Goal: Task Accomplishment & Management: Manage account settings

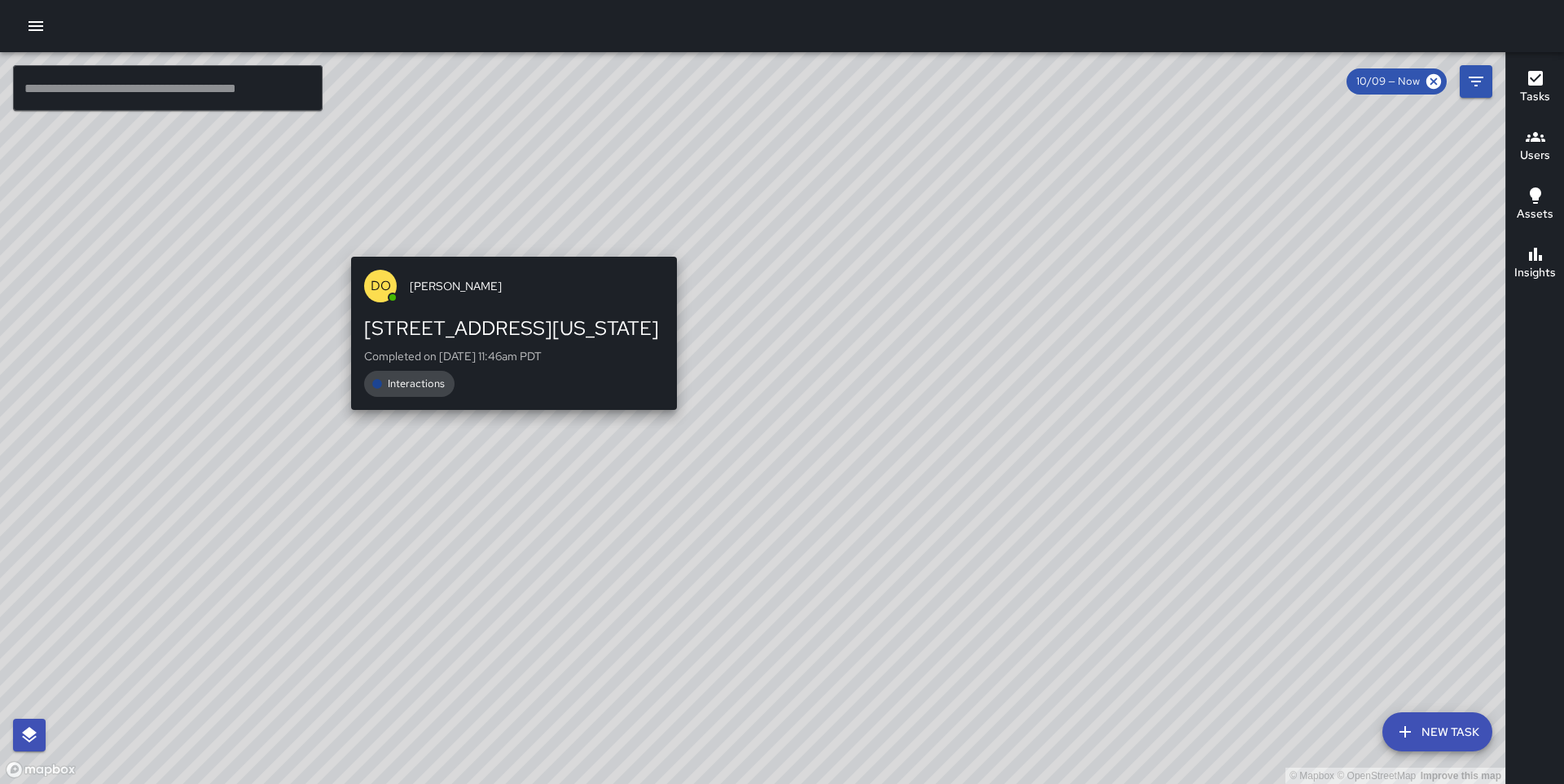
click at [506, 244] on div "© Mapbox © OpenStreetMap Improve this map DO [PERSON_NAME] [STREET_ADDRESS][US_…" at bounding box center [753, 418] width 1506 height 732
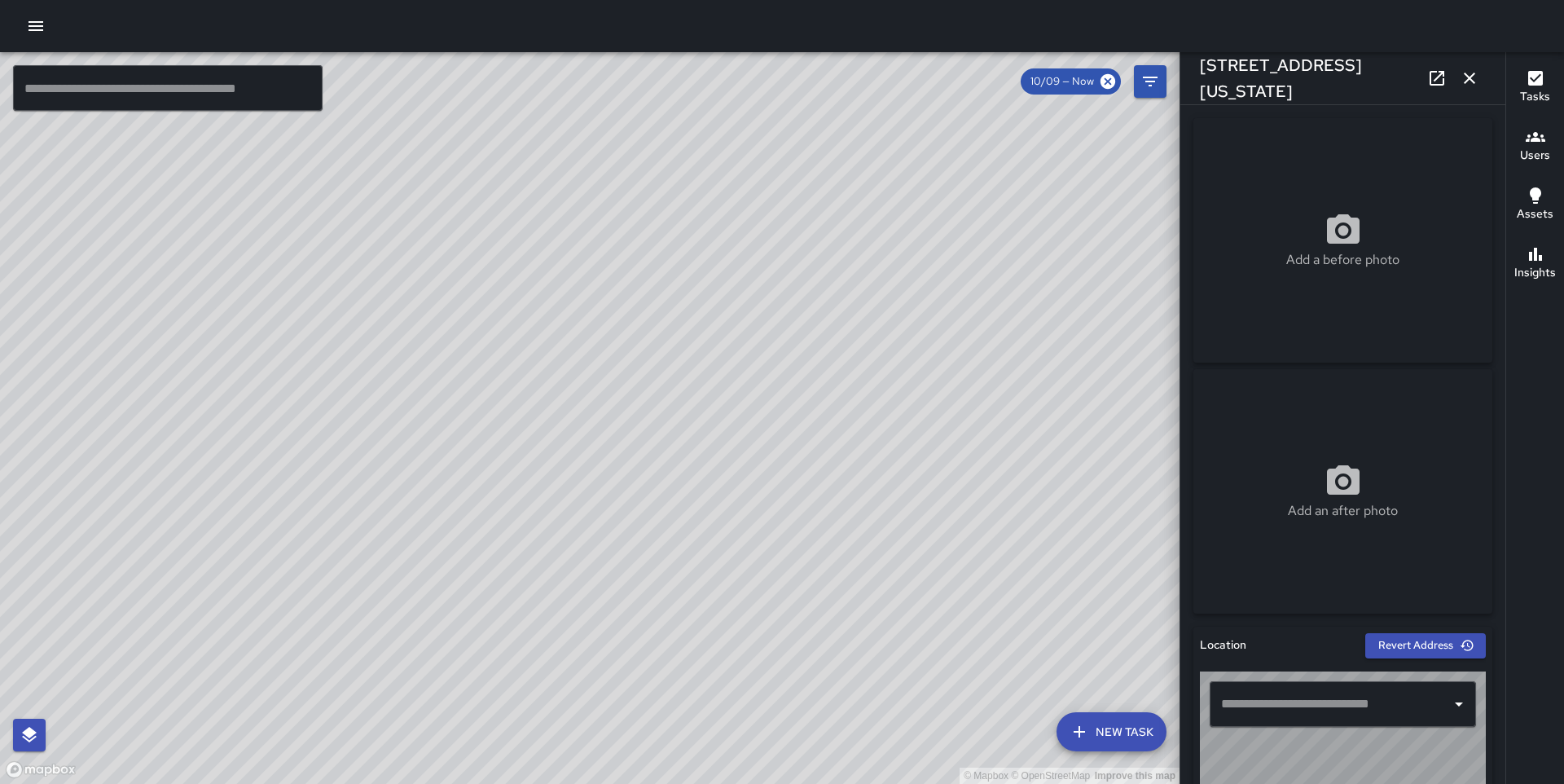
type input "**********"
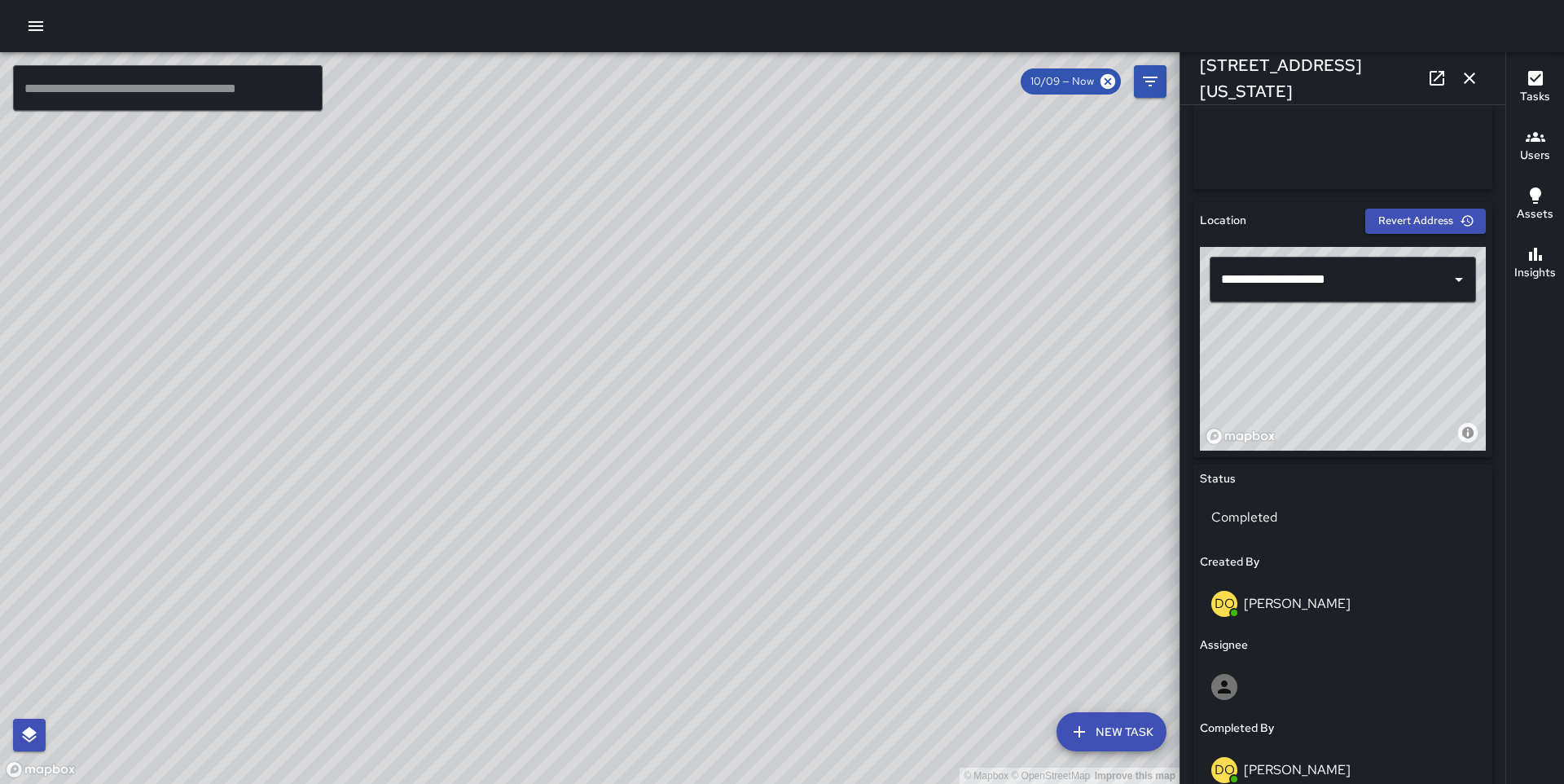
scroll to position [1035, 0]
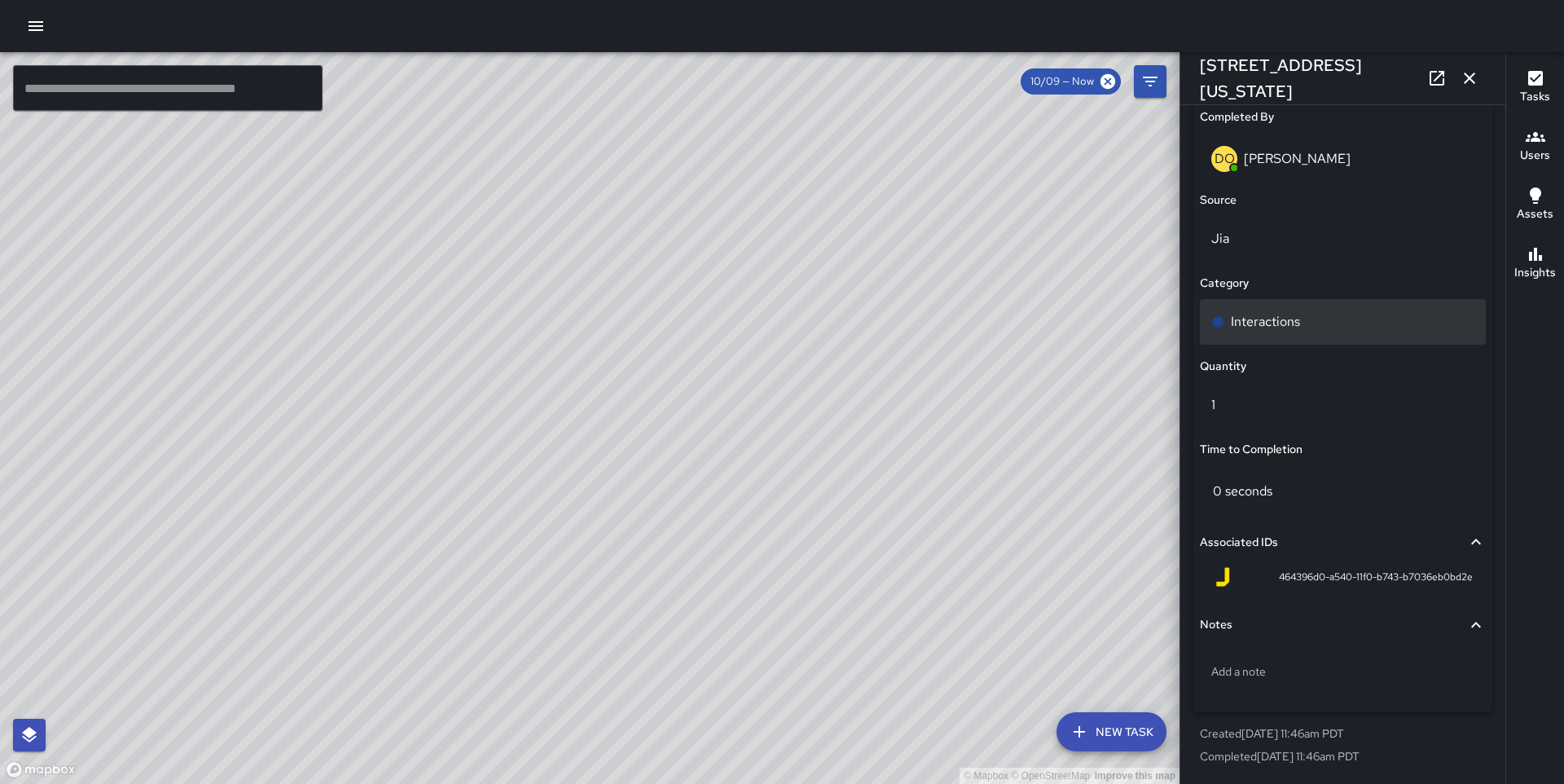
click at [1275, 319] on p "Interactions" at bounding box center [1266, 322] width 70 height 20
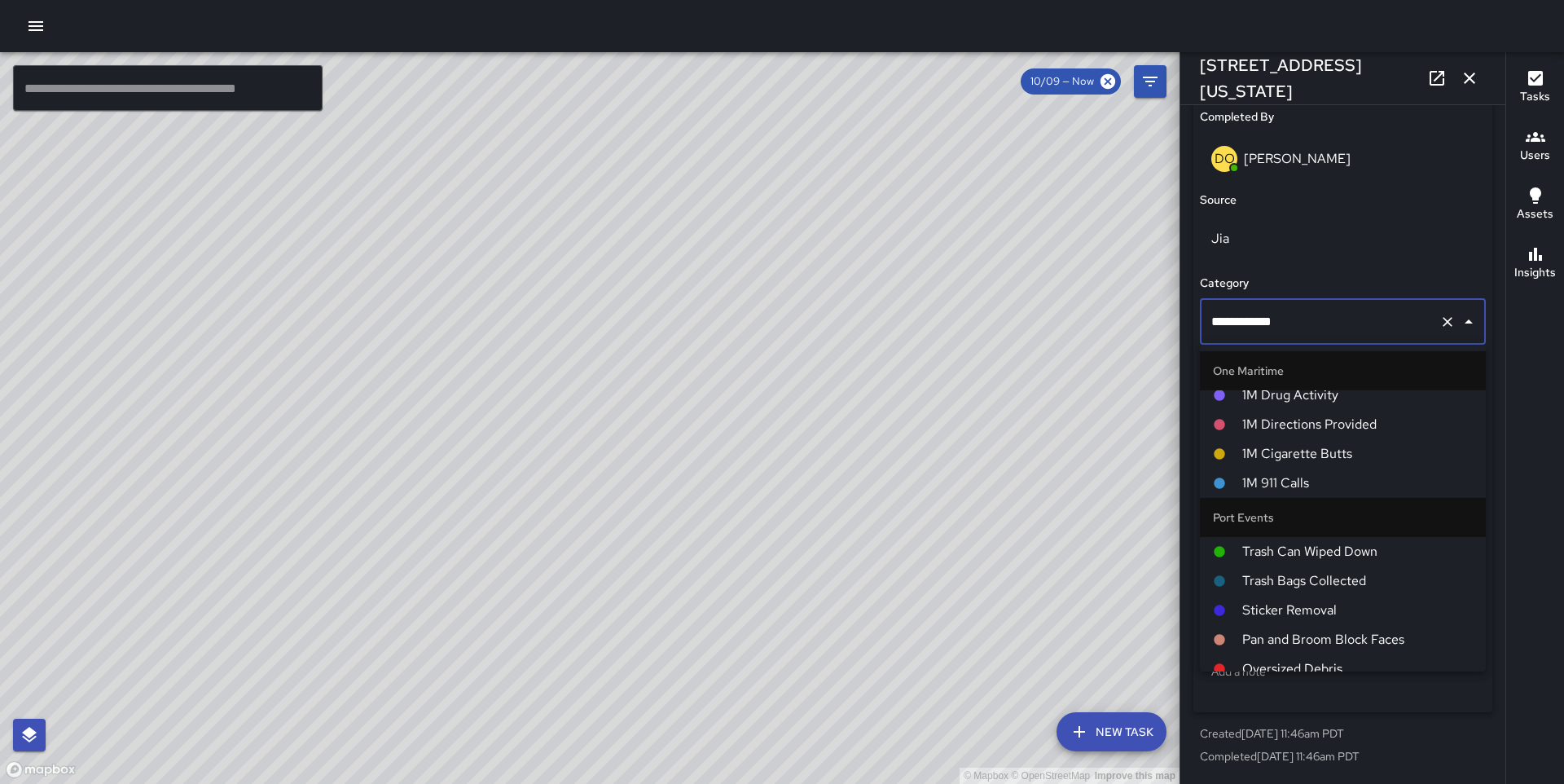
scroll to position [1221, 0]
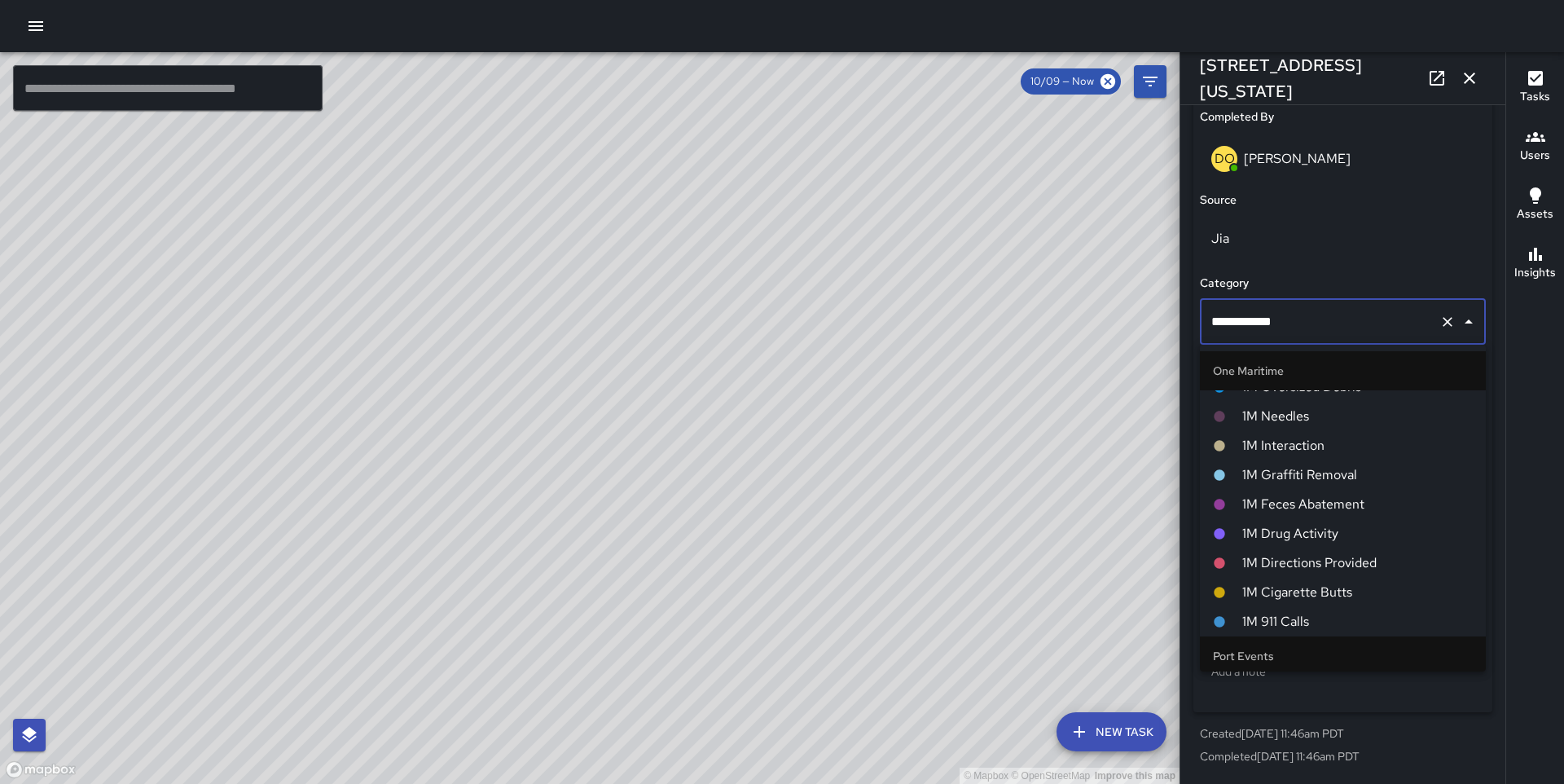
click at [1320, 440] on span "1M Interaction" at bounding box center [1358, 446] width 230 height 20
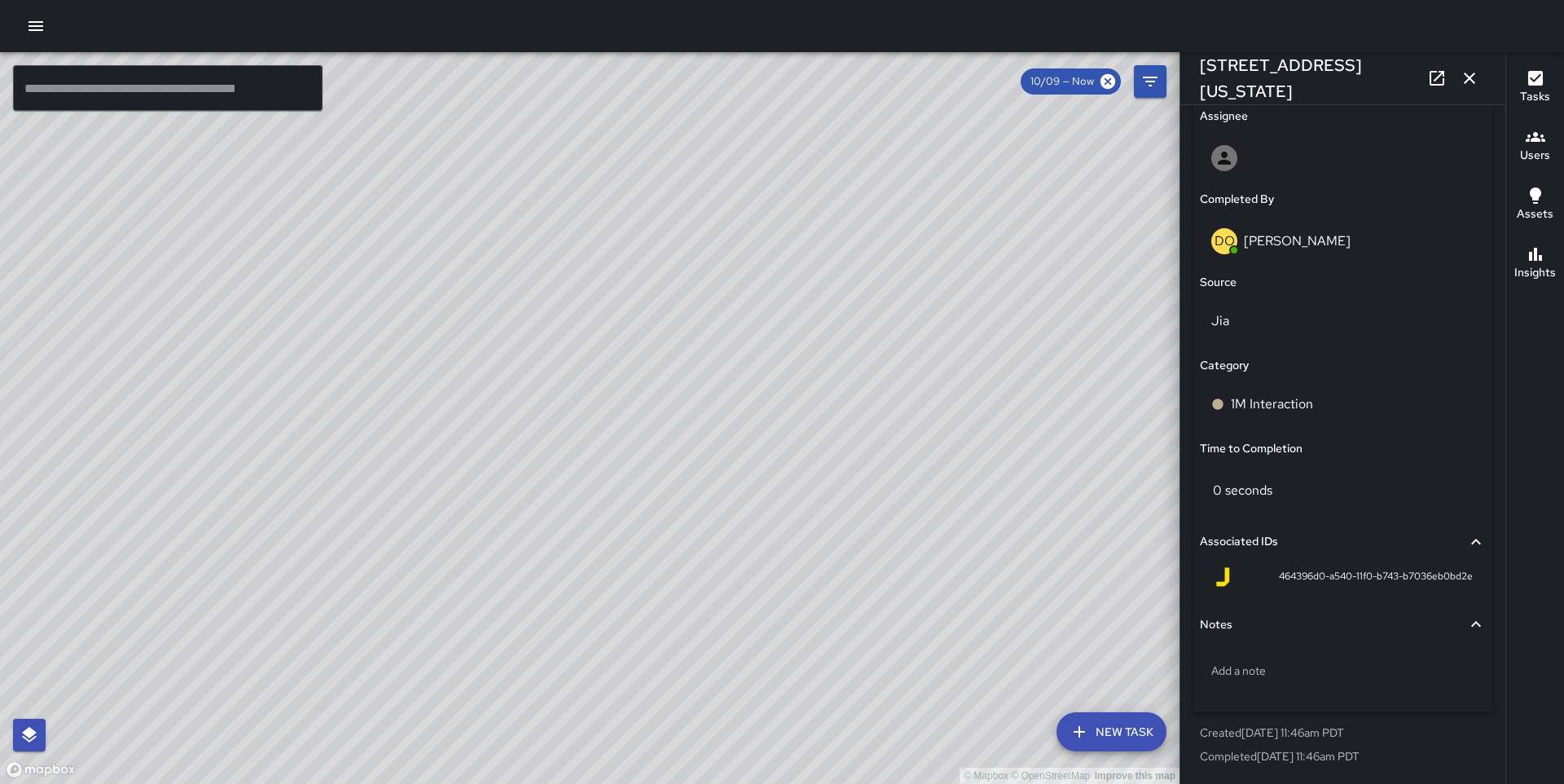
scroll to position [953, 0]
click at [716, 385] on div "© Mapbox © OpenStreetMap Improve this map MM [PERSON_NAME] [STREET_ADDRESS][US_…" at bounding box center [589, 418] width 1179 height 732
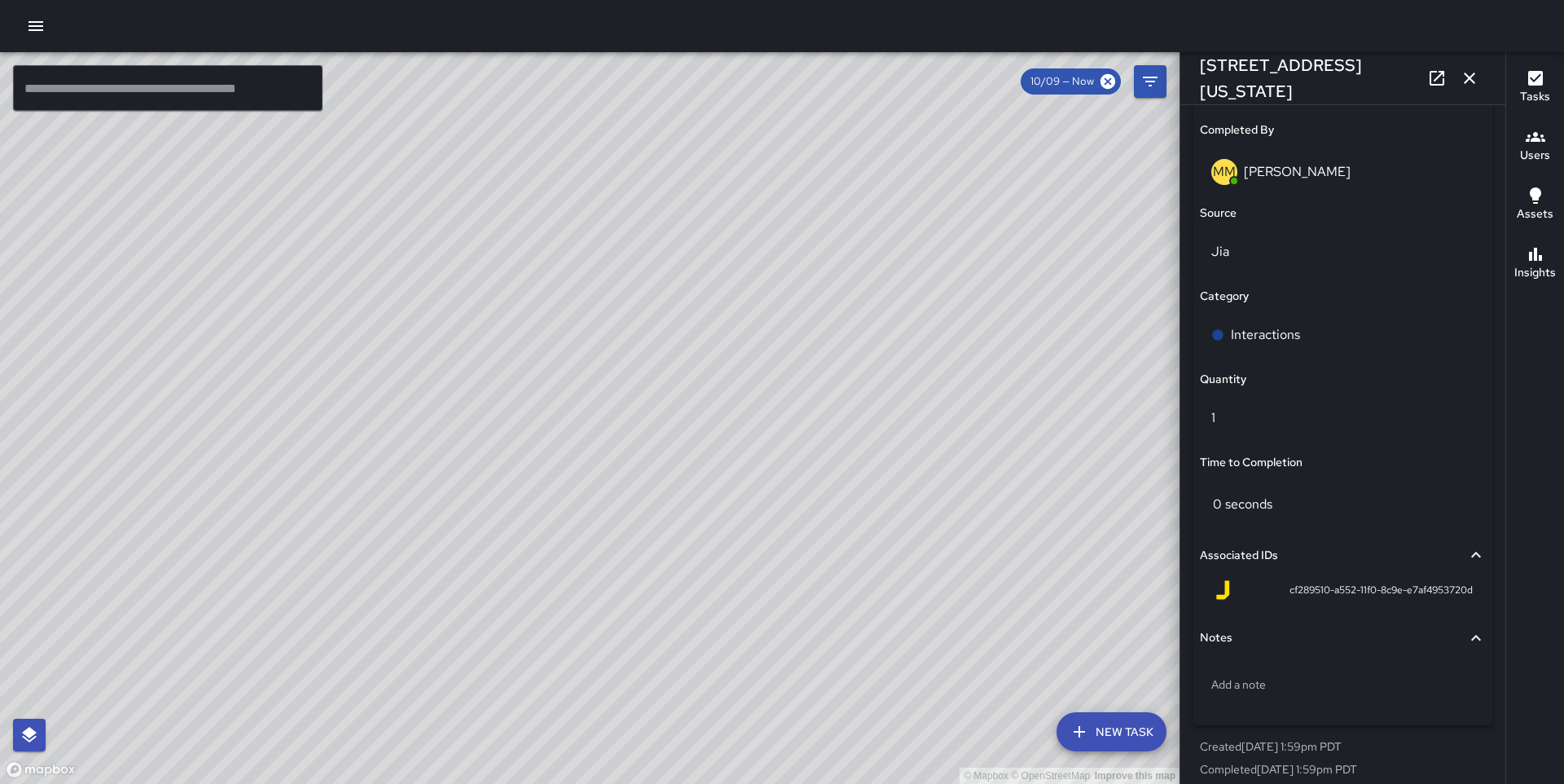
scroll to position [1035, 0]
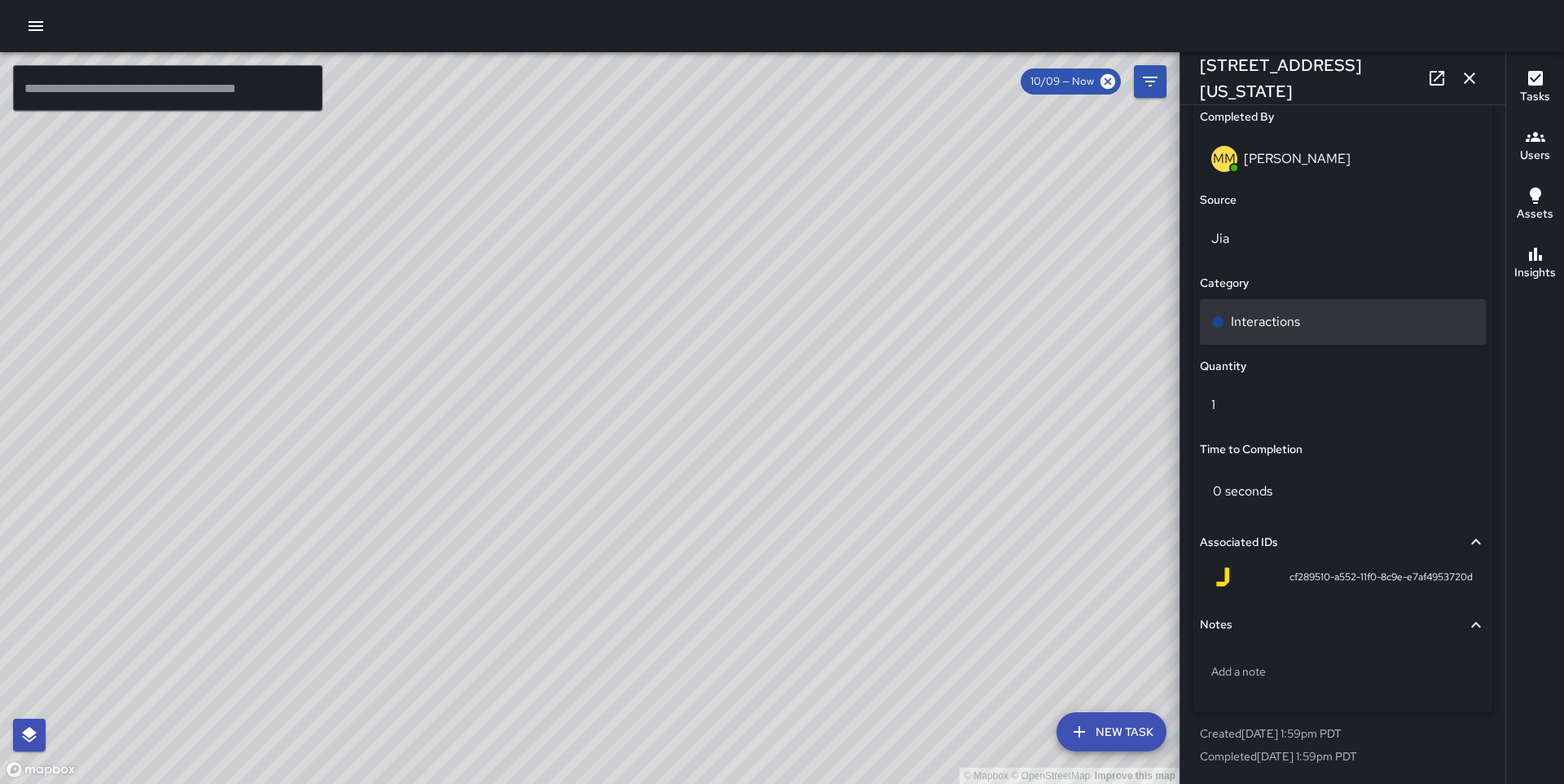
click at [1319, 318] on div "Interactions" at bounding box center [1344, 322] width 264 height 20
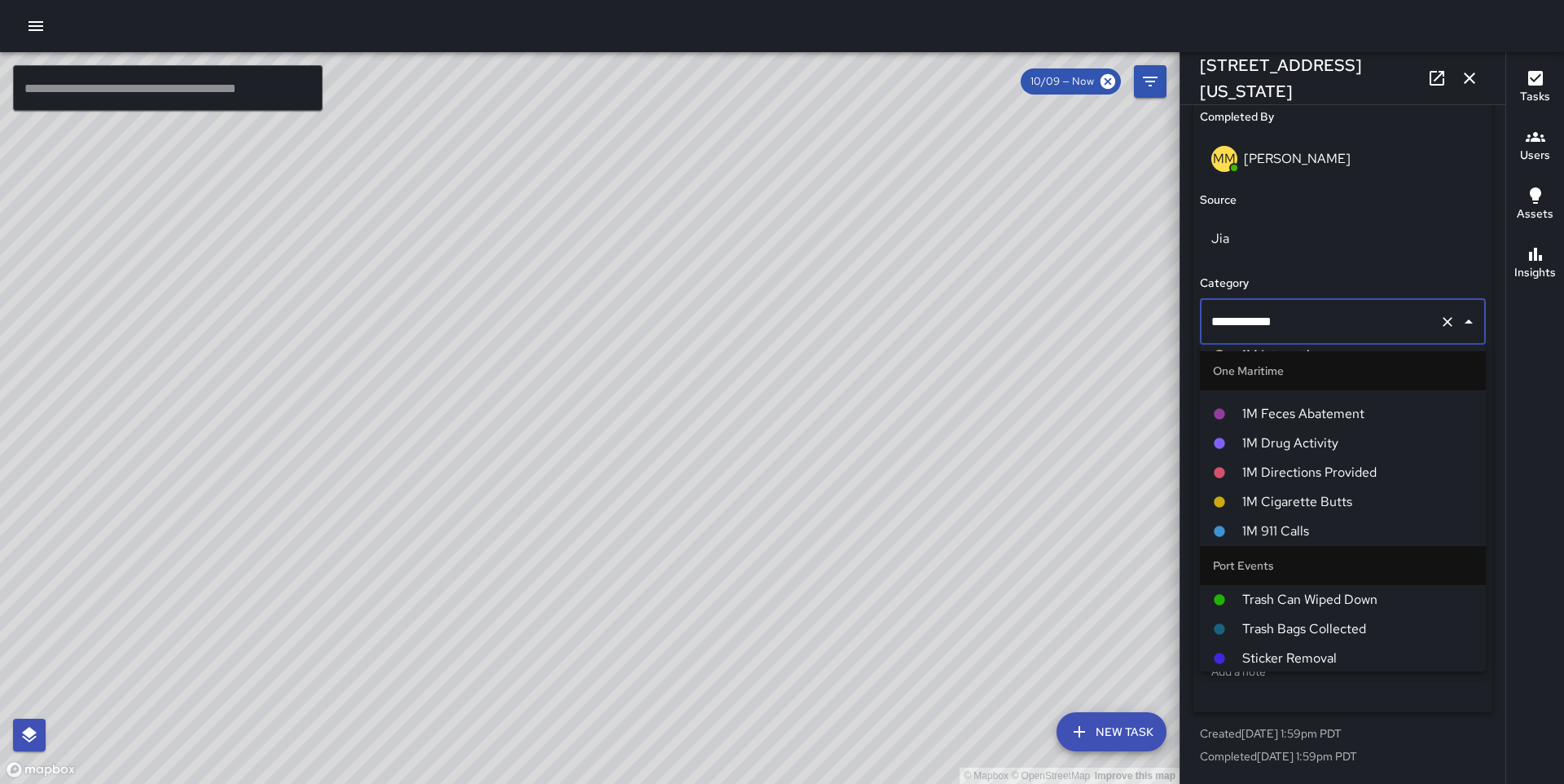
scroll to position [1222, 0]
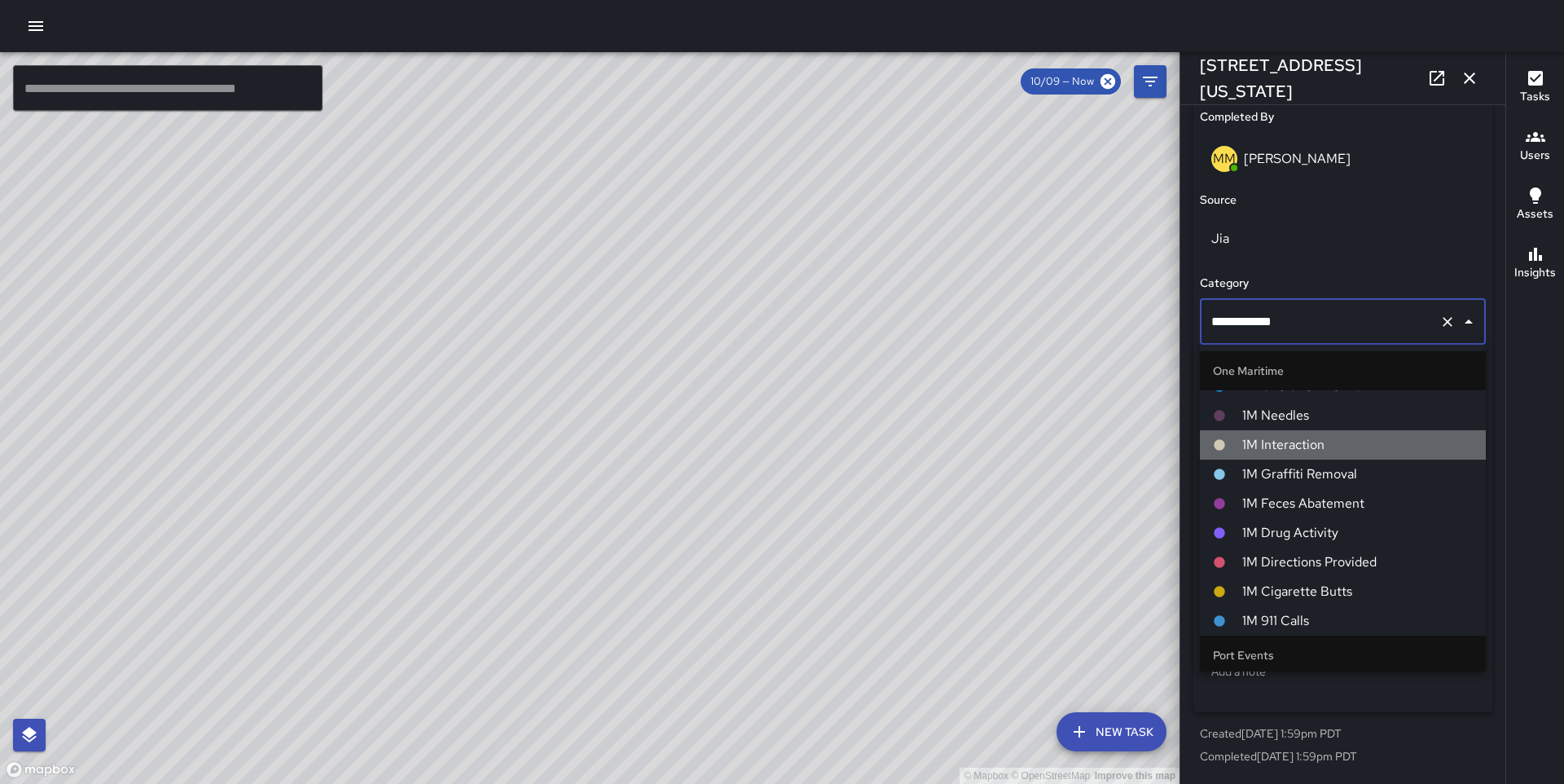
click at [1310, 439] on span "1M Interaction" at bounding box center [1358, 445] width 230 height 20
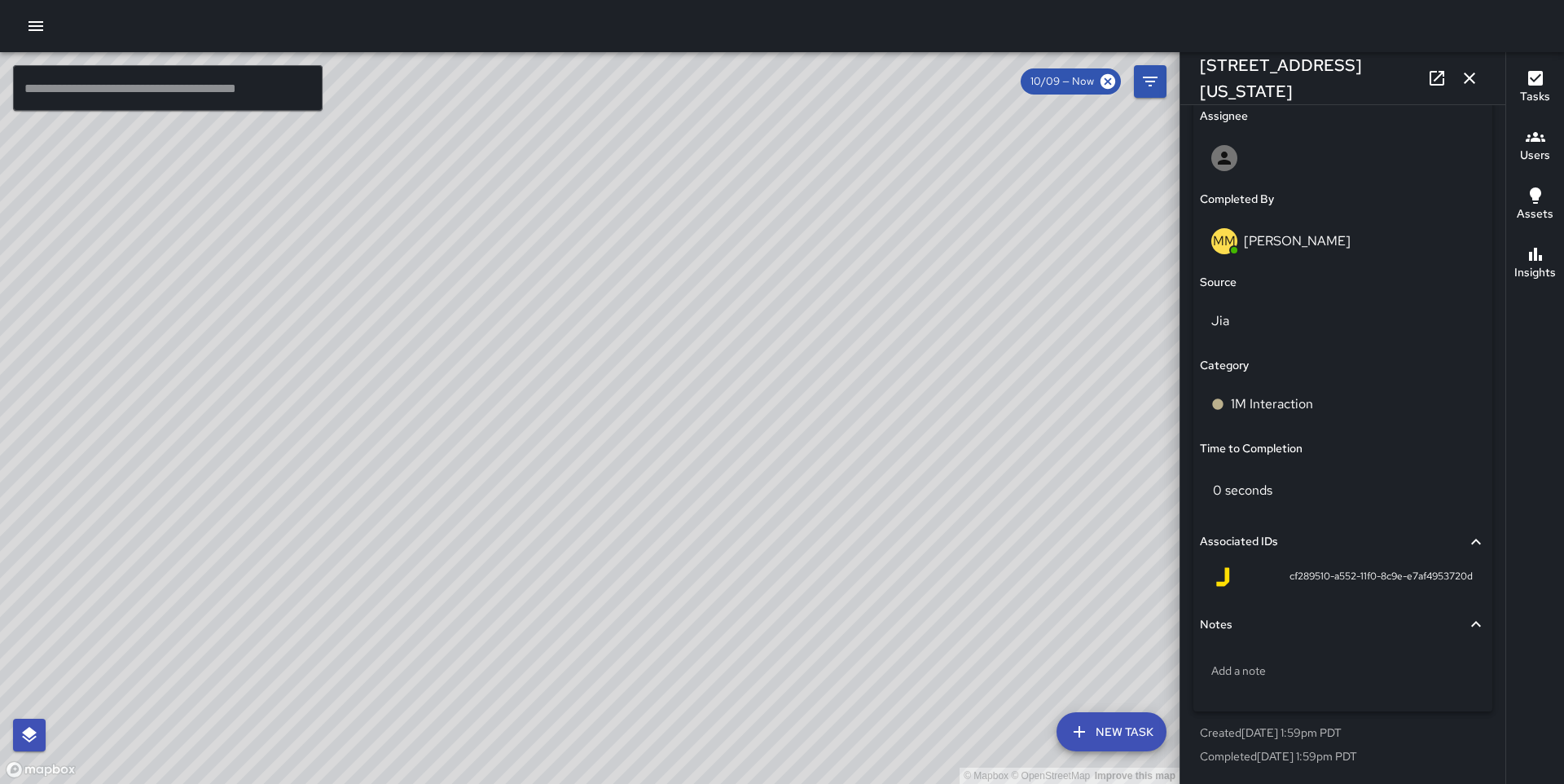
scroll to position [953, 0]
click at [641, 409] on div "© Mapbox © OpenStreetMap Improve this map MM [PERSON_NAME] [STREET_ADDRESS][US_…" at bounding box center [589, 418] width 1179 height 732
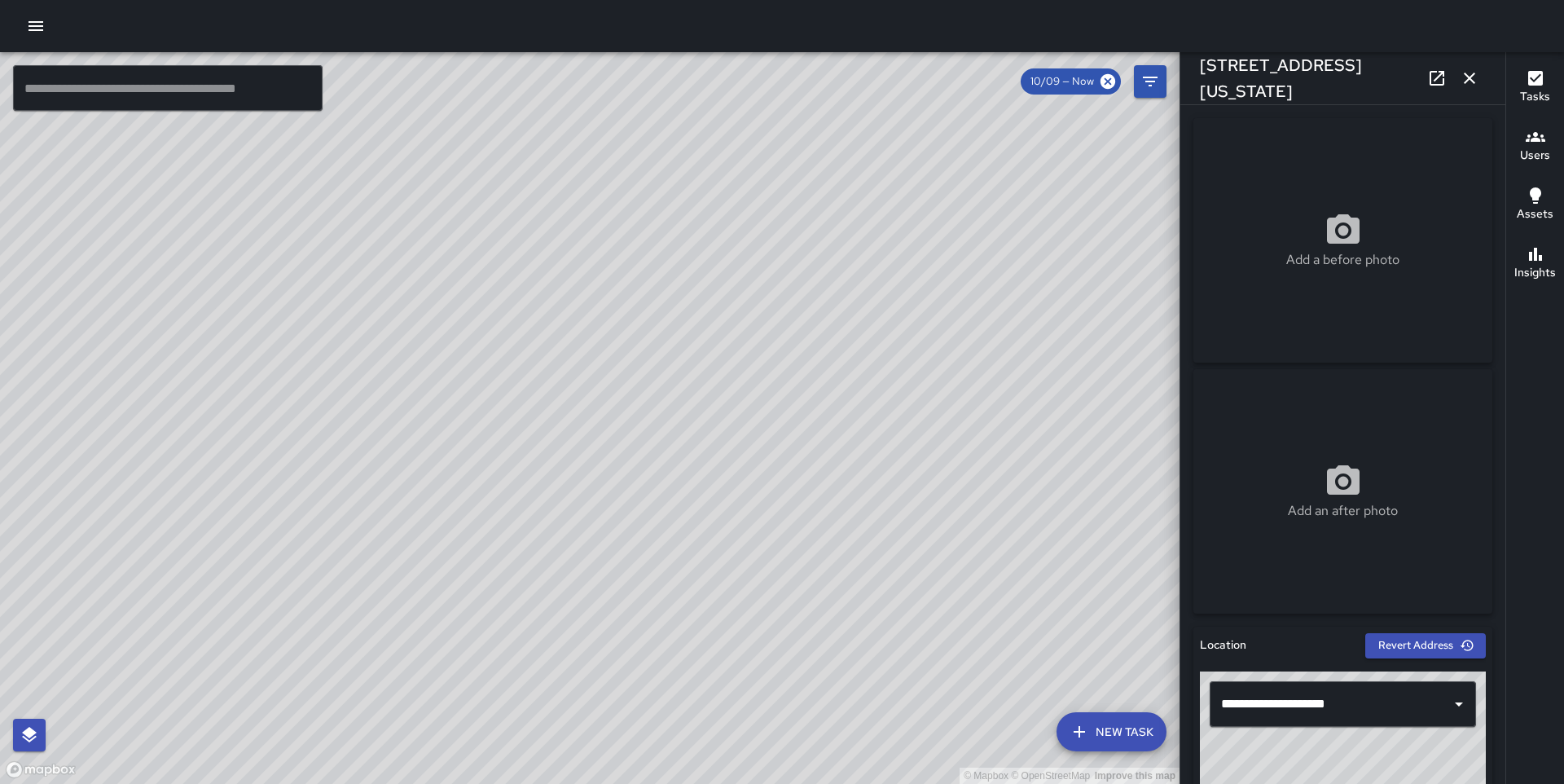
scroll to position [1035, 0]
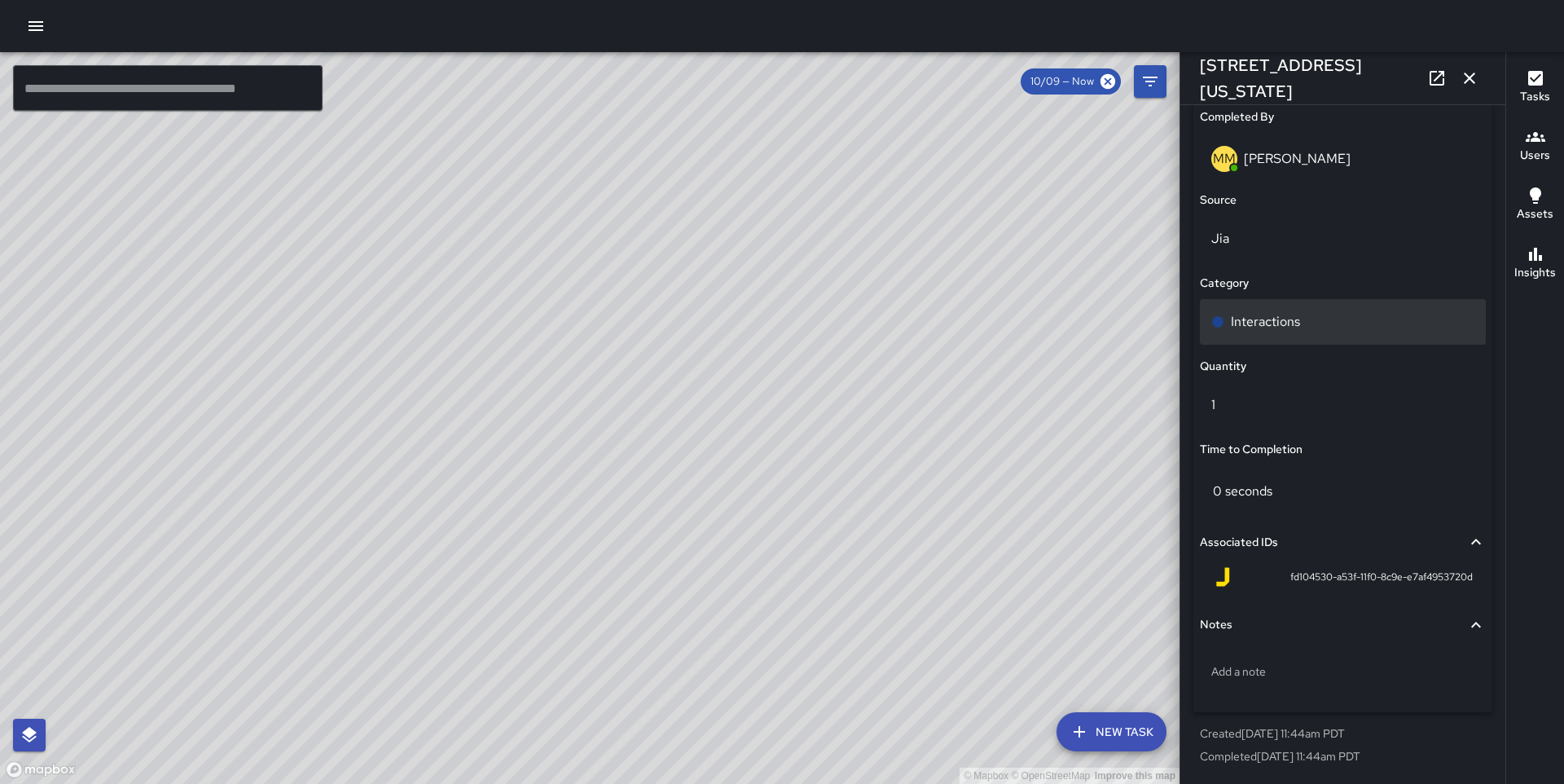
click at [1307, 342] on div "Interactions" at bounding box center [1343, 322] width 286 height 46
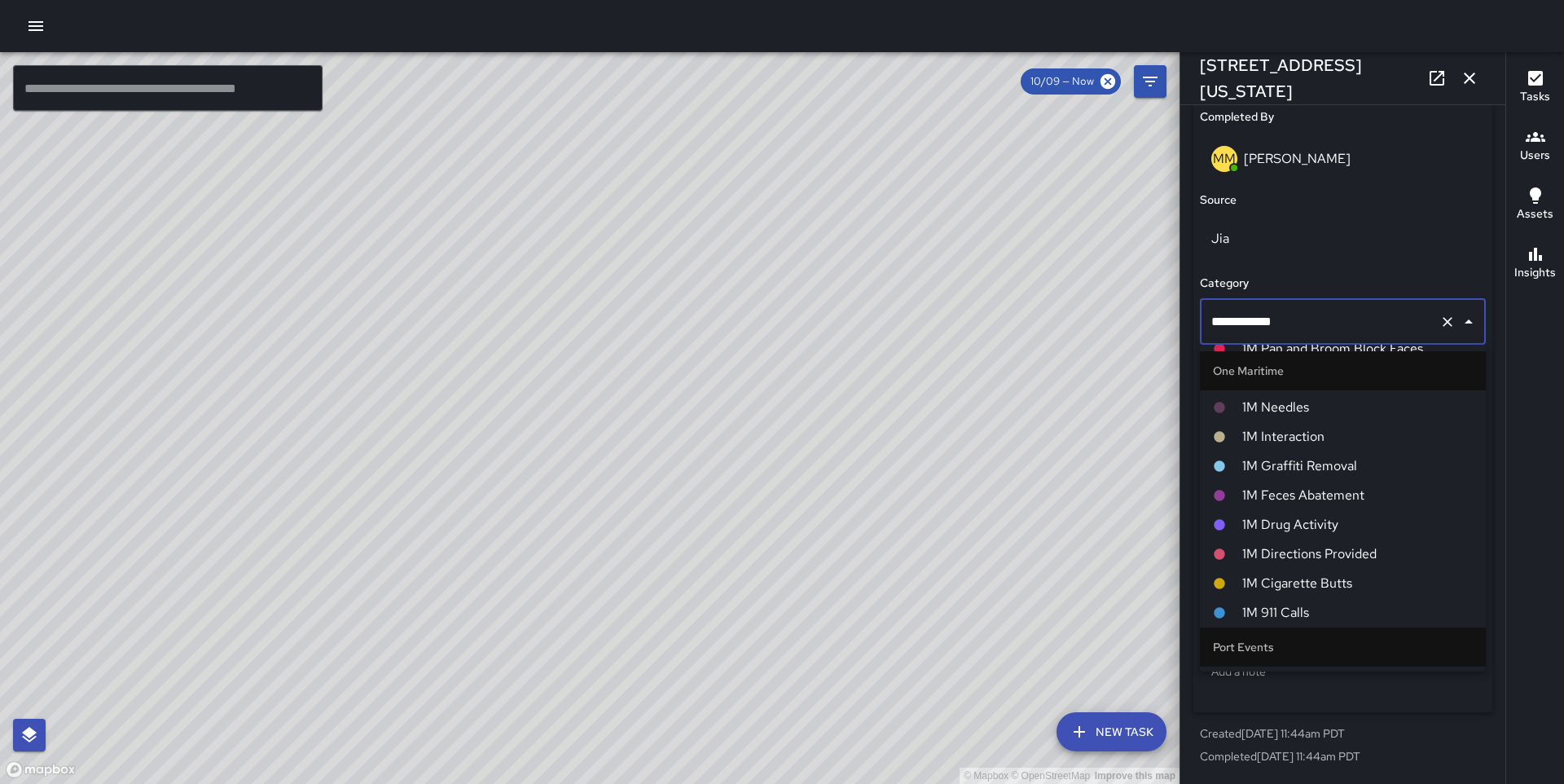
scroll to position [1223, 0]
click at [1327, 444] on span "1M Interaction" at bounding box center [1358, 443] width 230 height 20
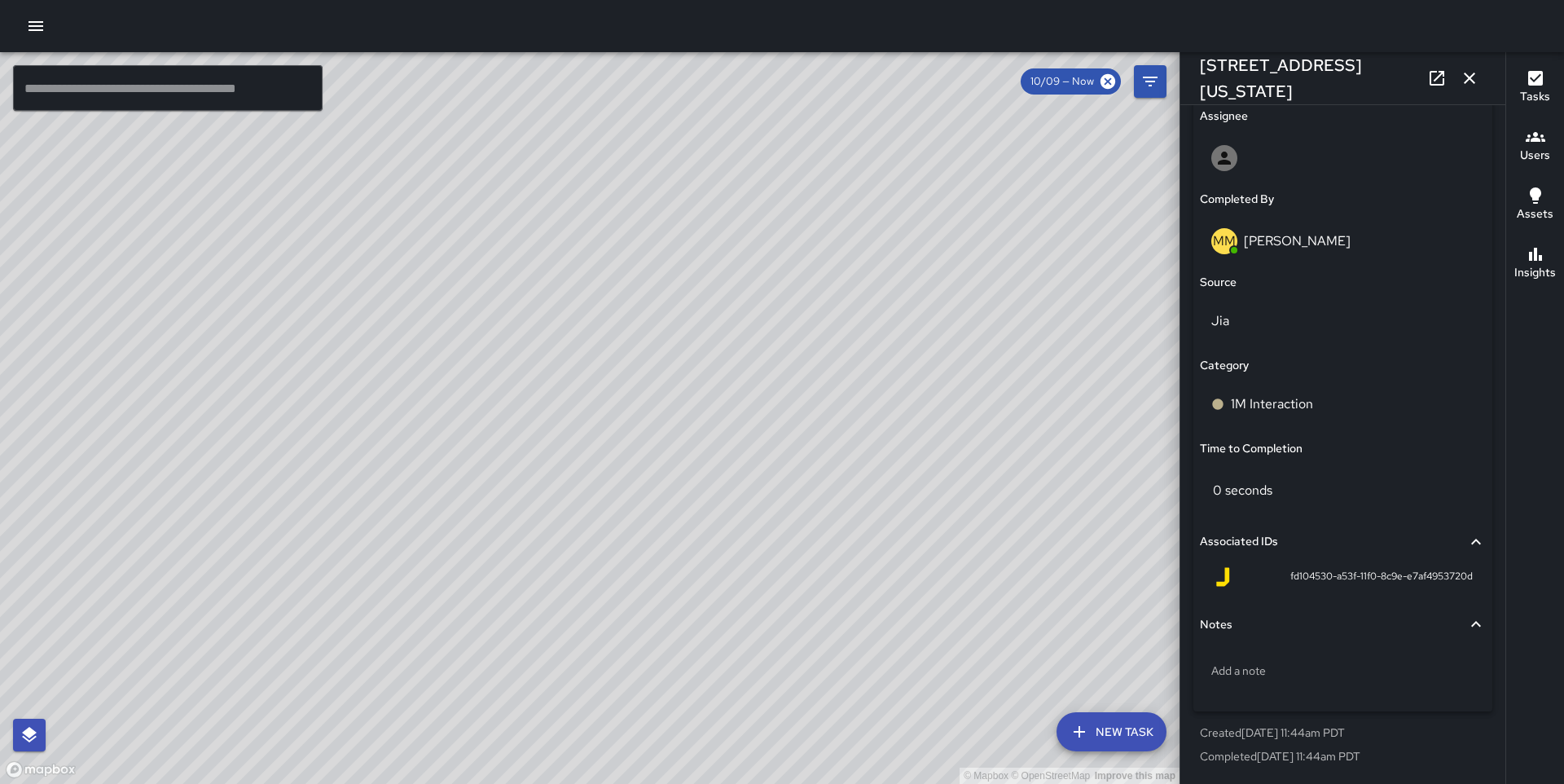
scroll to position [953, 0]
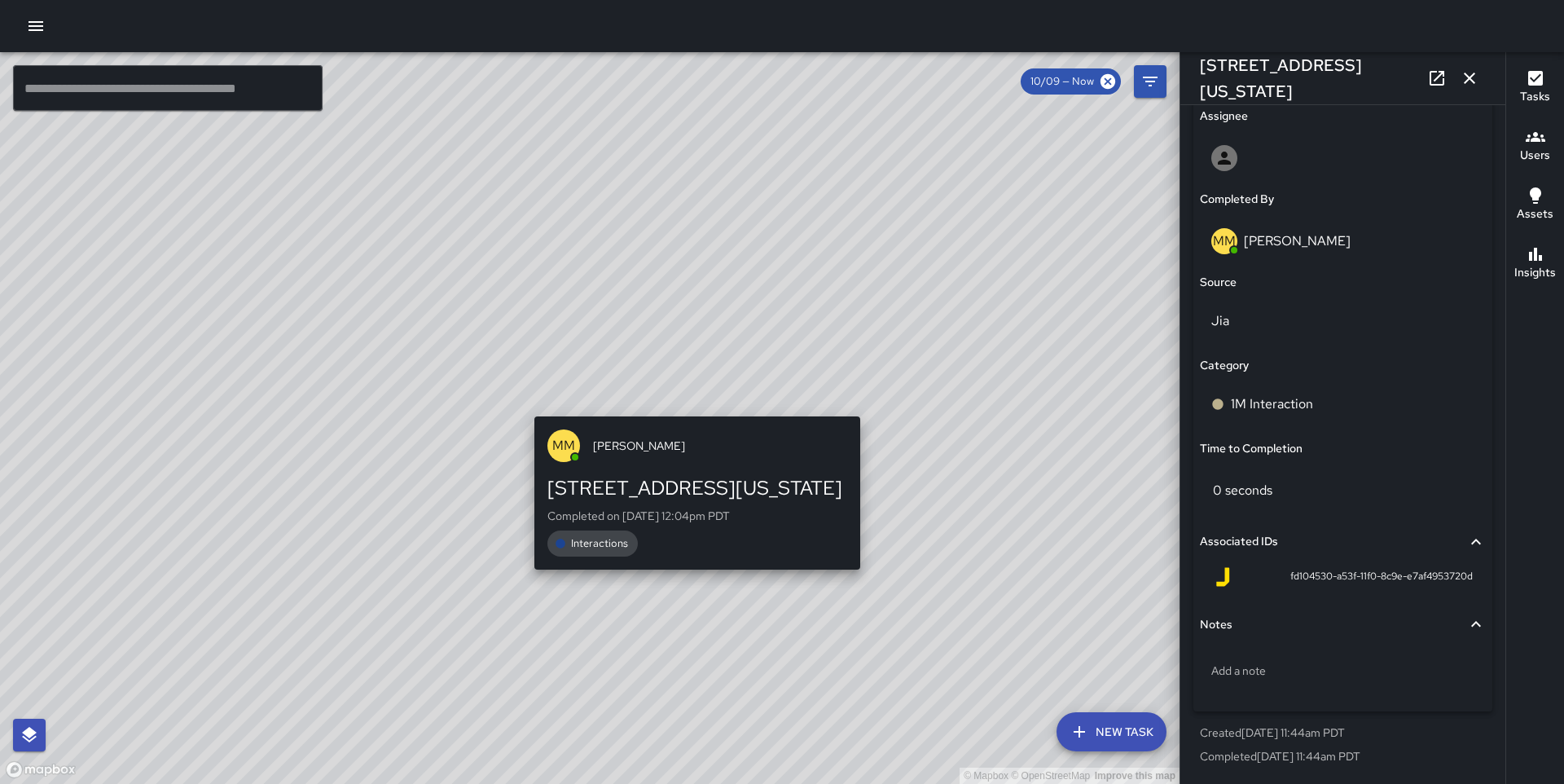
click at [686, 405] on div "© Mapbox © OpenStreetMap Improve this map MM [PERSON_NAME] [STREET_ADDRESS][US_…" at bounding box center [589, 418] width 1179 height 732
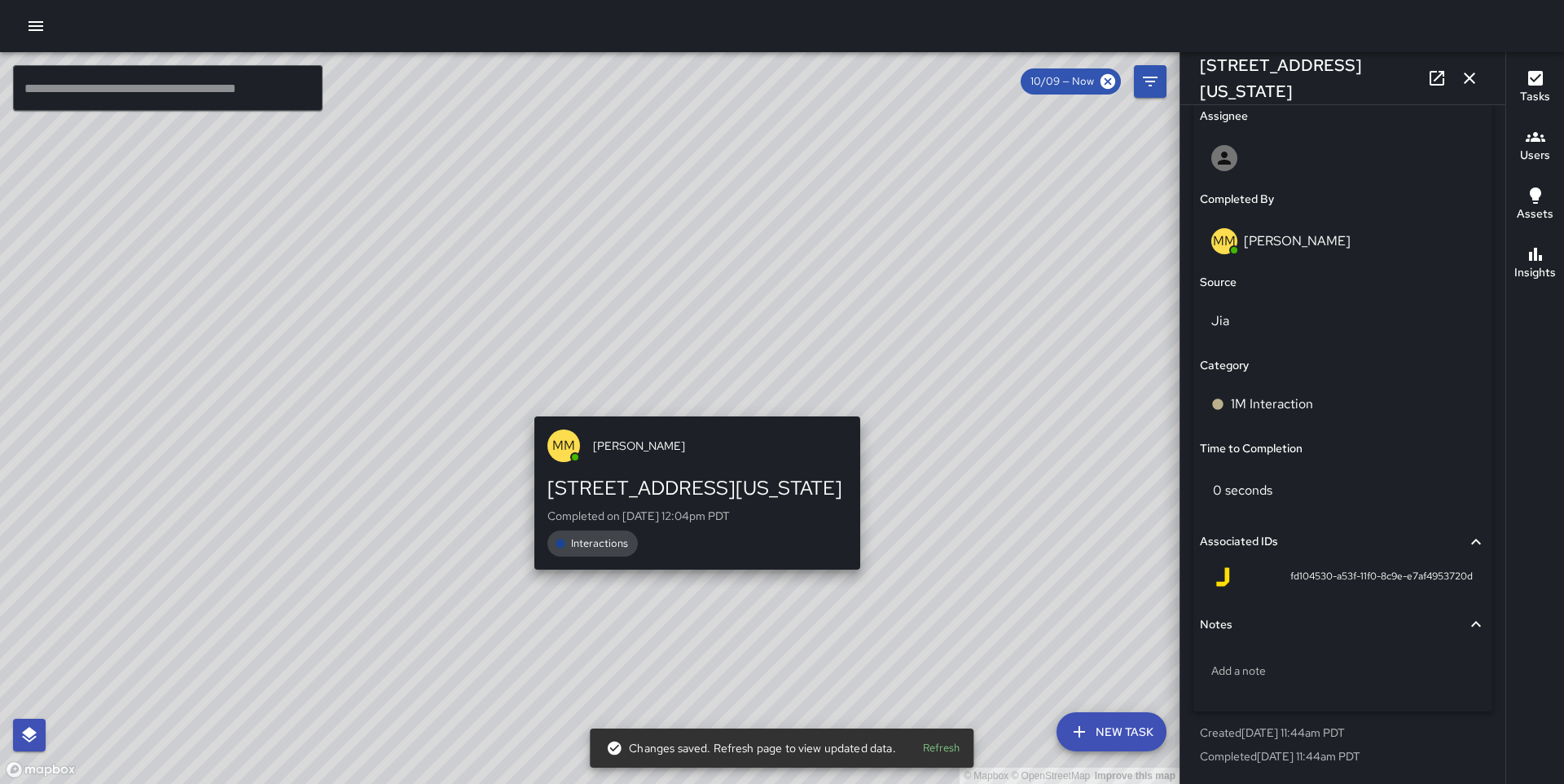
scroll to position [1035, 0]
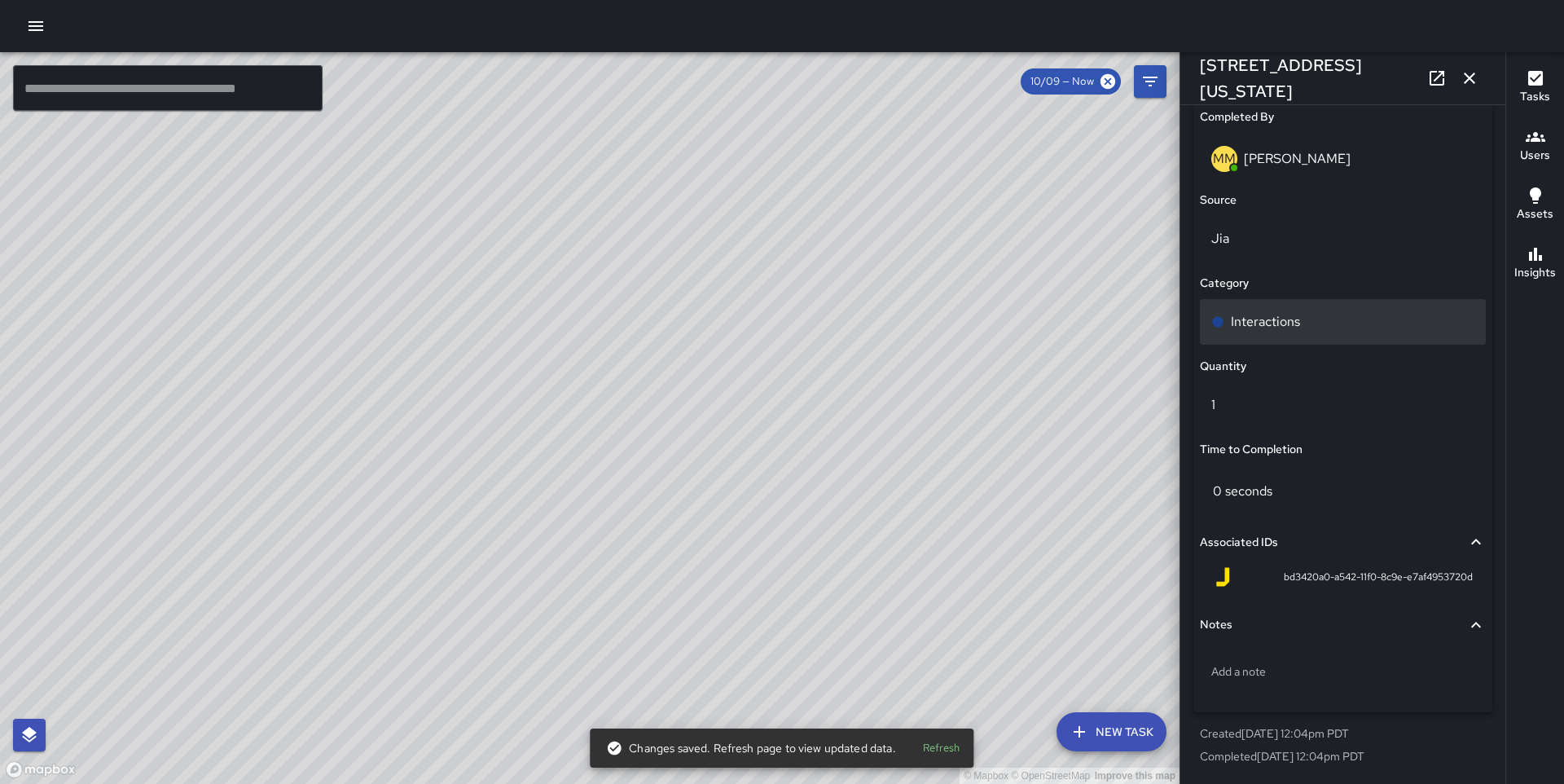
click at [1272, 321] on p "Interactions" at bounding box center [1266, 322] width 70 height 20
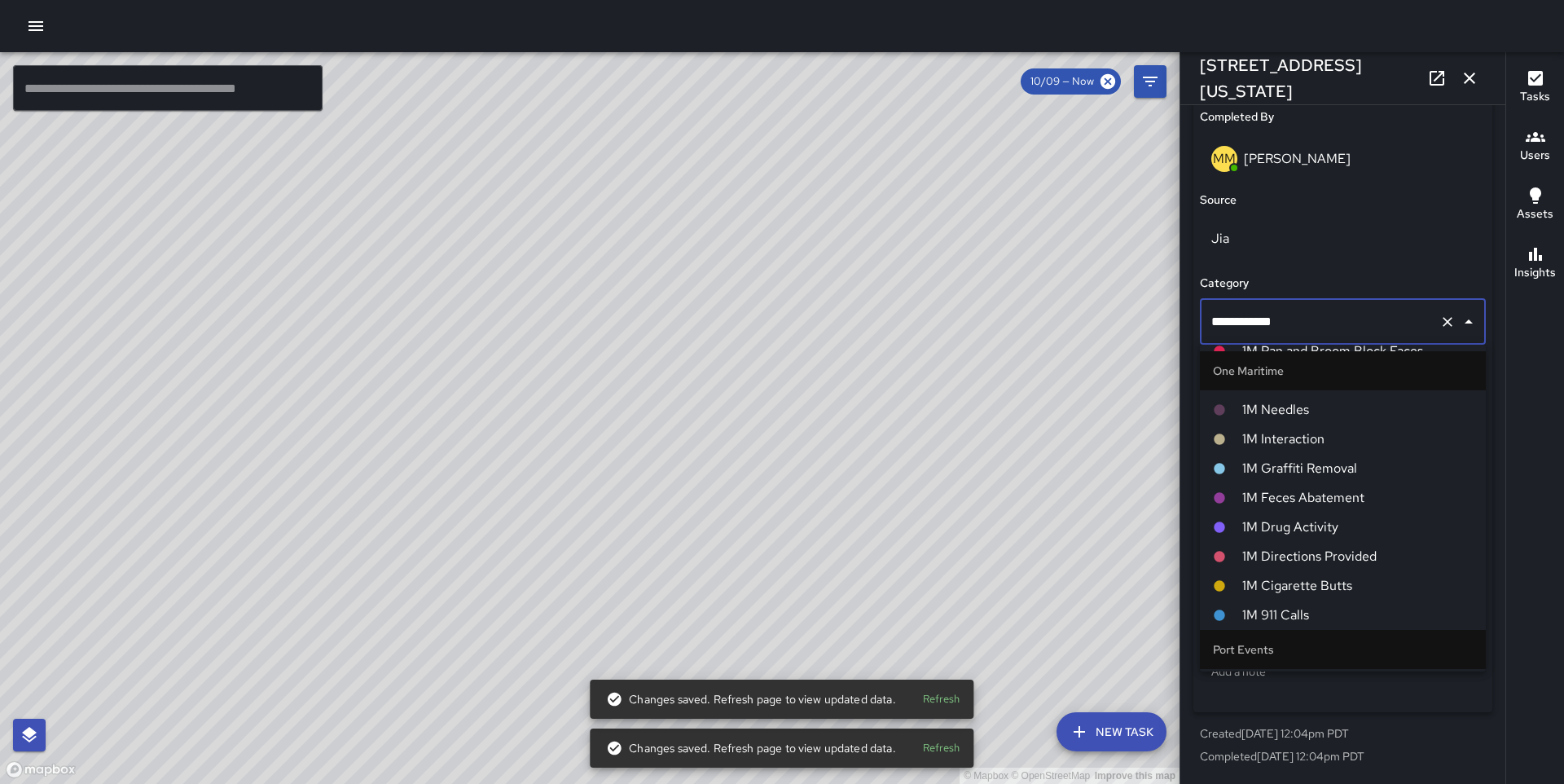
scroll to position [1223, 0]
click at [1331, 443] on span "1M Interaction" at bounding box center [1358, 443] width 230 height 20
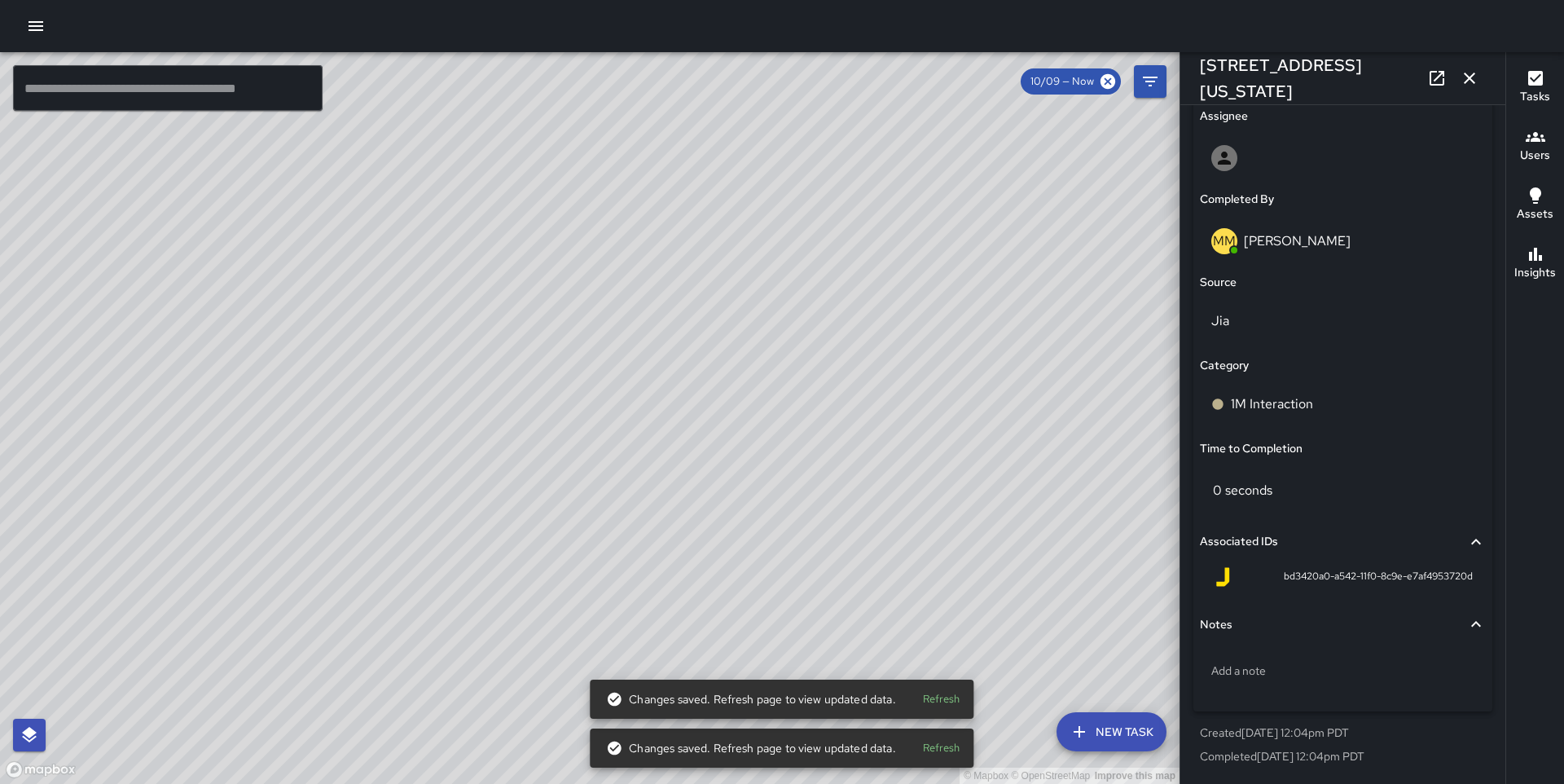
scroll to position [953, 0]
click at [672, 468] on div "© Mapbox © OpenStreetMap Improve this map MM [PERSON_NAME] [STREET_ADDRESS] Com…" at bounding box center [589, 418] width 1179 height 732
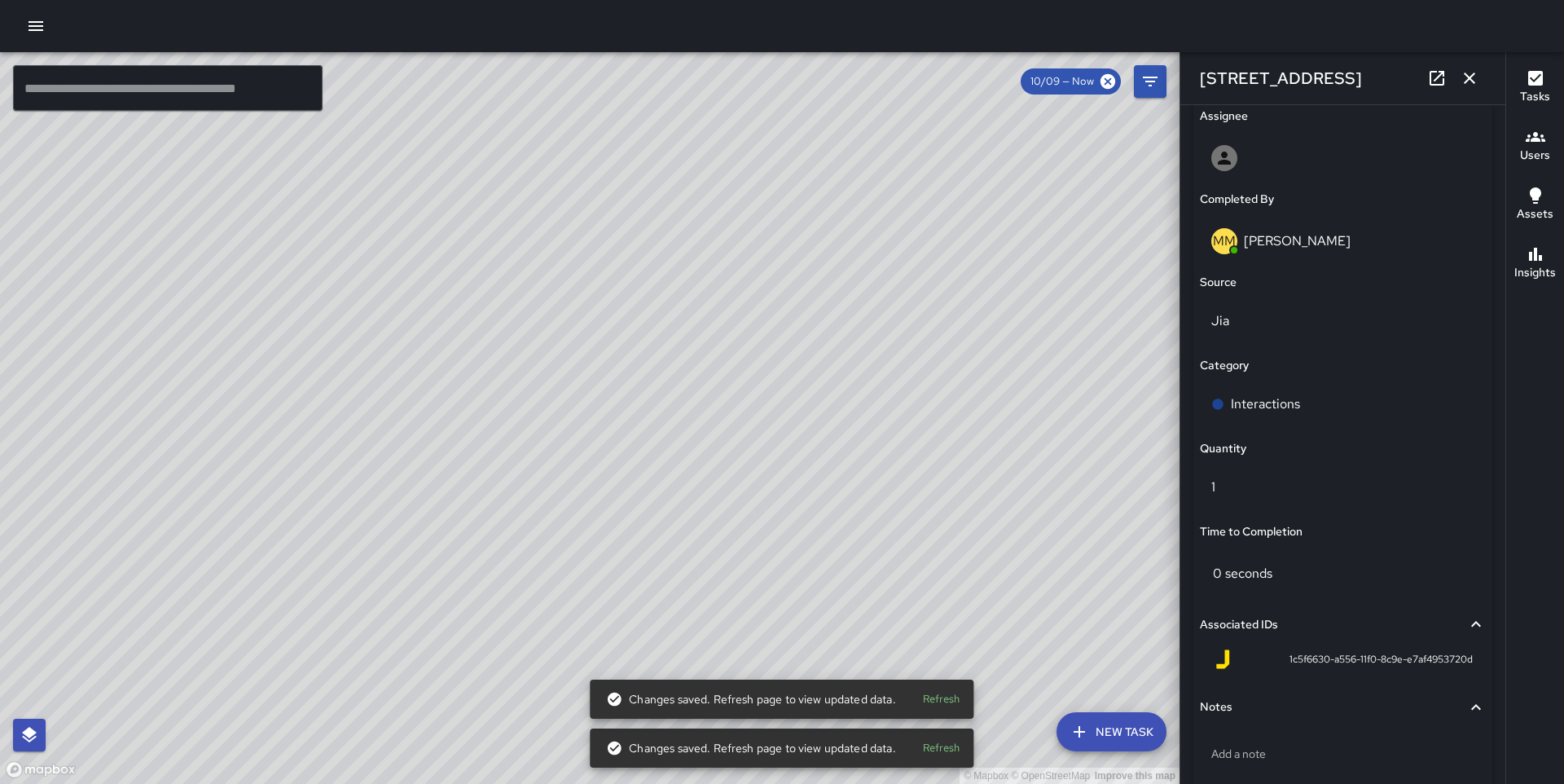
scroll to position [1035, 0]
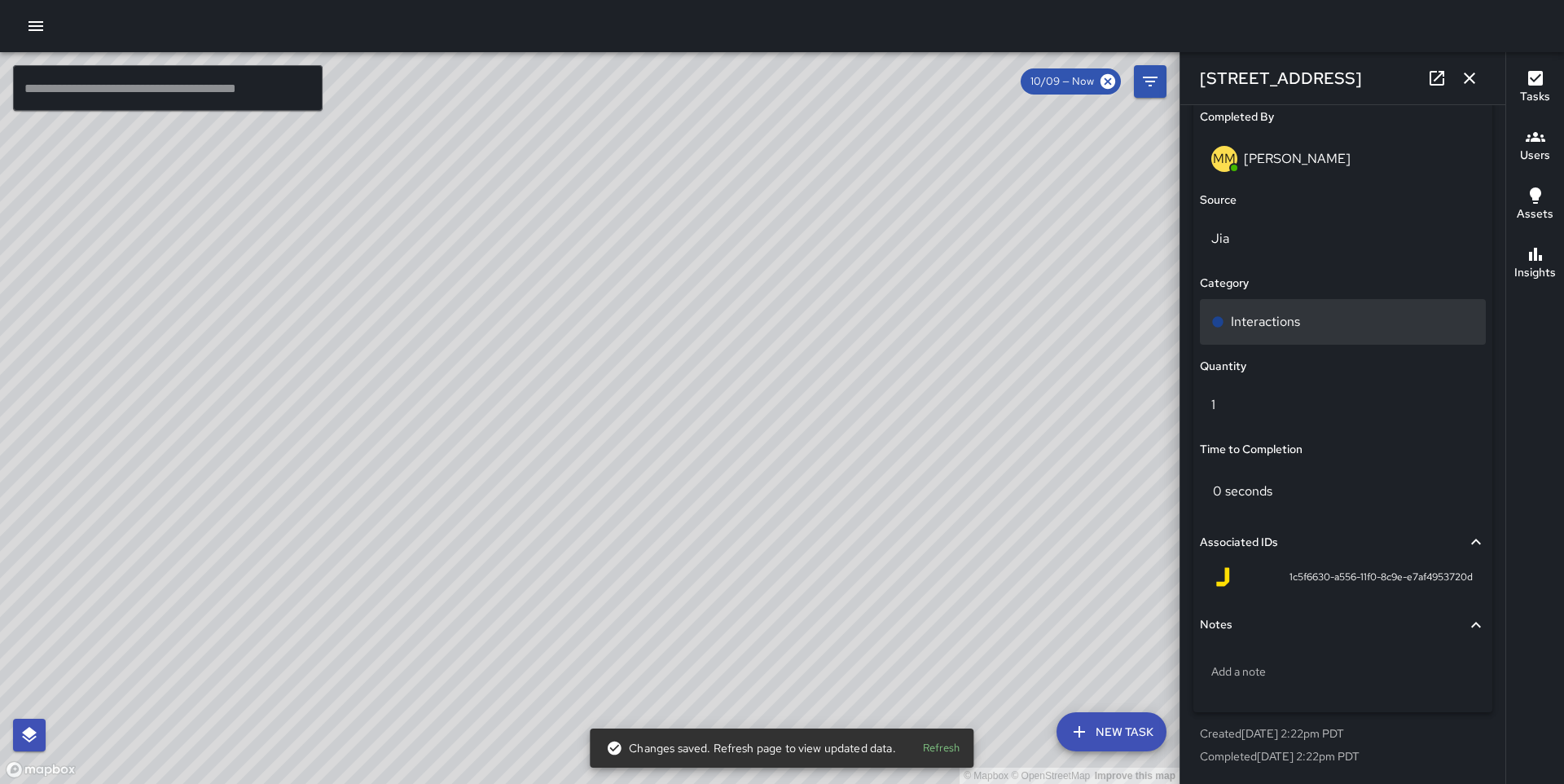
click at [1287, 331] on p "Interactions" at bounding box center [1266, 322] width 70 height 20
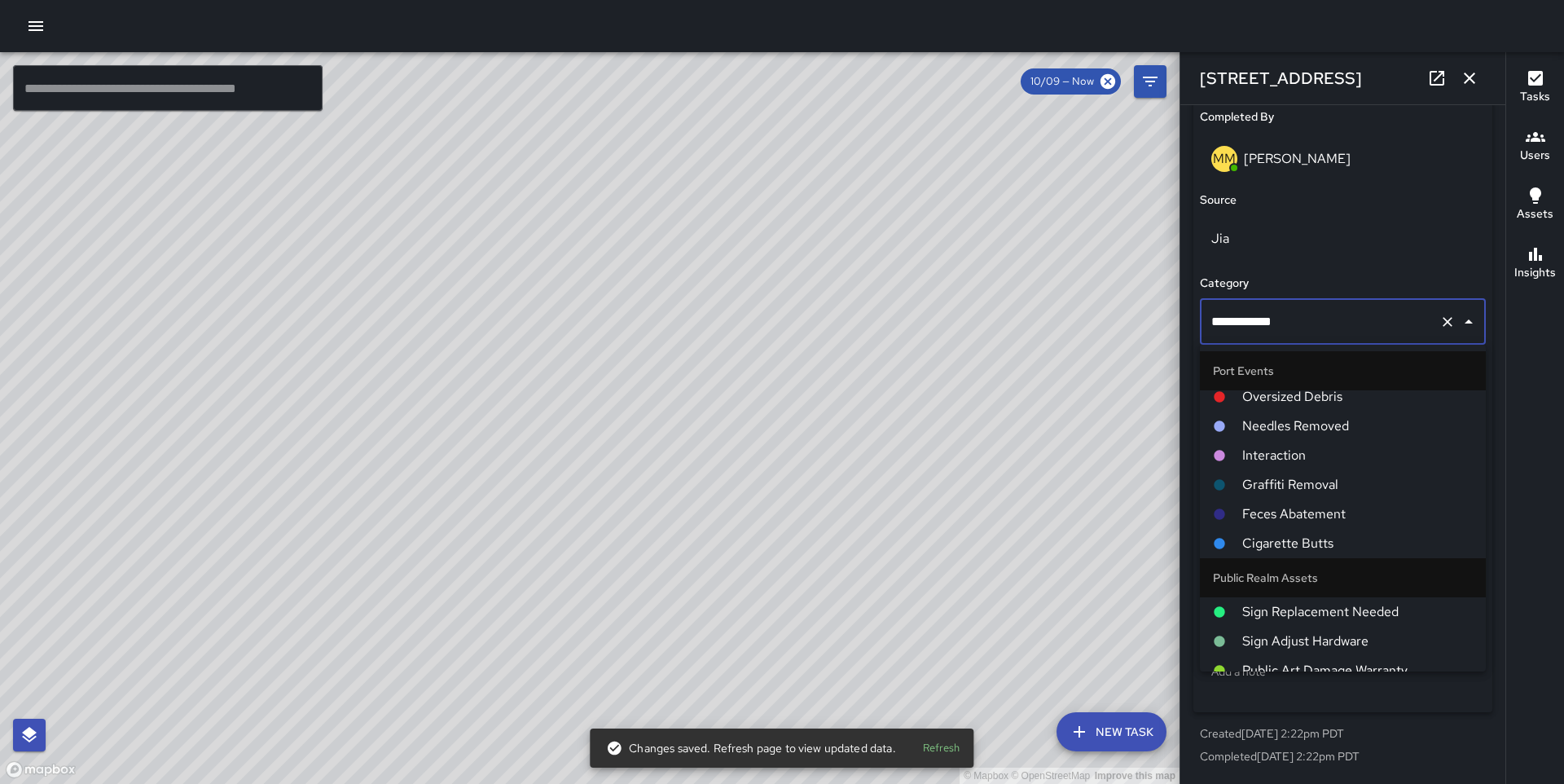
scroll to position [1211, 0]
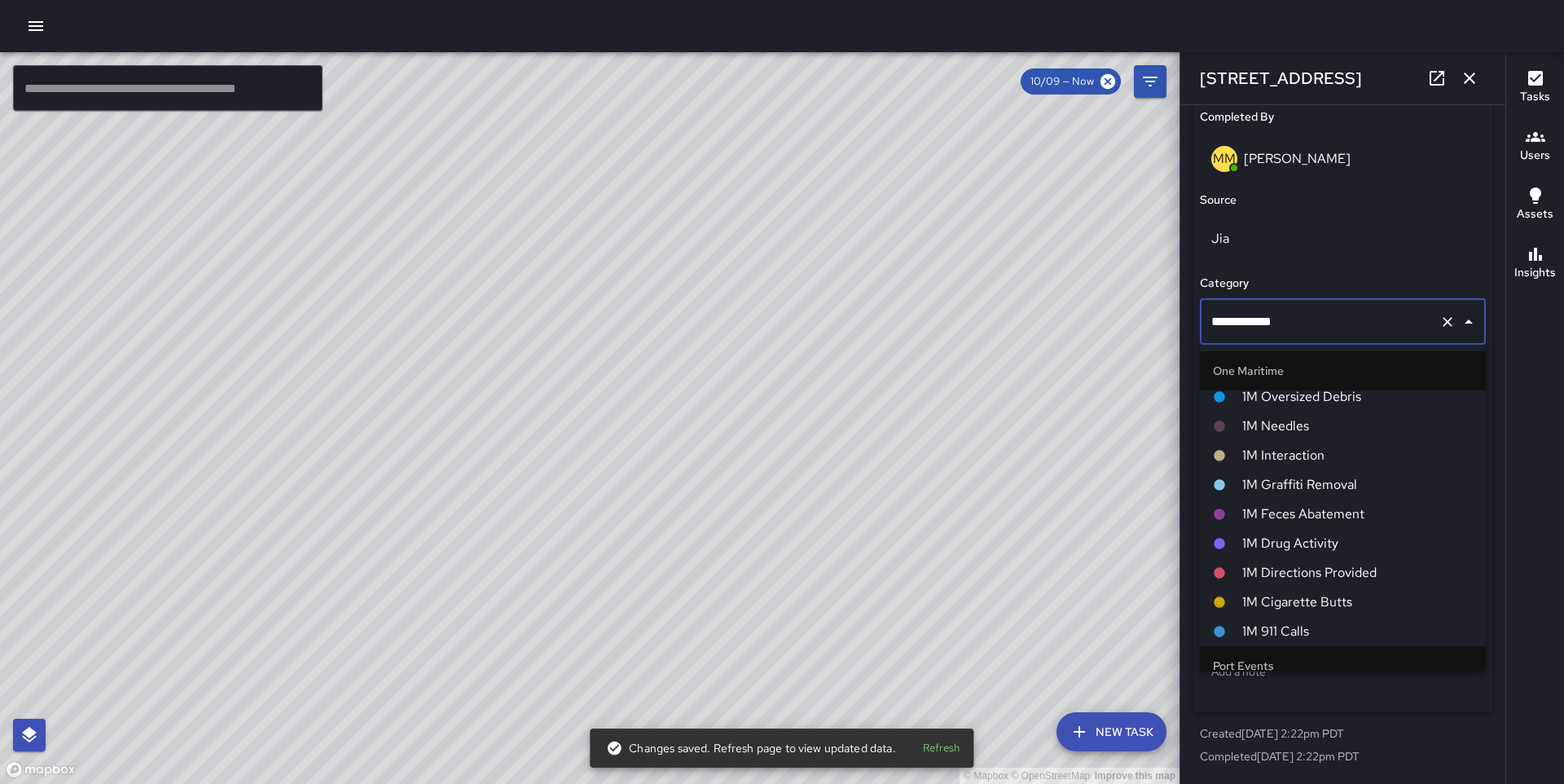
click at [1314, 453] on span "1M Interaction" at bounding box center [1358, 456] width 230 height 20
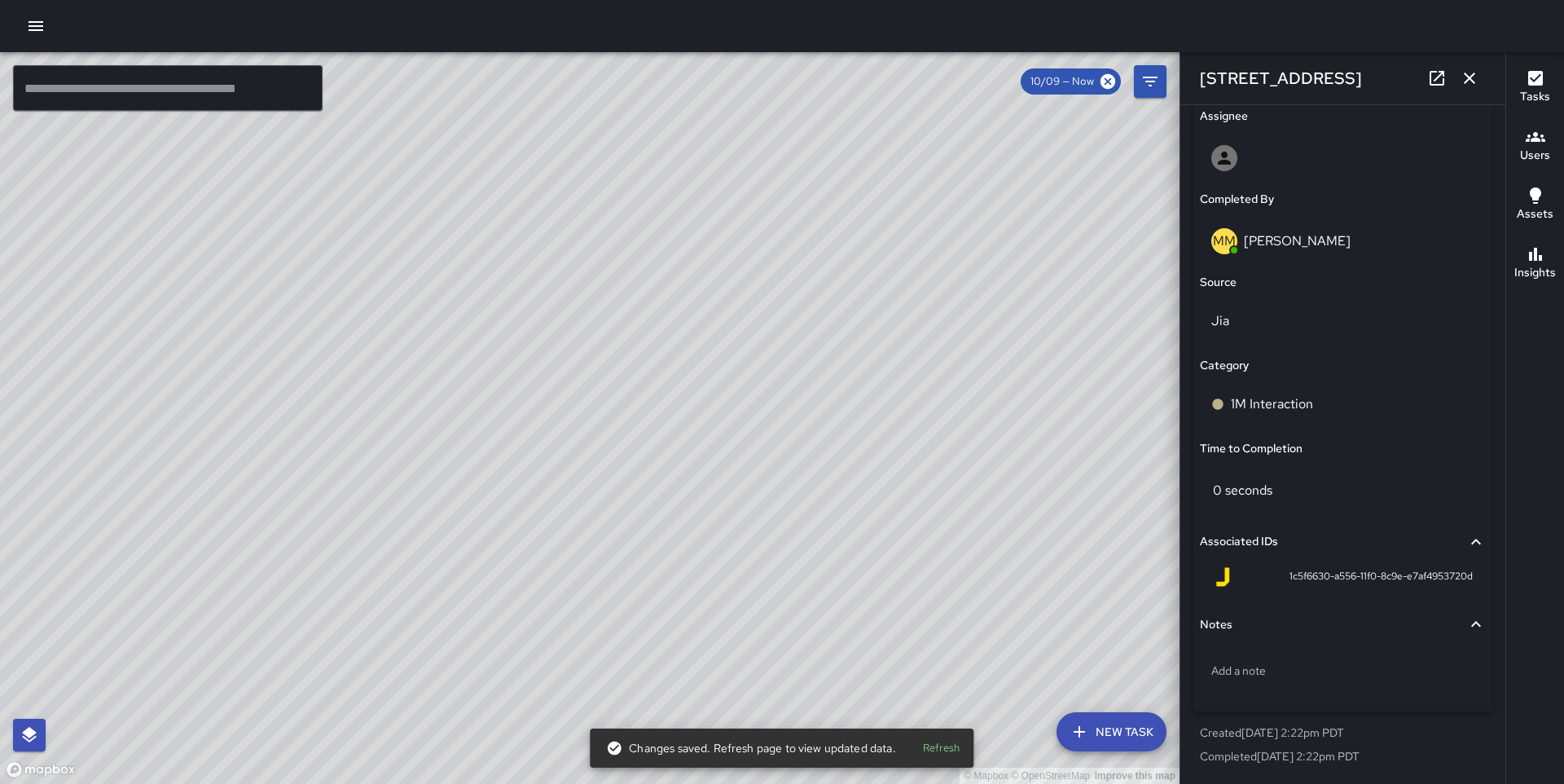
scroll to position [953, 0]
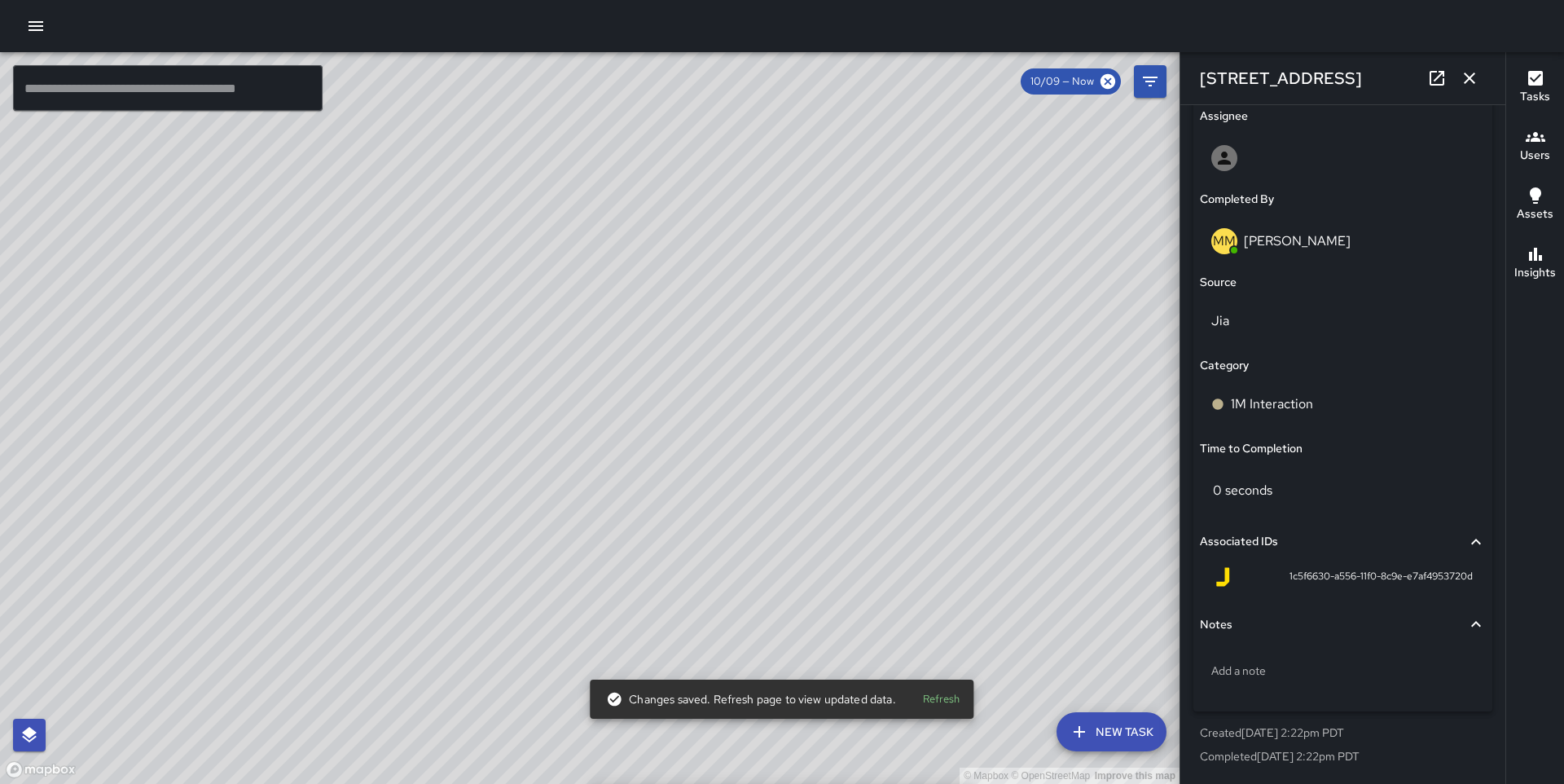
click at [673, 488] on div "© Mapbox © OpenStreetMap Improve this map MM Maverick Mingoa [STREET_ADDRESS] C…" at bounding box center [589, 418] width 1179 height 732
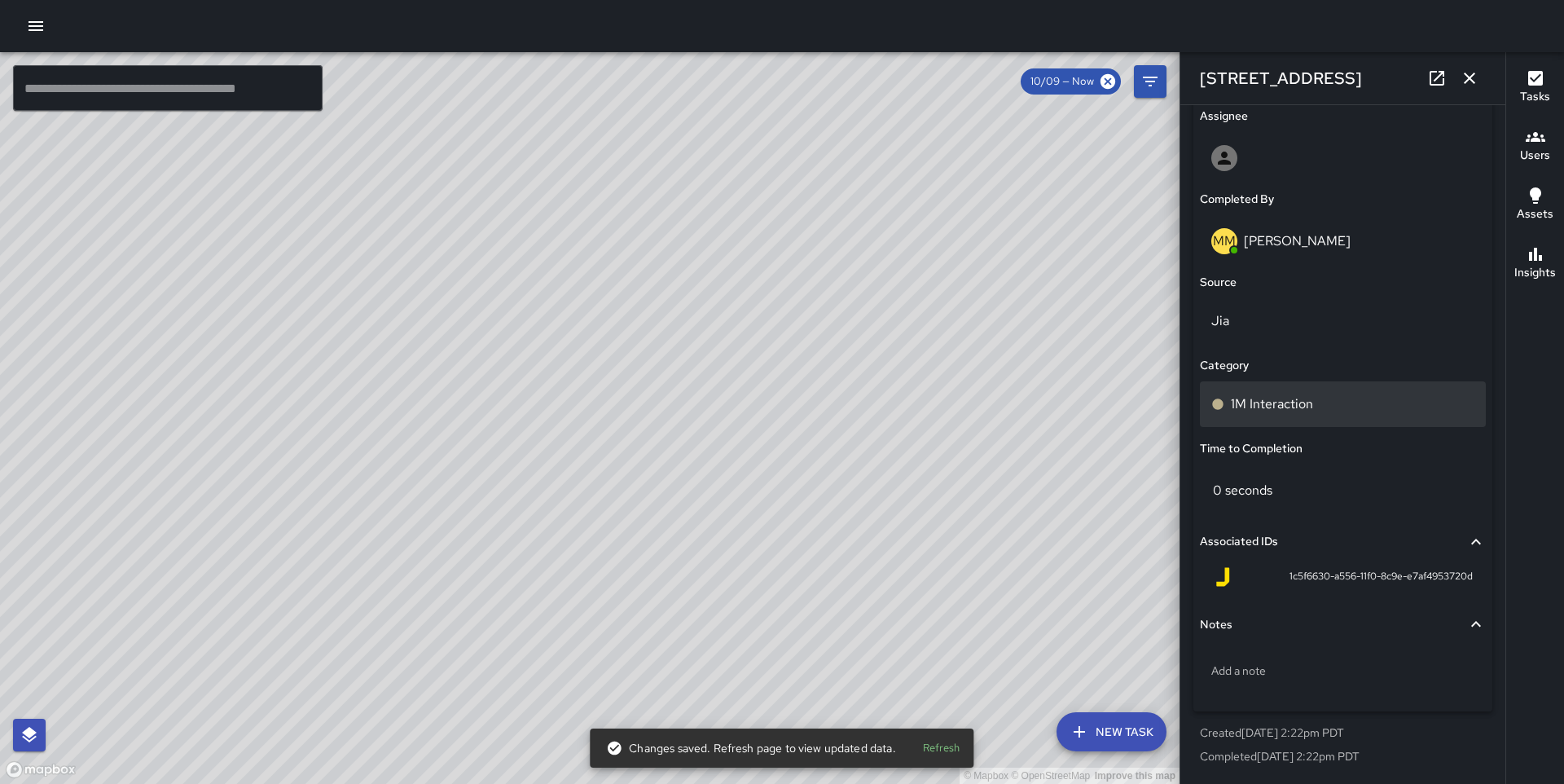
scroll to position [1035, 0]
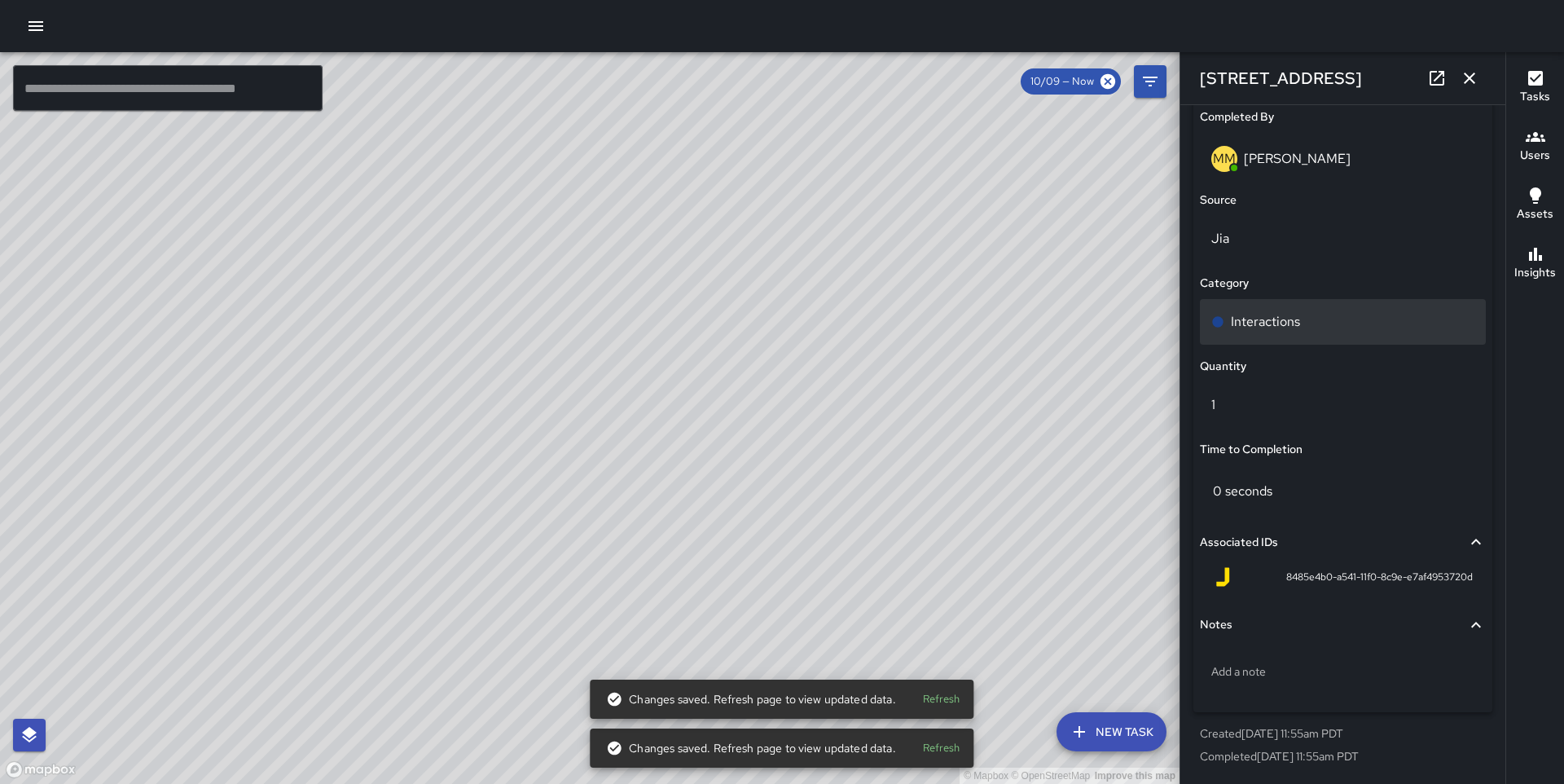
click at [1368, 311] on div "Interactions" at bounding box center [1343, 322] width 286 height 46
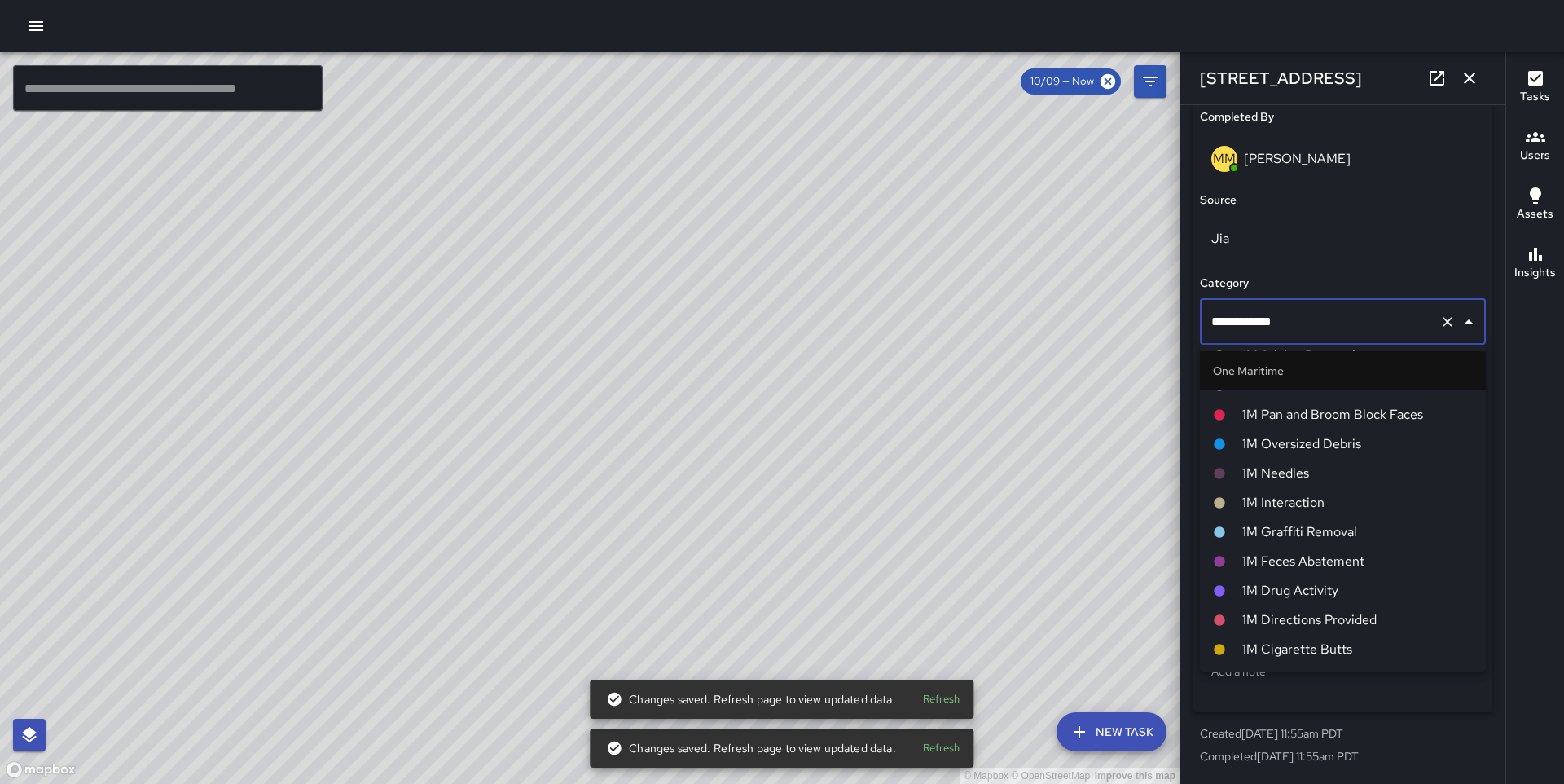
scroll to position [1162, 0]
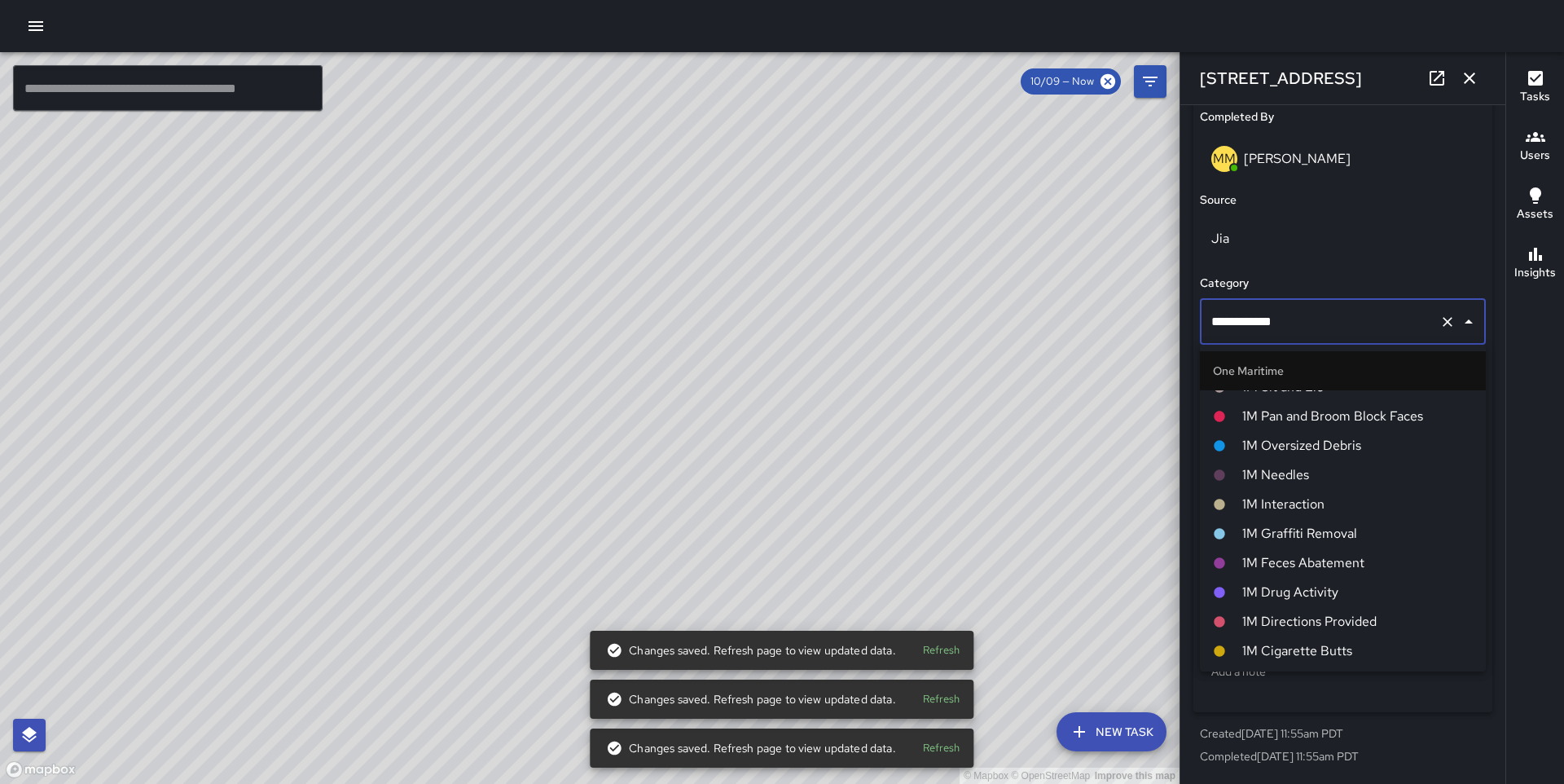
click at [1290, 507] on span "1M Interaction" at bounding box center [1358, 505] width 230 height 20
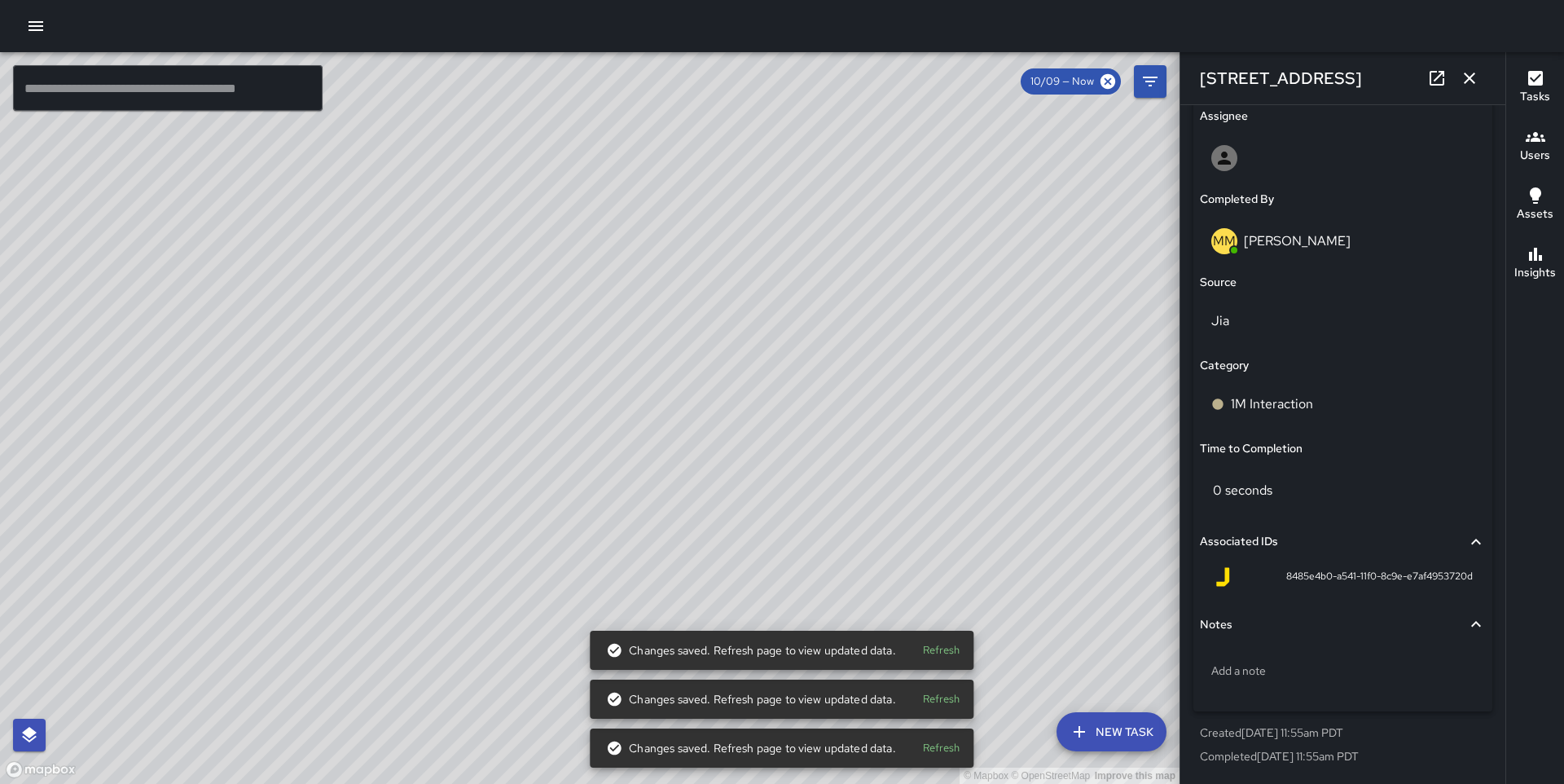
scroll to position [953, 0]
click at [360, 430] on div "© Mapbox © OpenStreetMap Improve this map MM Maverick Mingoa [STREET_ADDRESS] C…" at bounding box center [589, 418] width 1179 height 732
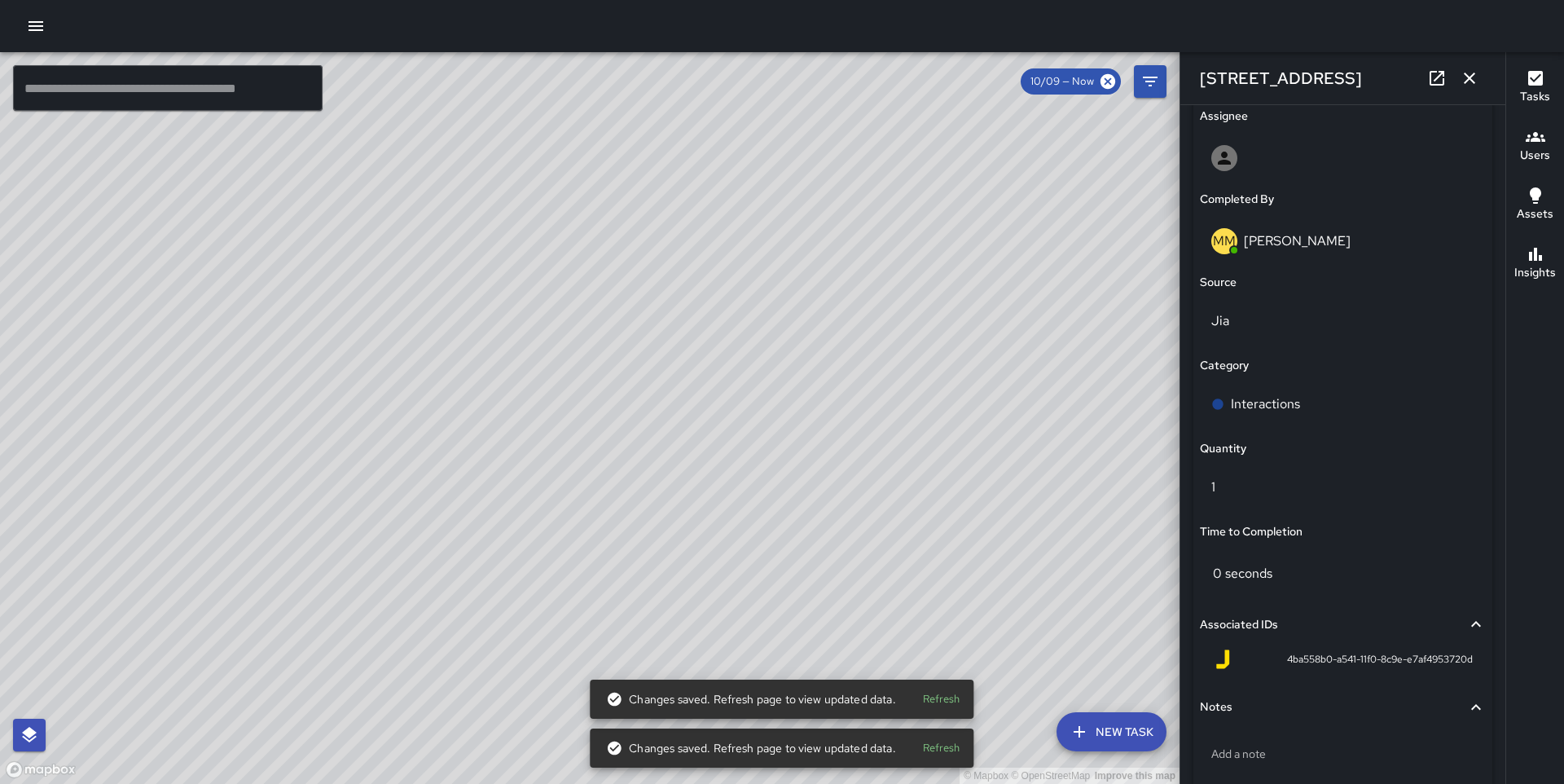
scroll to position [1035, 0]
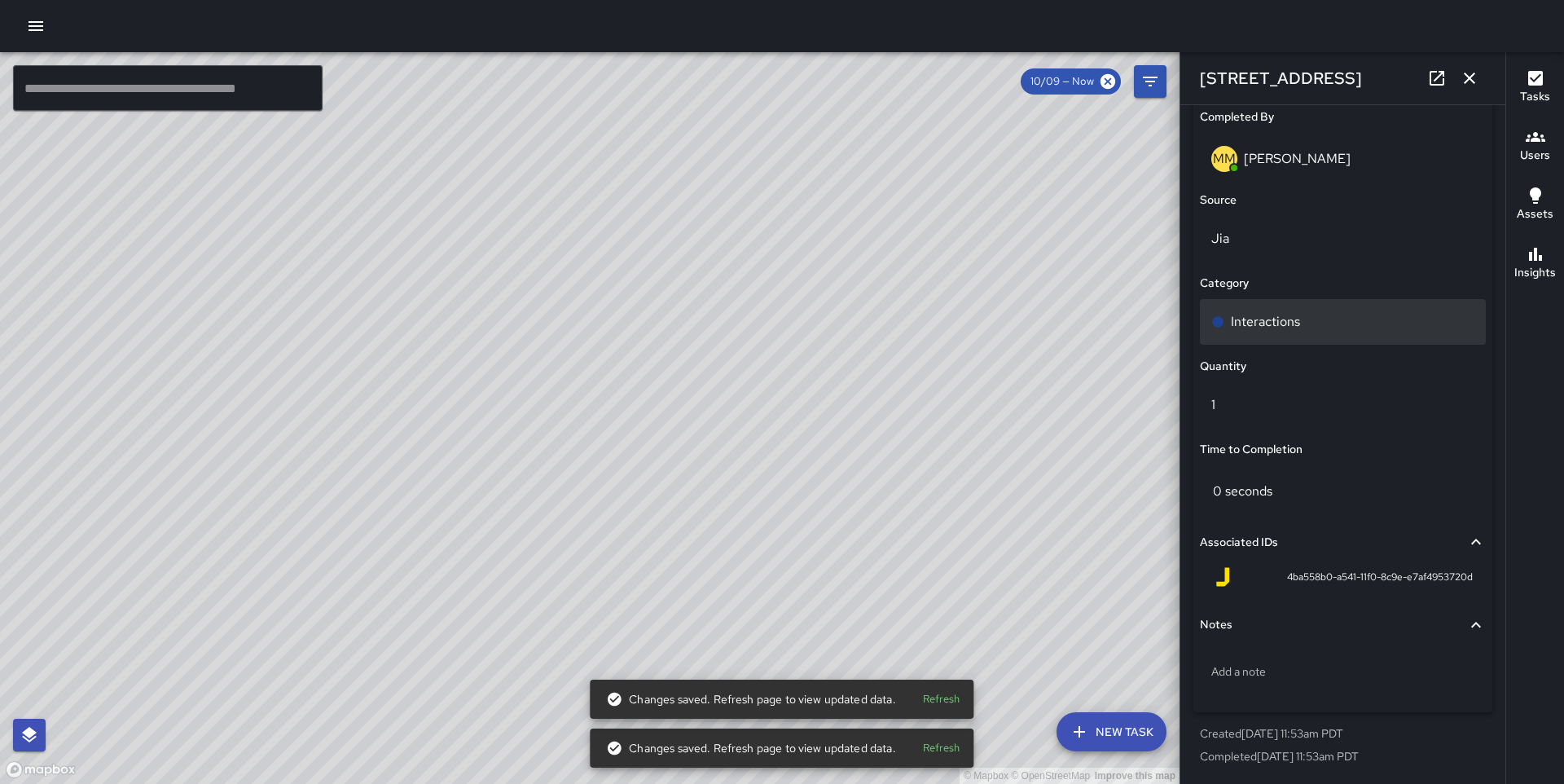
click at [1305, 316] on div "Interactions" at bounding box center [1344, 322] width 264 height 20
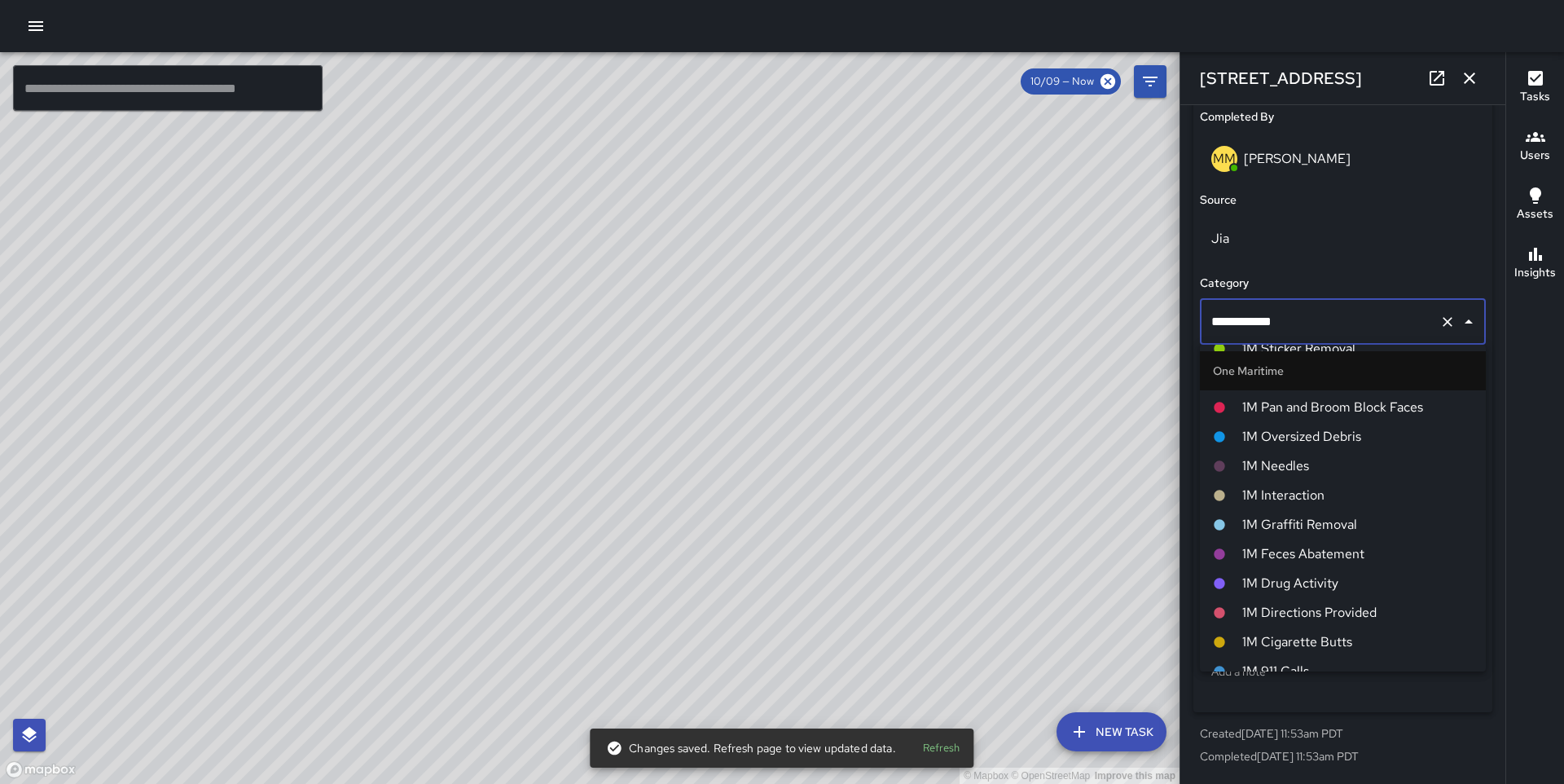
scroll to position [1125, 0]
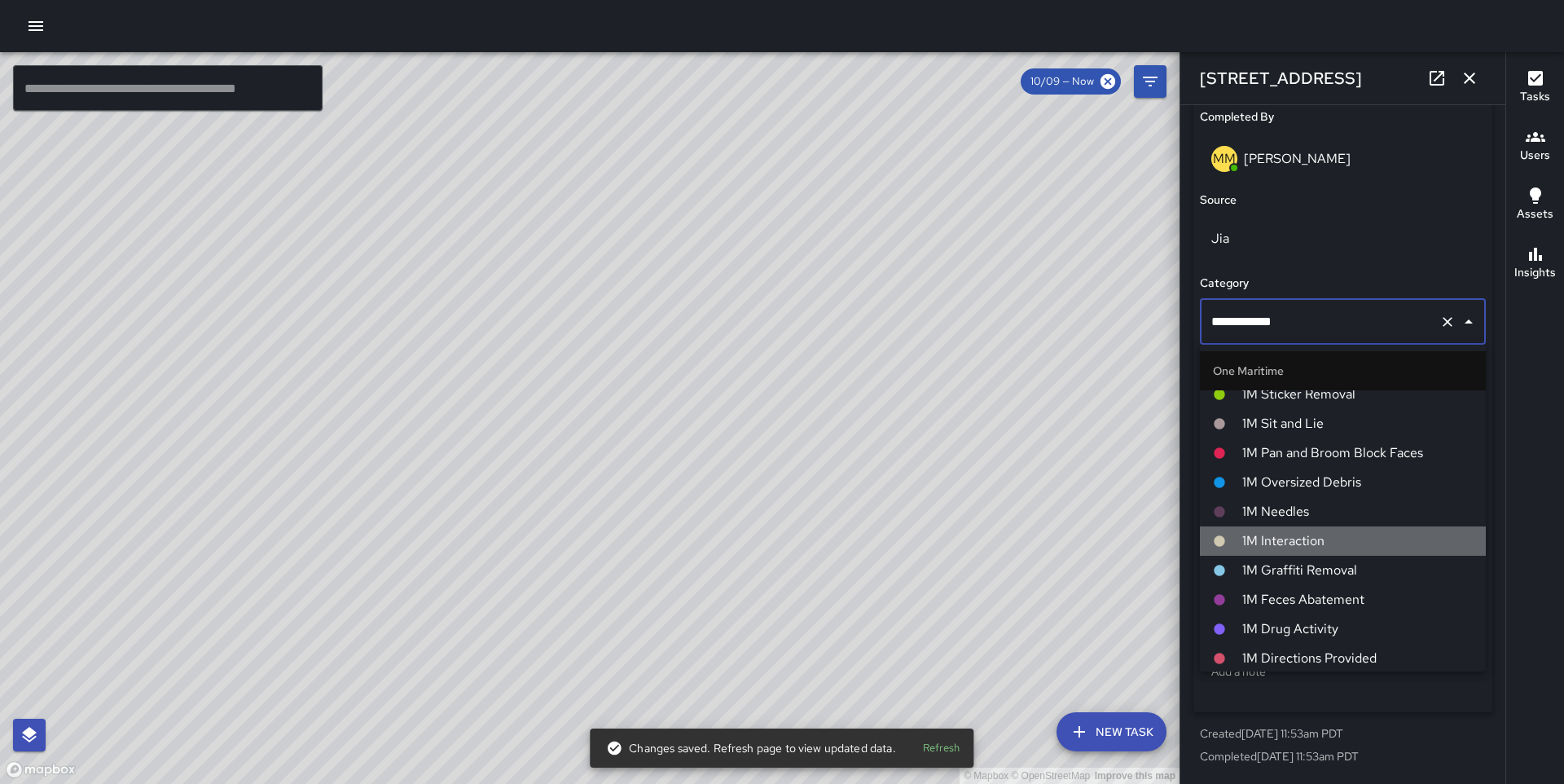
click at [1328, 542] on span "1M Interaction" at bounding box center [1358, 541] width 230 height 20
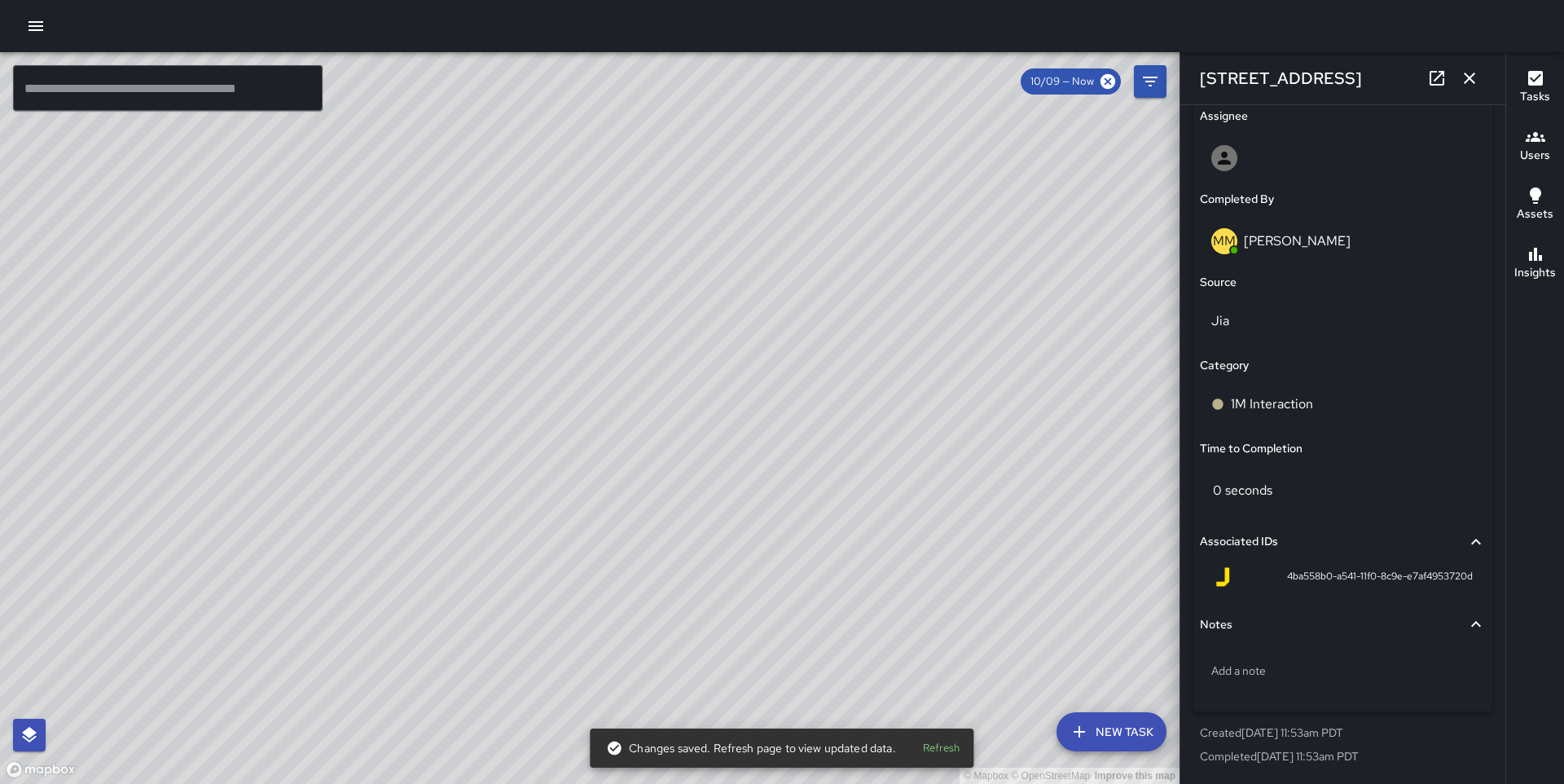
scroll to position [953, 0]
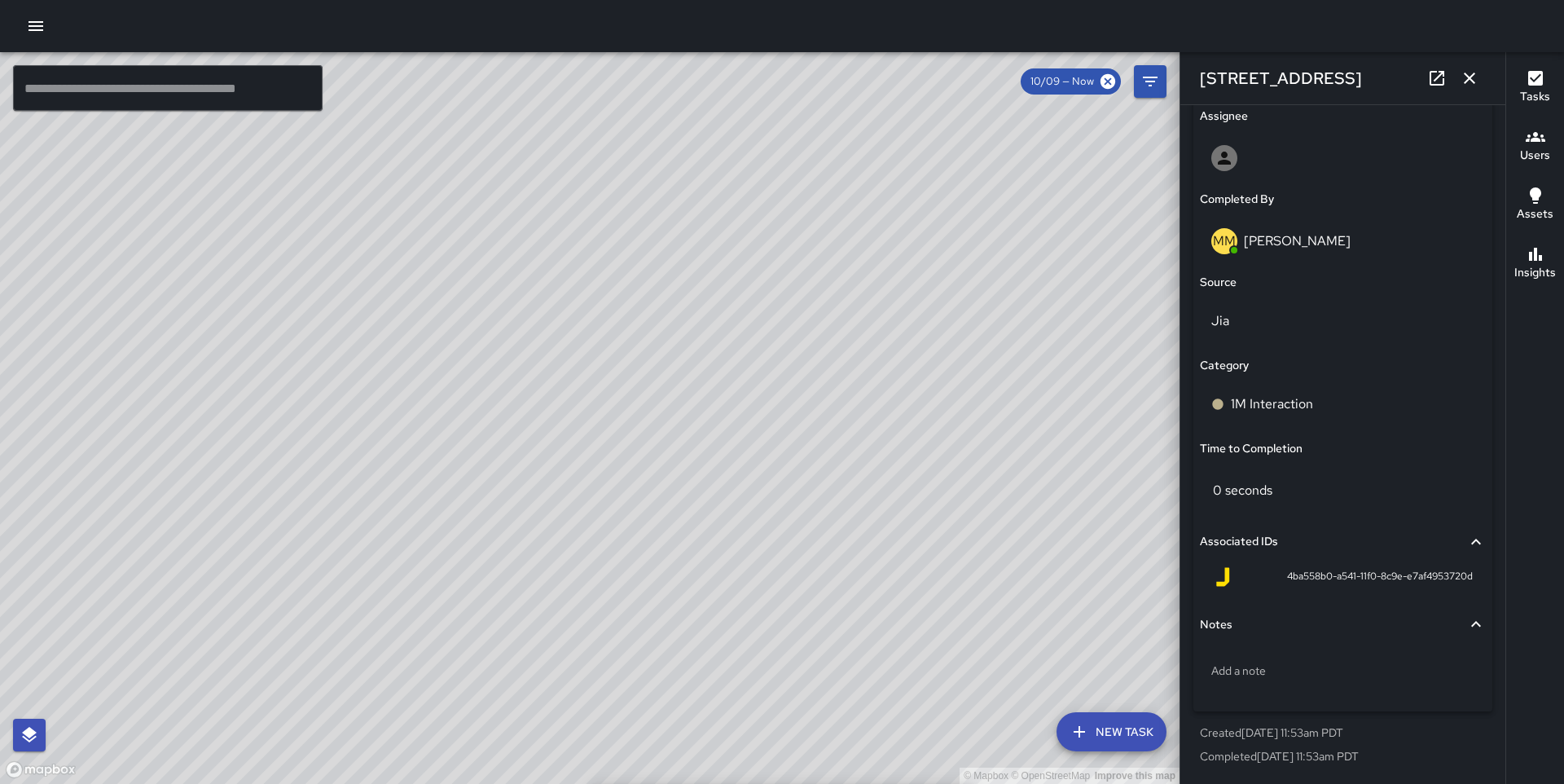
click at [520, 433] on div "© Mapbox © OpenStreetMap Improve this map DO [PERSON_NAME] [STREET_ADDRESS] Com…" at bounding box center [589, 418] width 1179 height 732
type input "**********"
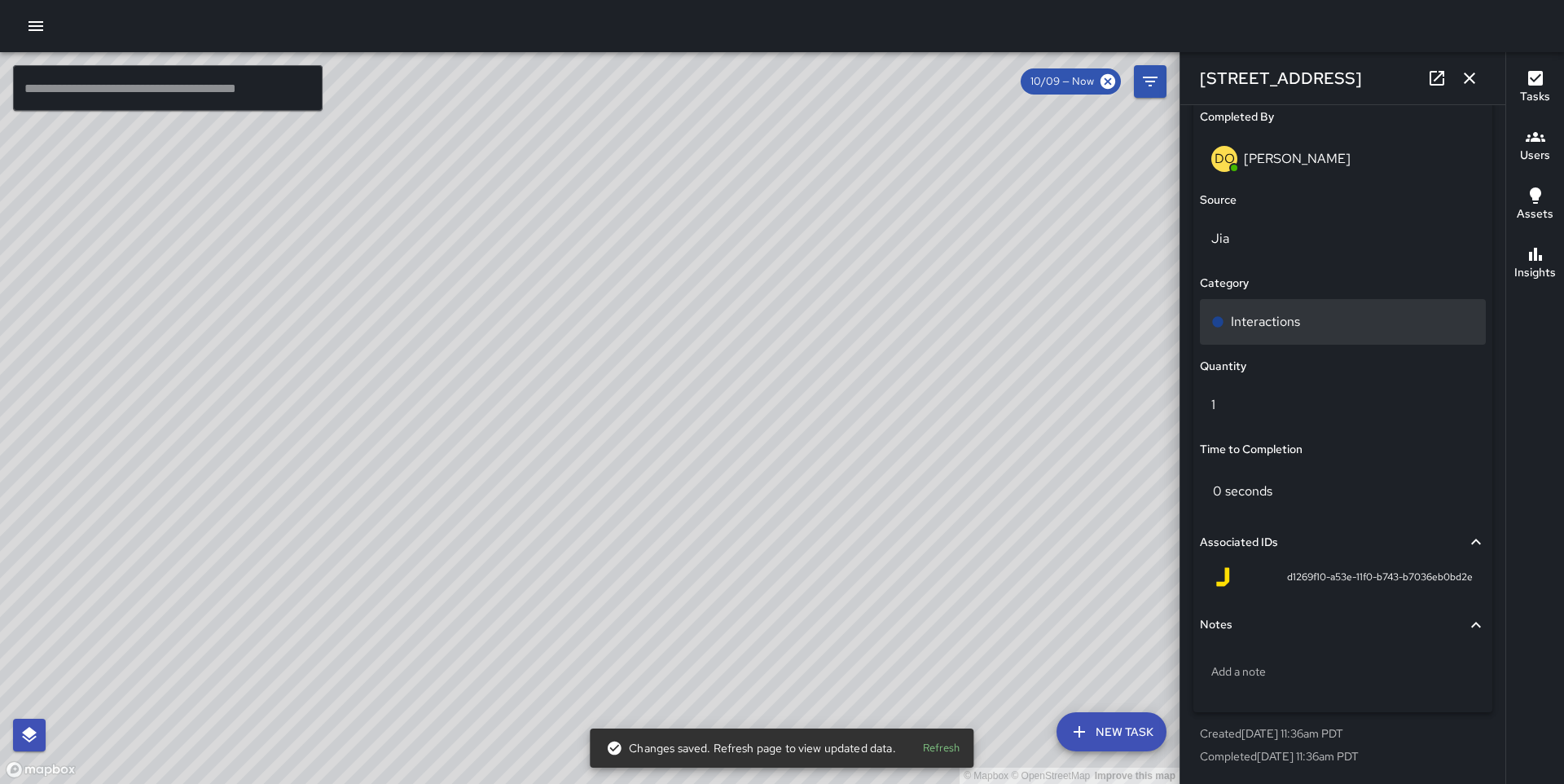
click at [1290, 332] on div "Interactions" at bounding box center [1343, 322] width 286 height 46
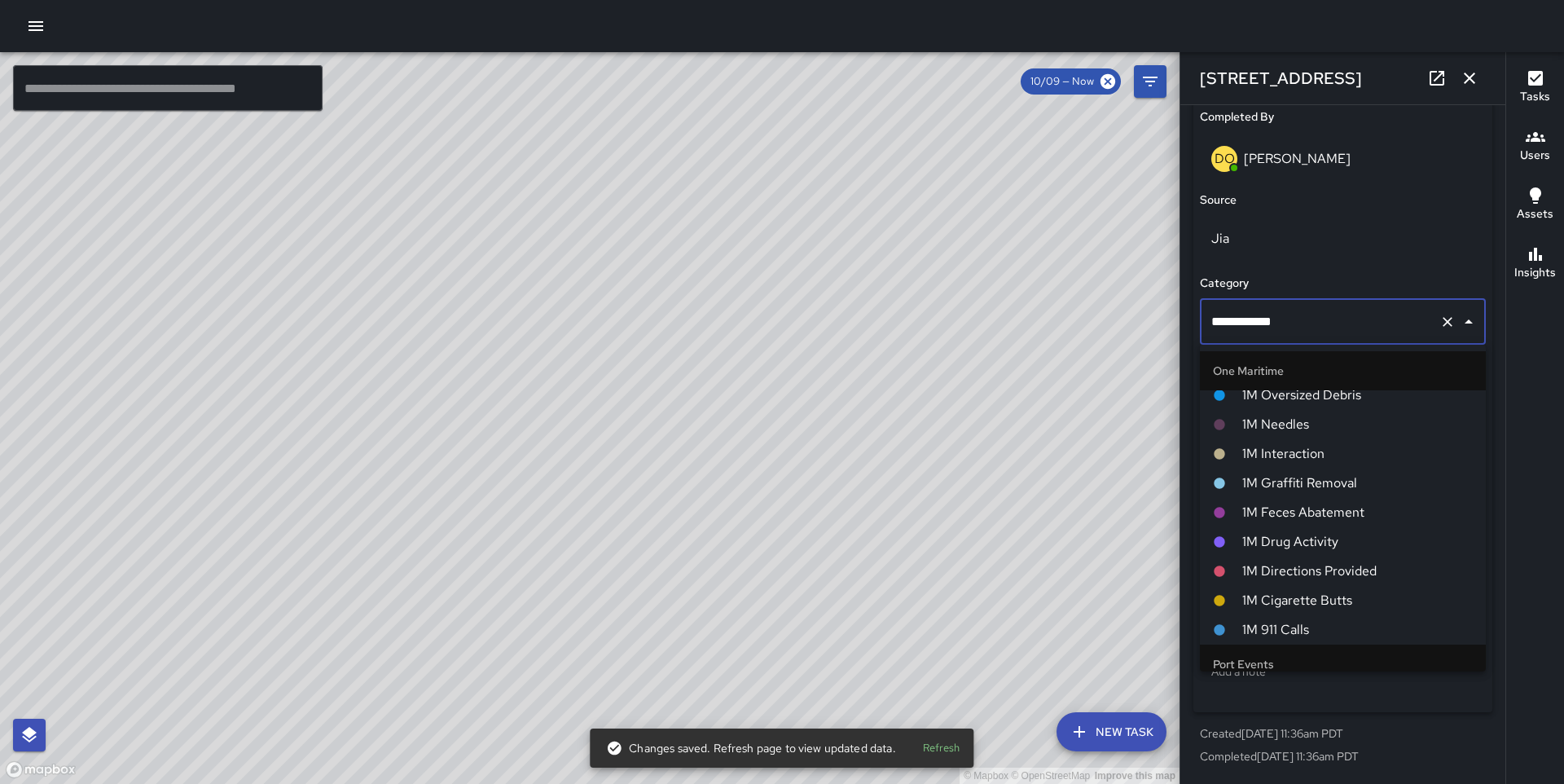
scroll to position [1140, 0]
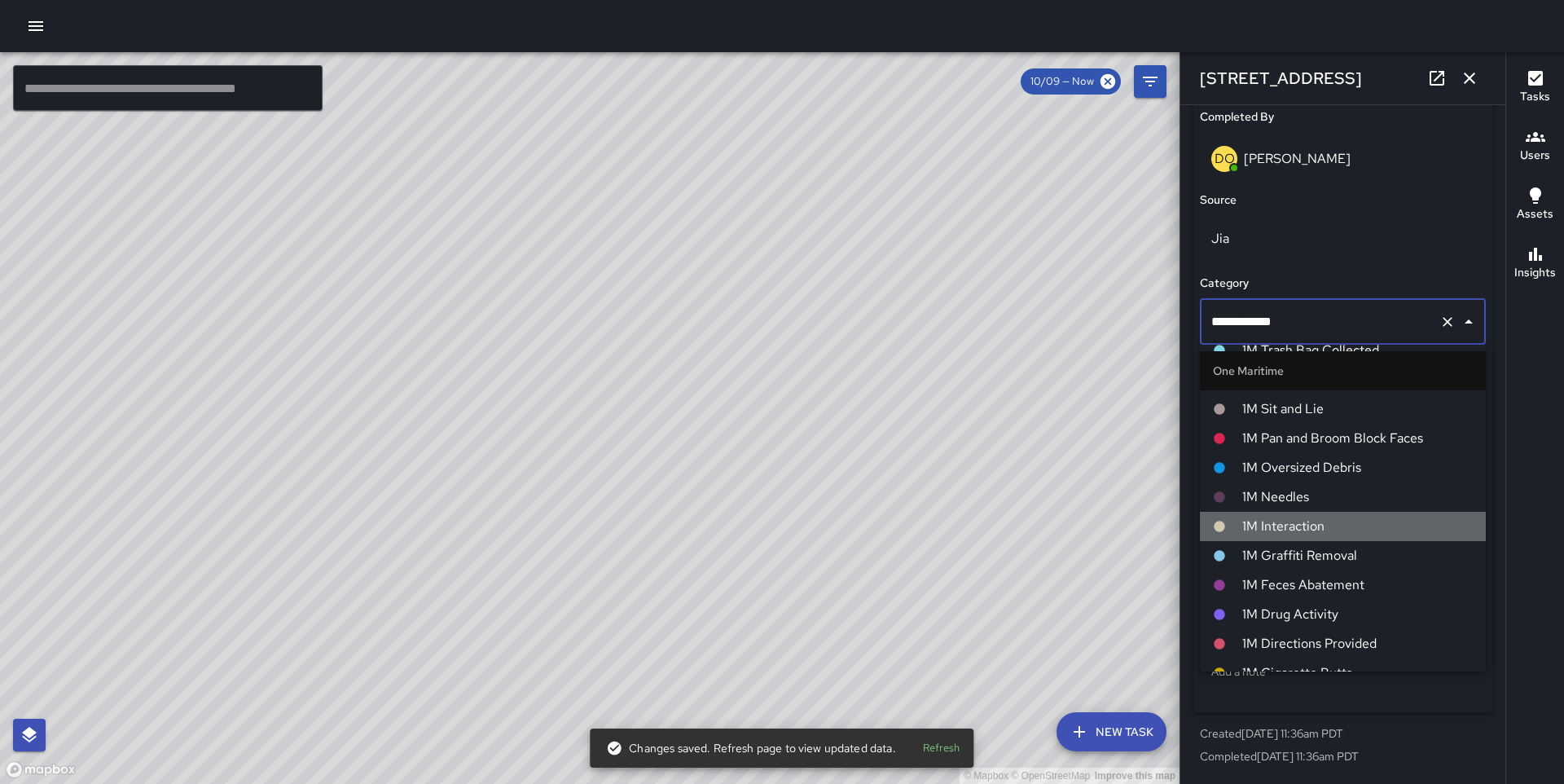
click at [1330, 524] on span "1M Interaction" at bounding box center [1358, 526] width 230 height 20
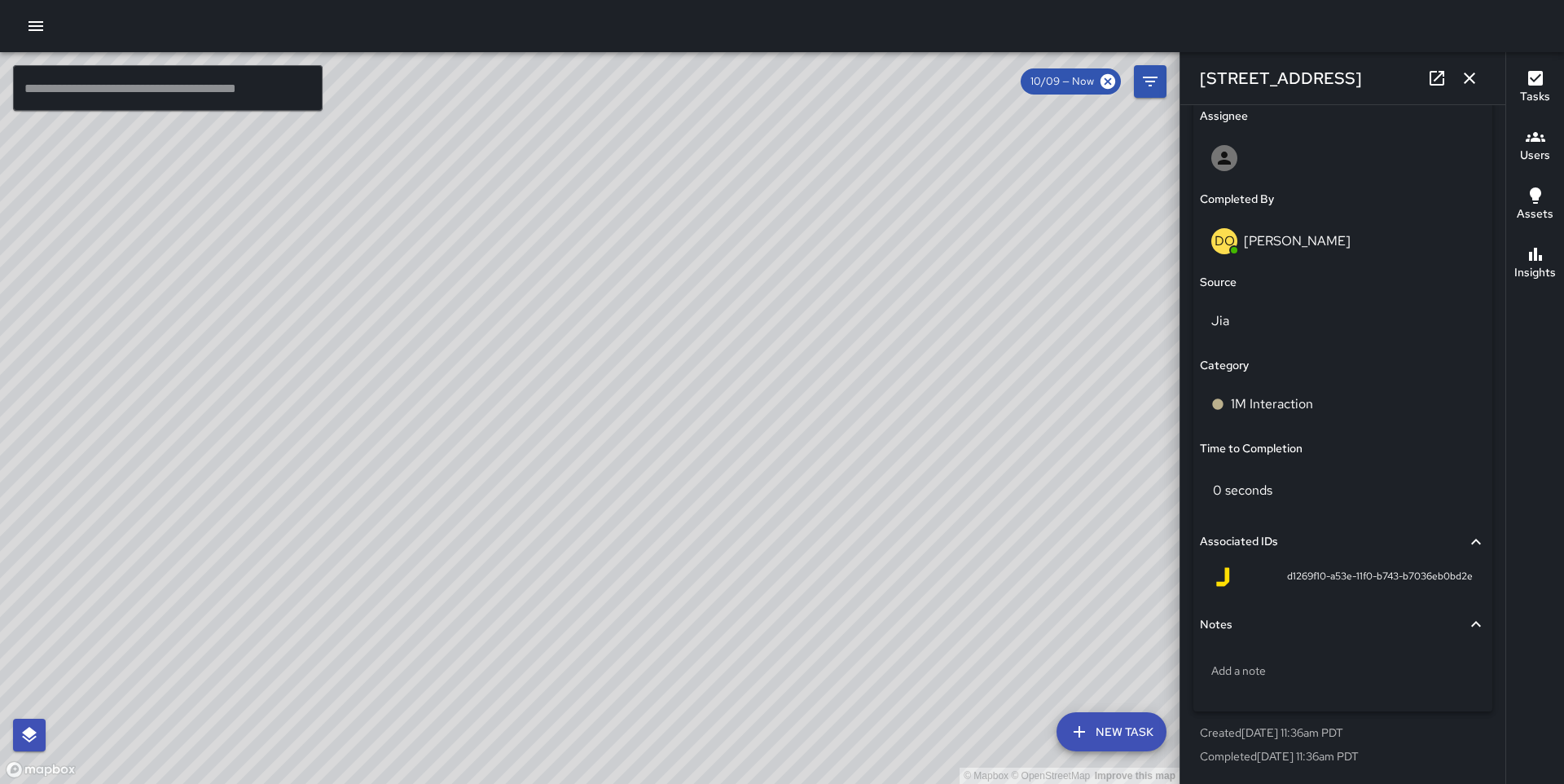
click at [29, 15] on button "button" at bounding box center [36, 26] width 32 height 32
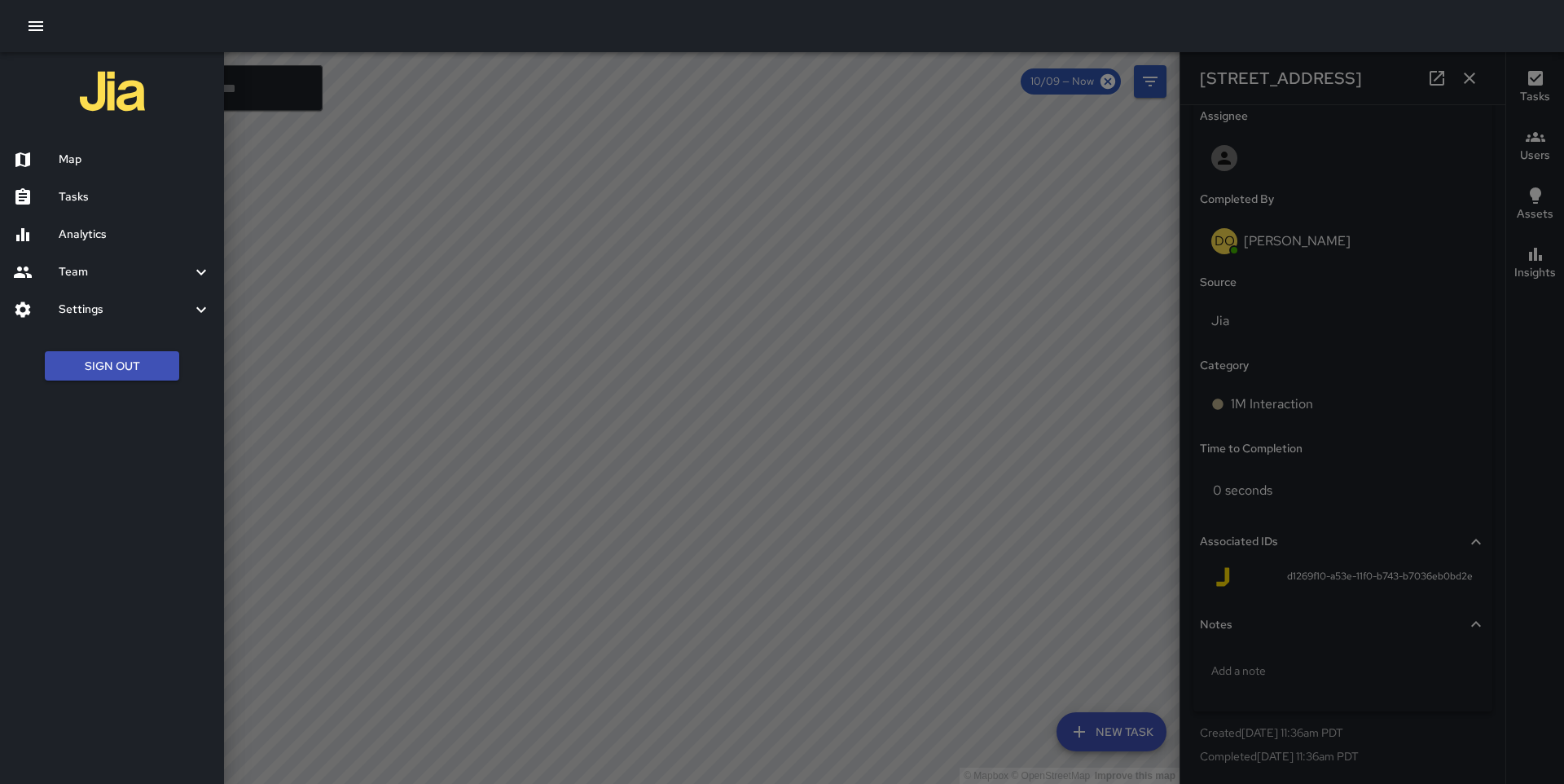
click at [96, 293] on div "Settings" at bounding box center [112, 309] width 224 height 37
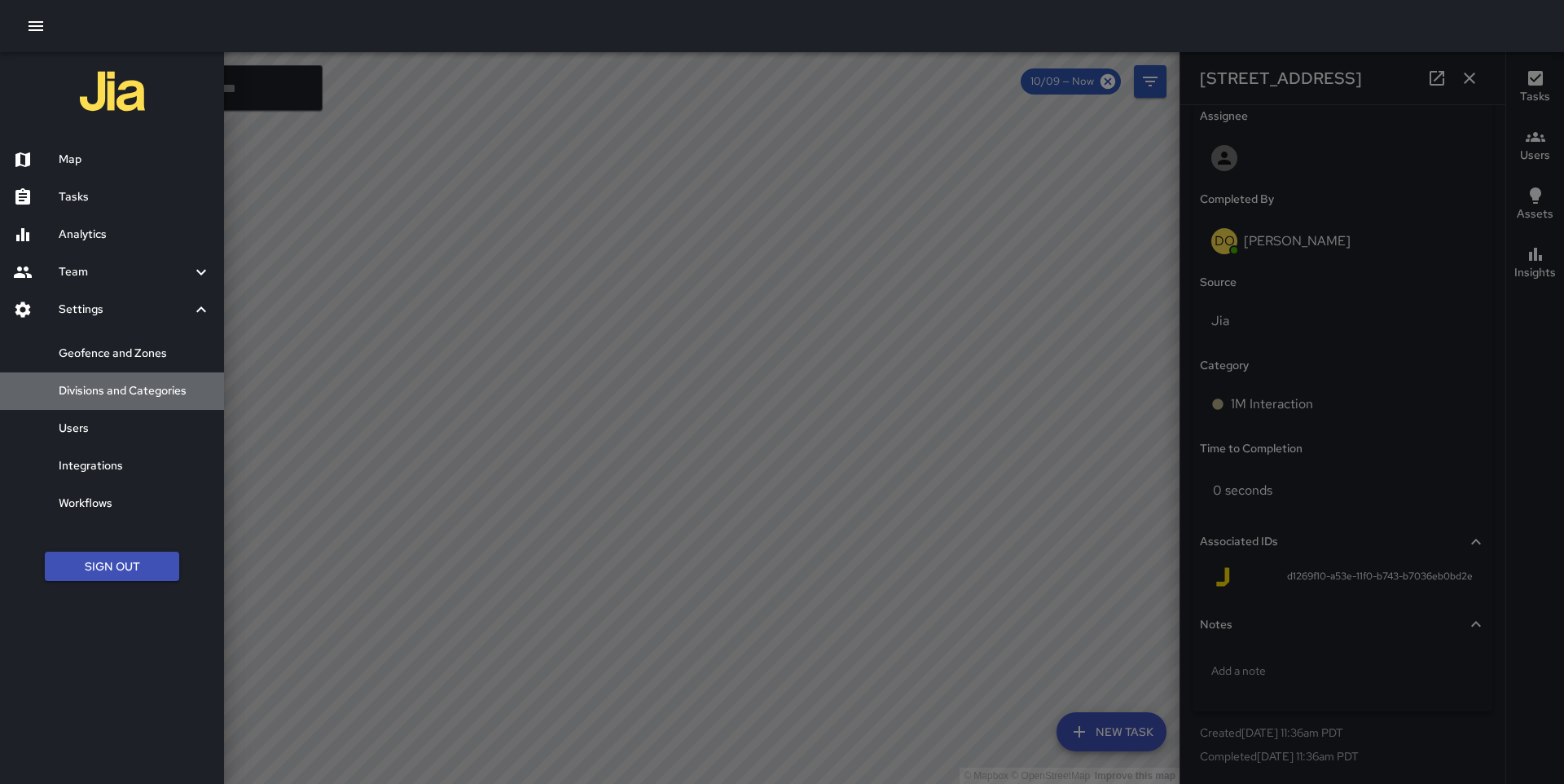
click at [133, 387] on h6 "Divisions and Categories" at bounding box center [135, 391] width 153 height 18
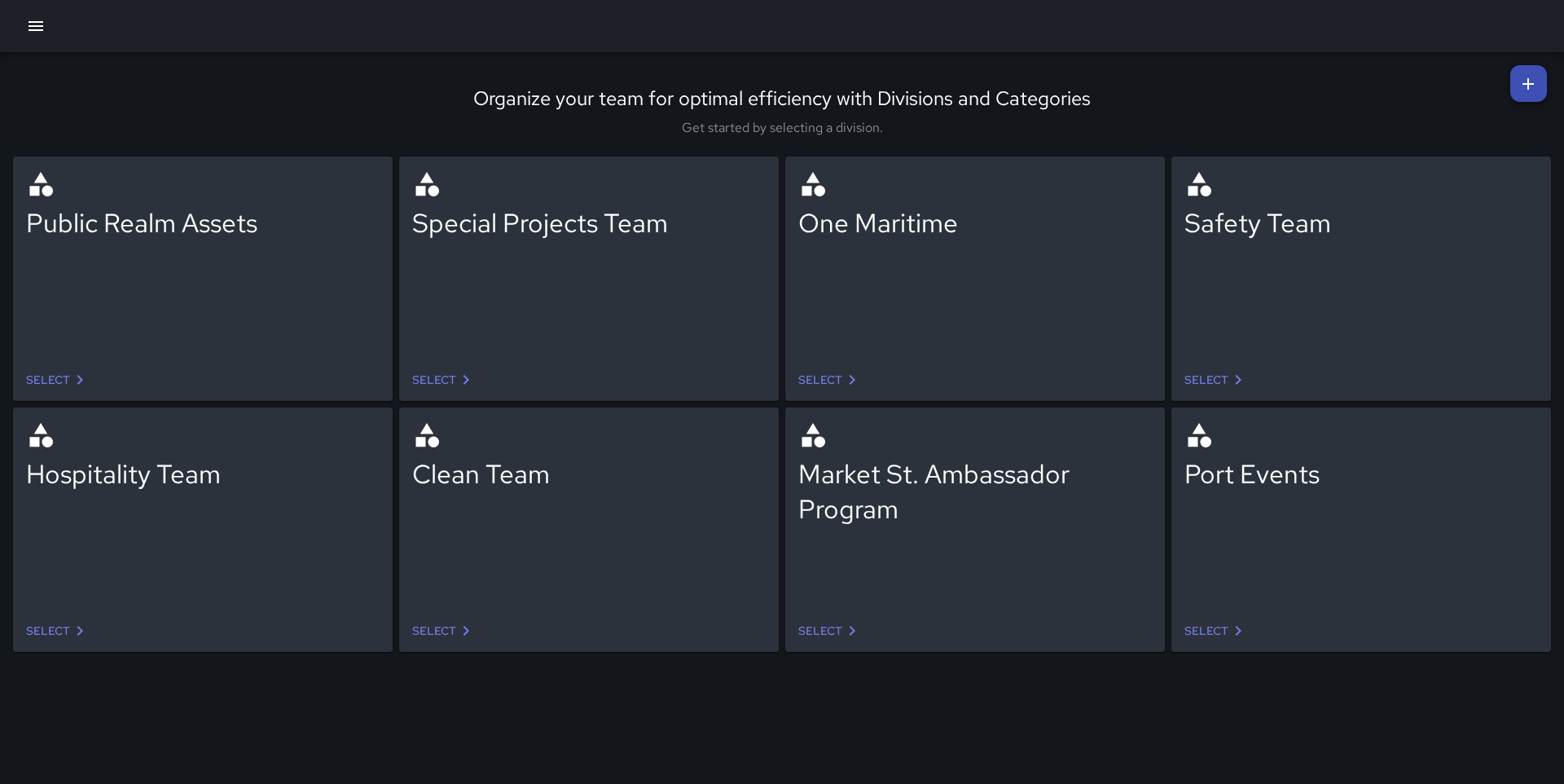
click at [832, 383] on link "Select" at bounding box center [830, 380] width 76 height 30
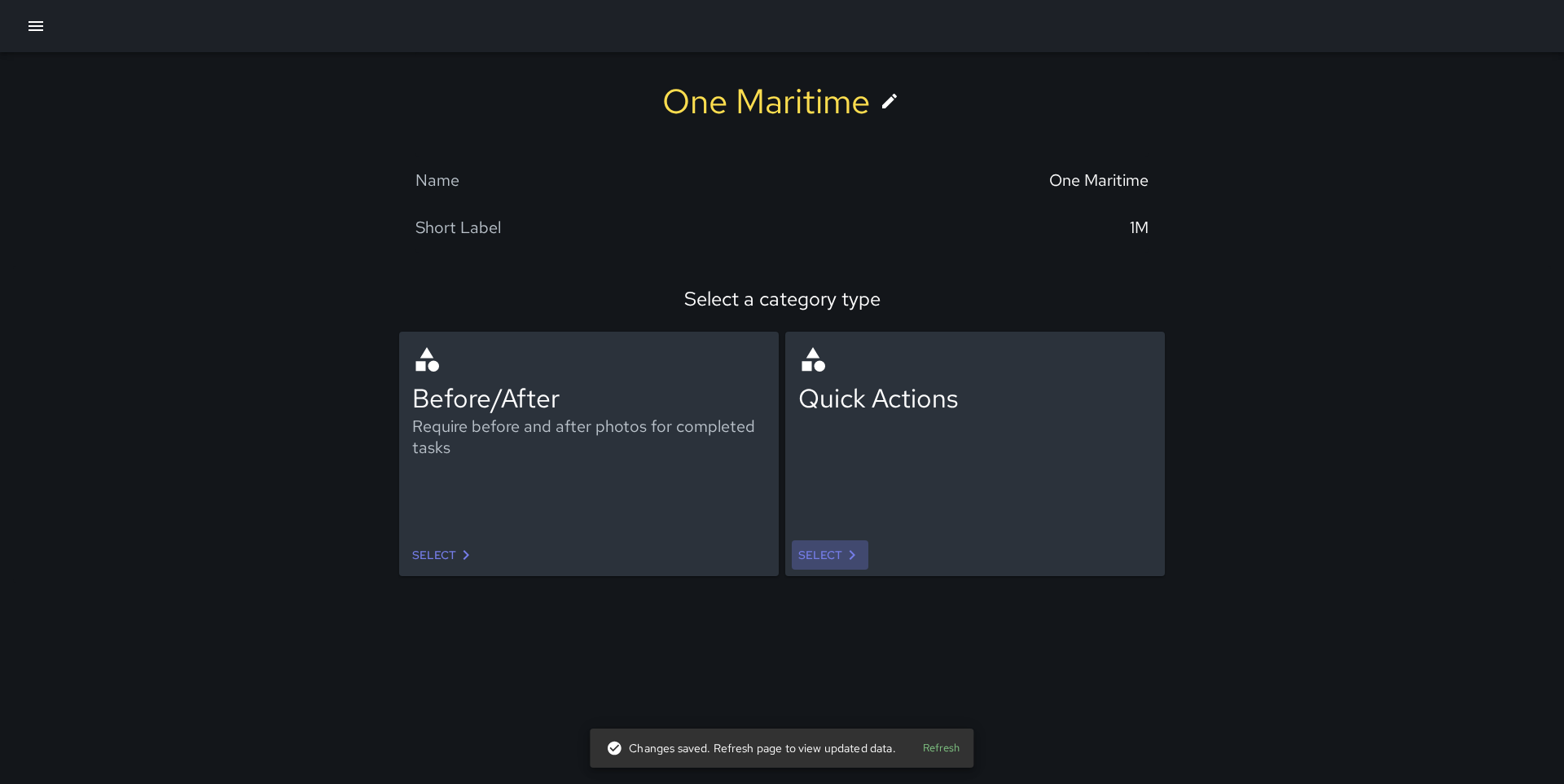
click at [819, 552] on link "Select" at bounding box center [830, 555] width 76 height 30
click at [439, 559] on link "Select" at bounding box center [444, 555] width 76 height 30
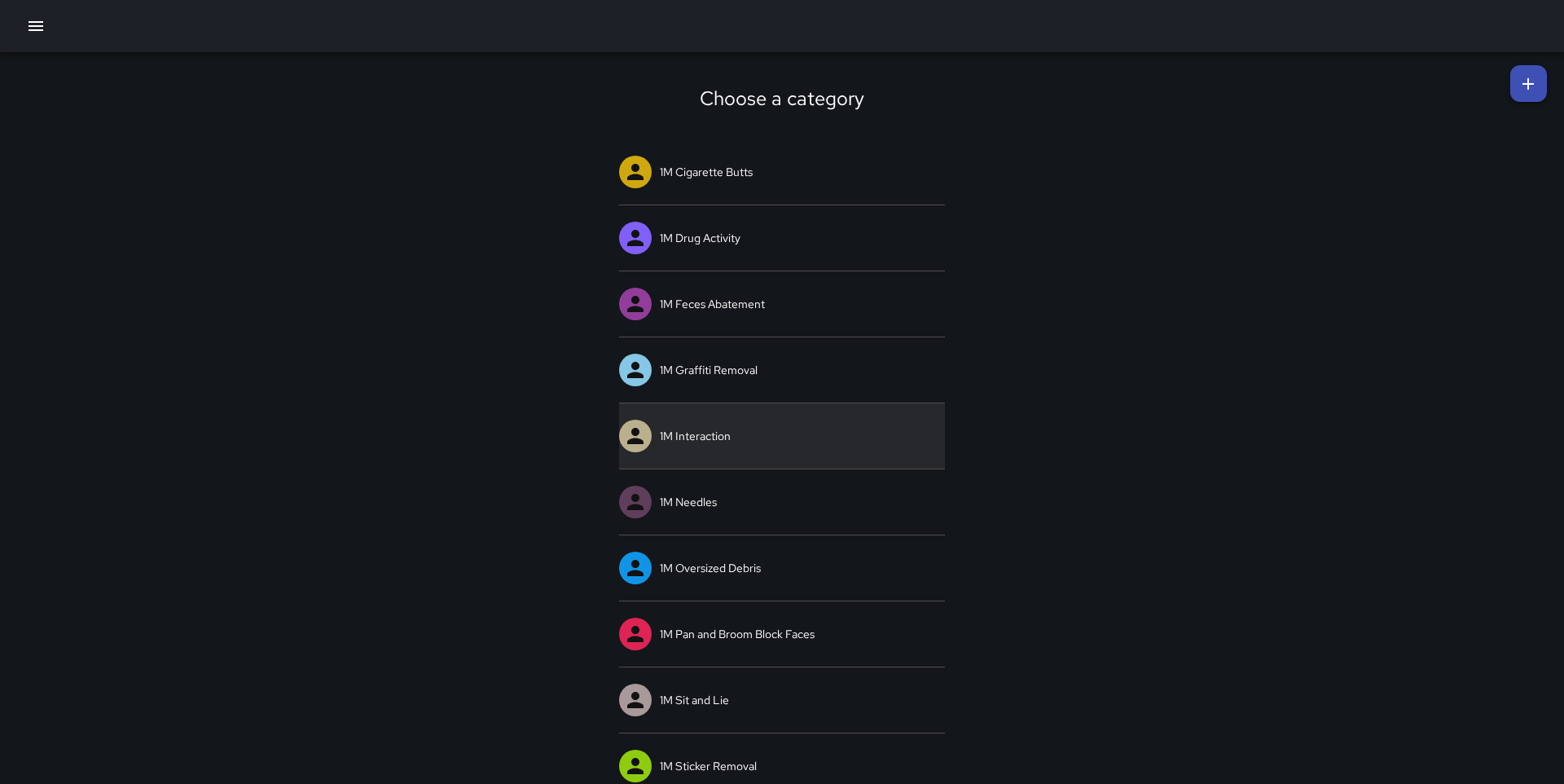
click at [702, 433] on link "1M Interaction" at bounding box center [782, 436] width 326 height 65
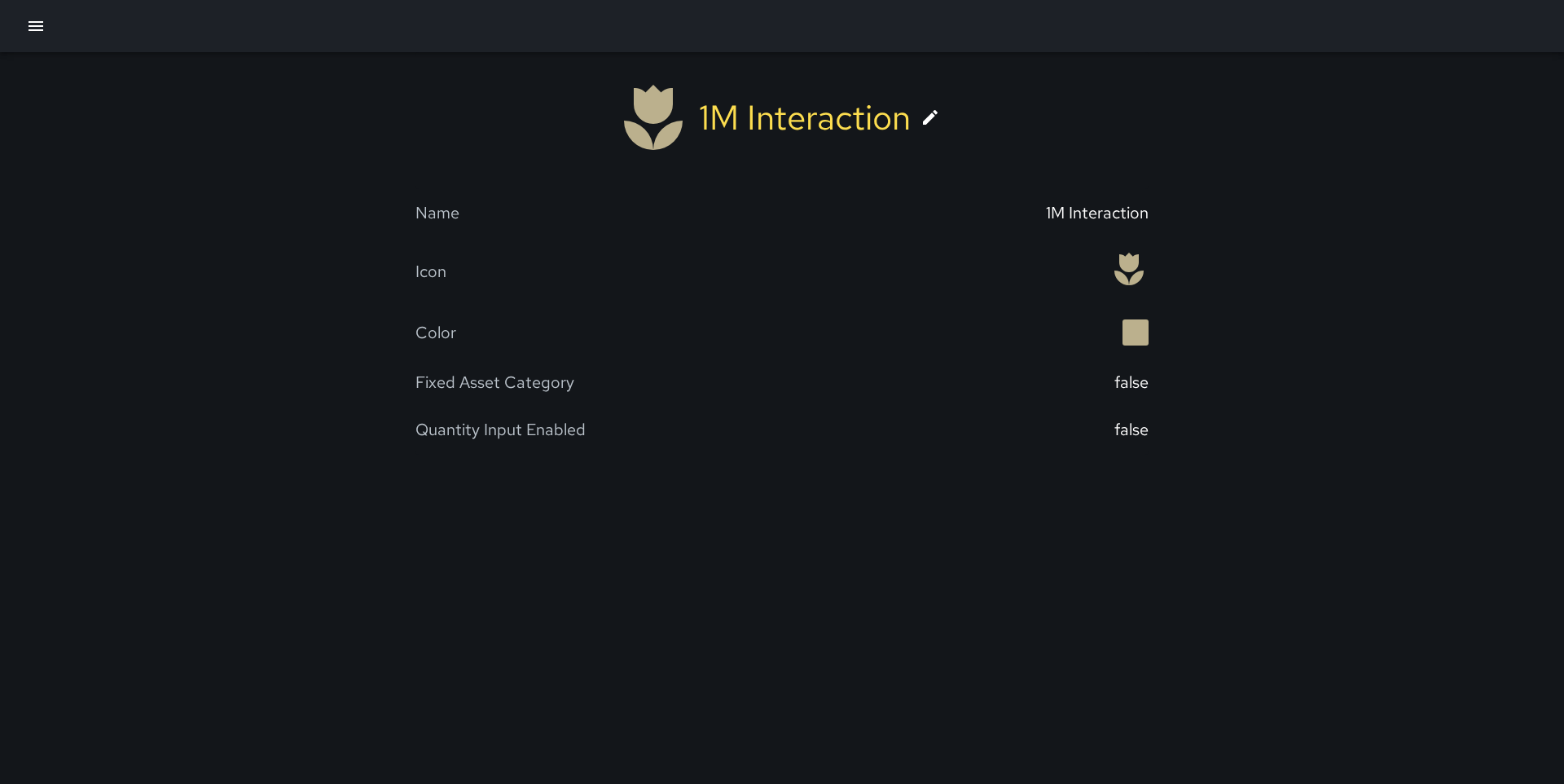
click at [942, 122] on link at bounding box center [930, 117] width 39 height 39
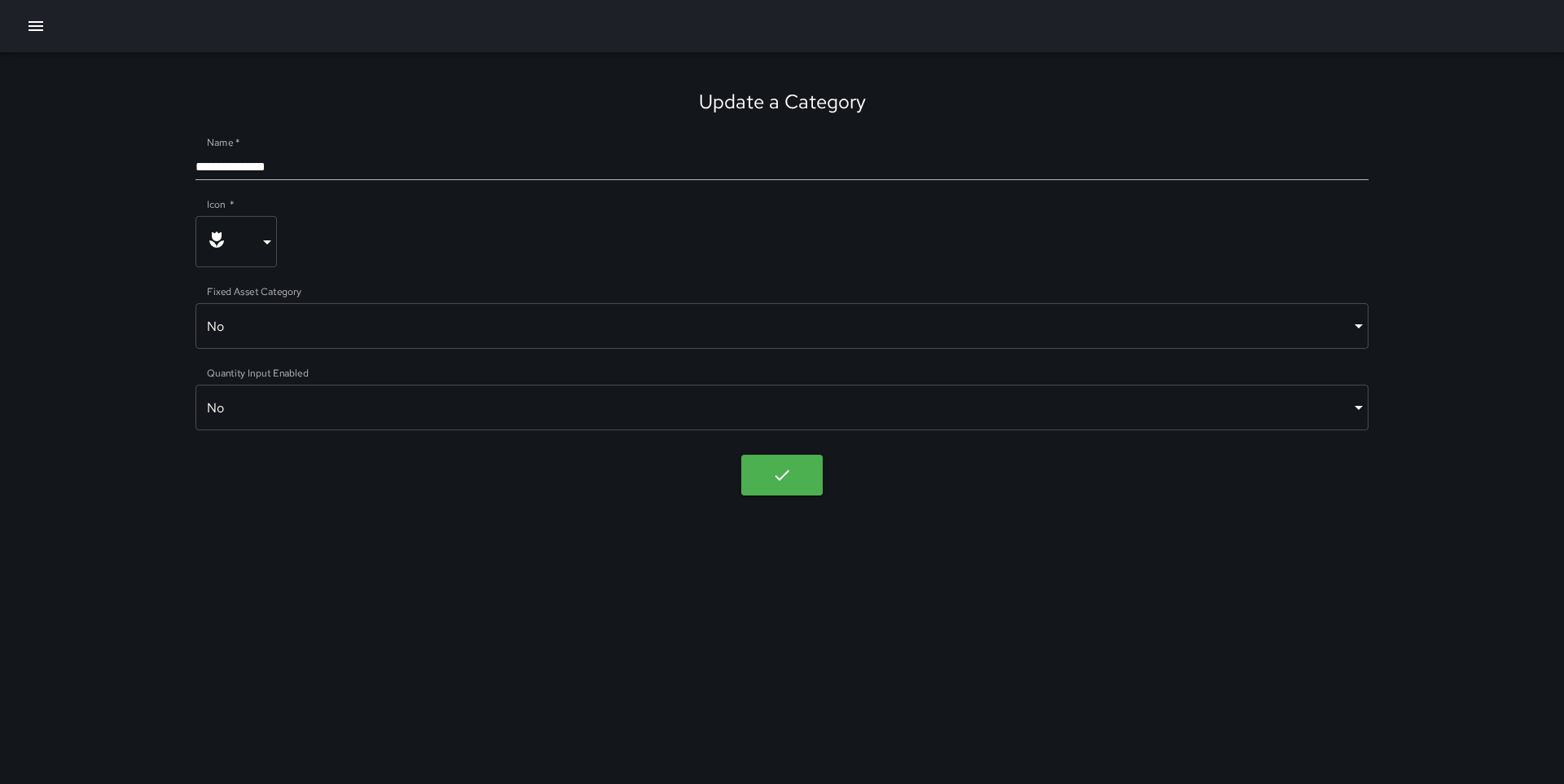
click at [598, 154] on input "**********" at bounding box center [782, 167] width 1174 height 26
click at [595, 158] on input "**********" at bounding box center [782, 167] width 1174 height 26
click at [588, 158] on input "**********" at bounding box center [782, 167] width 1174 height 26
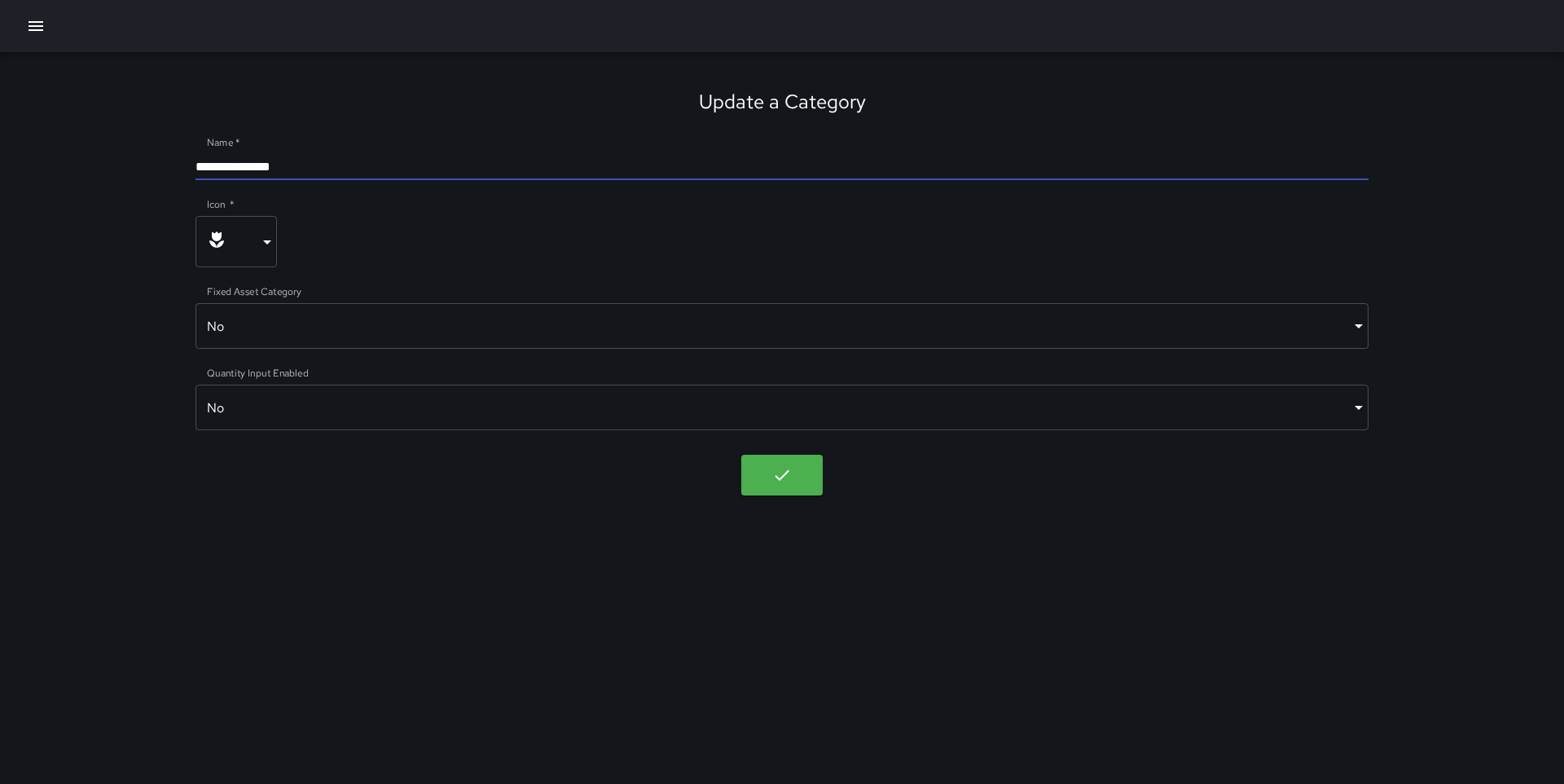
type input "**********"
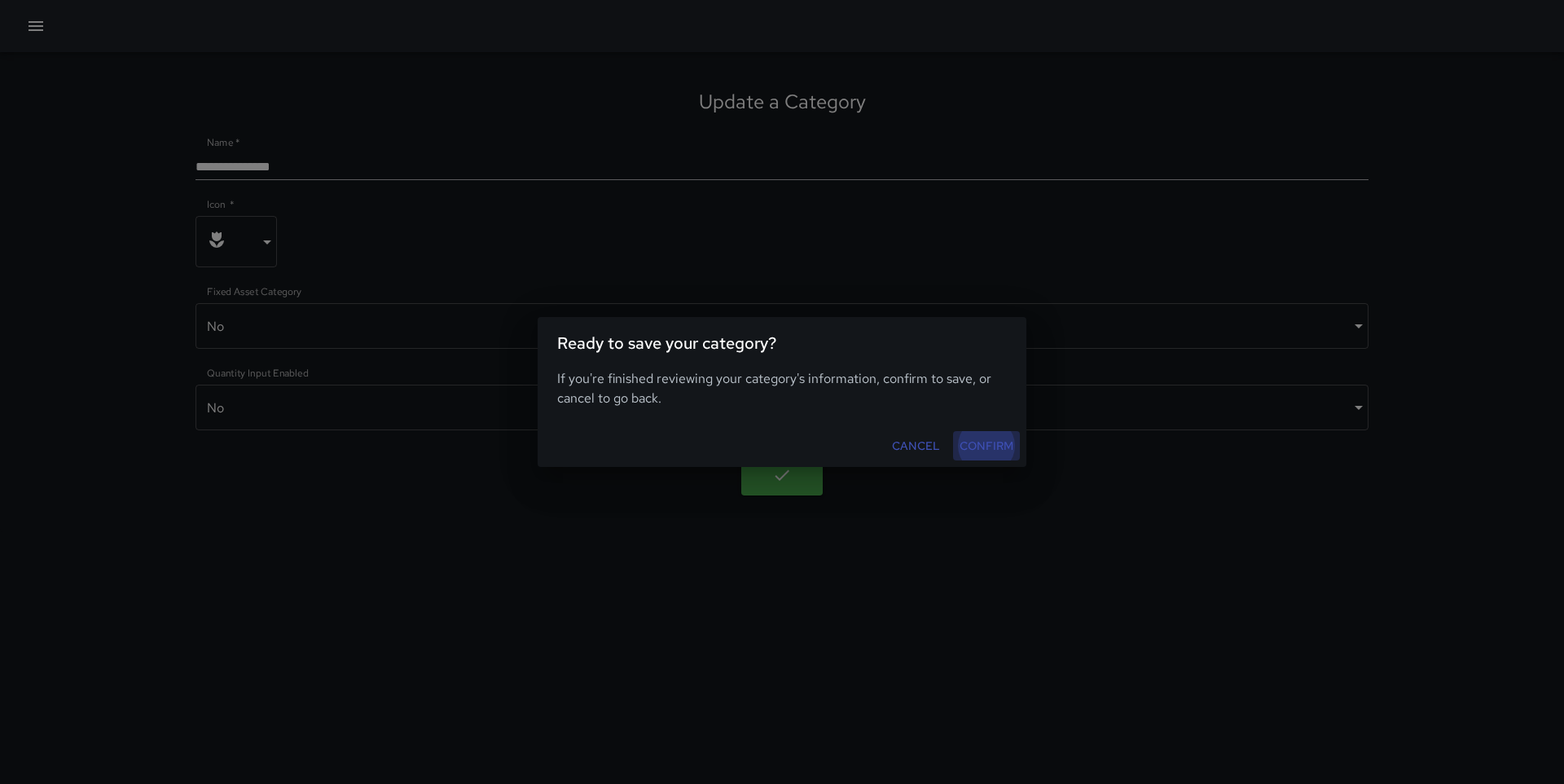
click at [993, 452] on button "Confirm" at bounding box center [986, 446] width 67 height 30
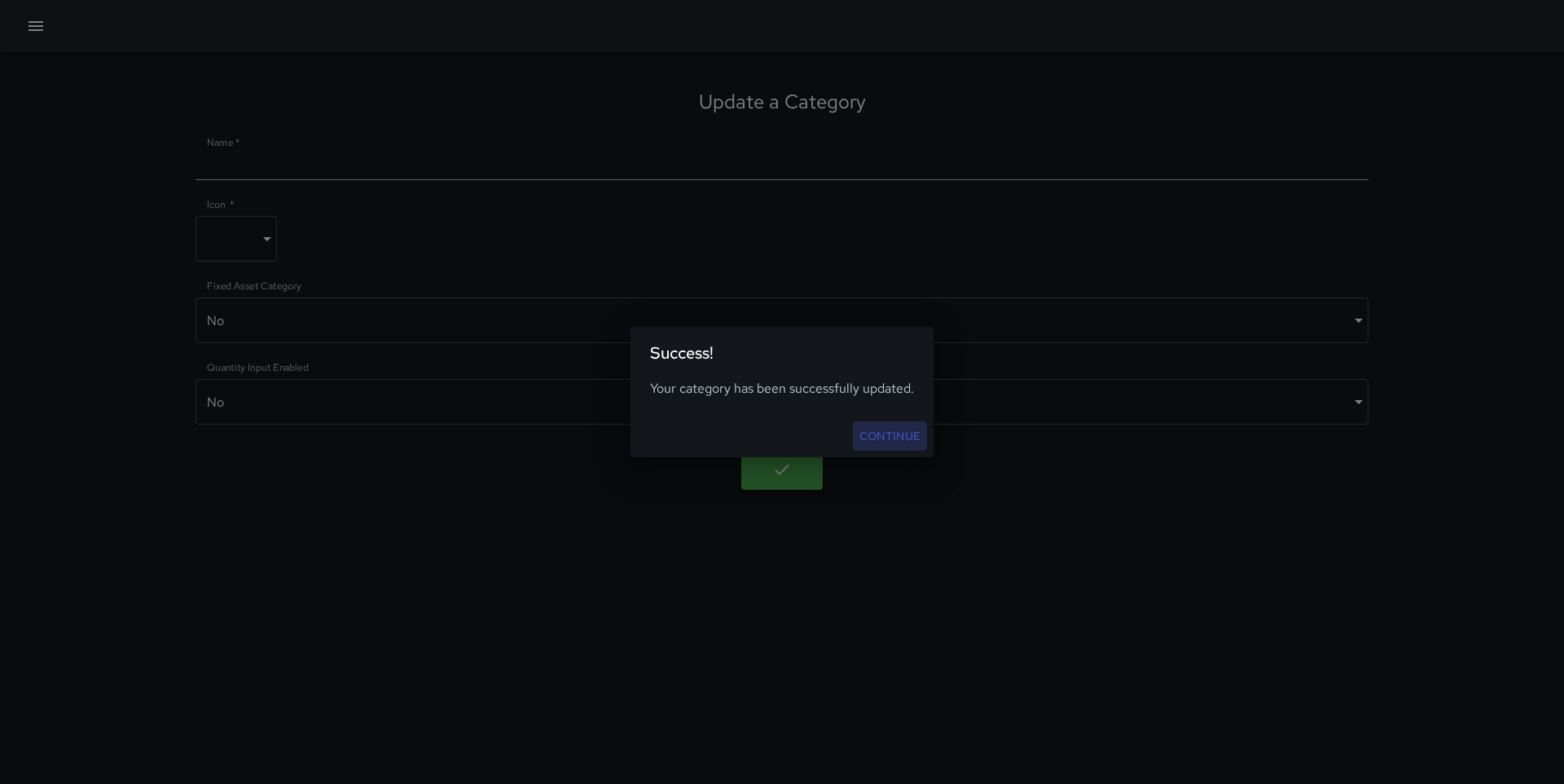
click at [890, 425] on link "Continue" at bounding box center [889, 436] width 74 height 30
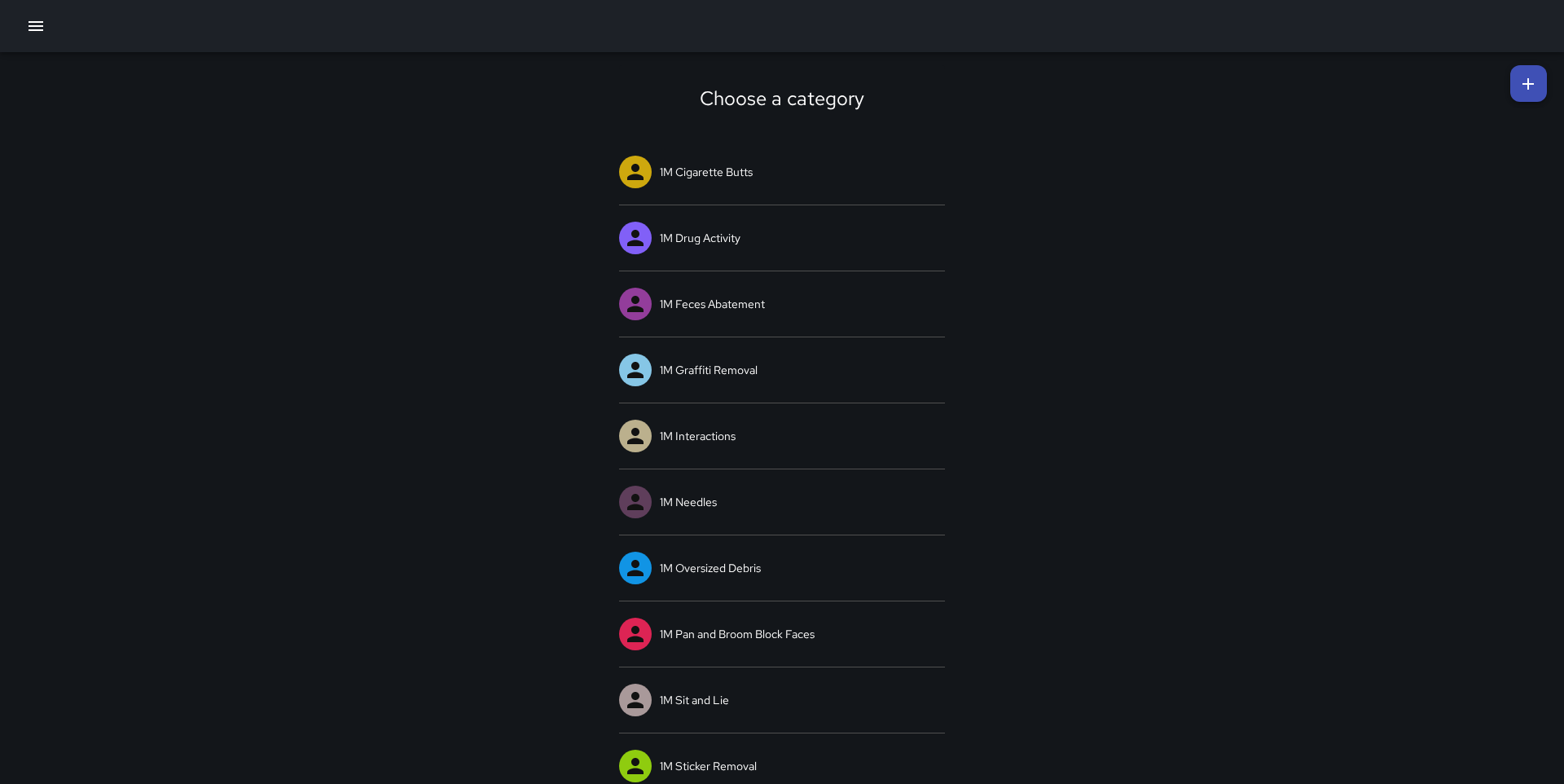
click at [29, 18] on icon "button" at bounding box center [36, 27] width 20 height 20
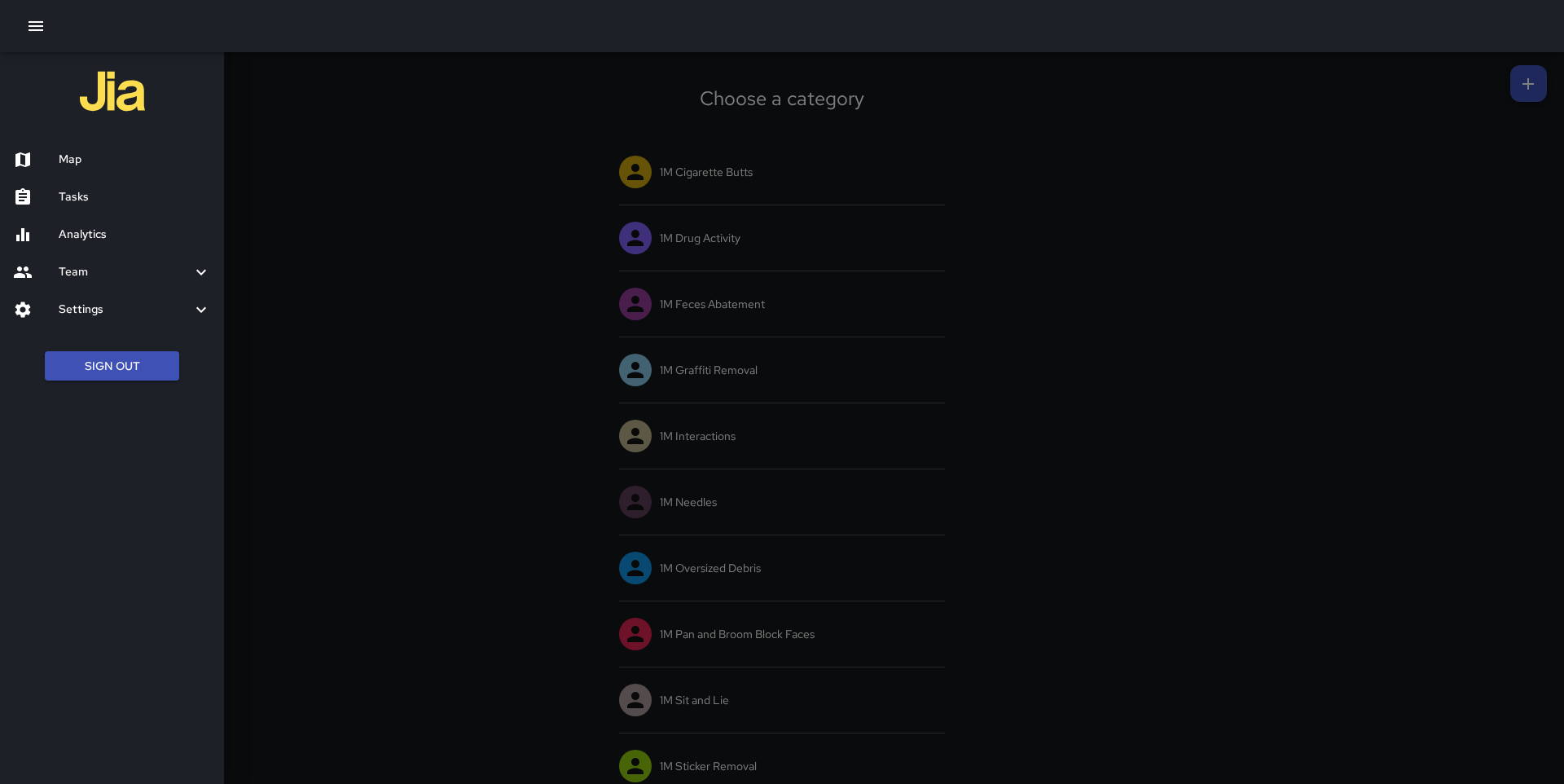
click at [94, 301] on h6 "Settings" at bounding box center [125, 310] width 133 height 18
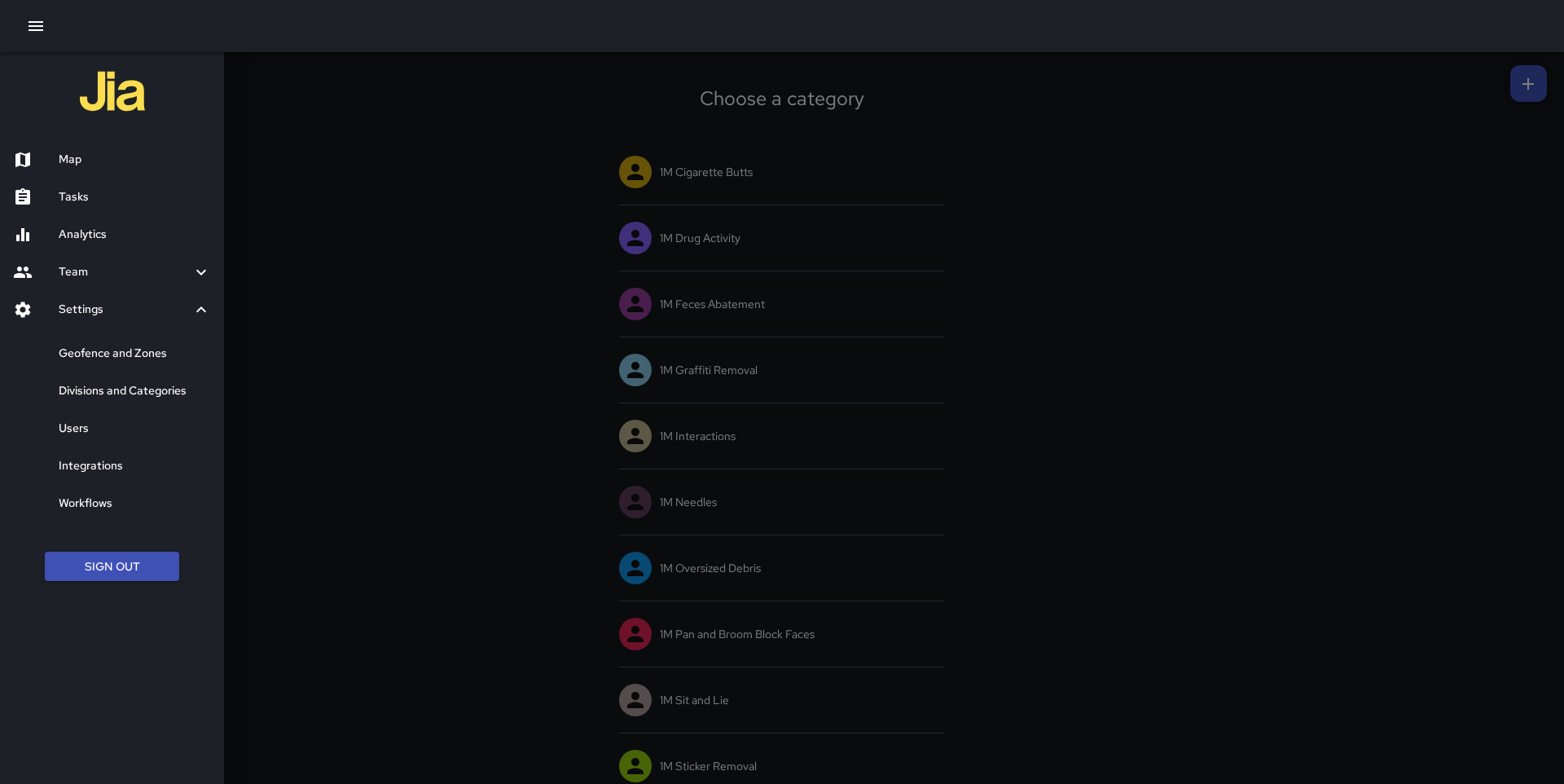
click at [470, 198] on div at bounding box center [782, 392] width 1564 height 784
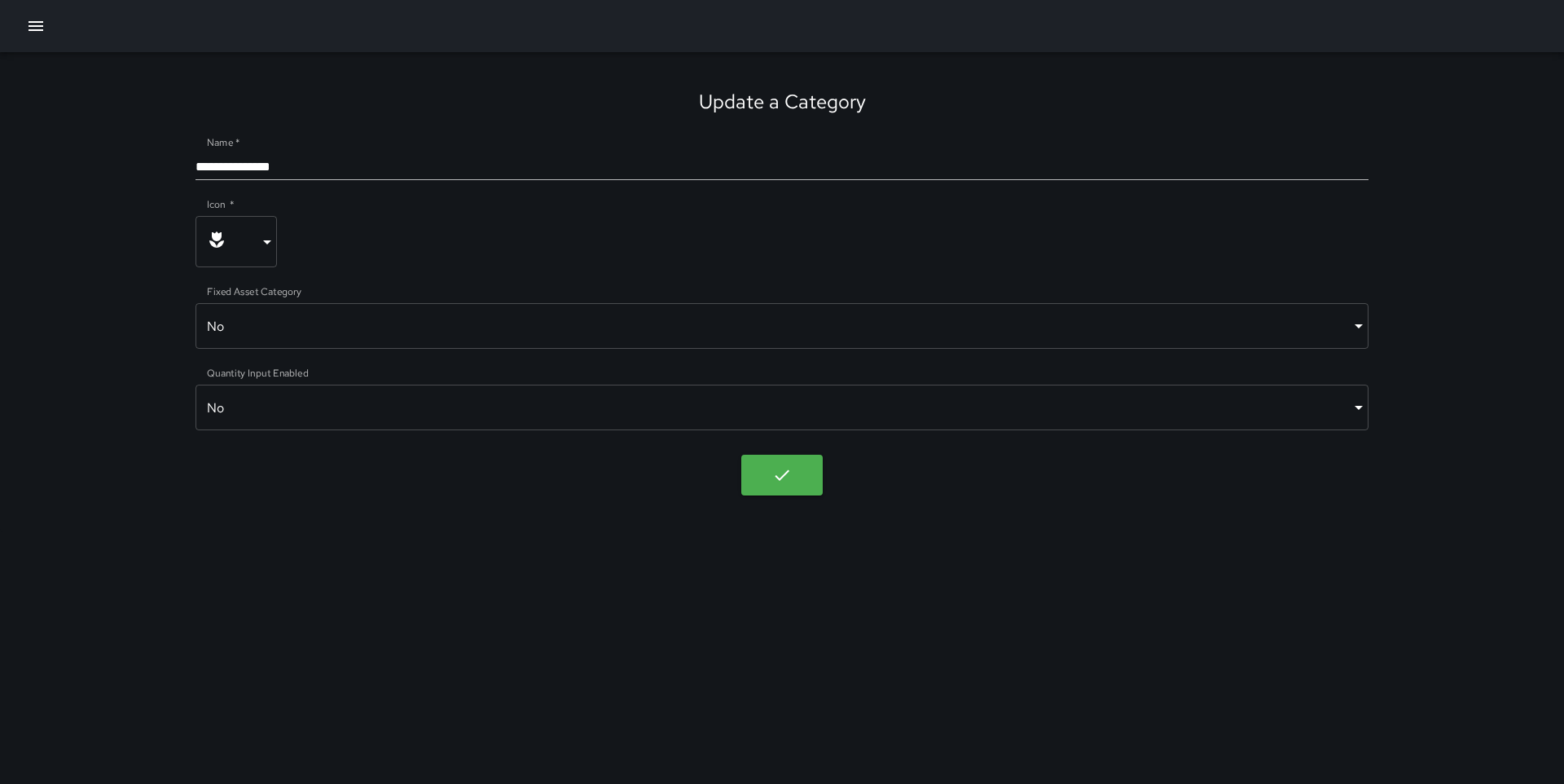
click at [781, 459] on body "**********" at bounding box center [782, 392] width 1564 height 784
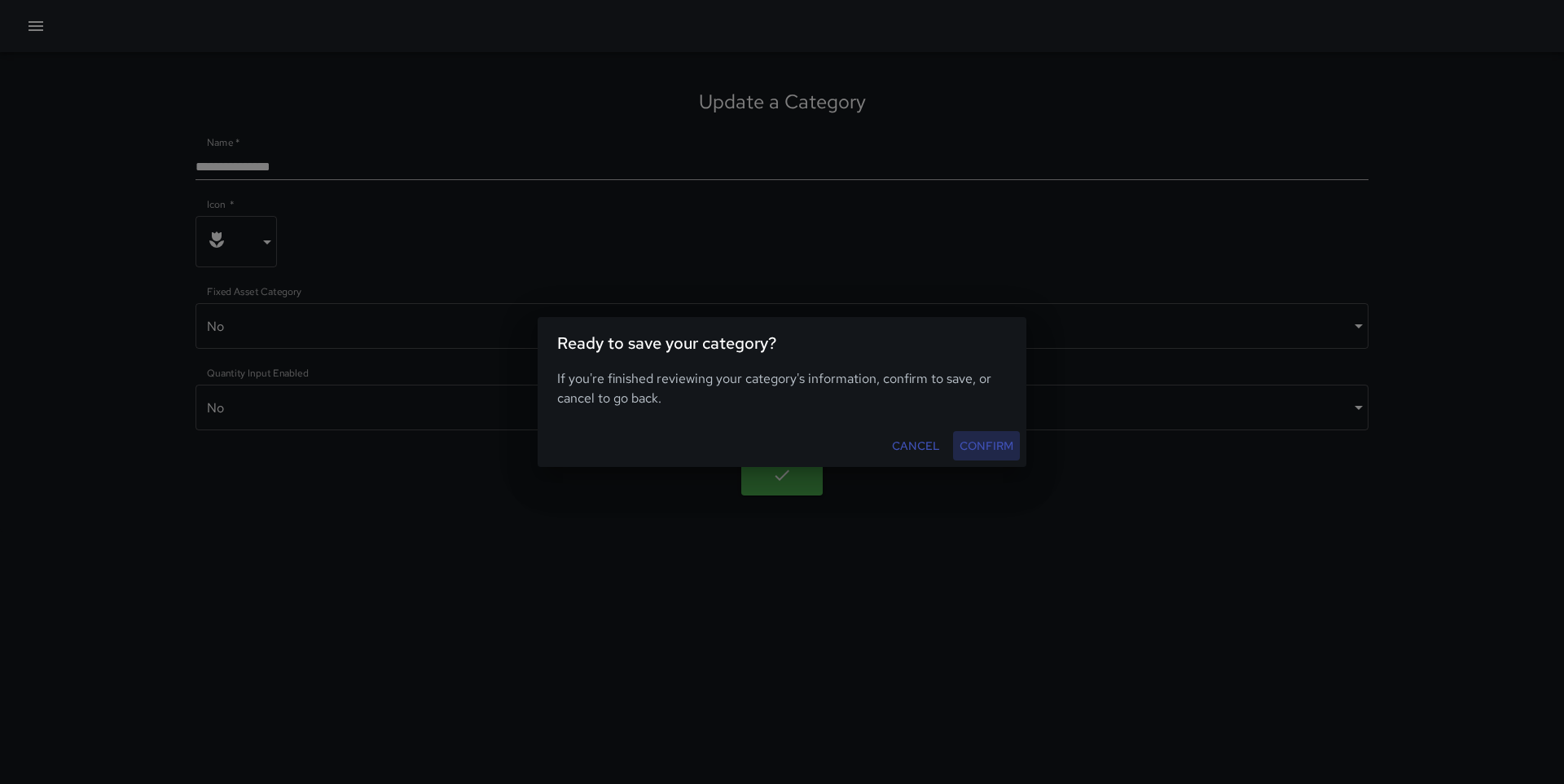
click at [971, 456] on button "Confirm" at bounding box center [986, 446] width 67 height 30
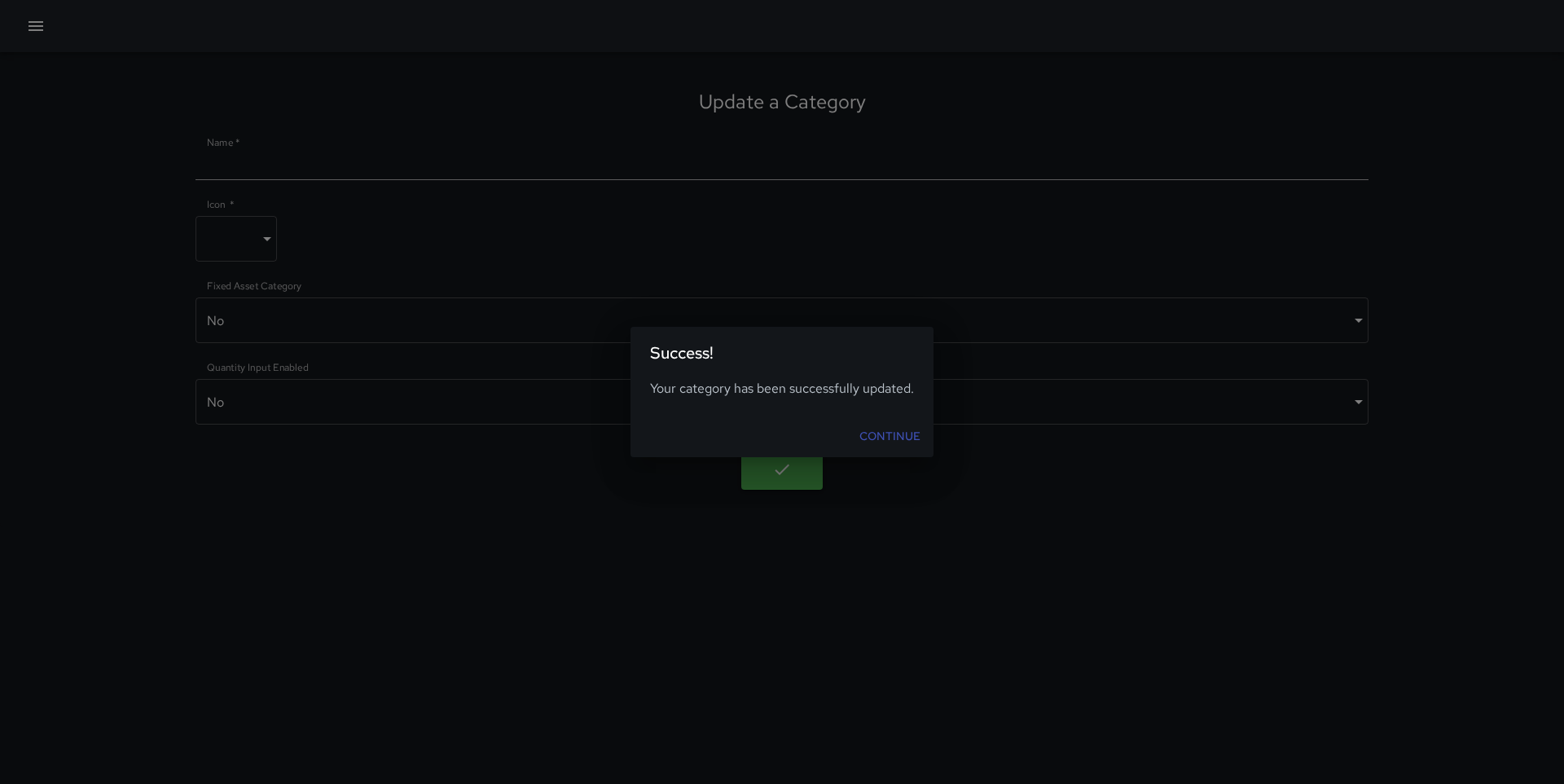
click at [927, 435] on div "Continue" at bounding box center [782, 436] width 303 height 43
click at [899, 433] on link "Continue" at bounding box center [889, 436] width 74 height 30
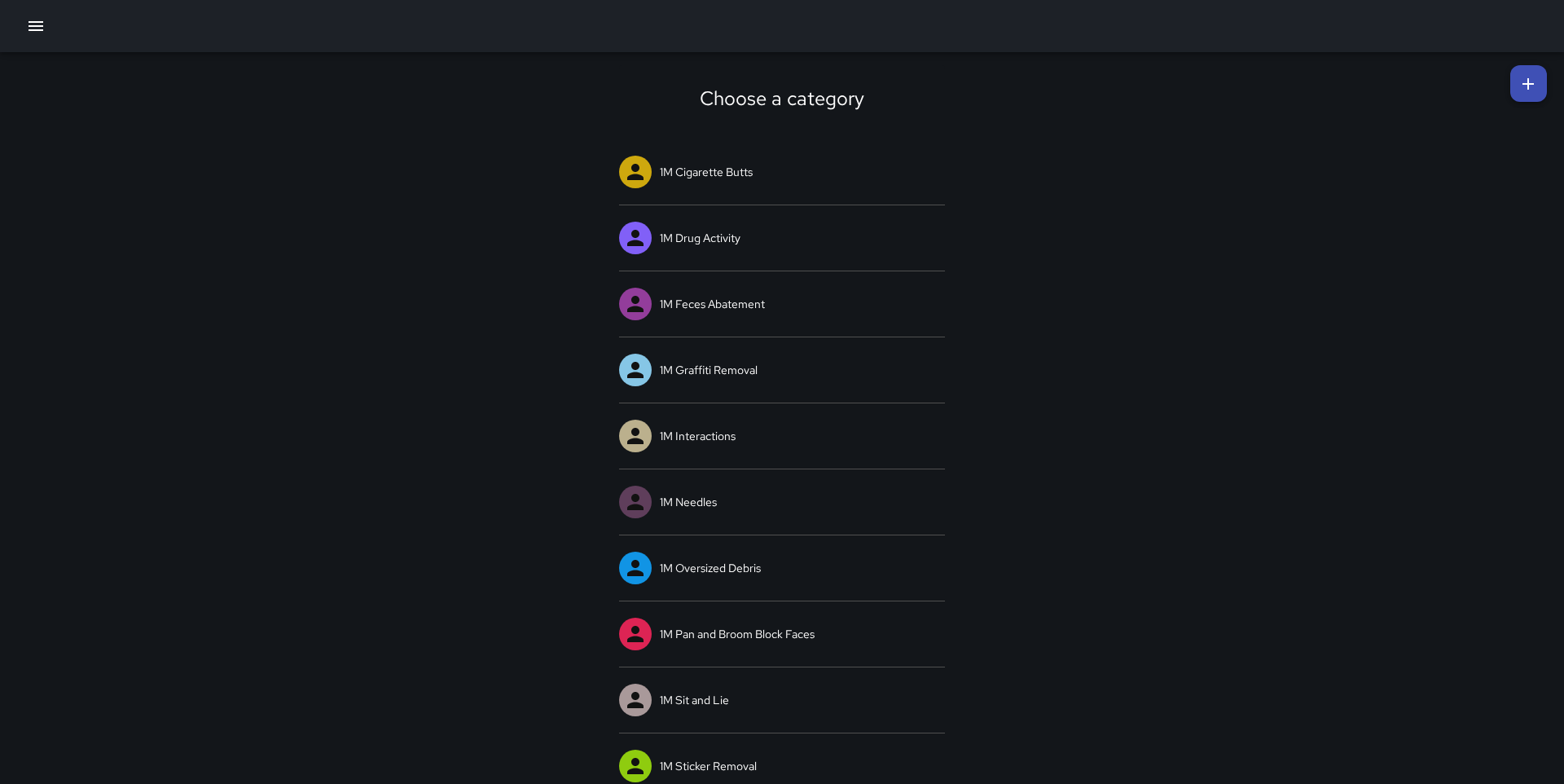
click at [31, 17] on icon "button" at bounding box center [36, 27] width 20 height 20
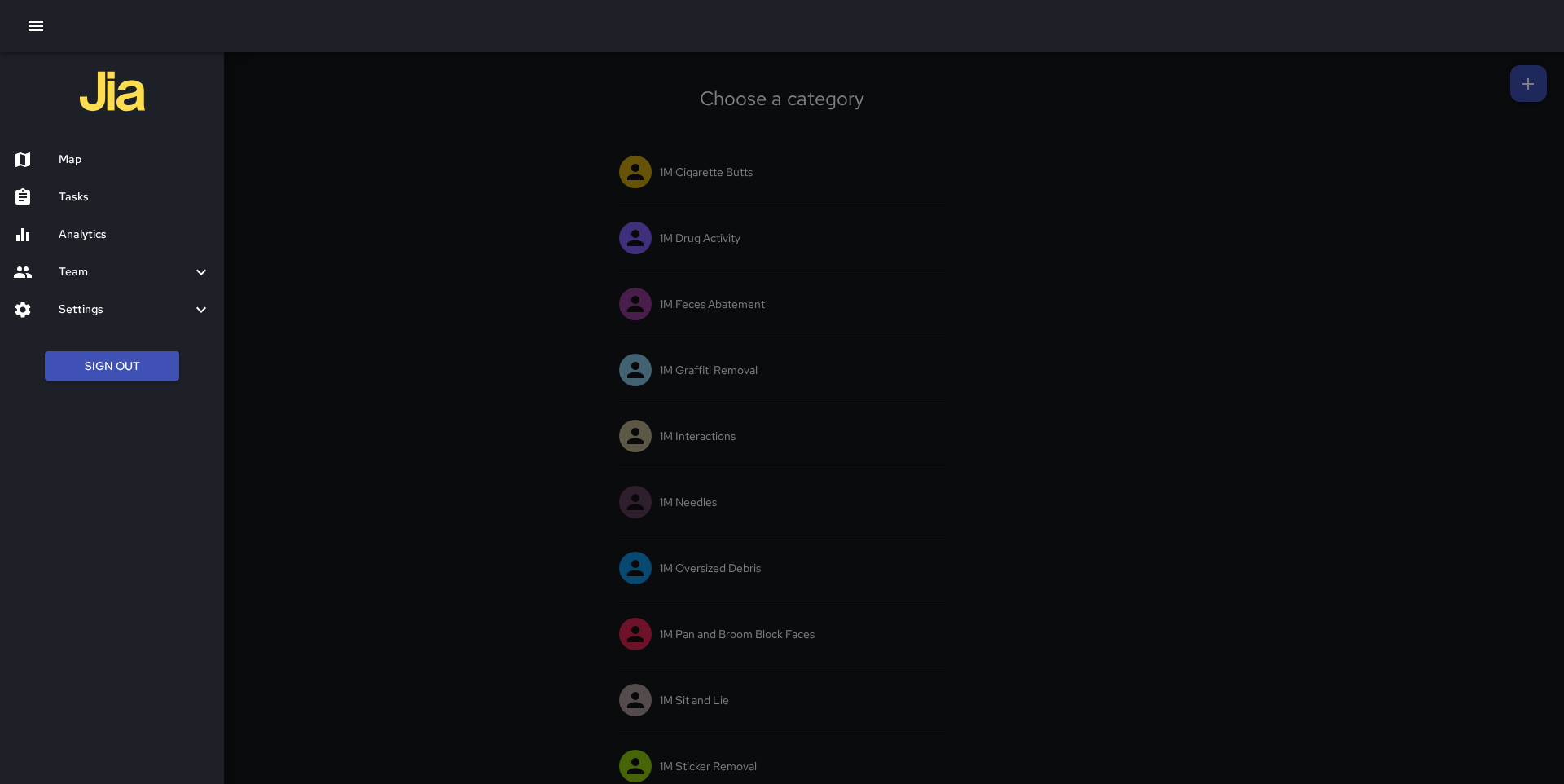
click at [106, 301] on h6 "Settings" at bounding box center [125, 310] width 133 height 18
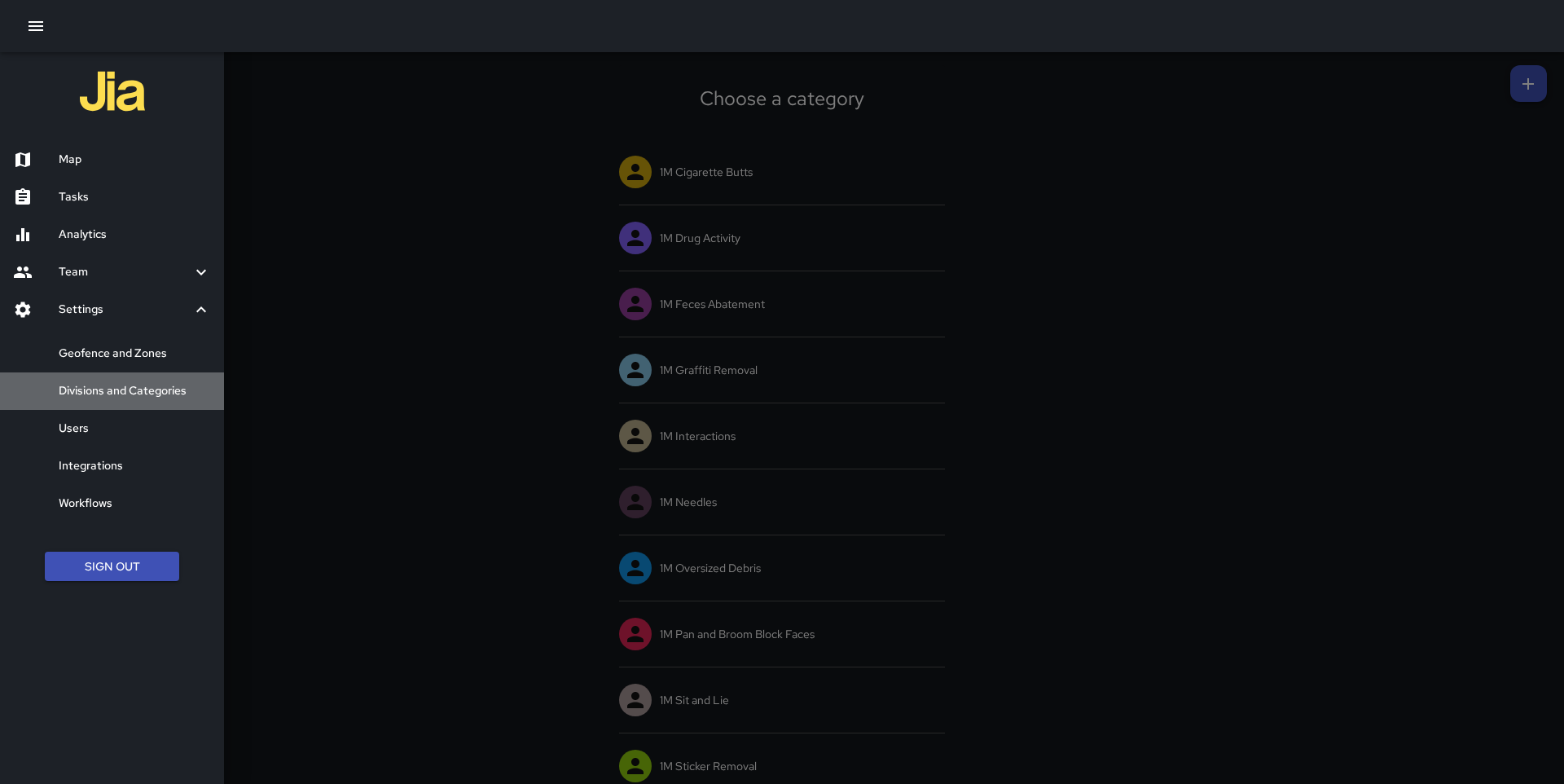
click at [119, 385] on h6 "Divisions and Categories" at bounding box center [135, 391] width 153 height 18
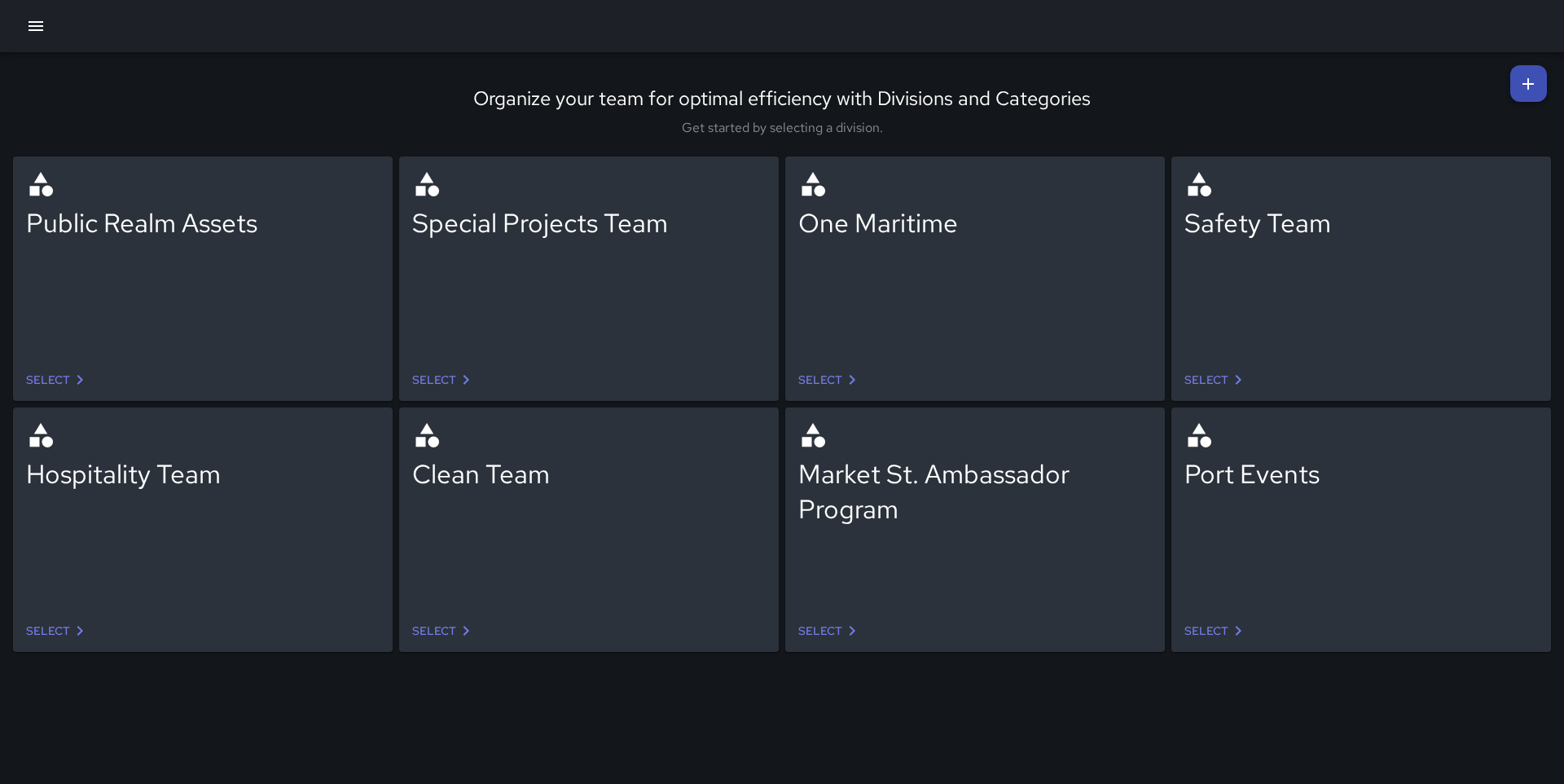
click at [845, 375] on icon at bounding box center [852, 380] width 20 height 20
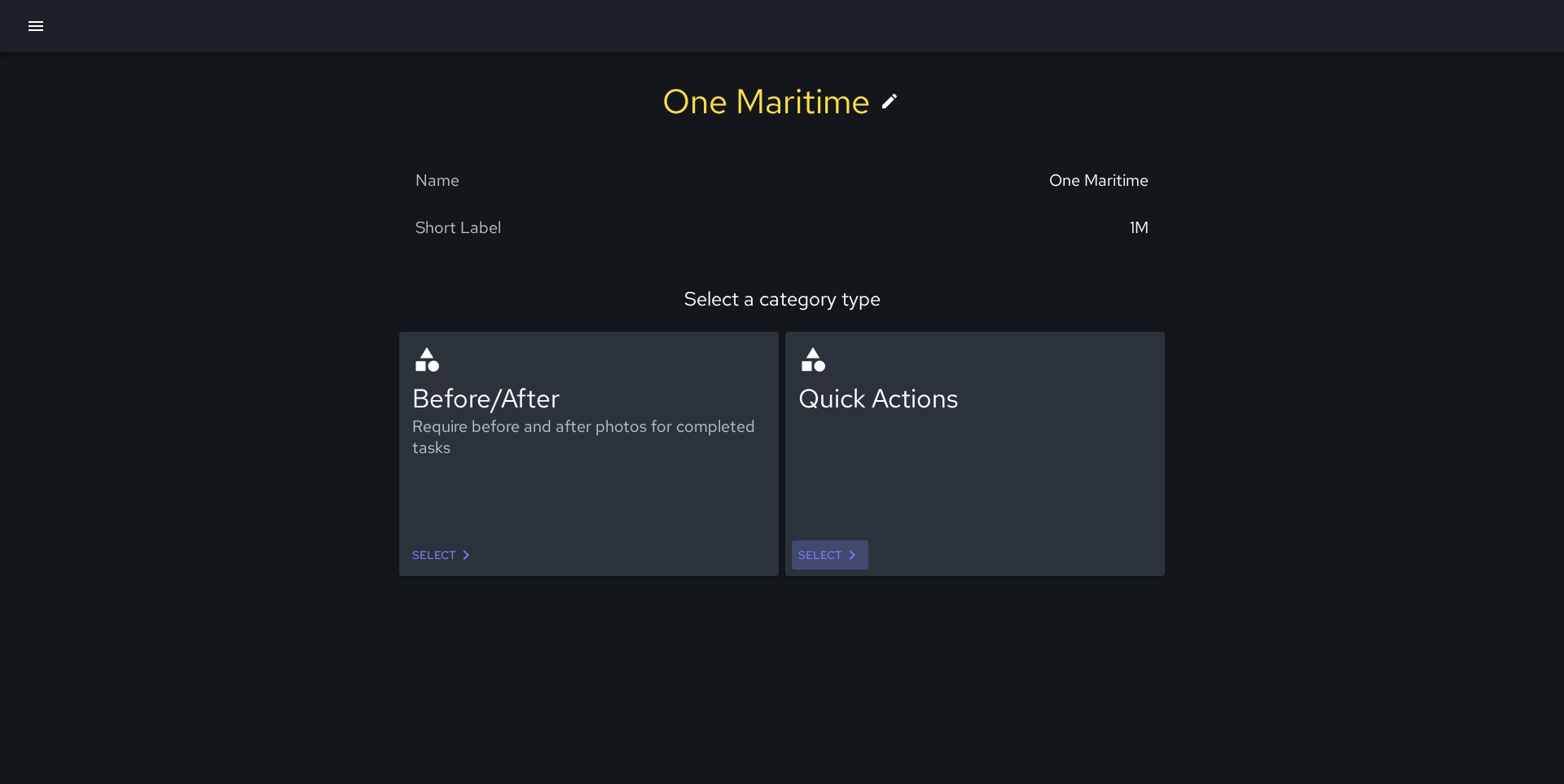
click at [815, 544] on link "Select" at bounding box center [830, 555] width 76 height 30
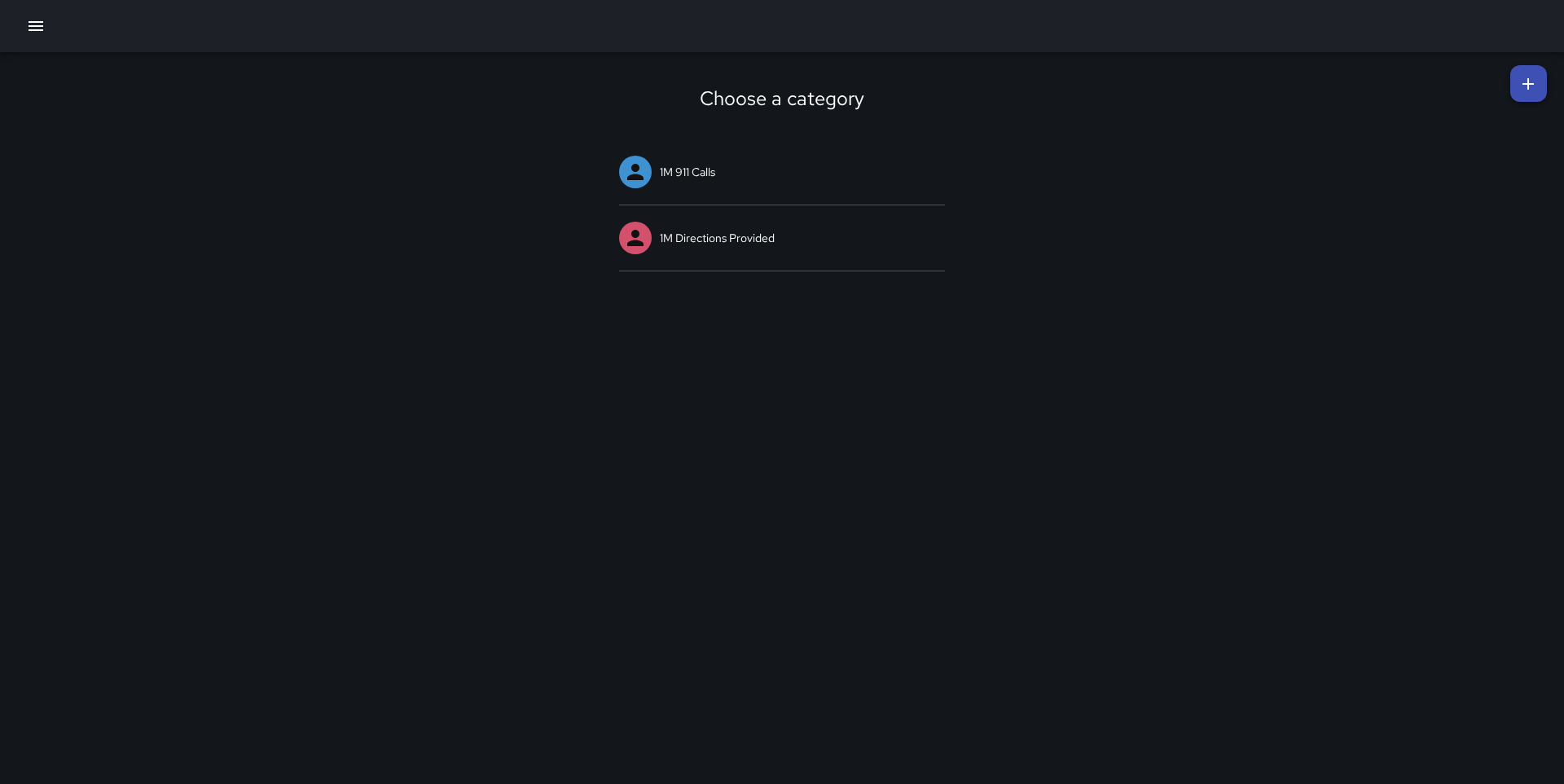
click at [1526, 68] on link at bounding box center [1529, 84] width 36 height 36
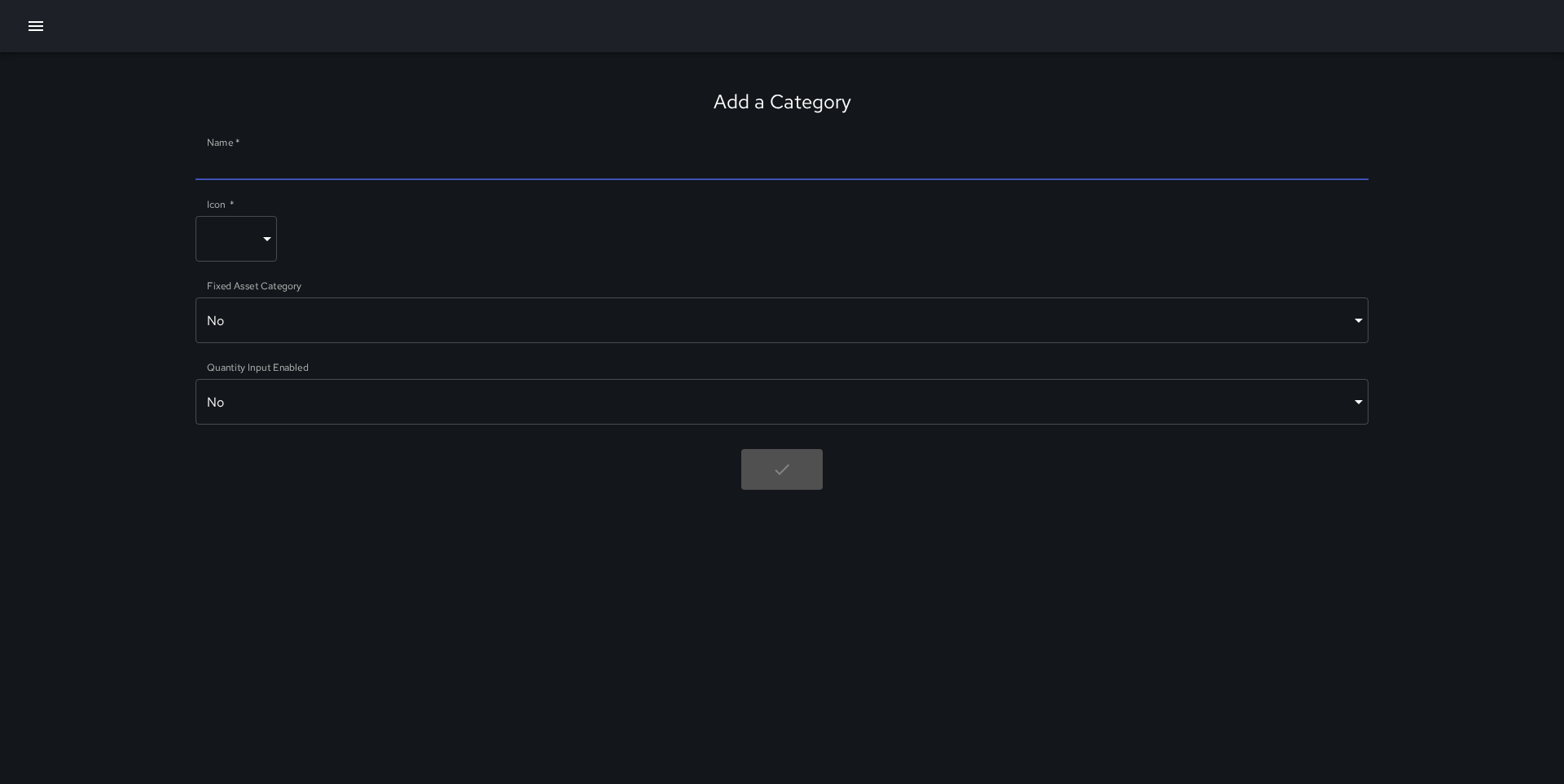
click at [695, 171] on input "Name   *" at bounding box center [782, 167] width 1174 height 26
paste input "**********"
type input "**********"
click at [249, 221] on body "**********" at bounding box center [782, 392] width 1564 height 784
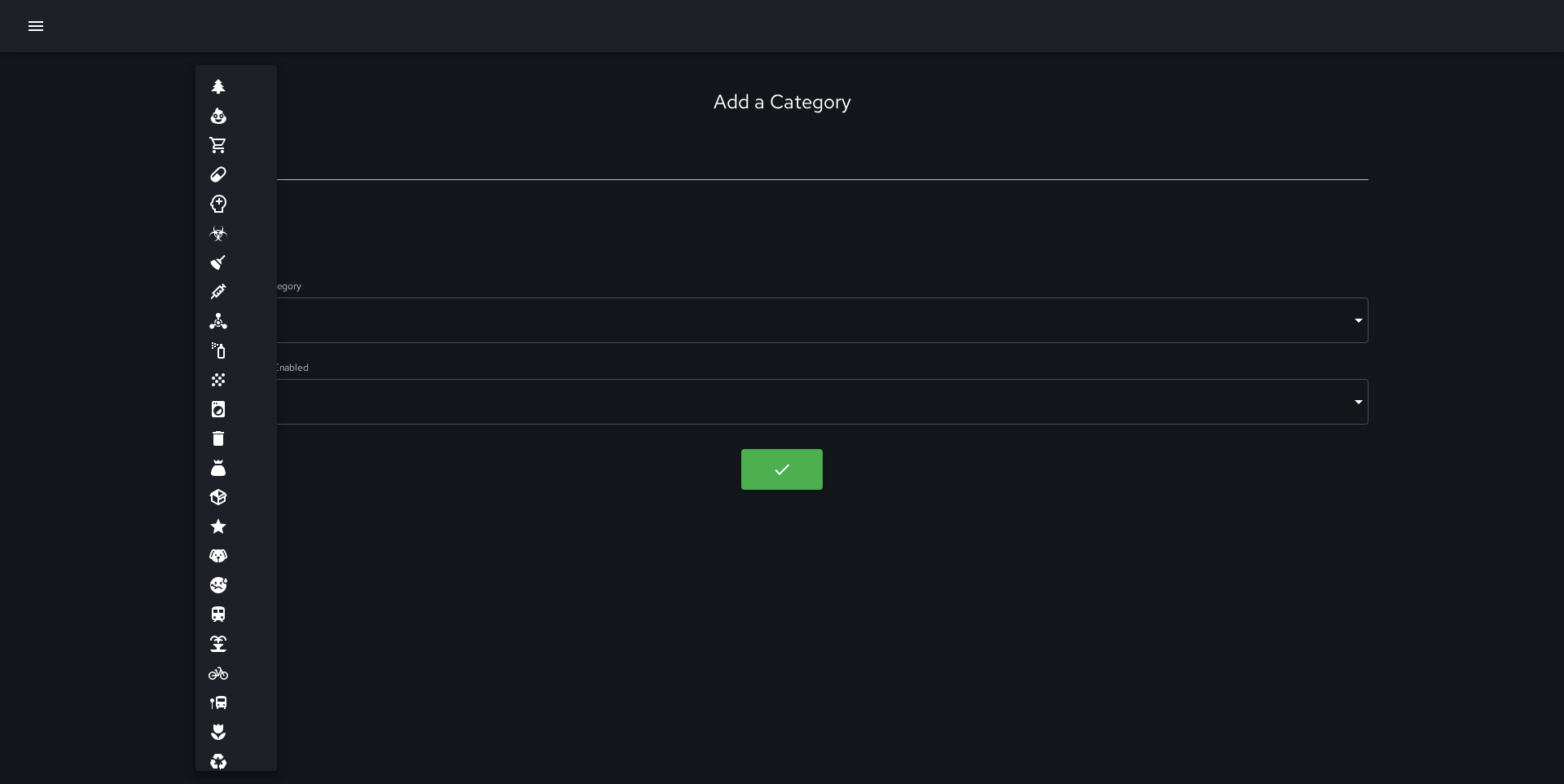
scroll to position [41, 0]
click at [225, 693] on icon at bounding box center [219, 691] width 15 height 17
type input "********"
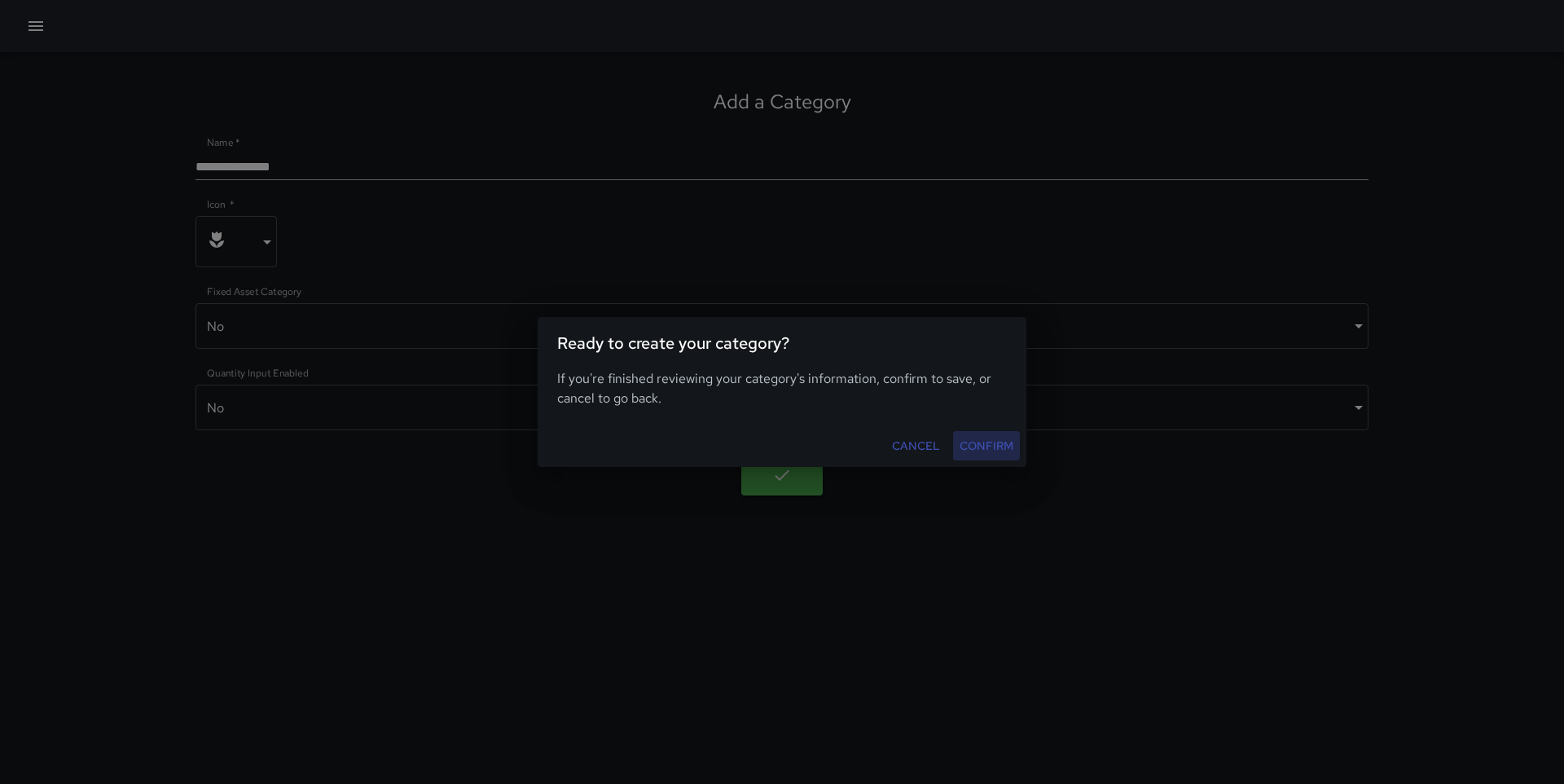
click at [968, 441] on button "Confirm" at bounding box center [986, 446] width 67 height 30
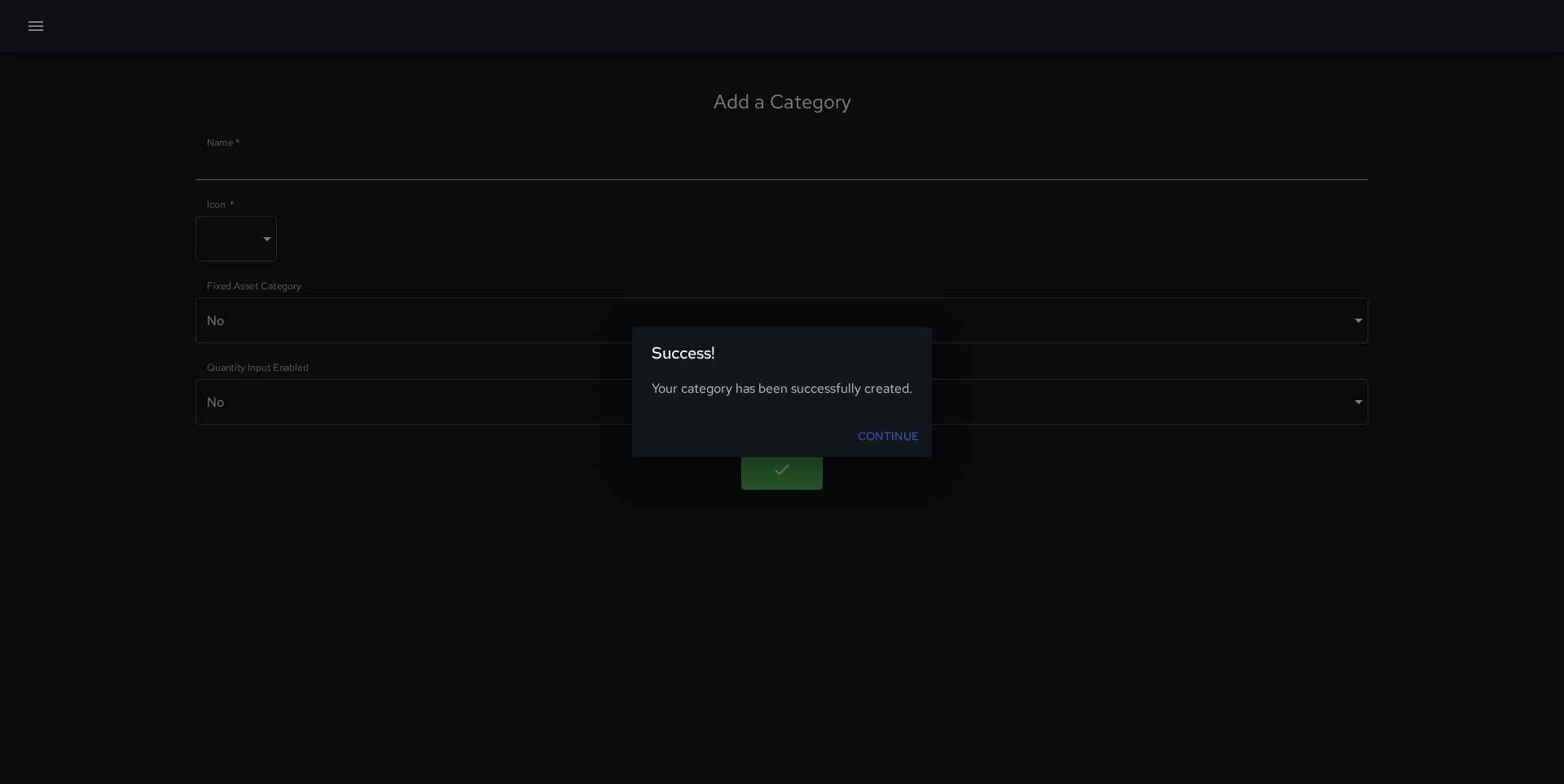
click at [883, 433] on link "Continue" at bounding box center [888, 436] width 74 height 30
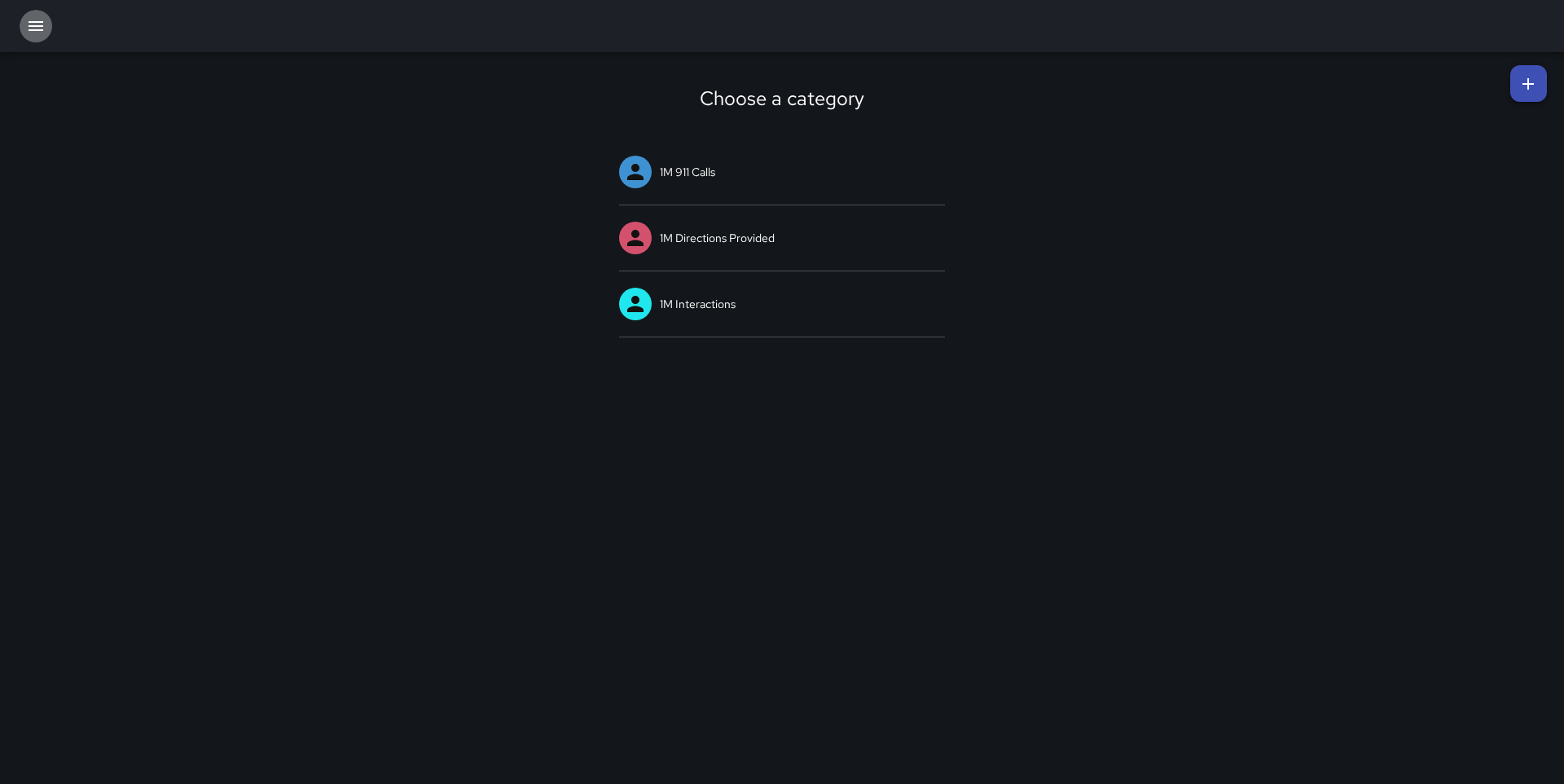
click at [44, 28] on icon "button" at bounding box center [36, 27] width 20 height 20
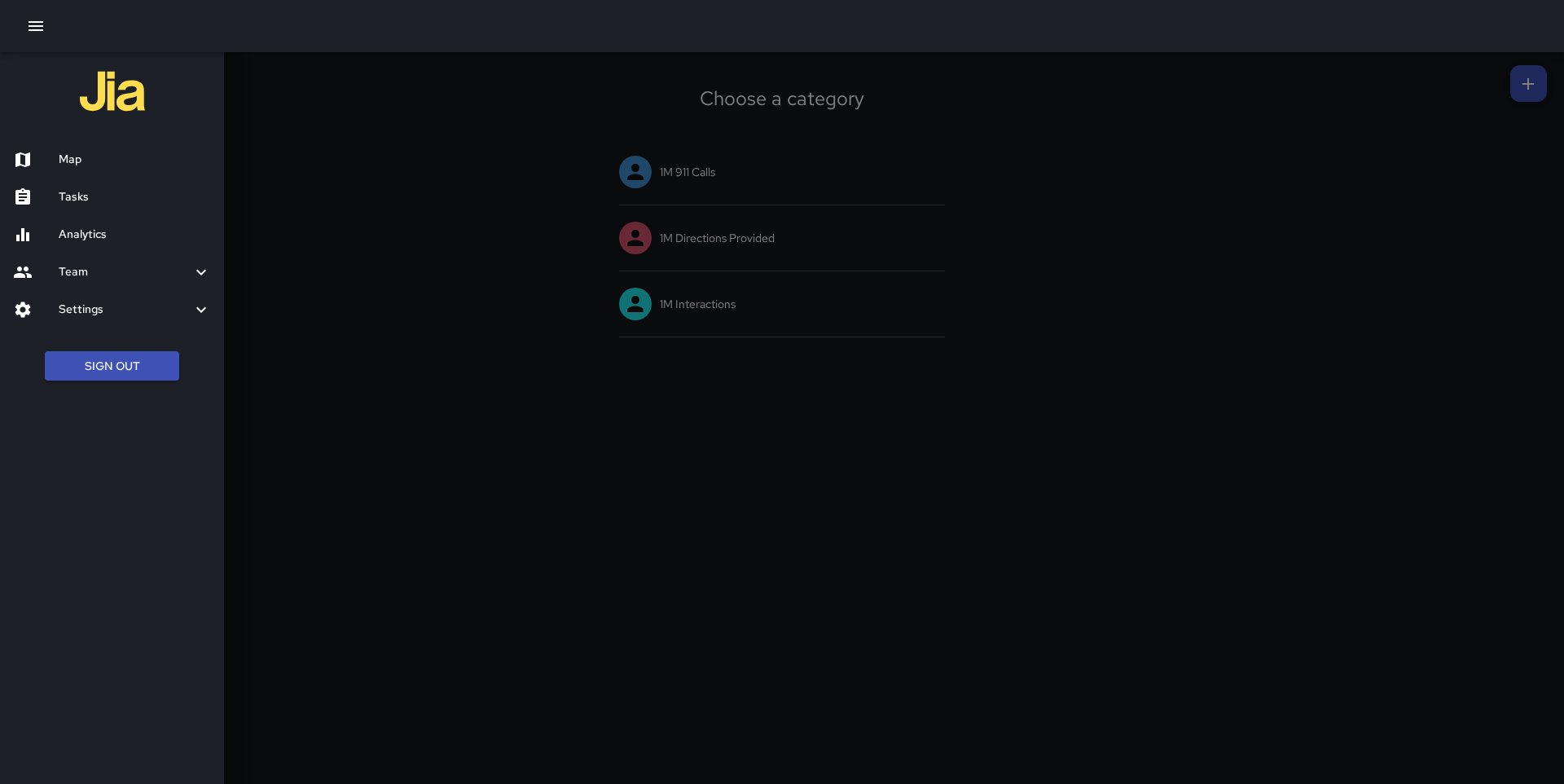
click at [144, 307] on h6 "Settings" at bounding box center [125, 310] width 133 height 18
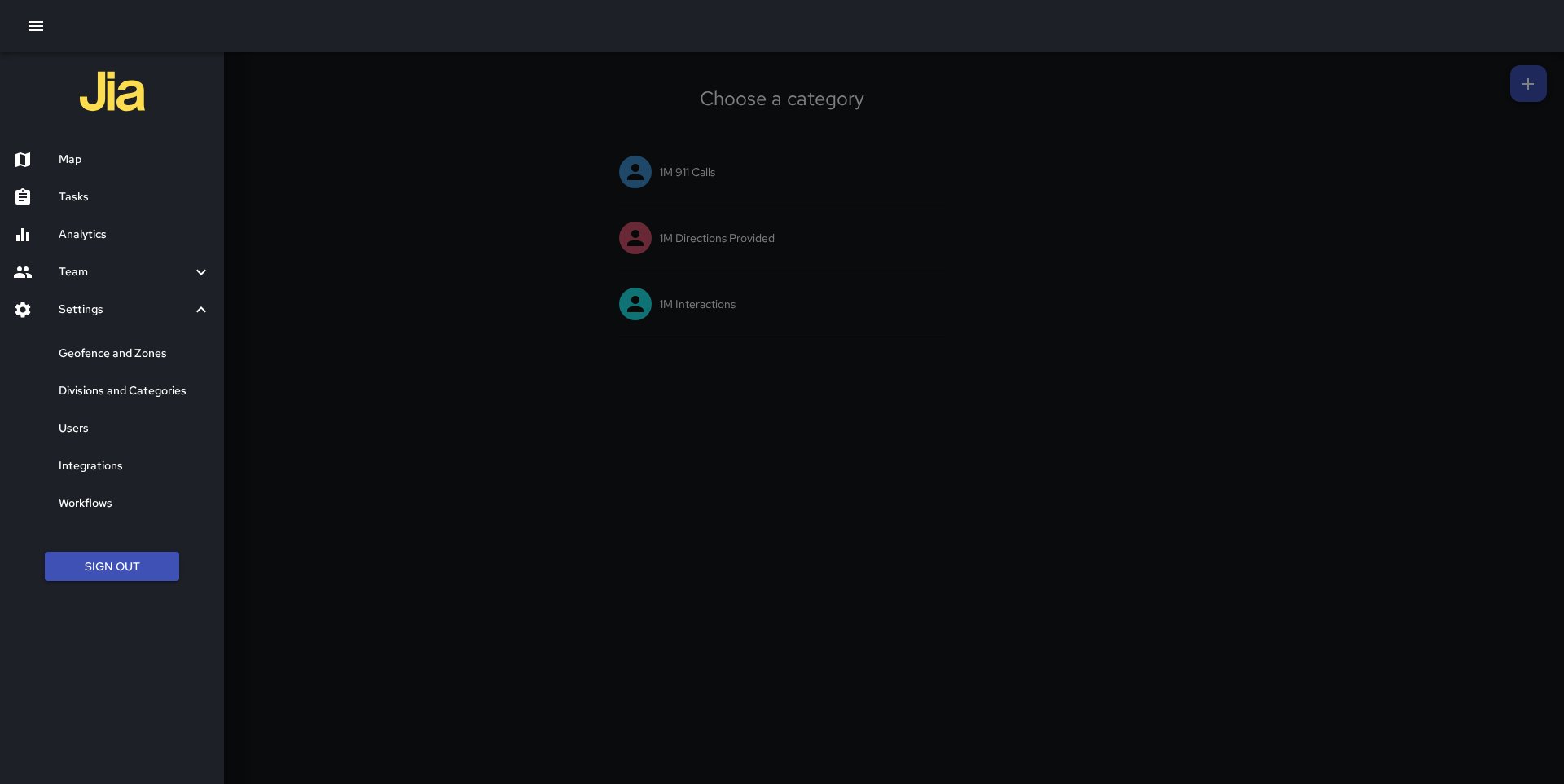
click at [167, 390] on h6 "Divisions and Categories" at bounding box center [135, 391] width 153 height 18
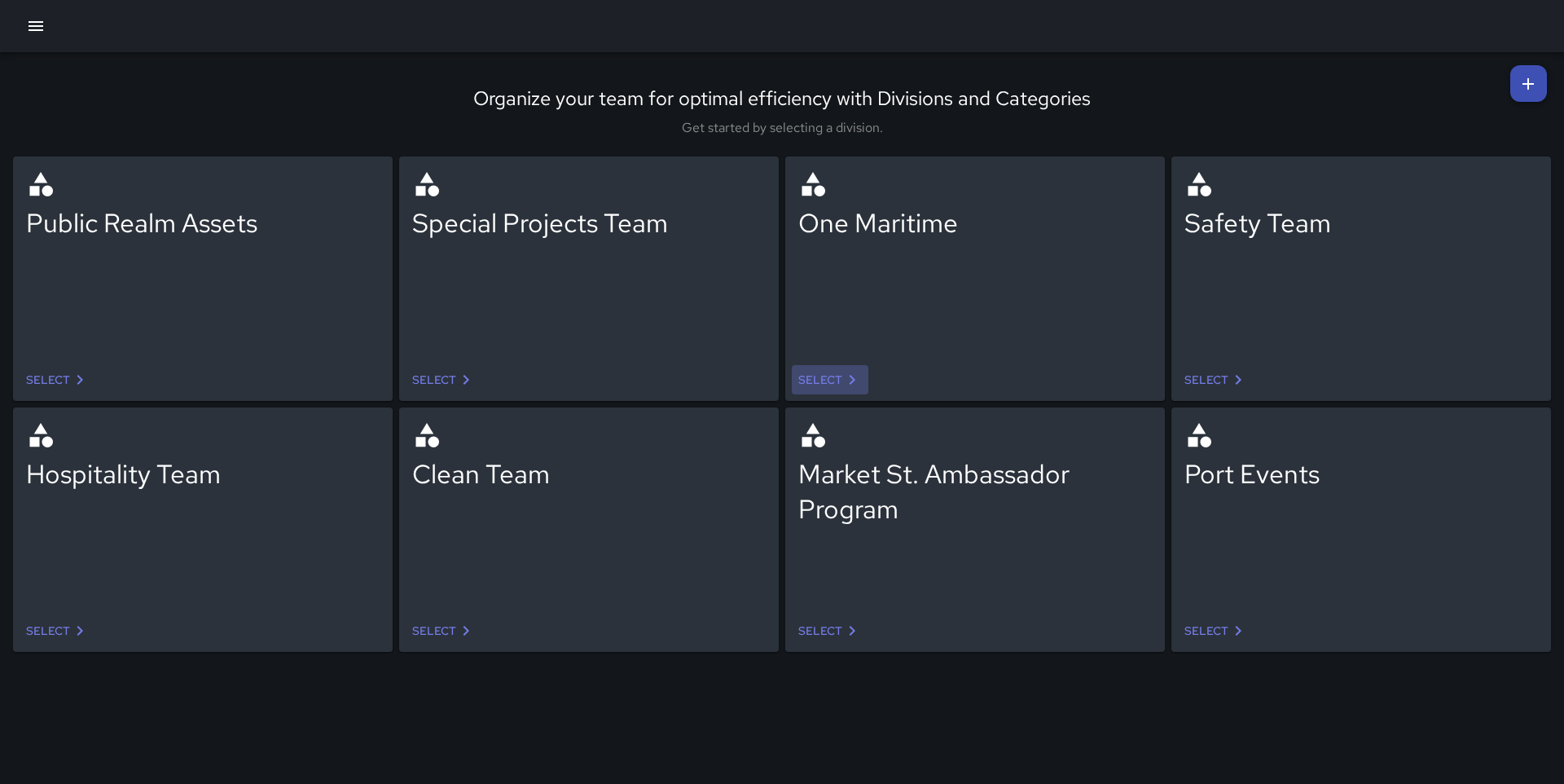
click at [842, 371] on icon at bounding box center [852, 380] width 20 height 20
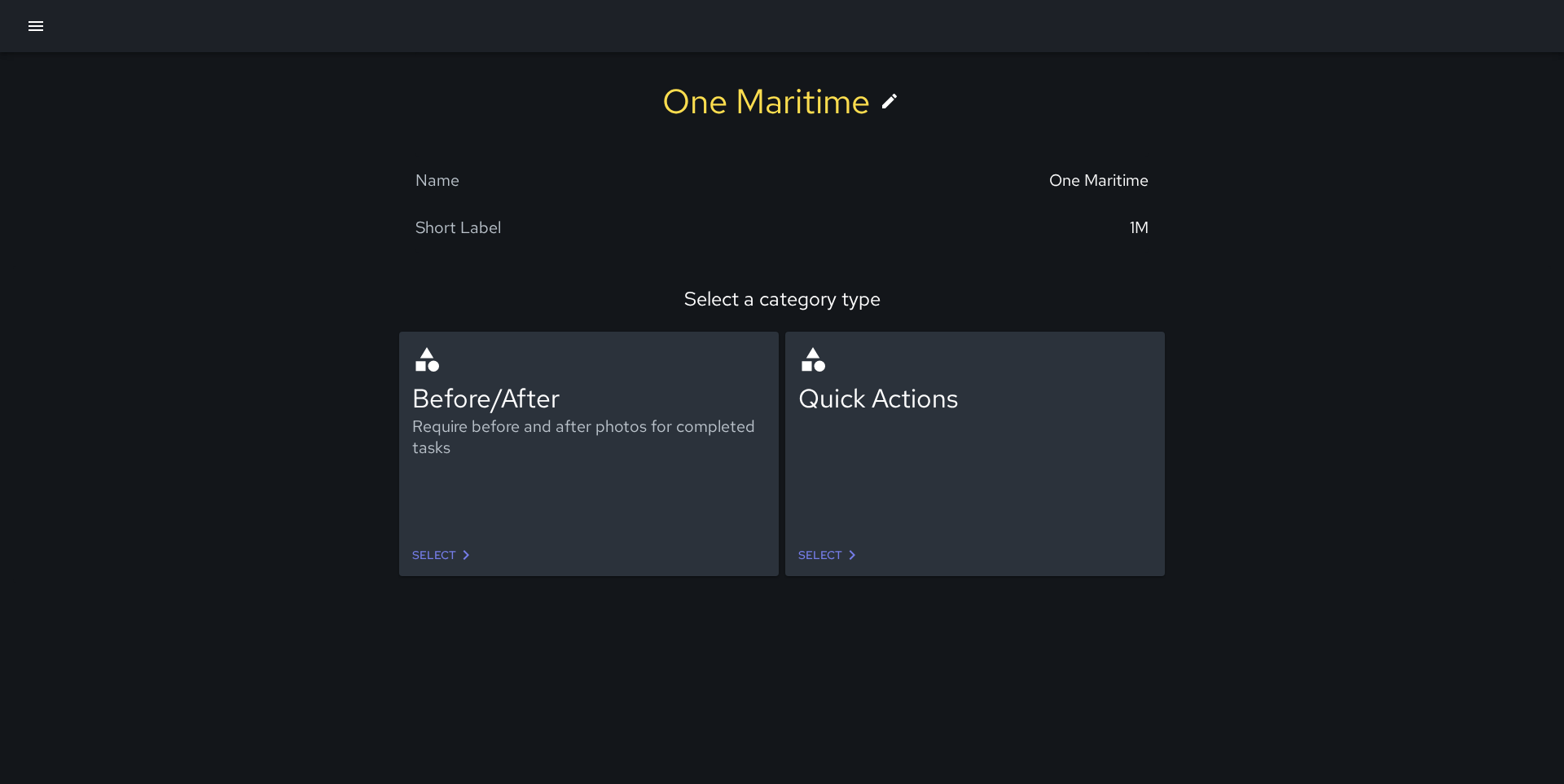
click at [458, 554] on icon at bounding box center [467, 555] width 20 height 20
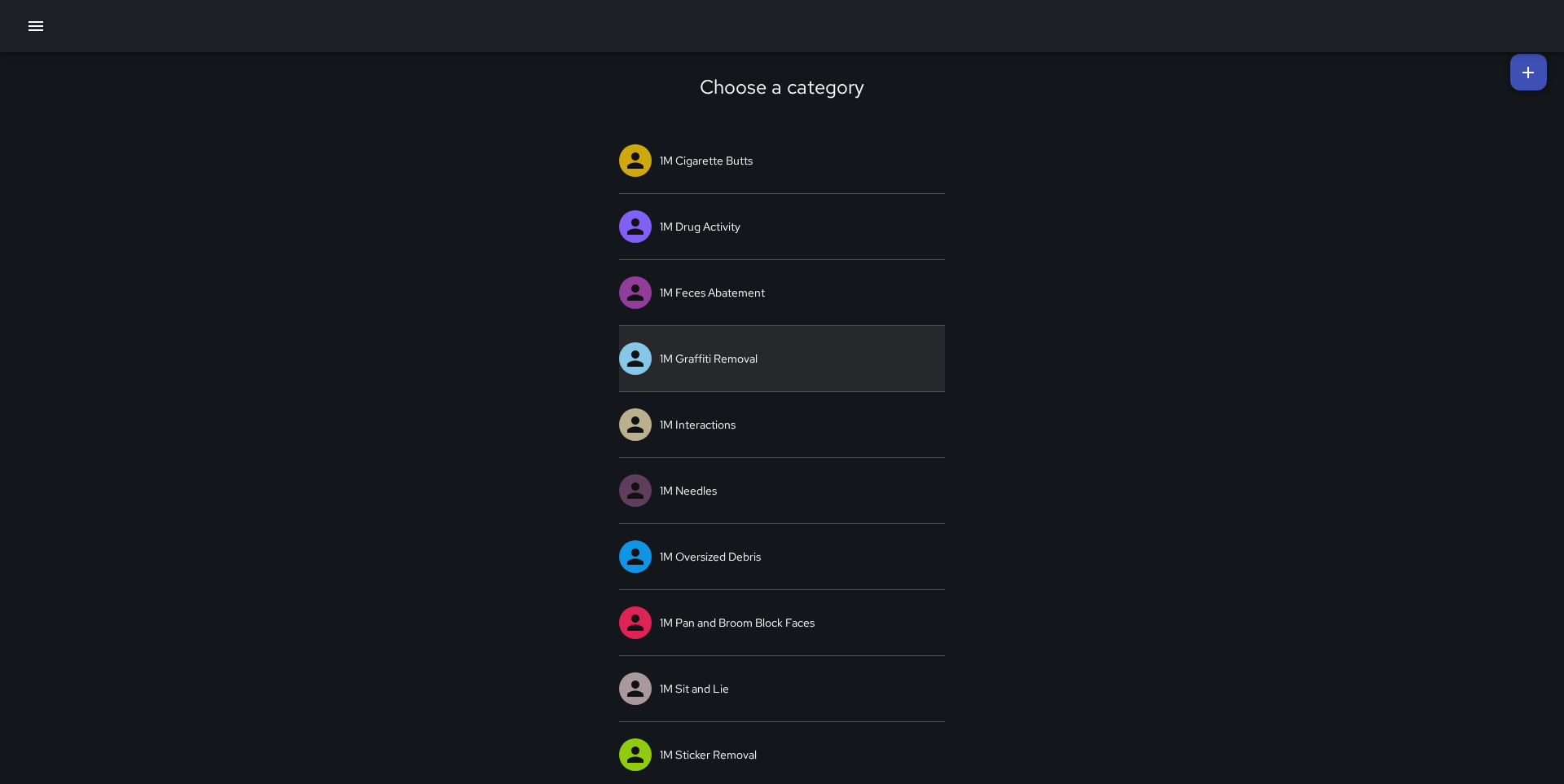
scroll to position [10, 0]
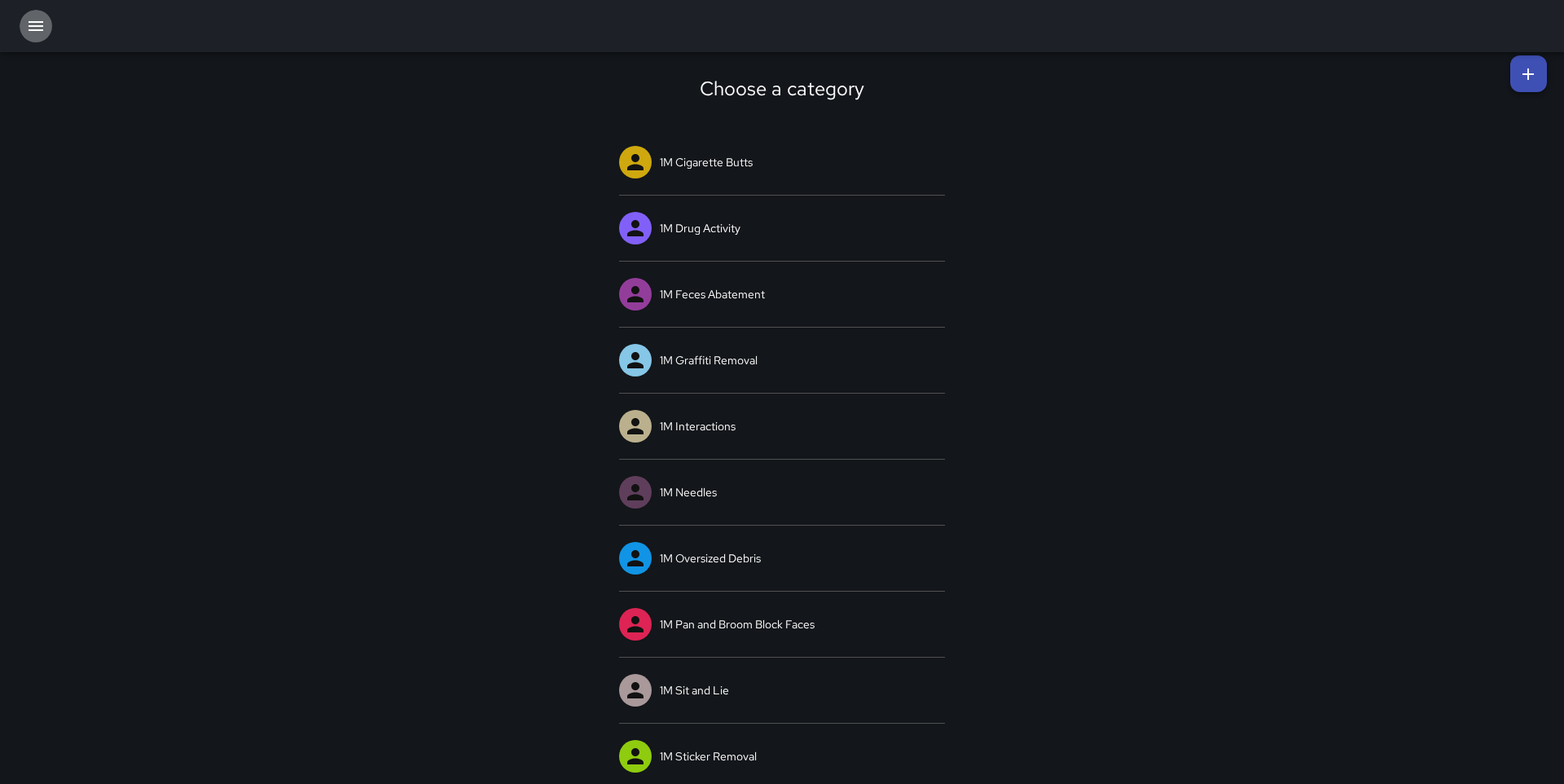
click at [27, 28] on icon "button" at bounding box center [36, 27] width 20 height 20
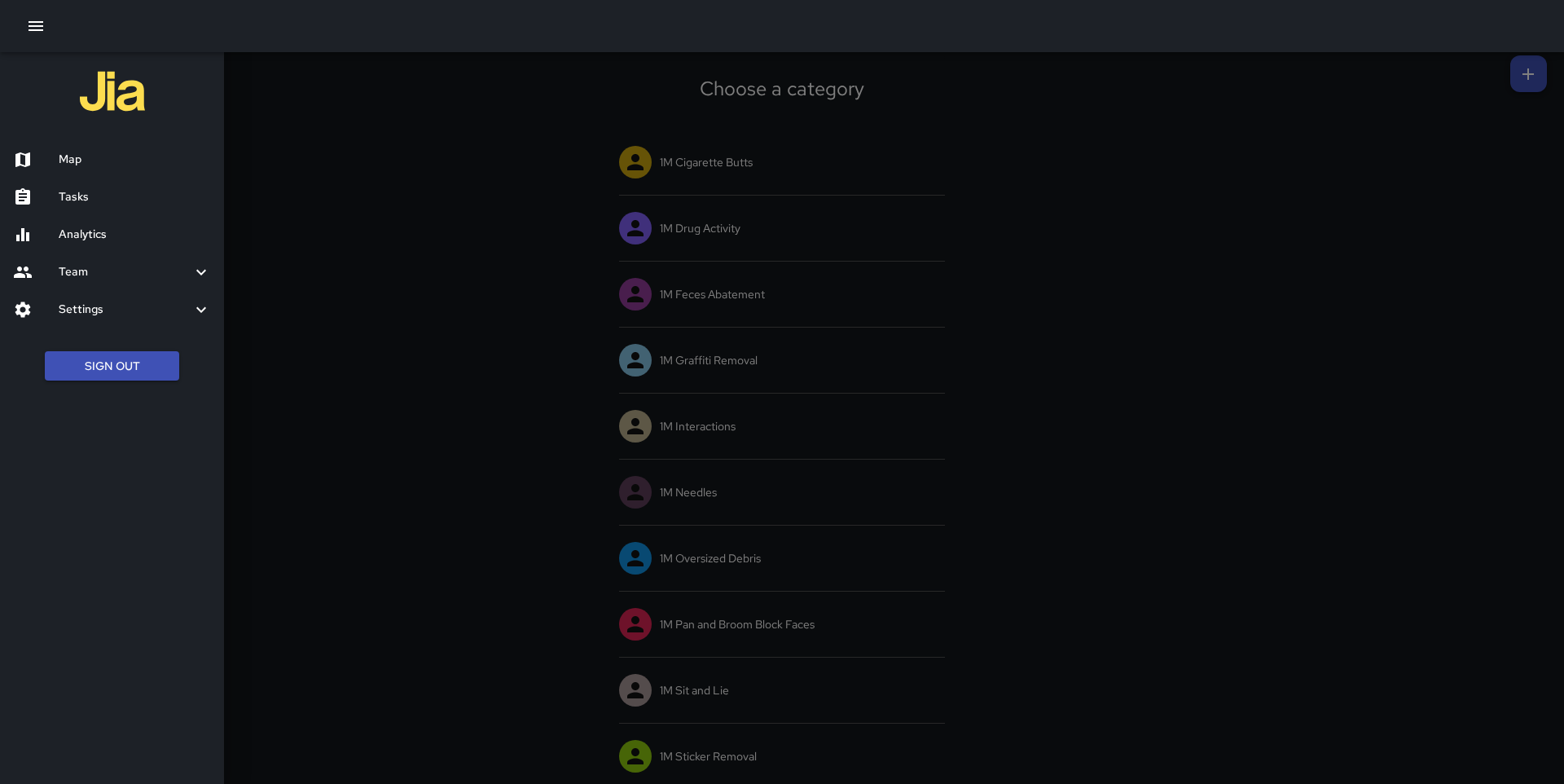
click at [94, 160] on h6 "Map" at bounding box center [135, 160] width 153 height 18
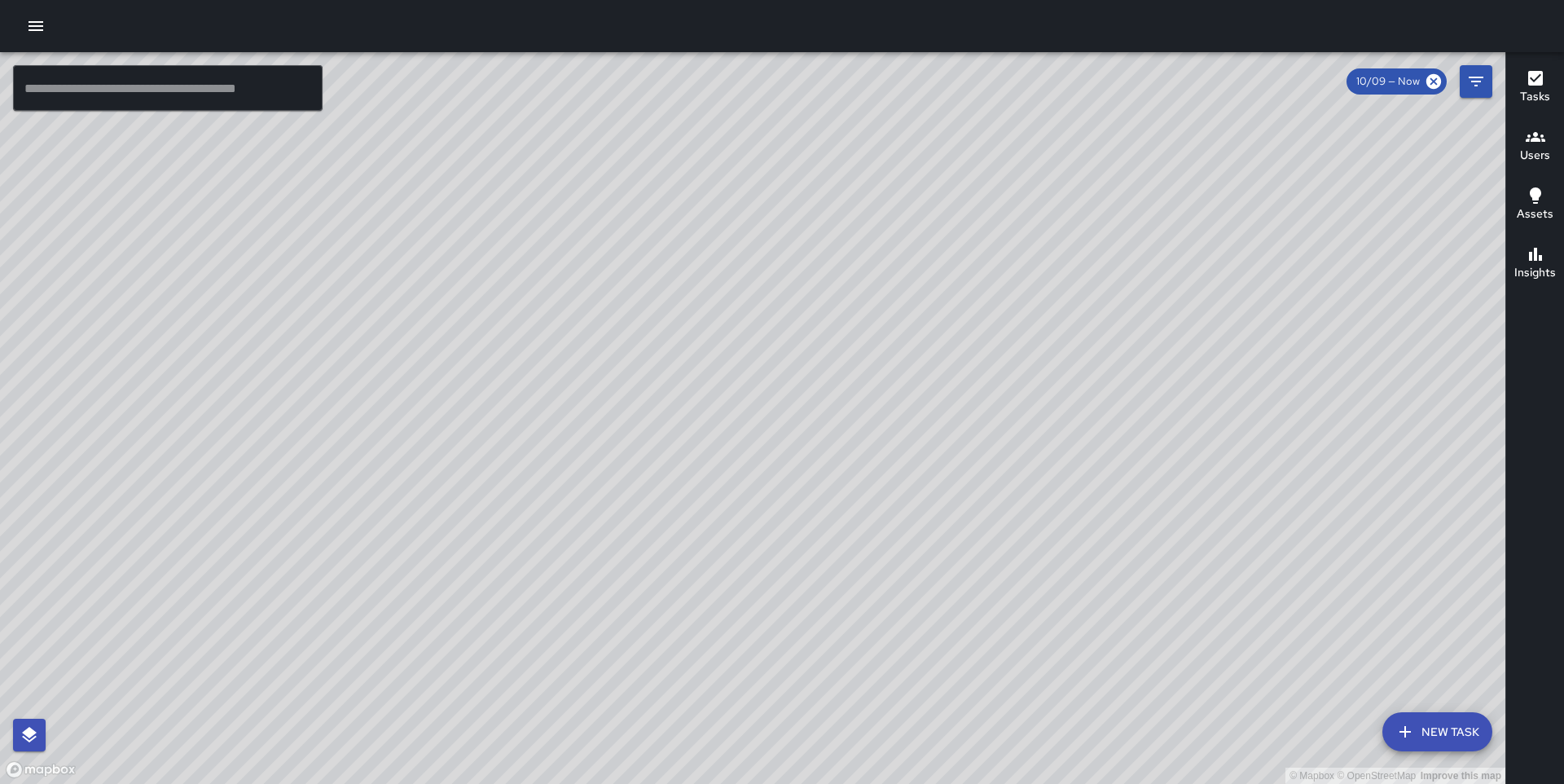
drag, startPoint x: 746, startPoint y: 328, endPoint x: 875, endPoint y: 368, distance: 135.1
click at [875, 368] on div "© Mapbox © OpenStreetMap Improve this map" at bounding box center [753, 418] width 1506 height 732
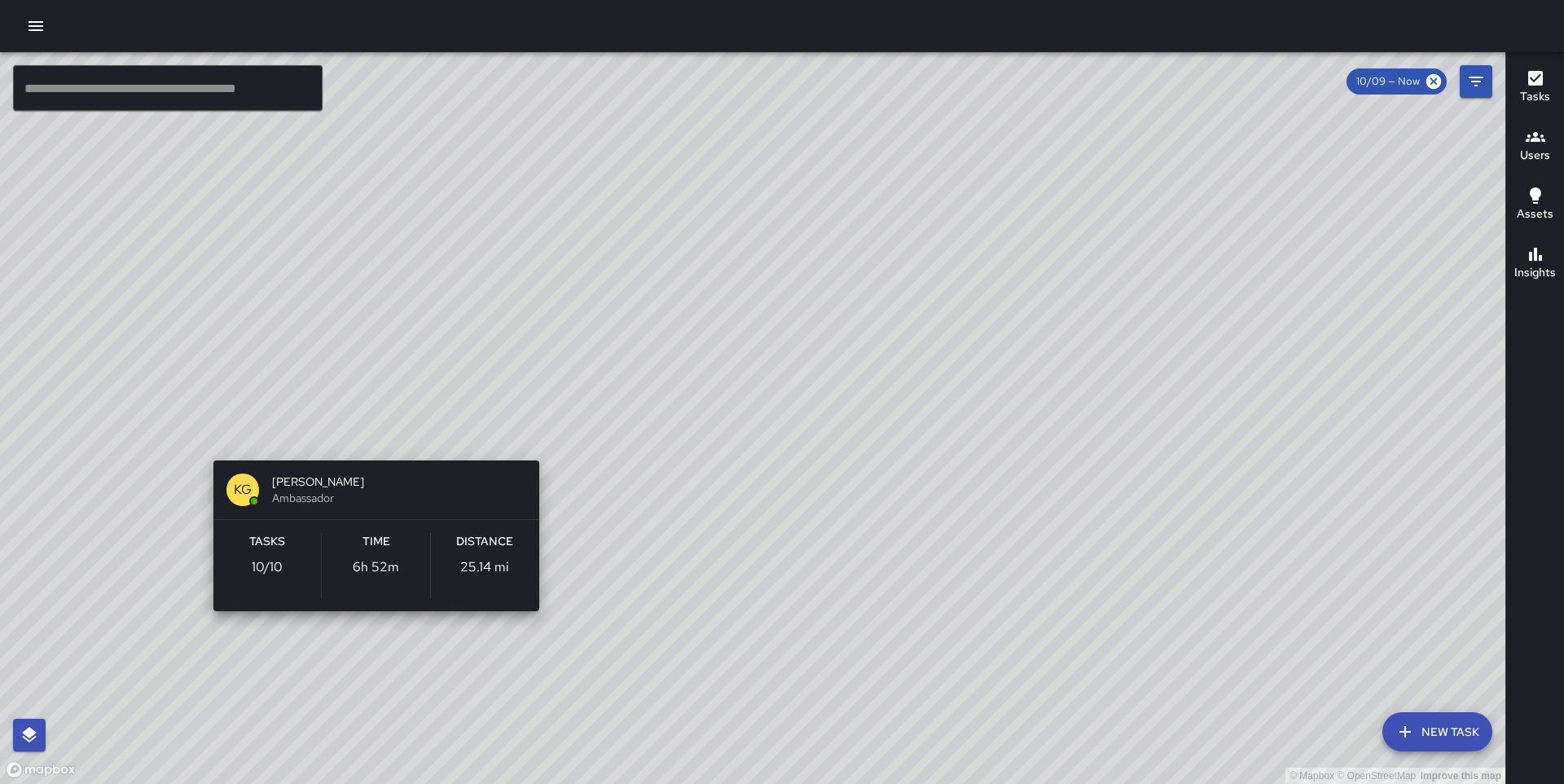
click at [361, 629] on div "© Mapbox © OpenStreetMap Improve this map KG [PERSON_NAME] Ambassador Tasks 10 …" at bounding box center [753, 418] width 1506 height 732
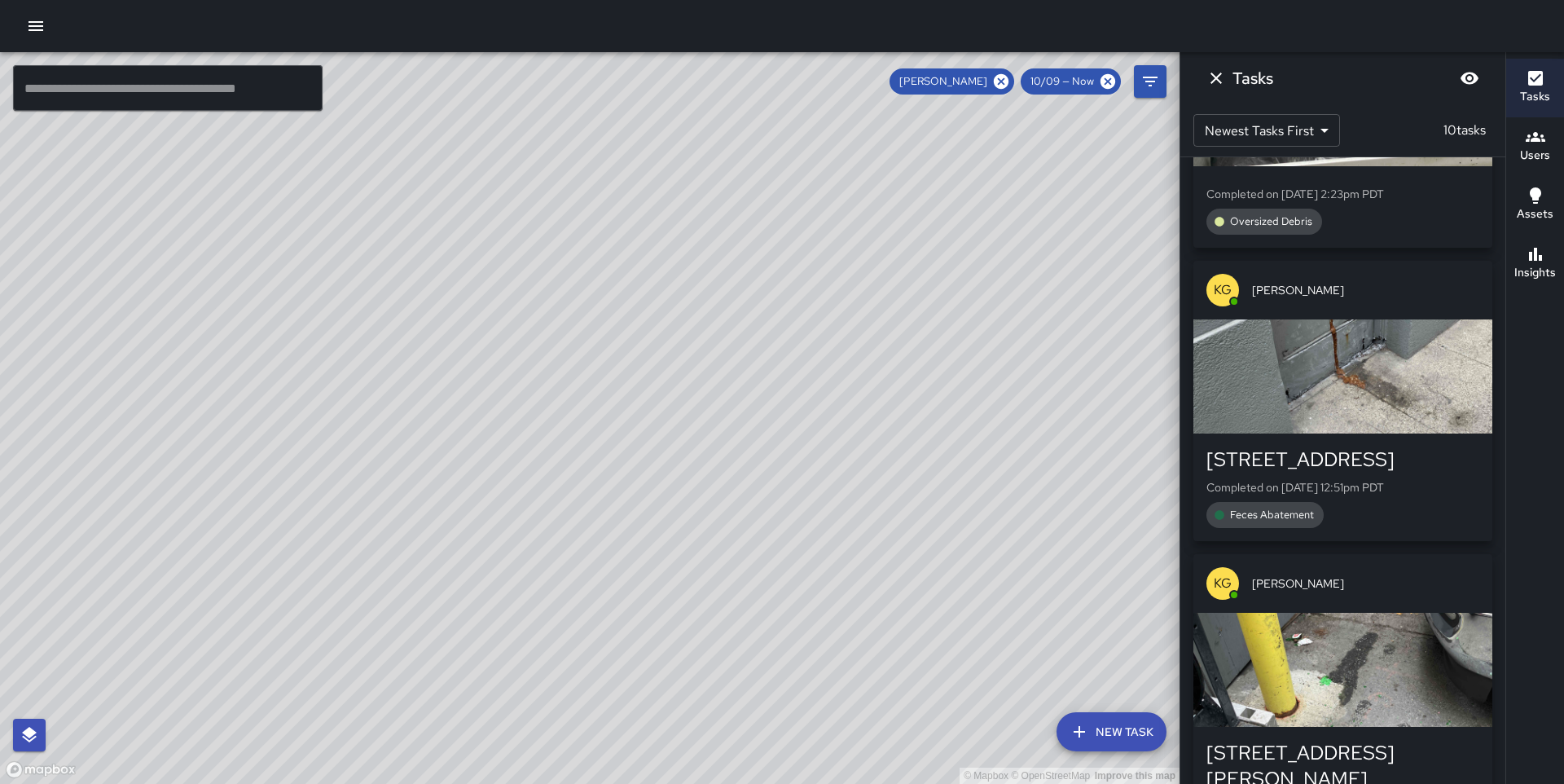
scroll to position [181, 0]
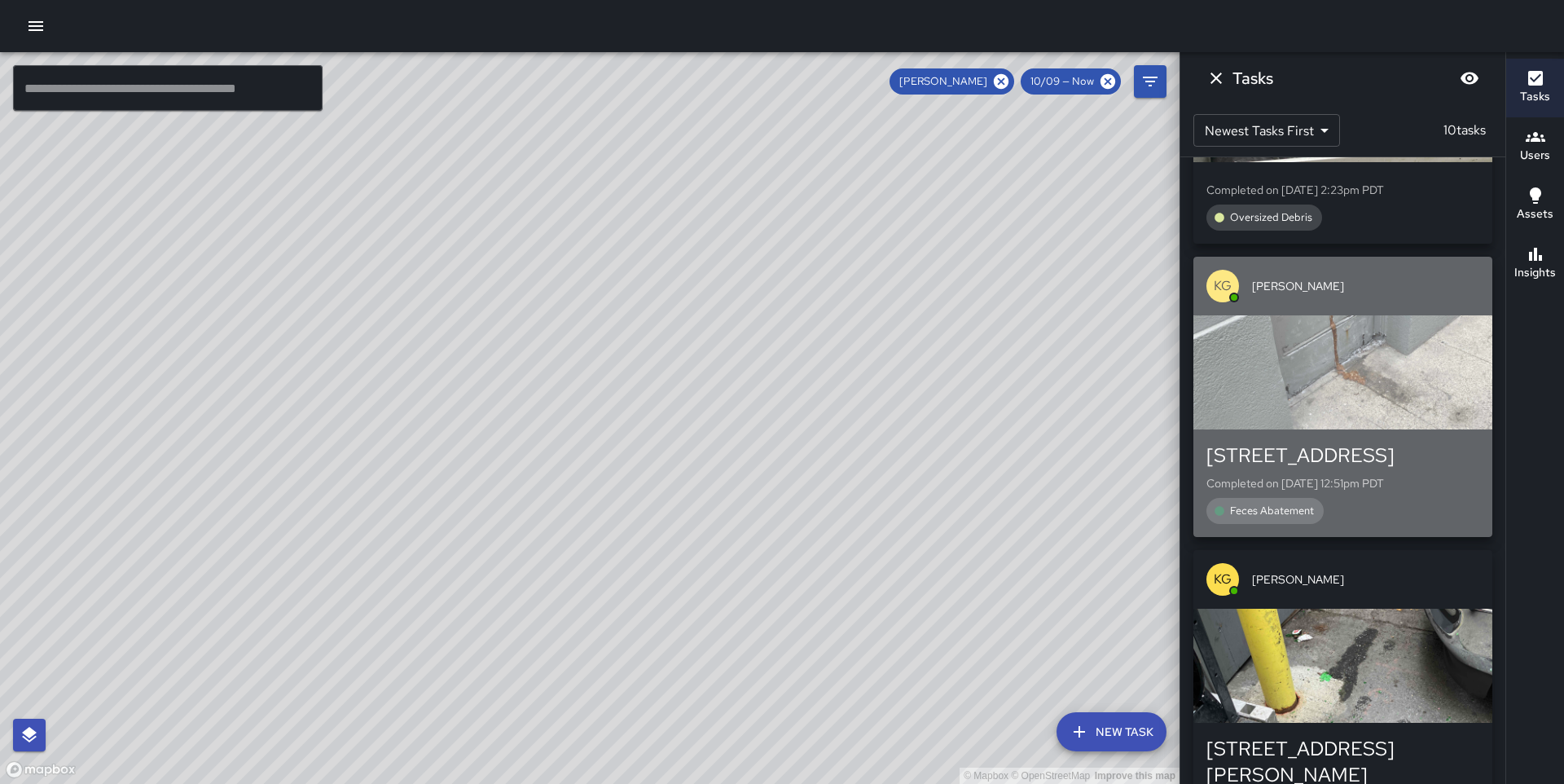
click at [1419, 420] on div "button" at bounding box center [1343, 372] width 299 height 114
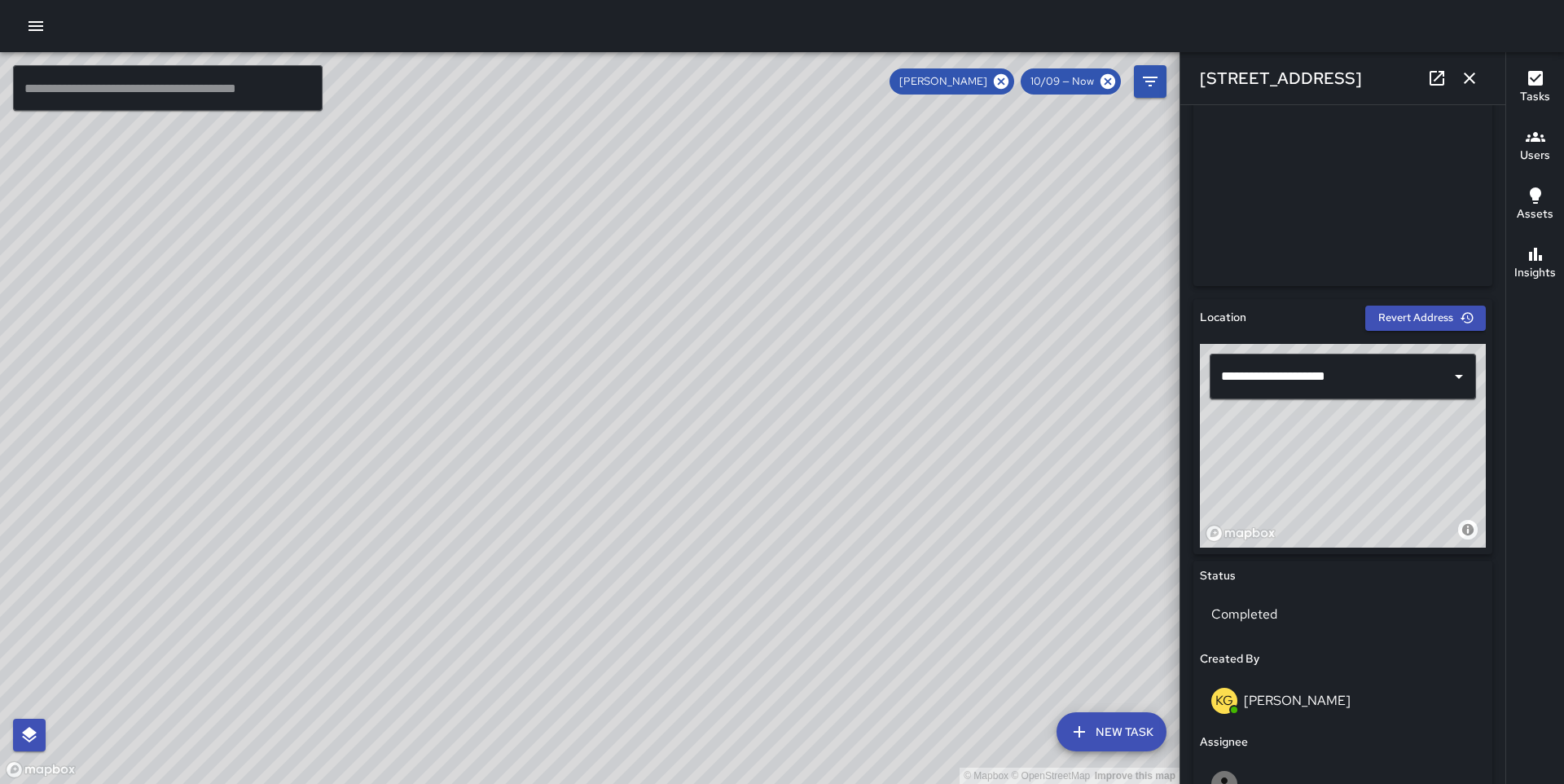
scroll to position [329, 0]
click at [1470, 80] on icon "button" at bounding box center [1470, 79] width 20 height 20
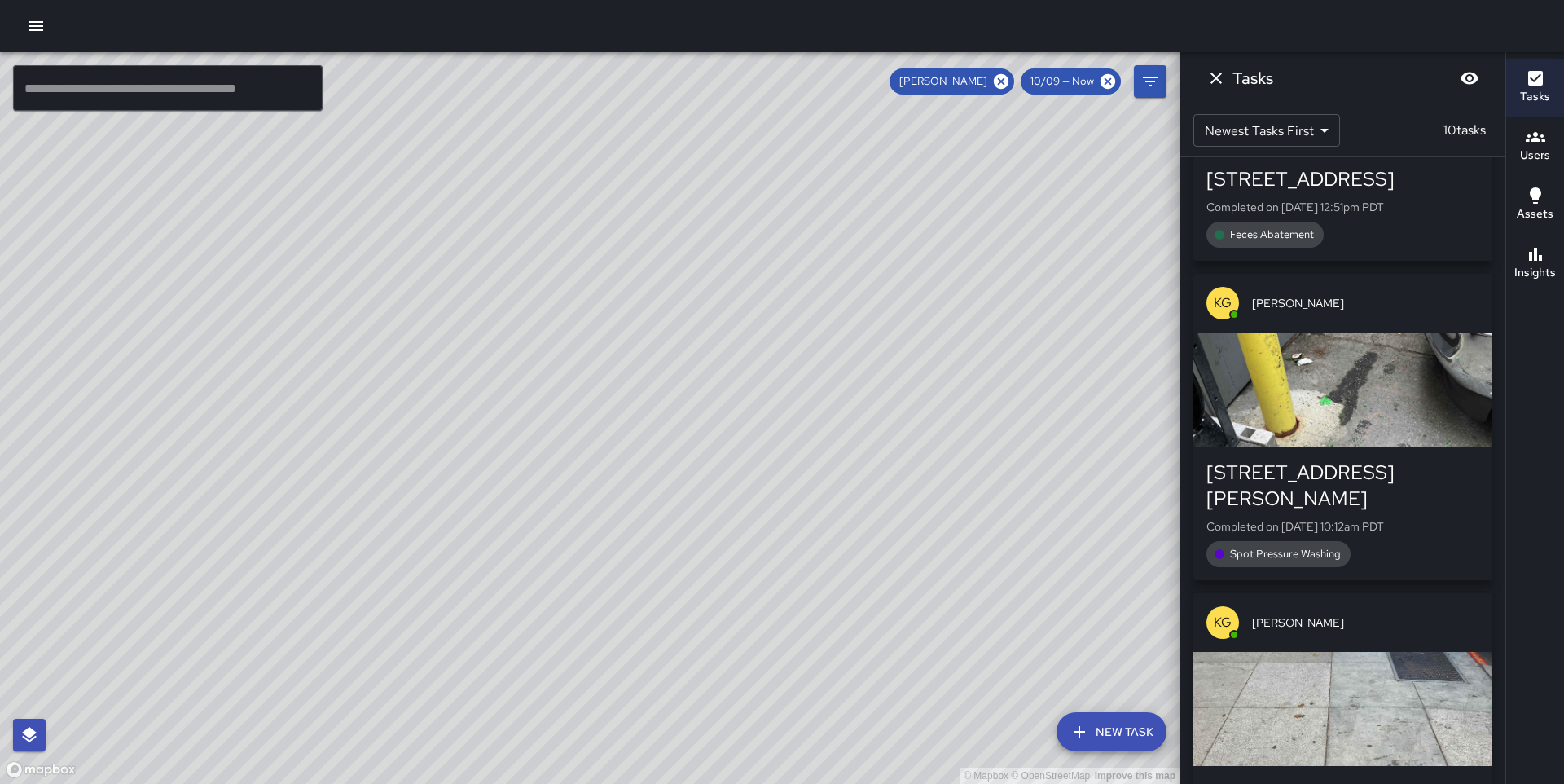
scroll to position [459, 0]
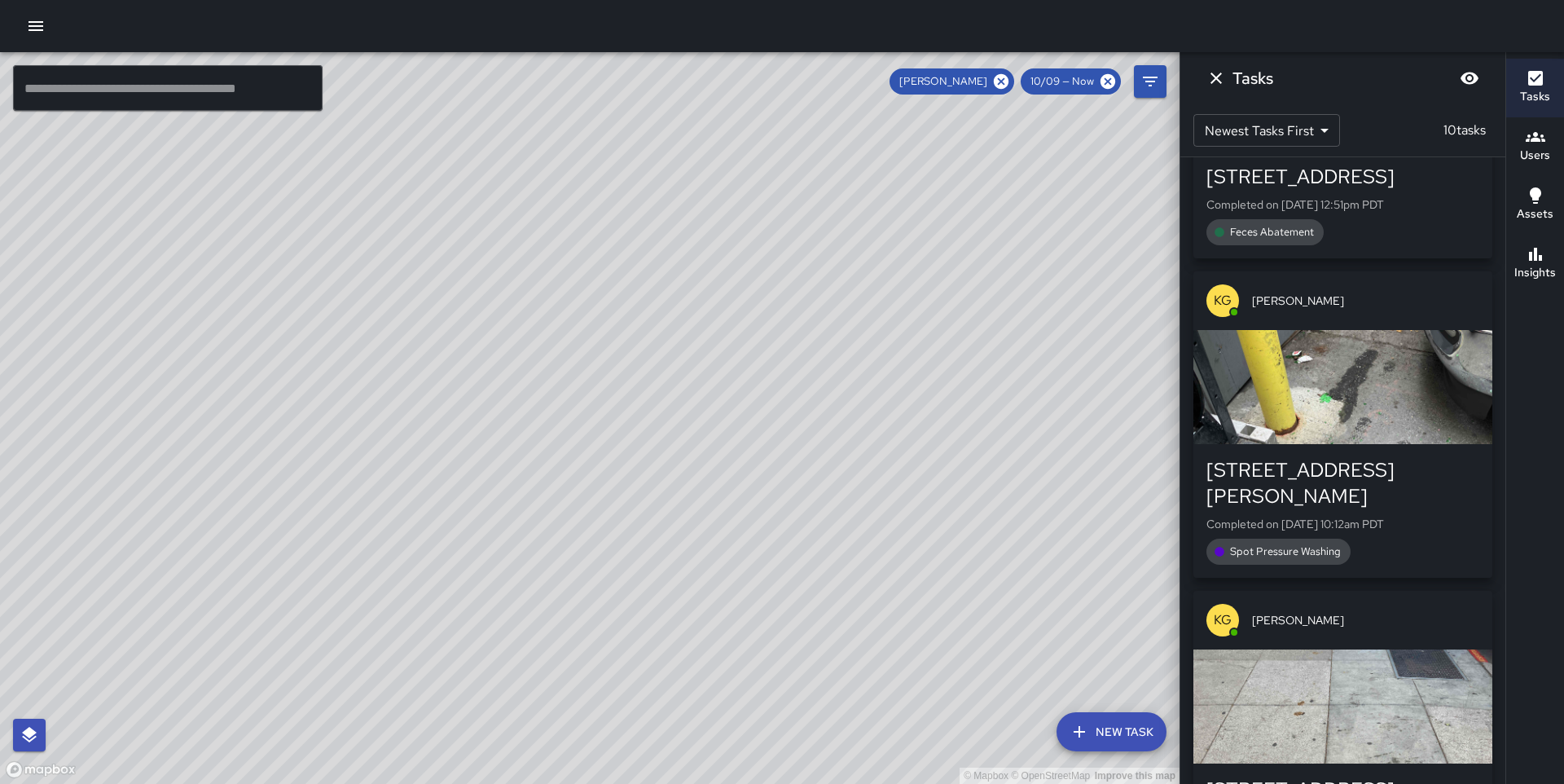
click at [1371, 358] on div "button" at bounding box center [1343, 387] width 299 height 114
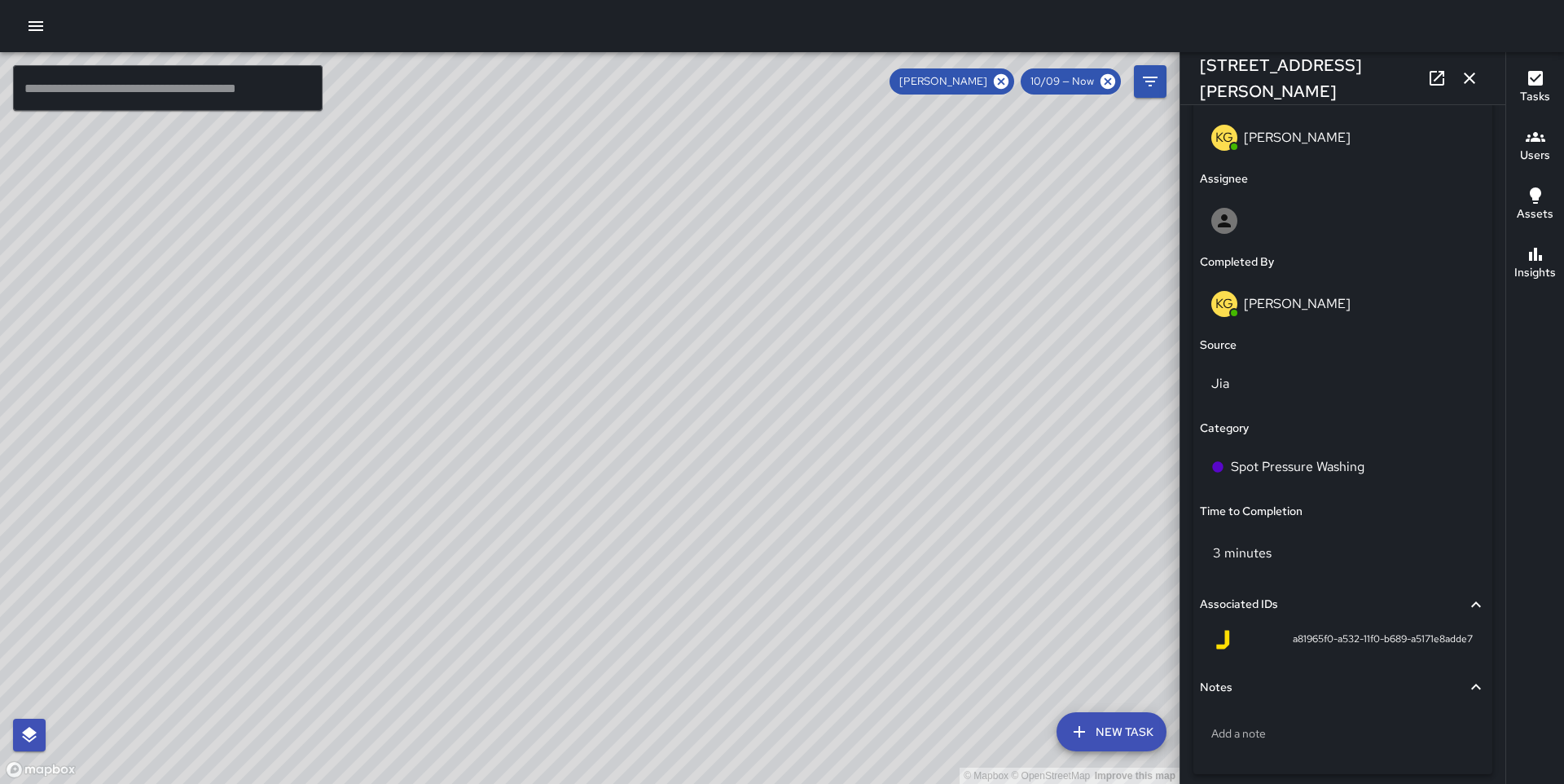
scroll to position [953, 0]
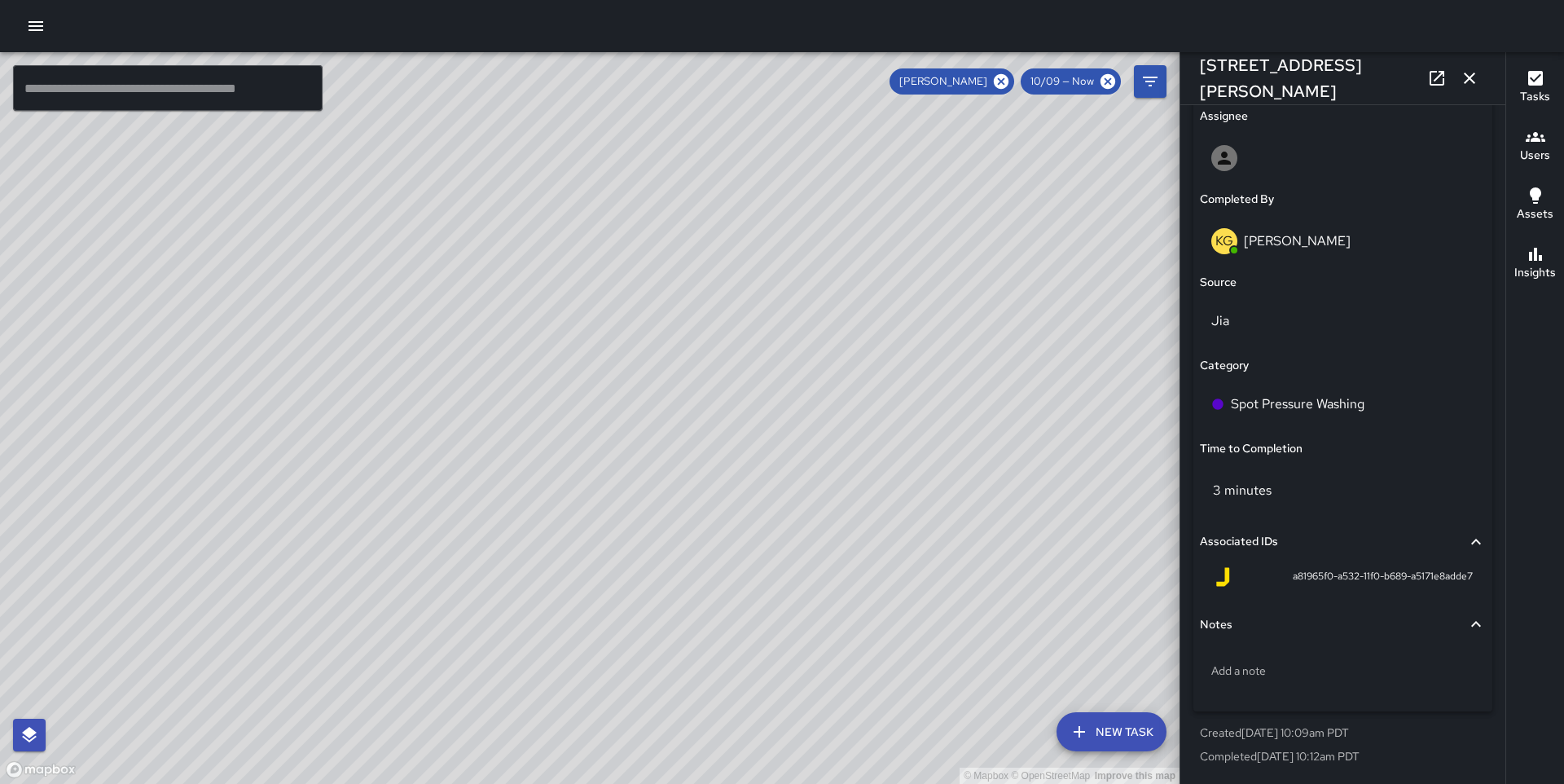
click at [1468, 65] on button "button" at bounding box center [1470, 78] width 32 height 32
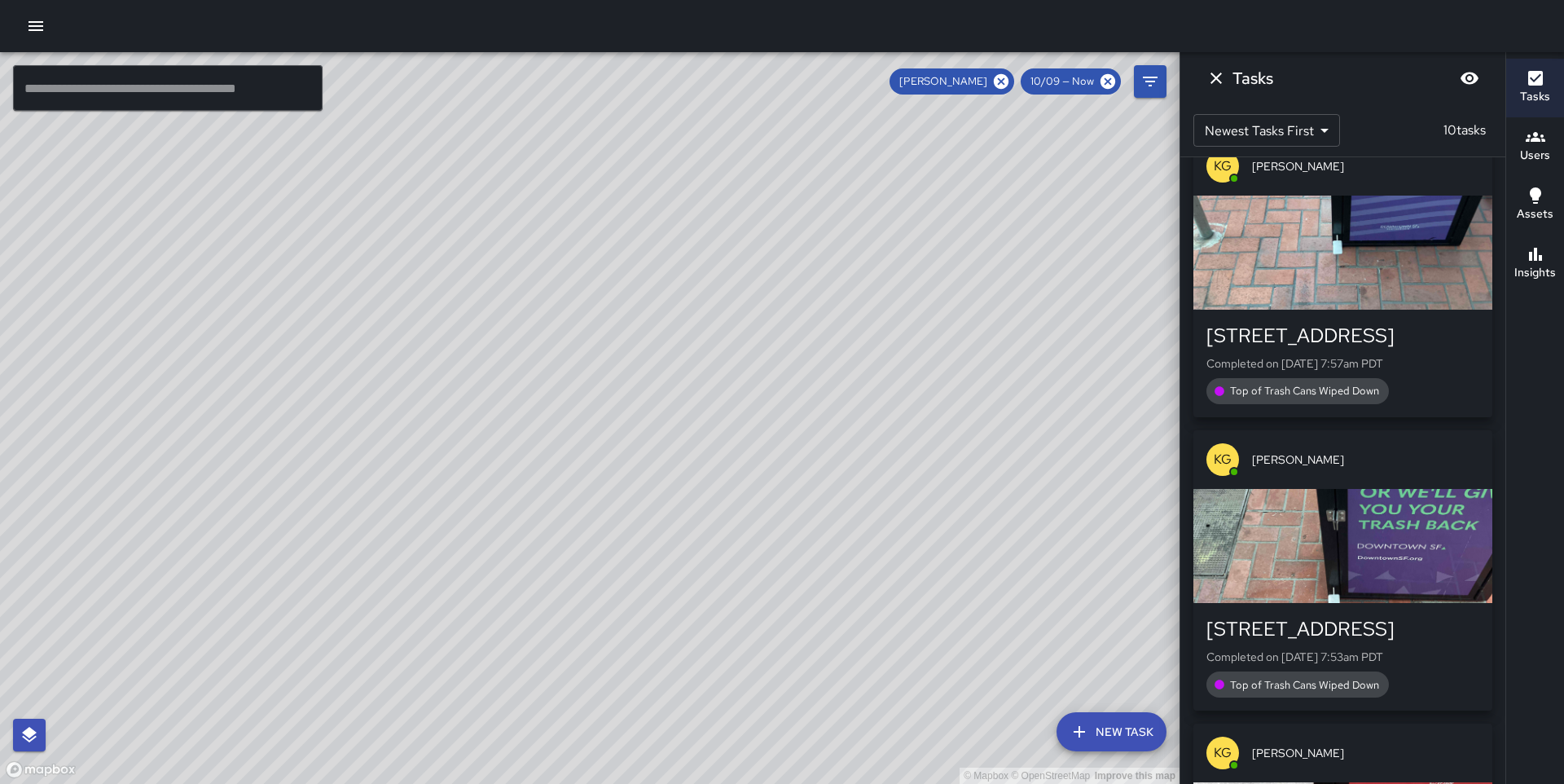
scroll to position [1989, 0]
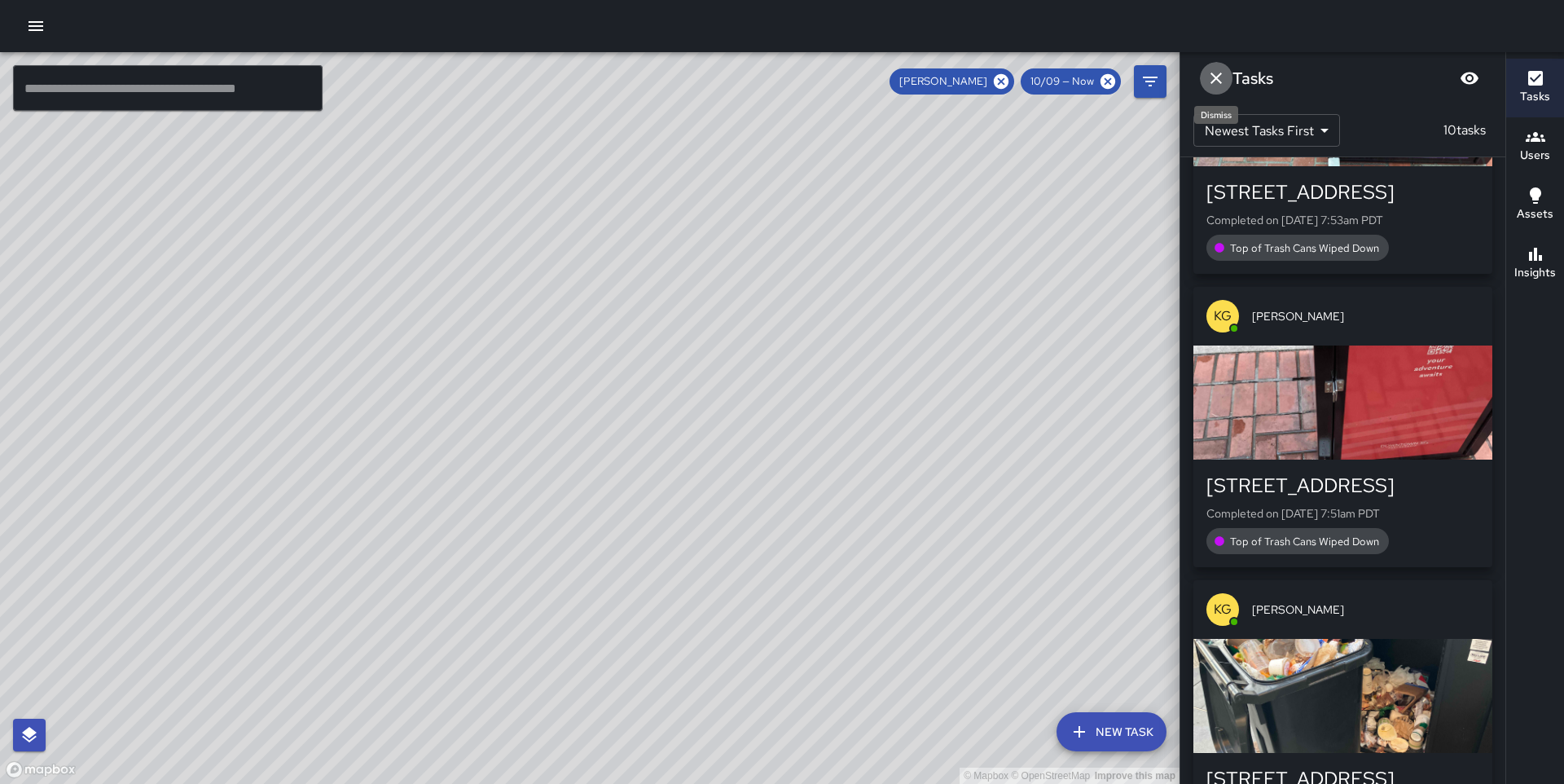
click at [1208, 78] on icon "Dismiss" at bounding box center [1217, 79] width 20 height 20
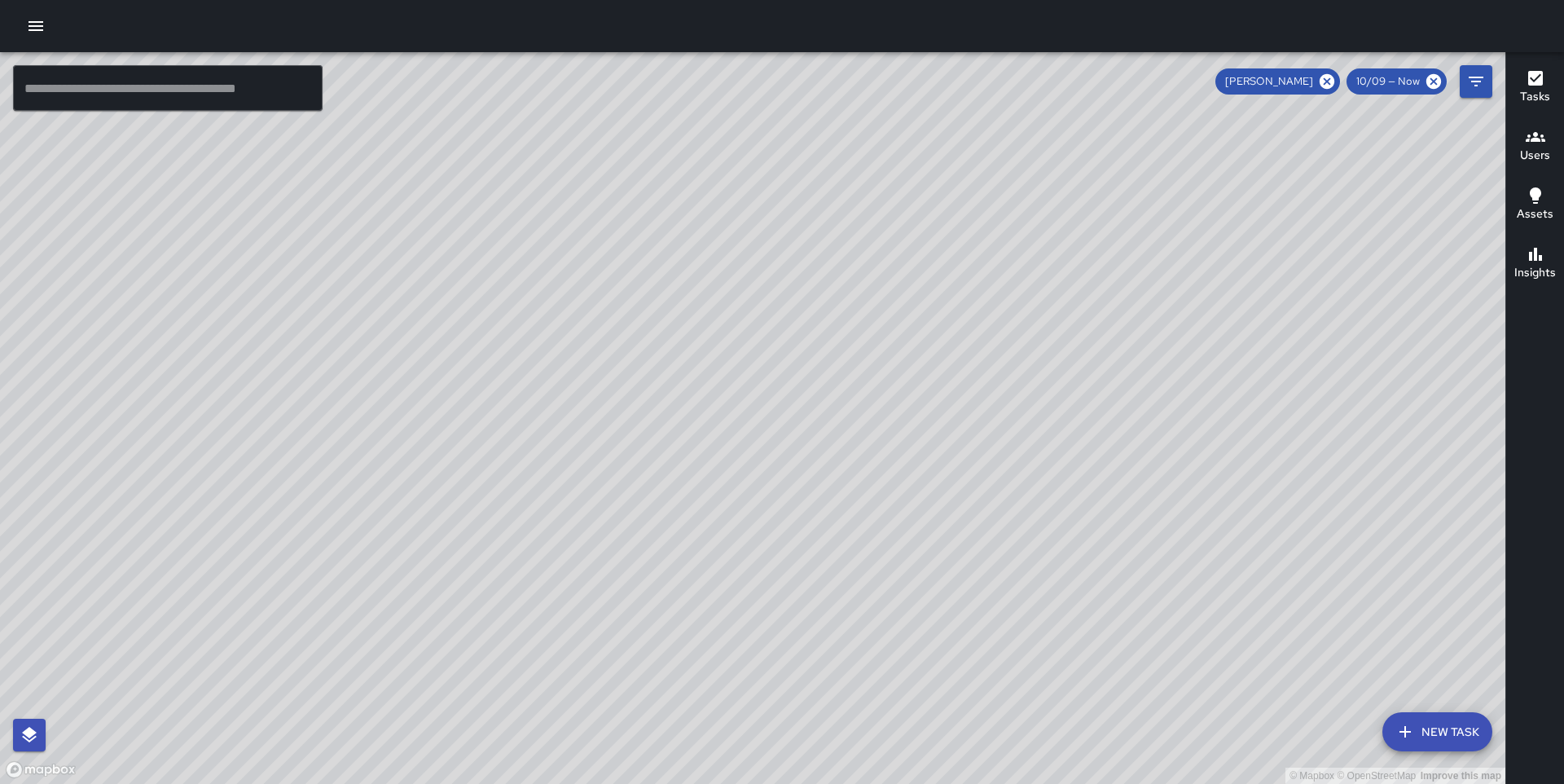
drag, startPoint x: 884, startPoint y: 338, endPoint x: 866, endPoint y: 582, distance: 244.7
click at [866, 582] on div "© Mapbox © OpenStreetMap Improve this map" at bounding box center [753, 418] width 1506 height 732
click at [1329, 70] on div "[PERSON_NAME]" at bounding box center [1278, 81] width 124 height 26
click at [1329, 76] on icon at bounding box center [1328, 81] width 15 height 15
drag, startPoint x: 831, startPoint y: 620, endPoint x: 783, endPoint y: 407, distance: 218.3
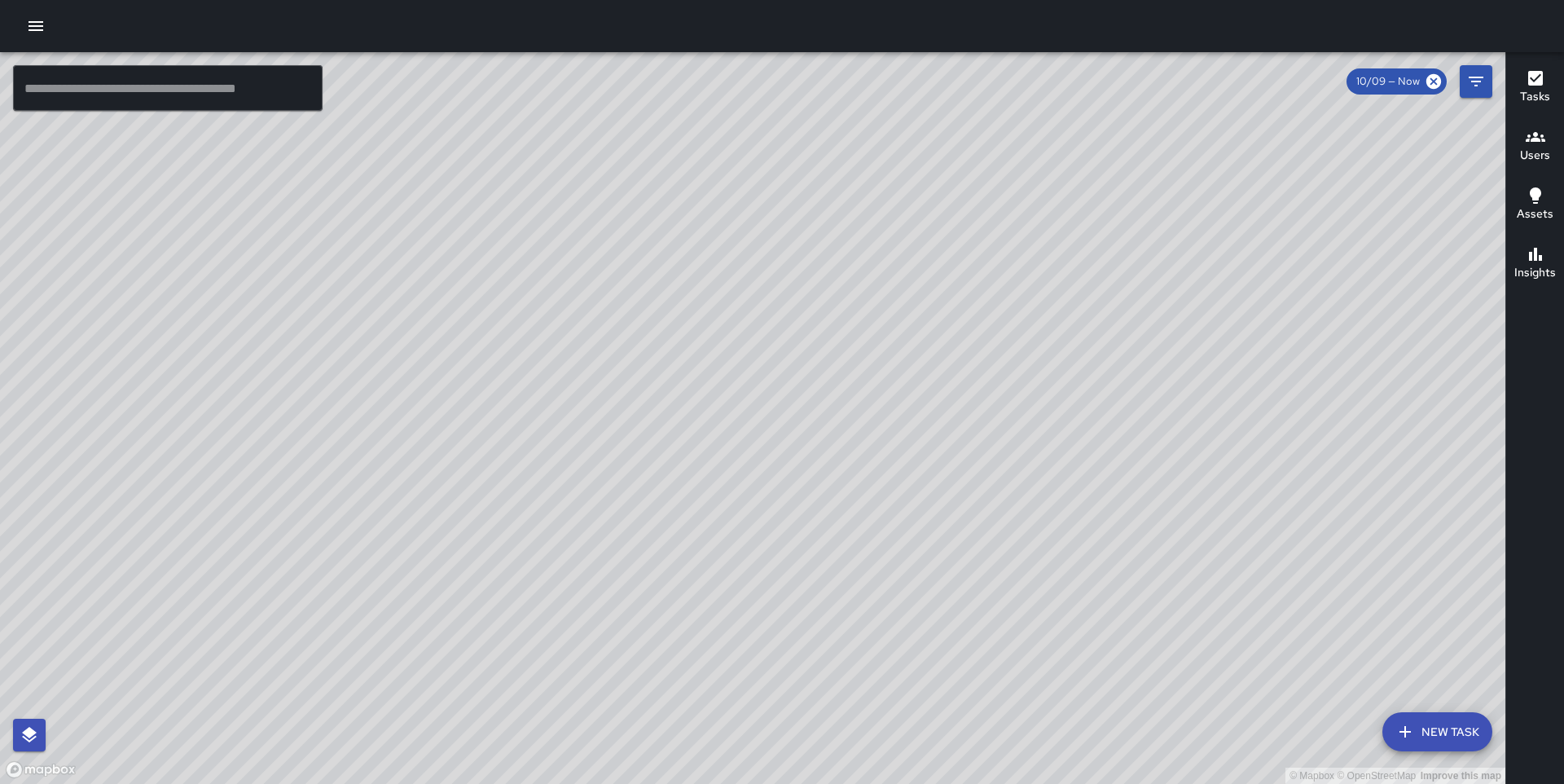
click at [783, 407] on div "© Mapbox © OpenStreetMap Improve this map" at bounding box center [753, 418] width 1506 height 732
drag, startPoint x: 405, startPoint y: 520, endPoint x: 581, endPoint y: 390, distance: 218.8
click at [581, 390] on div "© Mapbox © OpenStreetMap Improve this map" at bounding box center [753, 418] width 1506 height 732
click at [1479, 84] on icon "Filters" at bounding box center [1477, 82] width 20 height 20
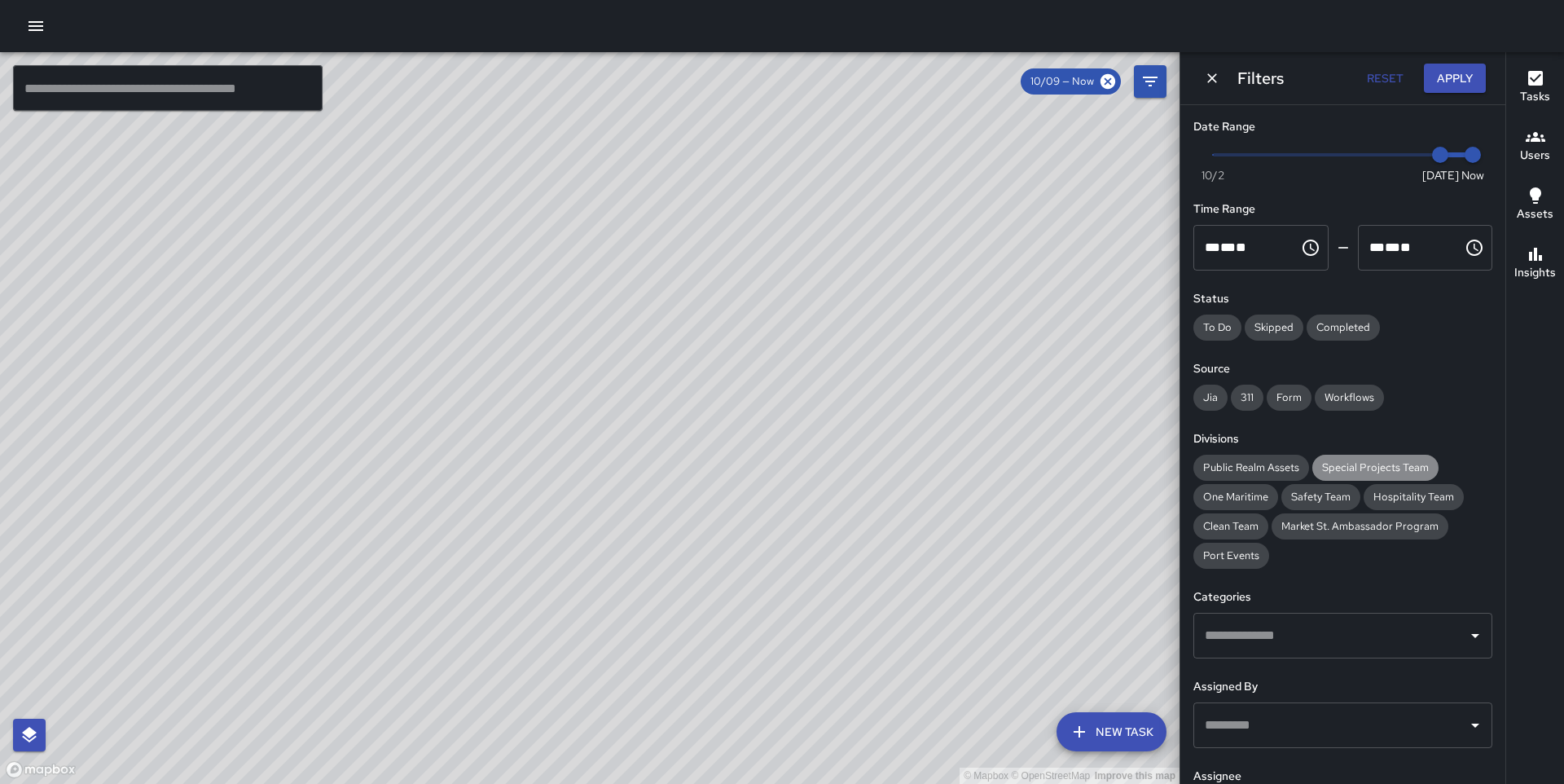
click at [1339, 470] on span "Special Projects Team" at bounding box center [1376, 467] width 126 height 17
click at [1242, 520] on span "Clean Team" at bounding box center [1231, 526] width 75 height 17
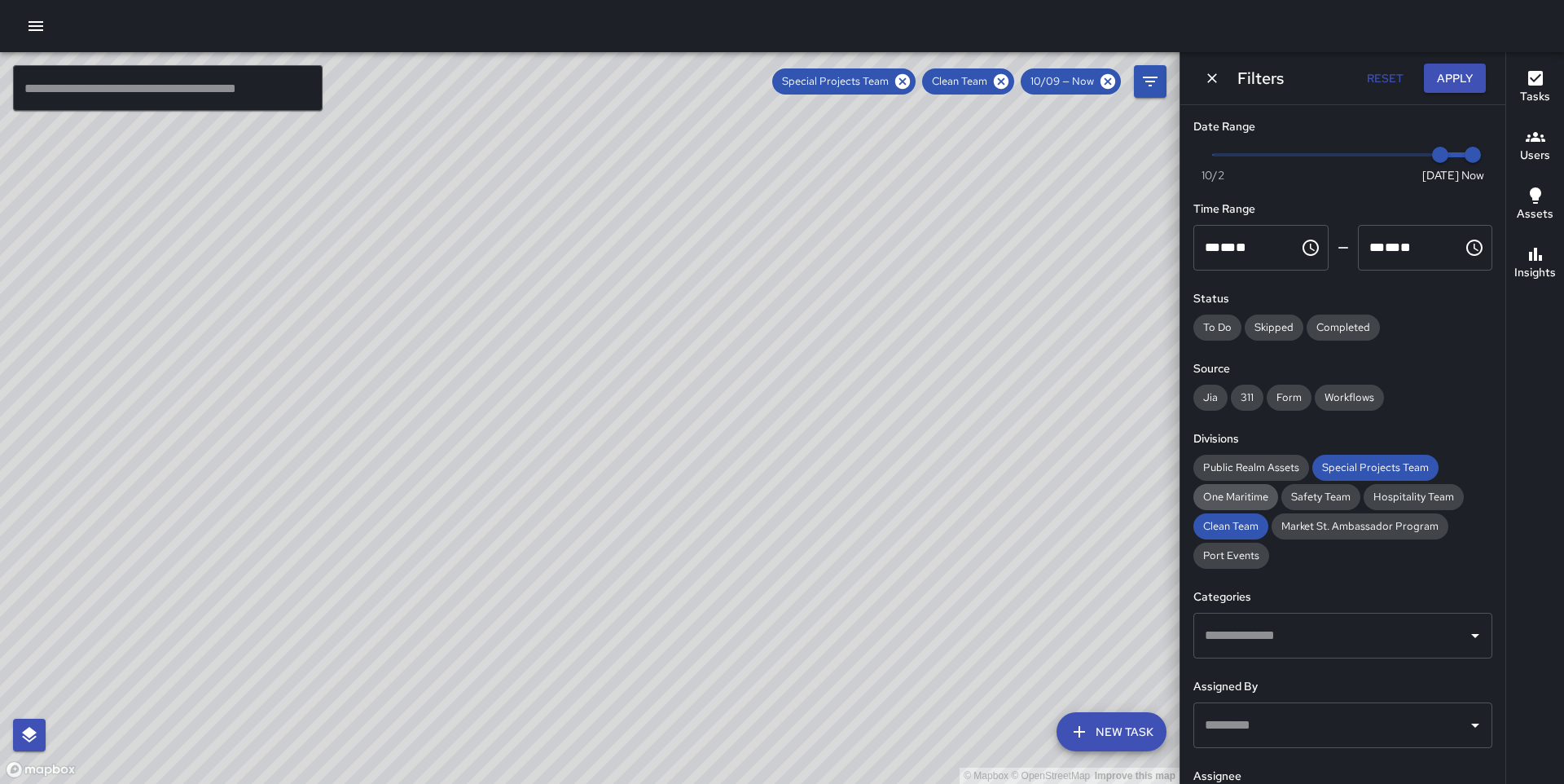
click at [1242, 509] on div "One Maritime" at bounding box center [1236, 496] width 85 height 26
click at [1445, 79] on button "Apply" at bounding box center [1455, 79] width 62 height 30
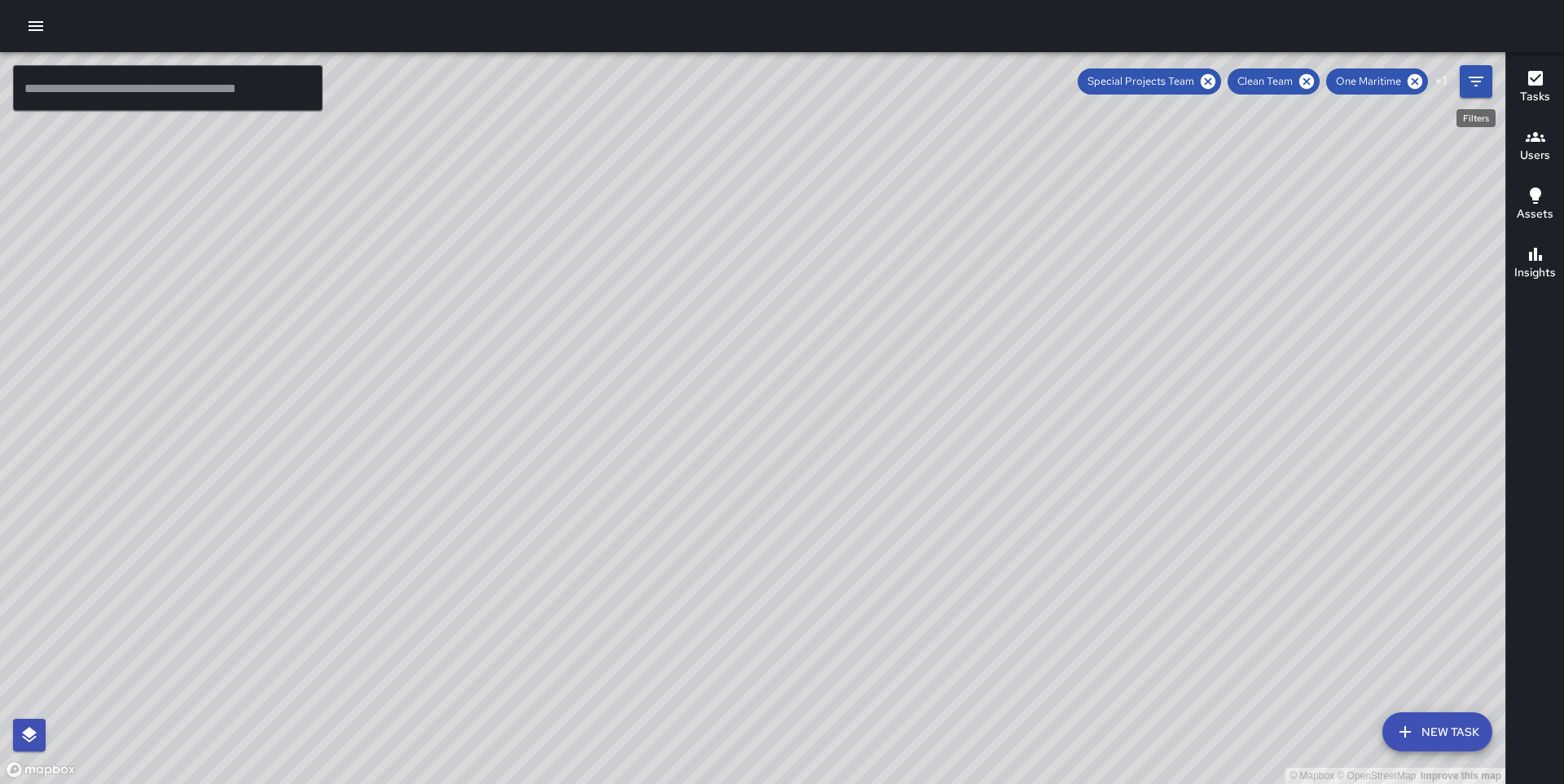
click at [1479, 82] on icon "Filters" at bounding box center [1477, 82] width 20 height 20
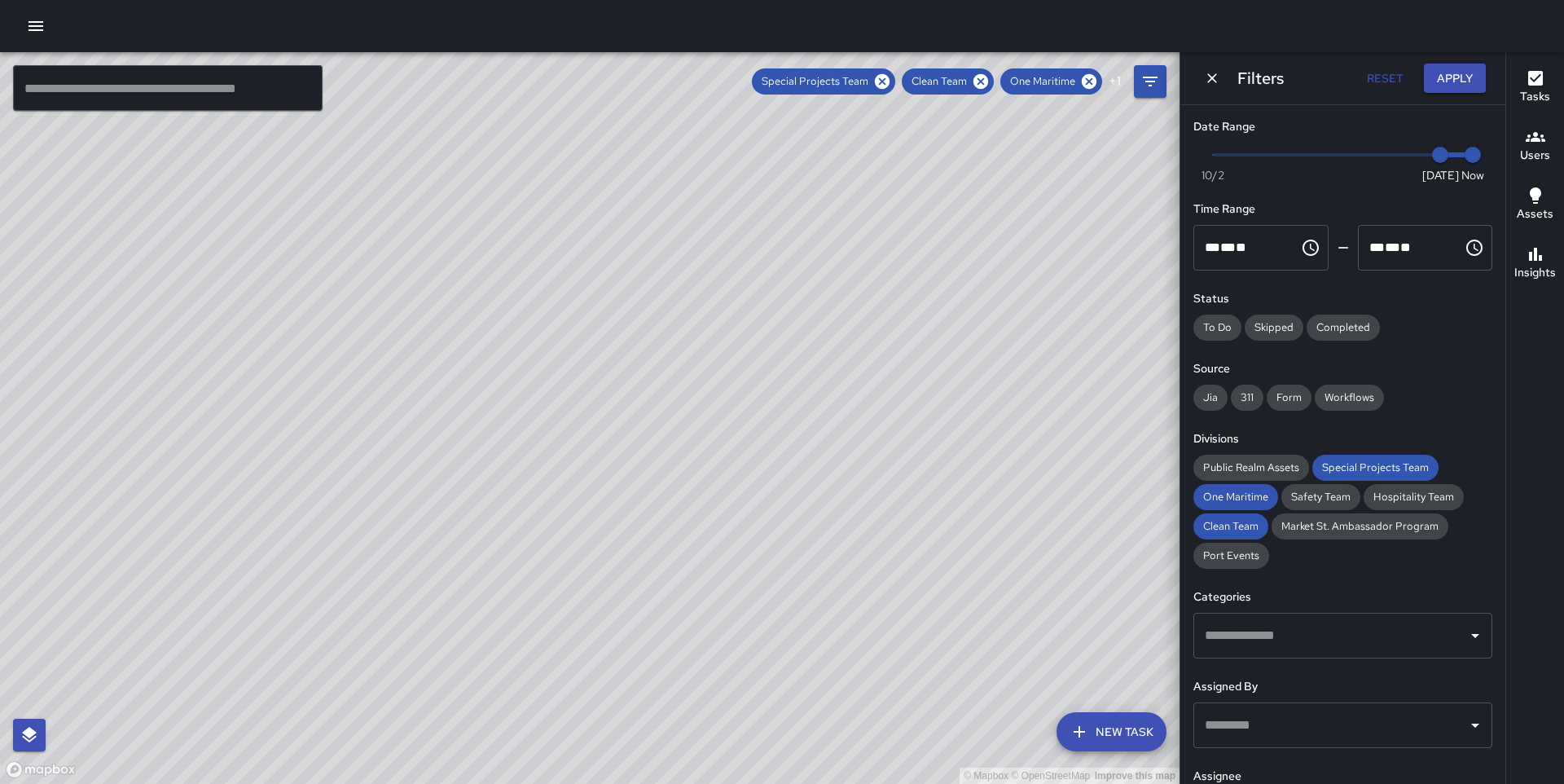
type input "*"
click at [1407, 157] on span "Now [DATE] [DATE] 2:33 pm" at bounding box center [1344, 154] width 260 height 24
click at [1467, 71] on button "Apply" at bounding box center [1455, 79] width 62 height 30
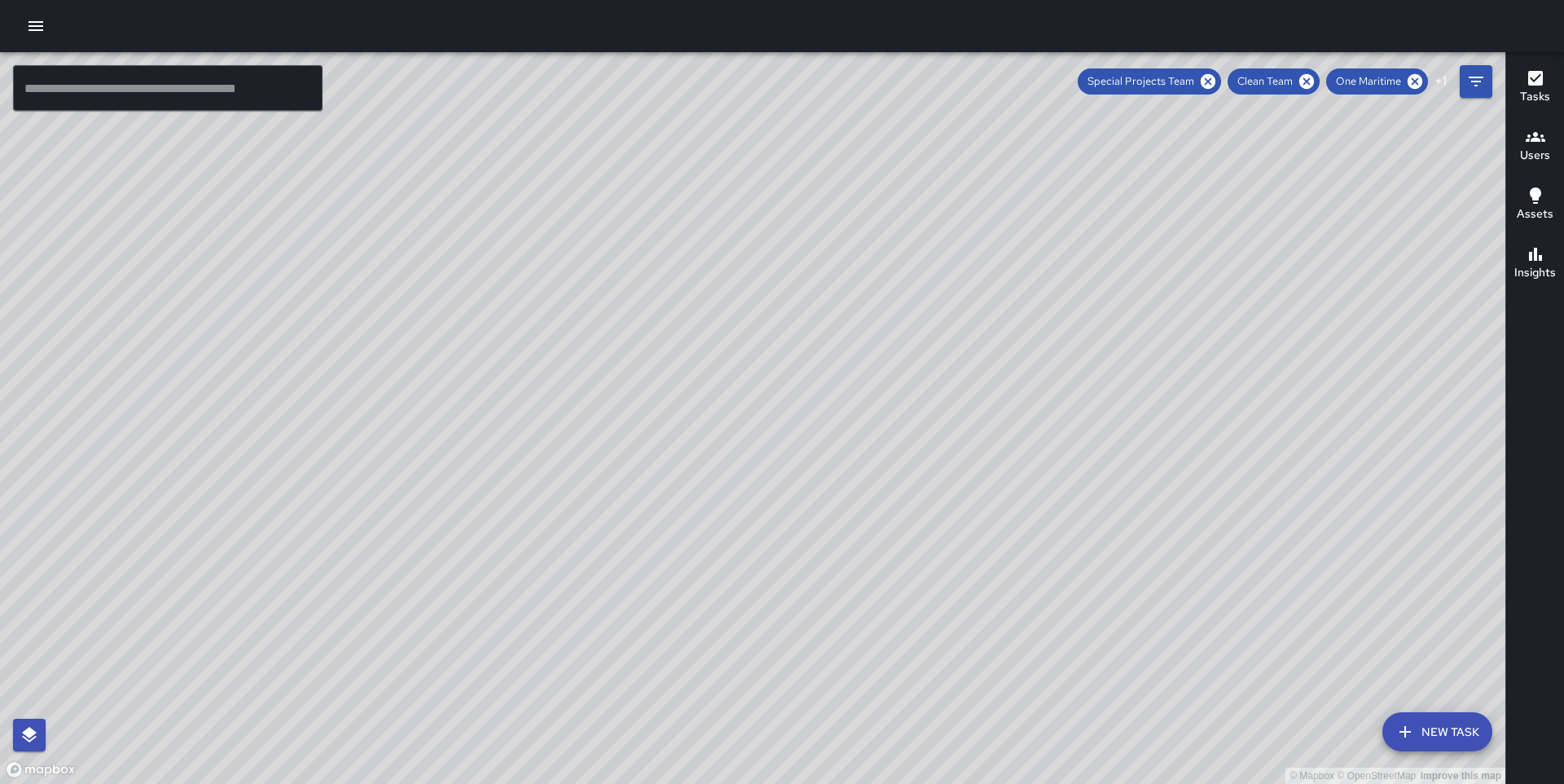
drag, startPoint x: 1057, startPoint y: 327, endPoint x: 786, endPoint y: 658, distance: 427.8
click at [786, 658] on div "© Mapbox © OpenStreetMap Improve this map" at bounding box center [753, 418] width 1506 height 732
drag, startPoint x: 960, startPoint y: 404, endPoint x: 746, endPoint y: 697, distance: 362.8
click at [746, 697] on div "© Mapbox © OpenStreetMap Improve this map" at bounding box center [753, 418] width 1506 height 732
drag, startPoint x: 859, startPoint y: 390, endPoint x: 1008, endPoint y: 148, distance: 284.2
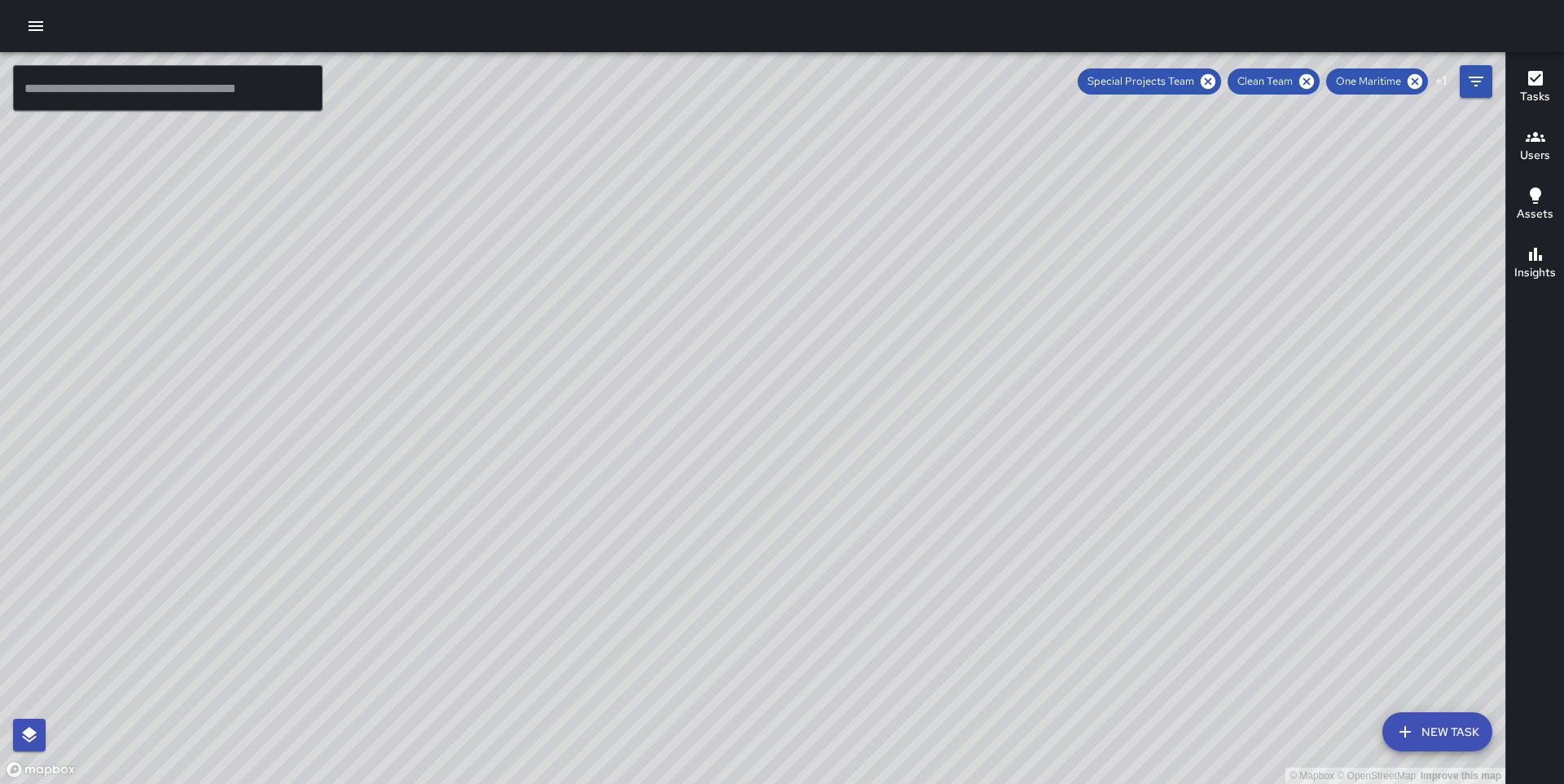
click at [1008, 148] on div "© Mapbox © OpenStreetMap Improve this map" at bounding box center [753, 418] width 1506 height 732
click at [944, 289] on div "© Mapbox © OpenStreetMap Improve this map" at bounding box center [753, 418] width 1506 height 732
drag, startPoint x: 1085, startPoint y: 171, endPoint x: 885, endPoint y: 603, distance: 476.1
click at [885, 603] on div "© Mapbox © OpenStreetMap Improve this map" at bounding box center [753, 418] width 1506 height 732
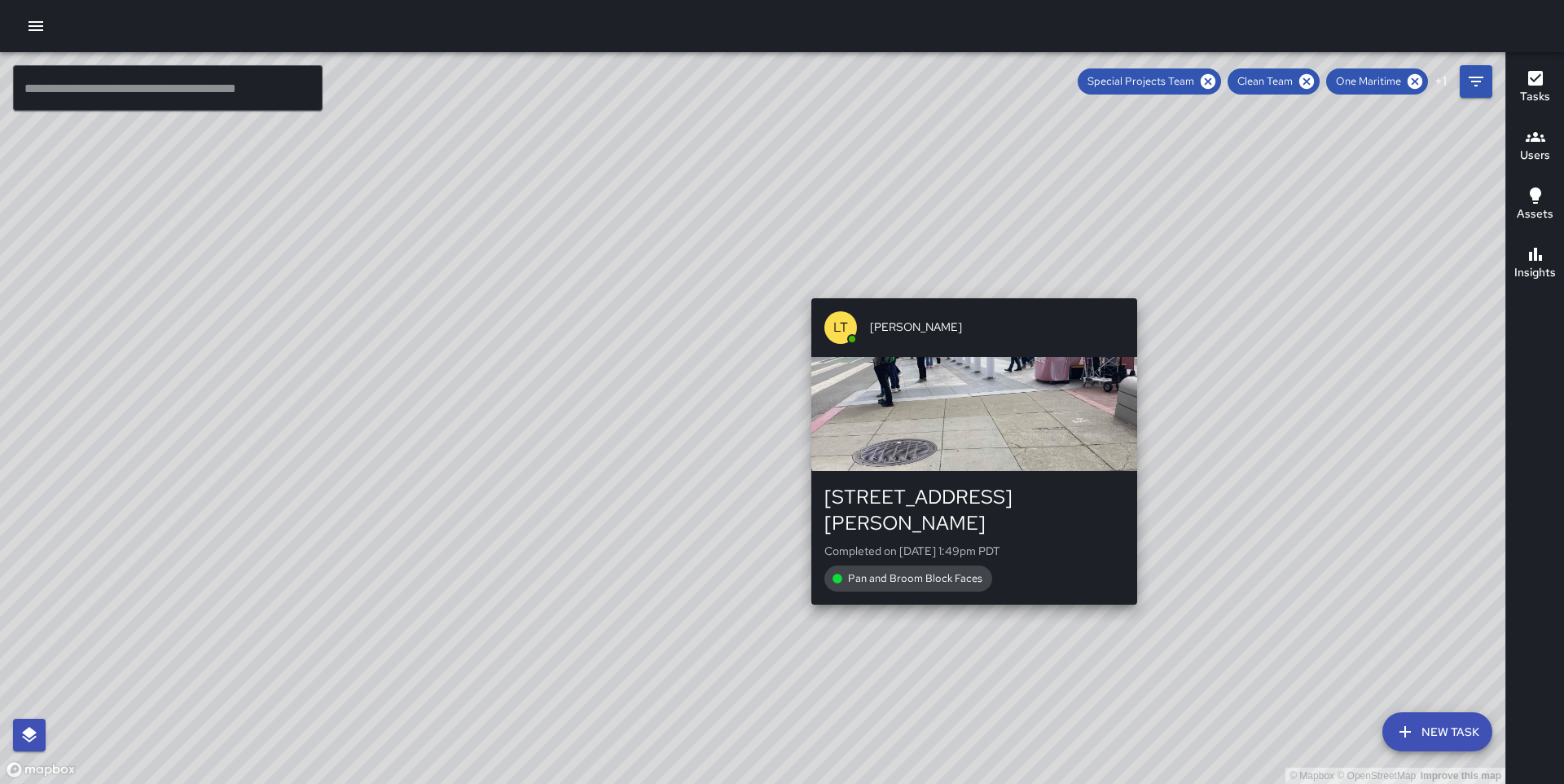
click at [968, 288] on div "© Mapbox © OpenStreetMap Improve this map [GEOGRAPHIC_DATA][PERSON_NAME][STREET…" at bounding box center [753, 418] width 1506 height 732
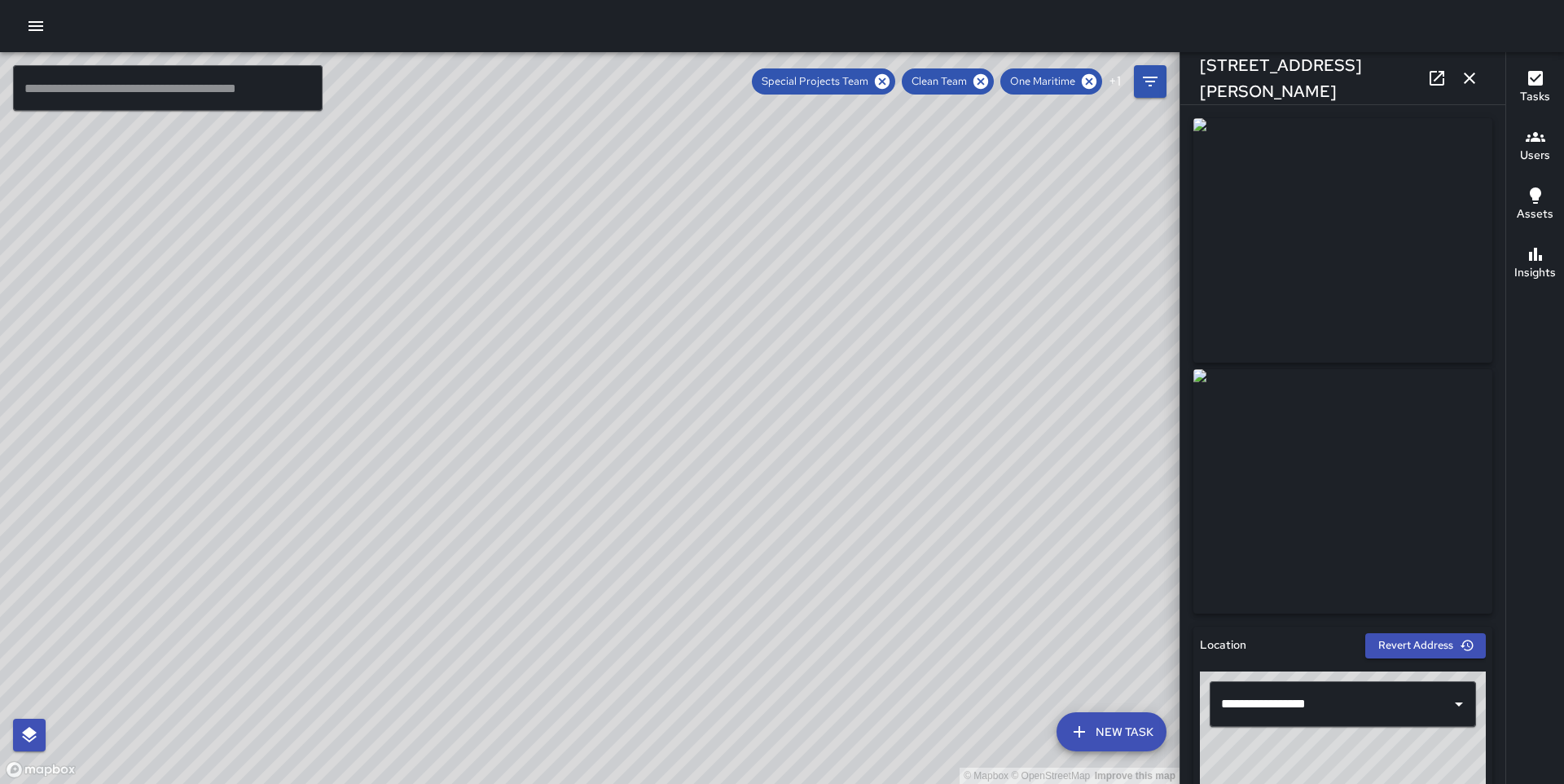
click at [600, 448] on div "© Mapbox © OpenStreetMap Improve this map LT [PERSON_NAME] 26-36 The Embarcader…" at bounding box center [589, 418] width 1179 height 732
drag, startPoint x: 567, startPoint y: 498, endPoint x: 901, endPoint y: 404, distance: 347.0
click at [901, 404] on div "© Mapbox © OpenStreetMap Improve this map" at bounding box center [589, 418] width 1179 height 732
drag, startPoint x: 654, startPoint y: 355, endPoint x: 927, endPoint y: 322, distance: 275.0
click at [927, 322] on div "© Mapbox © OpenStreetMap Improve this map" at bounding box center [589, 418] width 1179 height 732
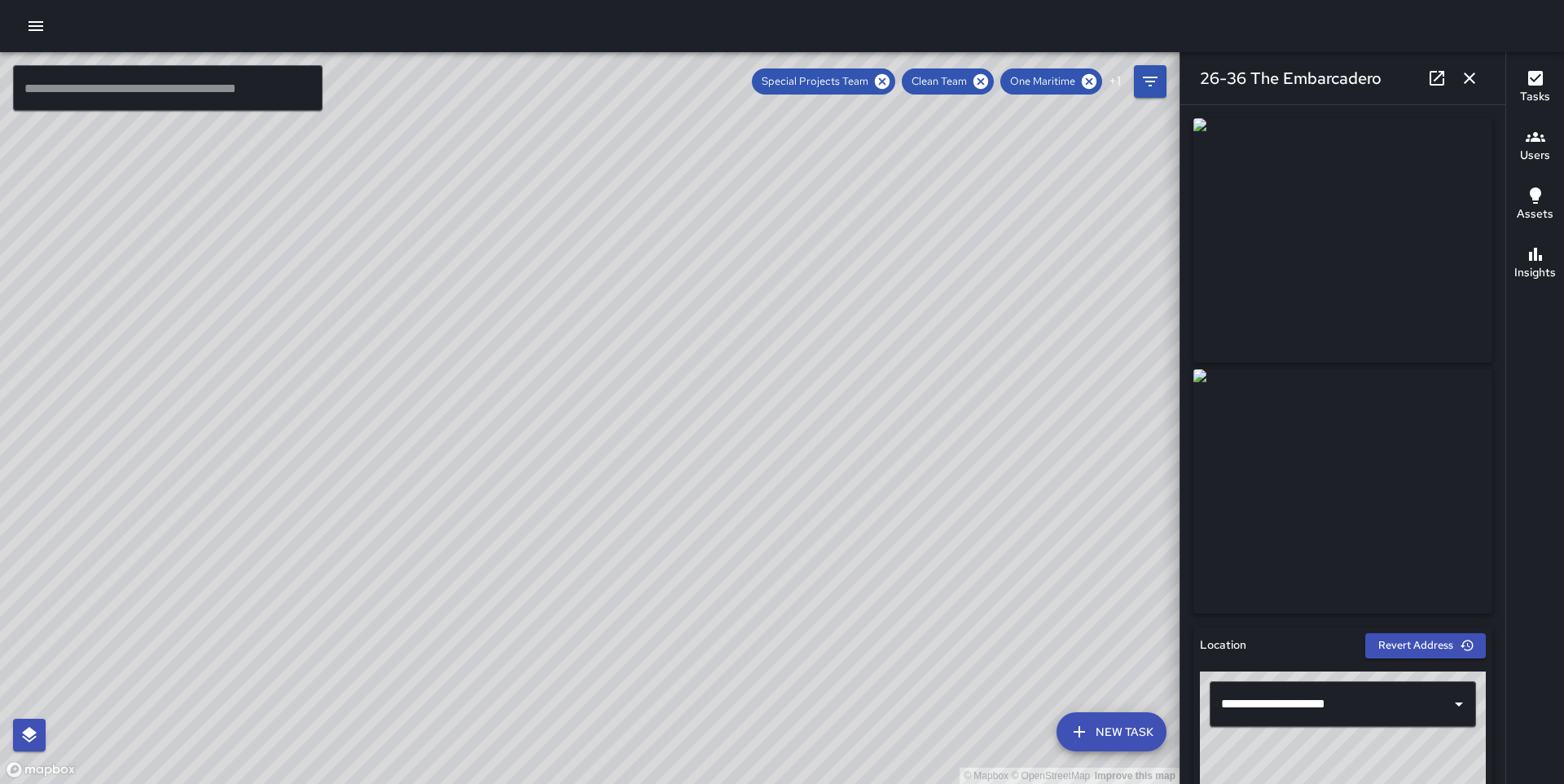
drag, startPoint x: 814, startPoint y: 323, endPoint x: 906, endPoint y: 415, distance: 130.1
click at [906, 415] on div "© Mapbox © OpenStreetMap Improve this map" at bounding box center [589, 418] width 1179 height 732
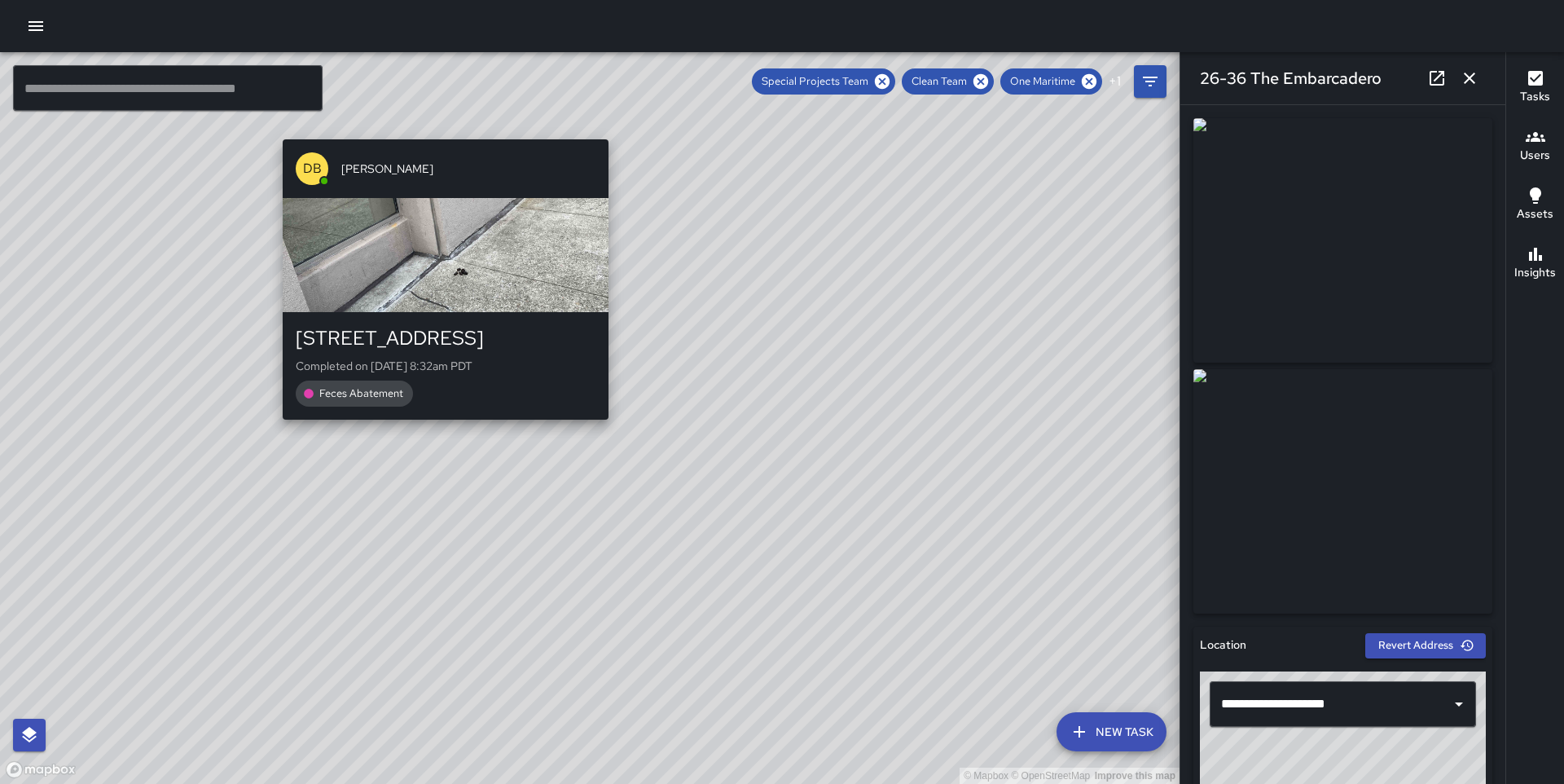
click at [440, 126] on div "© Mapbox © OpenStreetMap Improve this map DB [PERSON_NAME] [STREET_ADDRESS] Com…" at bounding box center [589, 418] width 1179 height 732
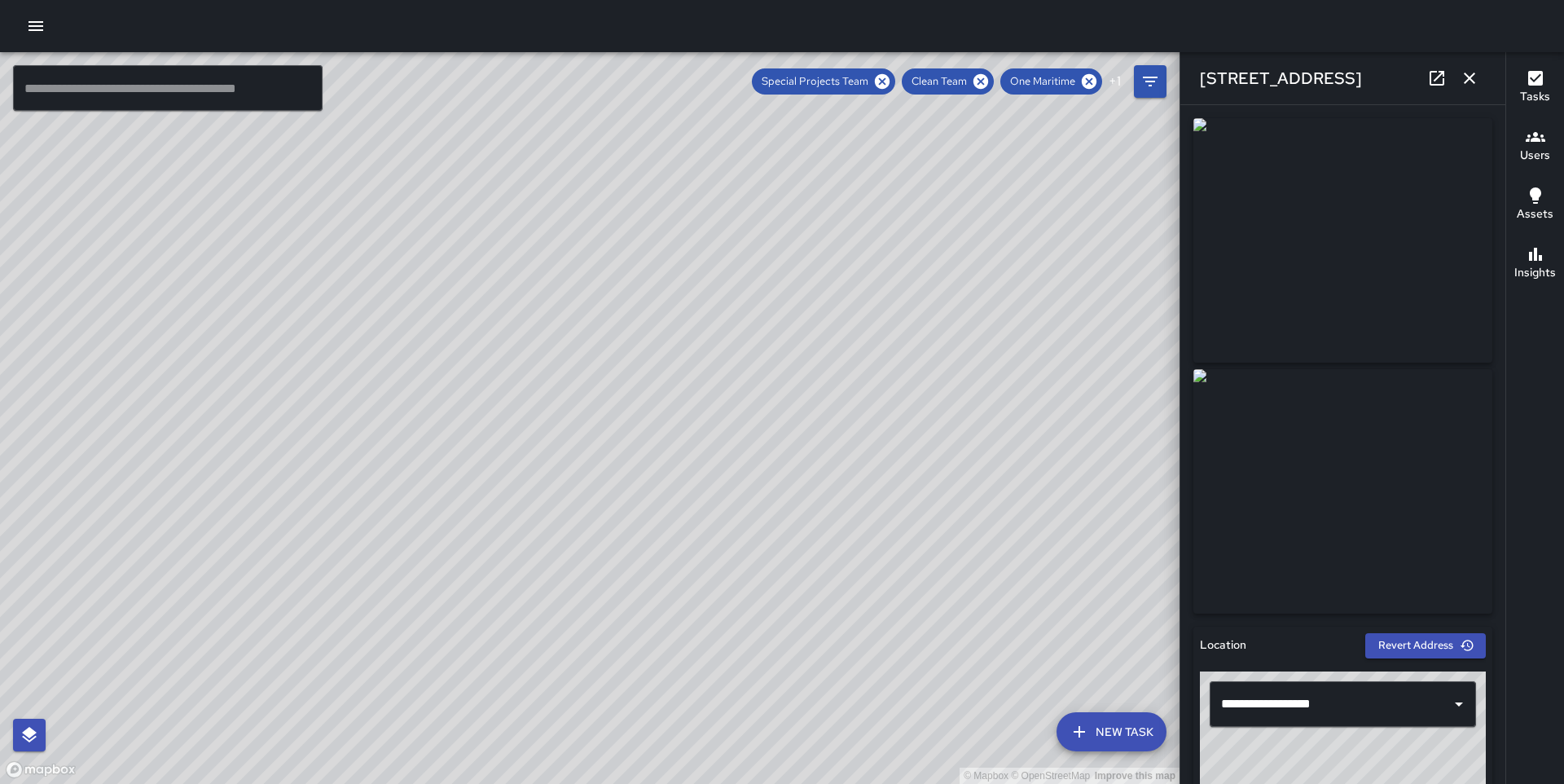
drag, startPoint x: 695, startPoint y: 541, endPoint x: 492, endPoint y: 270, distance: 338.6
click at [492, 270] on div "© Mapbox © OpenStreetMap Improve this map" at bounding box center [589, 418] width 1179 height 732
drag, startPoint x: 506, startPoint y: 378, endPoint x: 408, endPoint y: 173, distance: 227.2
click at [409, 173] on div "© Mapbox © OpenStreetMap Improve this map" at bounding box center [589, 418] width 1179 height 732
drag, startPoint x: 502, startPoint y: 401, endPoint x: 409, endPoint y: 152, distance: 265.8
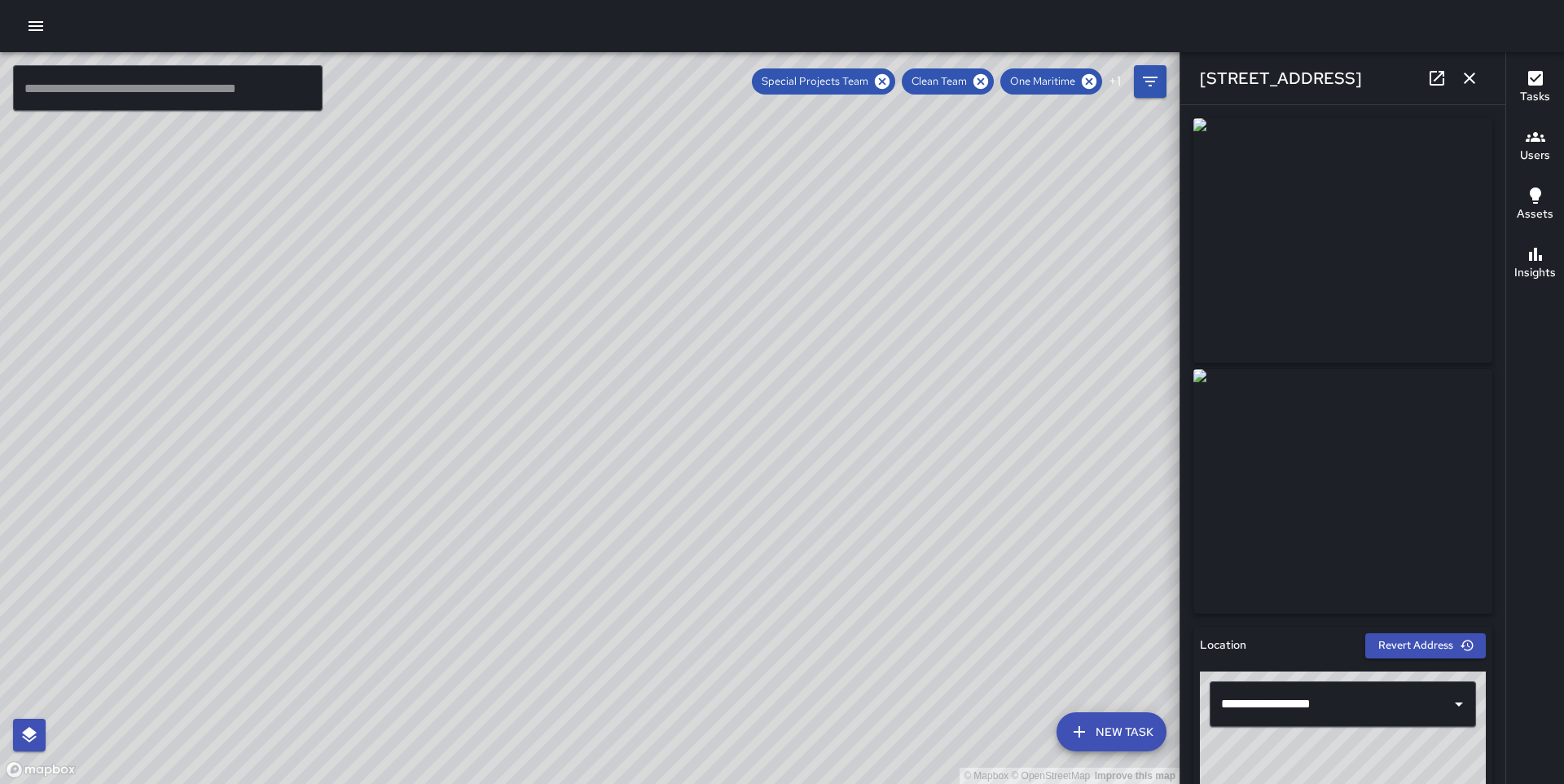
click at [409, 152] on div "© Mapbox © OpenStreetMap Improve this map" at bounding box center [589, 418] width 1179 height 732
drag, startPoint x: 648, startPoint y: 501, endPoint x: 775, endPoint y: 307, distance: 231.9
click at [775, 307] on div "© Mapbox © OpenStreetMap Improve this map" at bounding box center [589, 418] width 1179 height 732
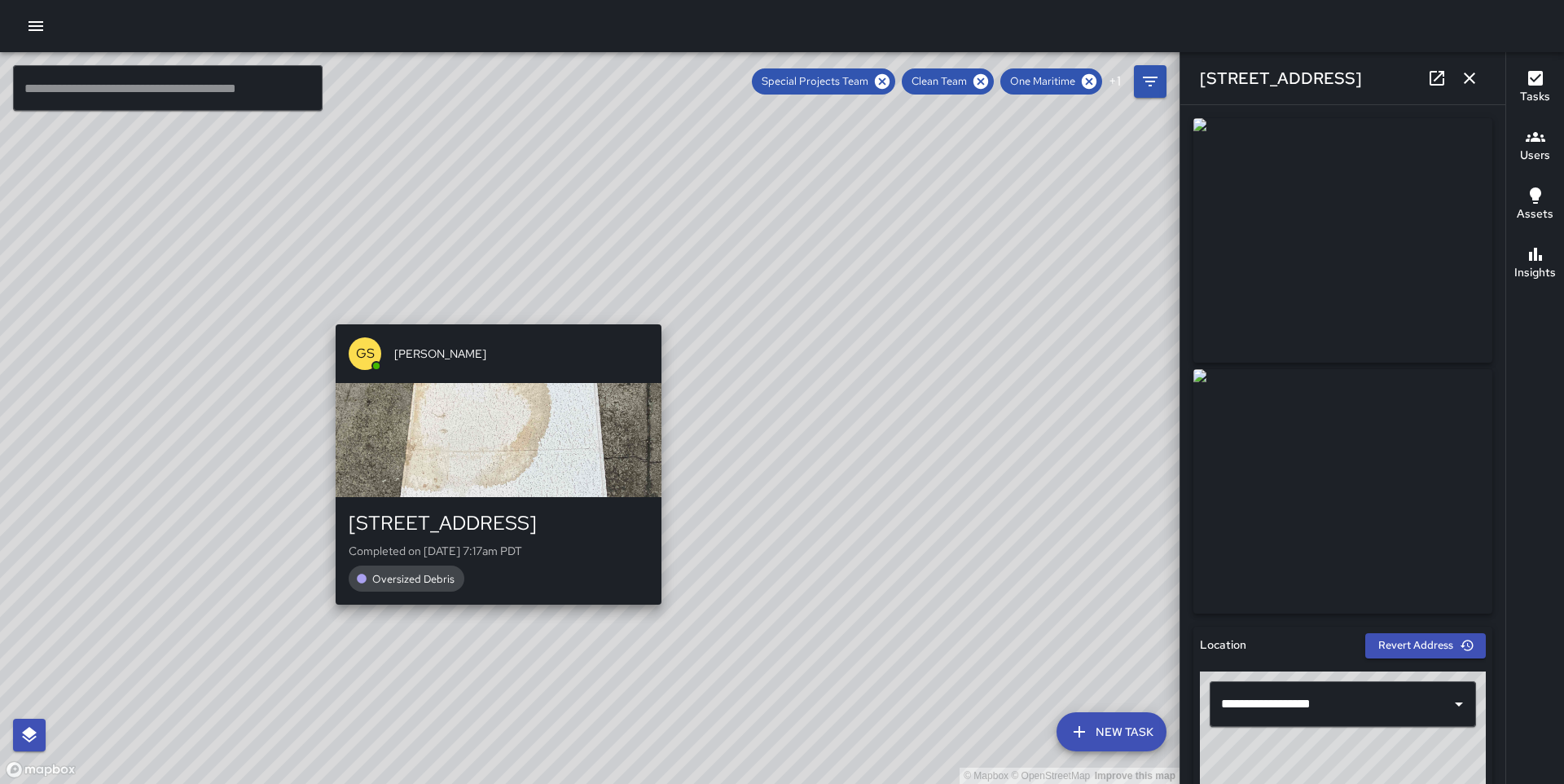
click at [494, 312] on div "© Mapbox © OpenStreetMap Improve this map GS [PERSON_NAME] [STREET_ADDRESS] Com…" at bounding box center [589, 418] width 1179 height 732
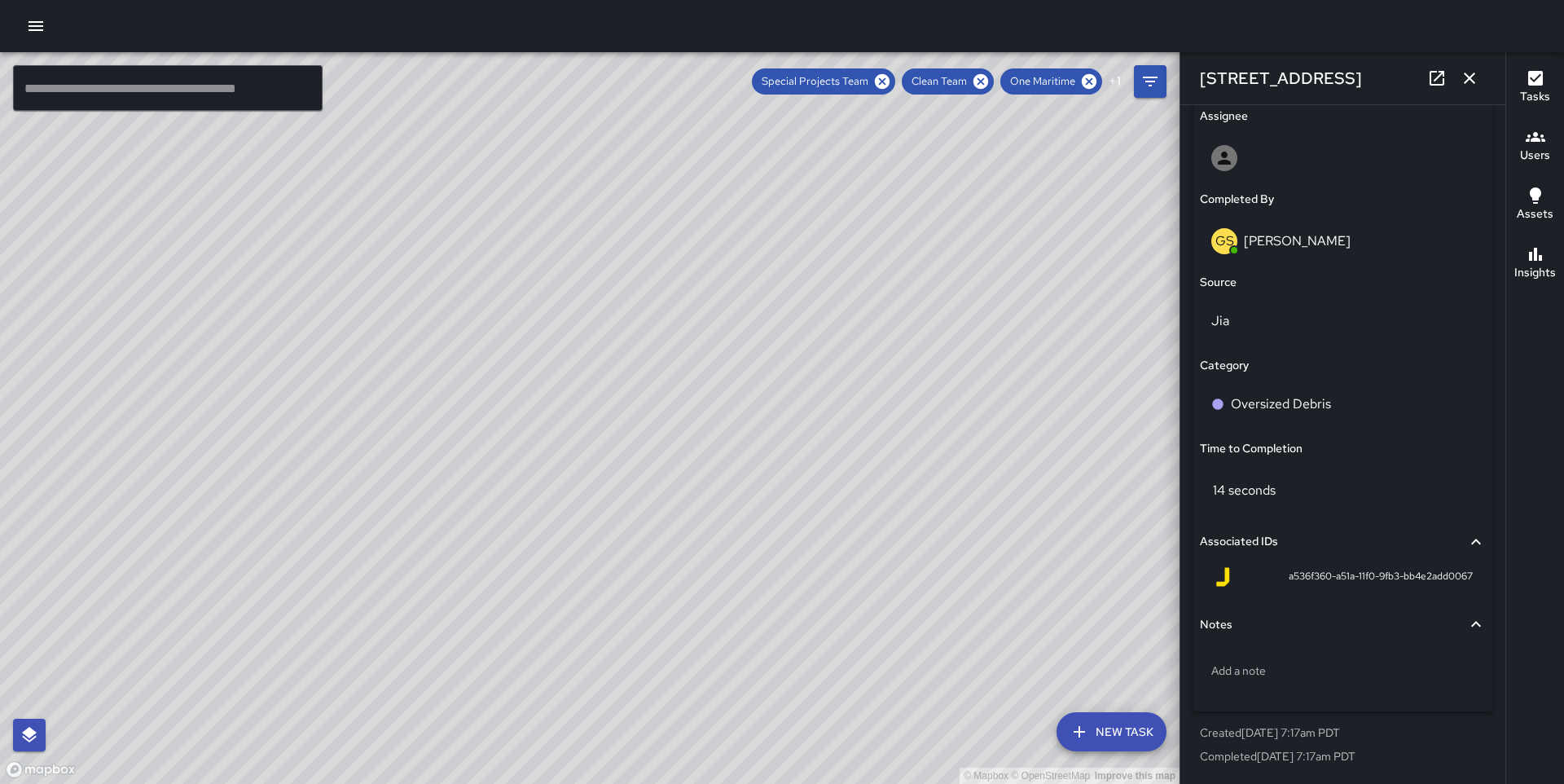
scroll to position [0, 0]
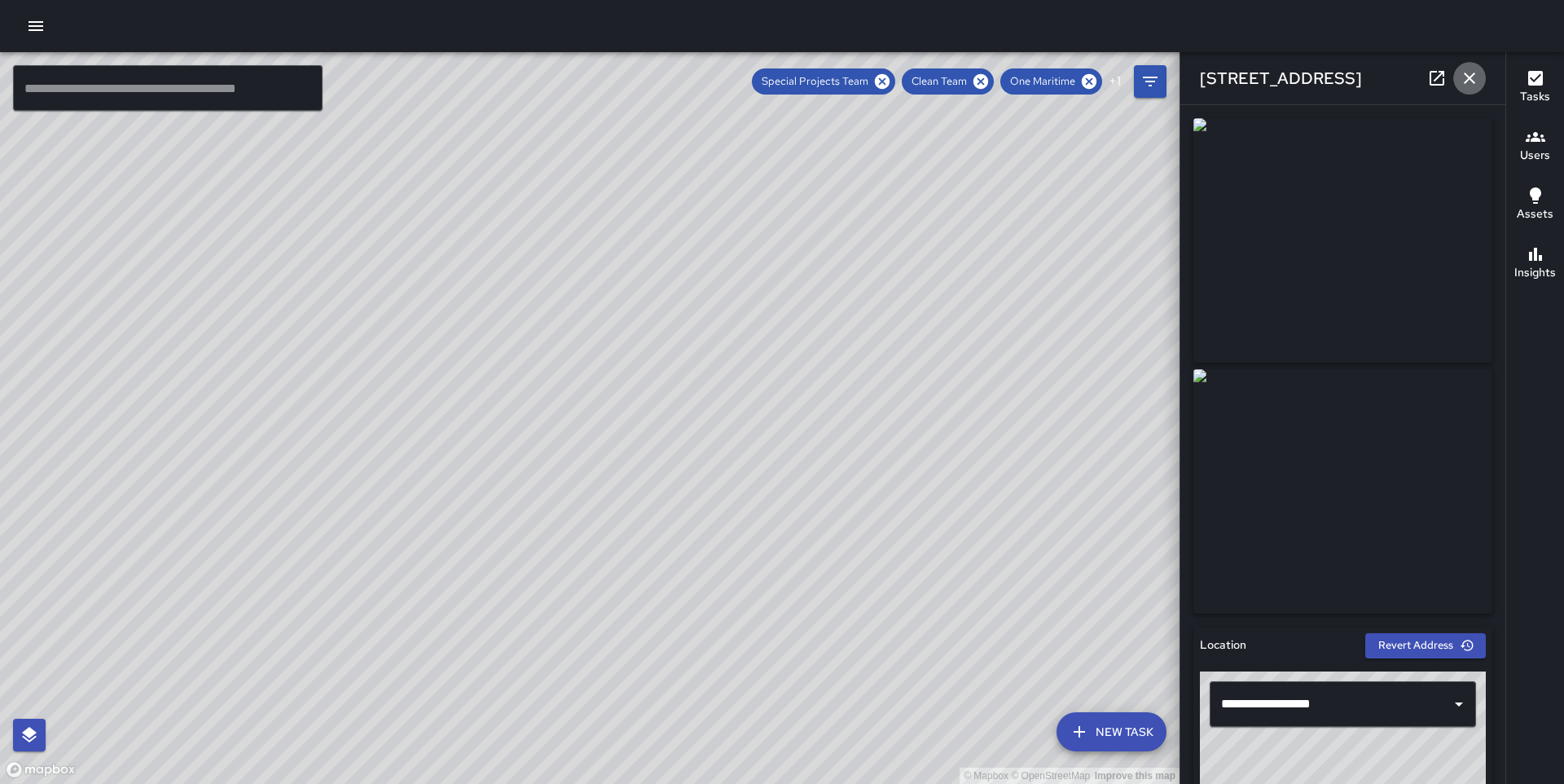
click at [1465, 73] on icon "button" at bounding box center [1470, 78] width 12 height 12
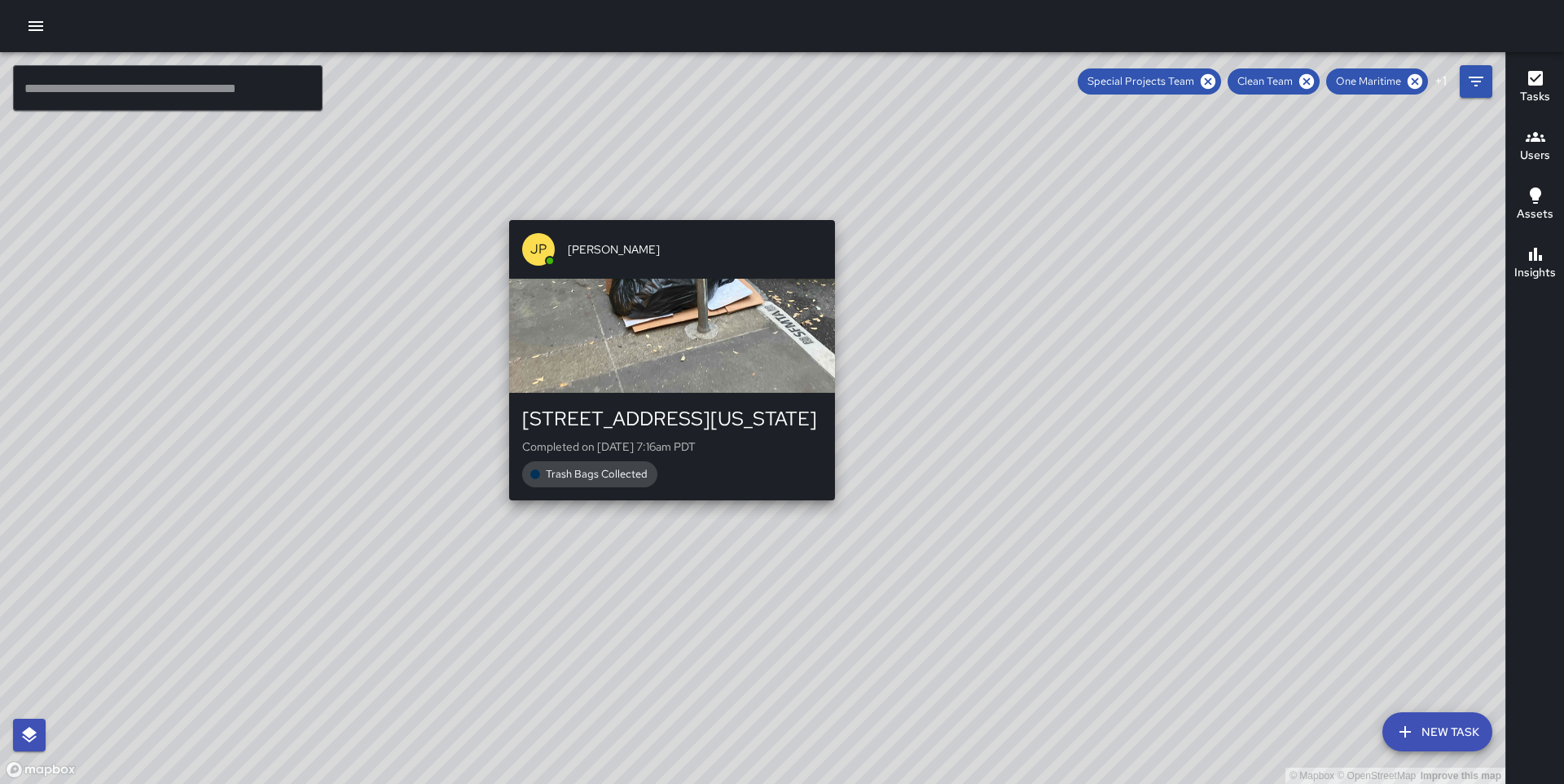
click at [663, 211] on div "© Mapbox © OpenStreetMap Improve this map JP [PERSON_NAME] [STREET_ADDRESS][US_…" at bounding box center [753, 418] width 1506 height 732
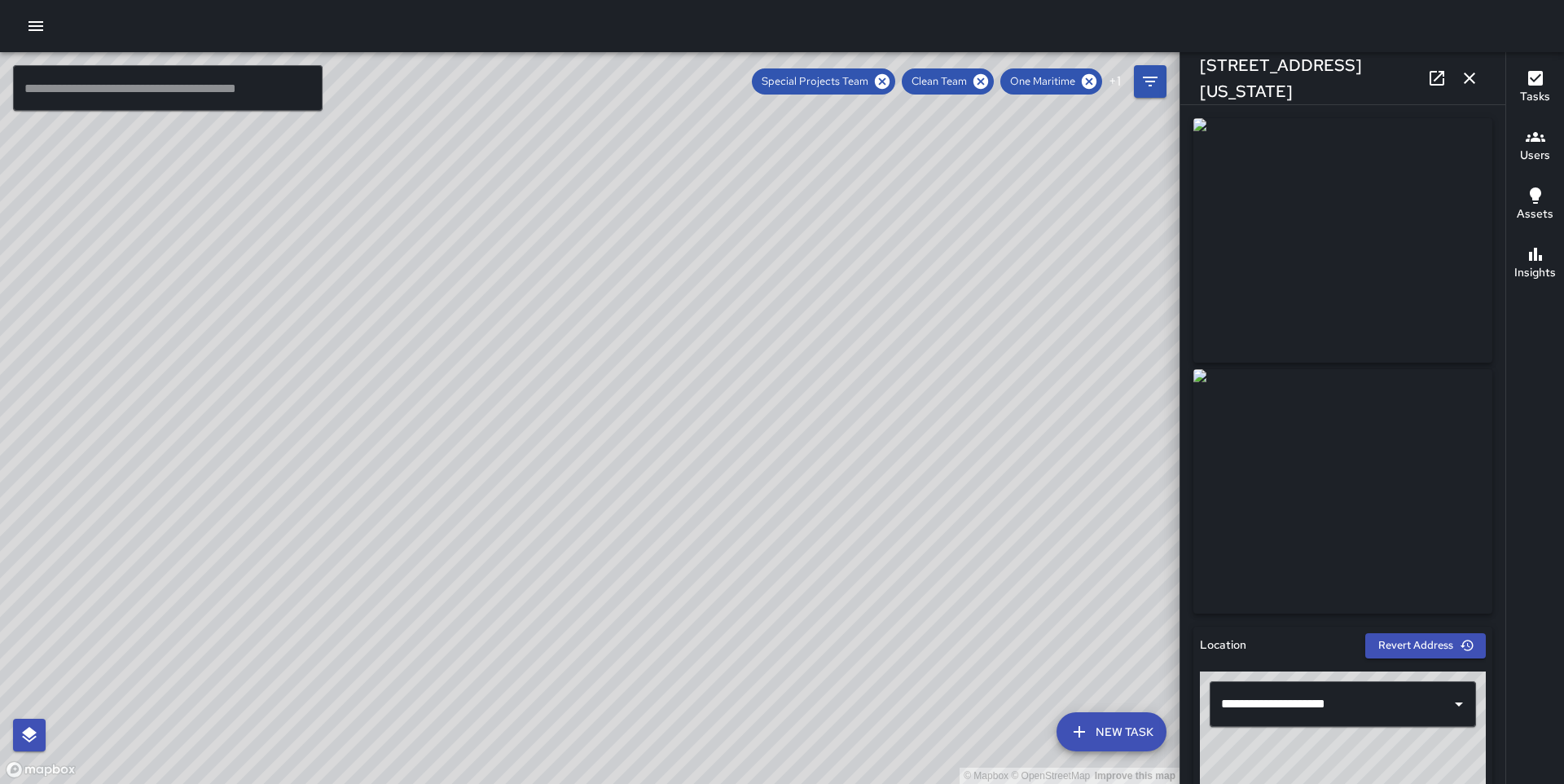
click at [579, 452] on div "© Mapbox © OpenStreetMap Improve this map KG [PERSON_NAME] [STREET_ADDRESS][PER…" at bounding box center [589, 418] width 1179 height 732
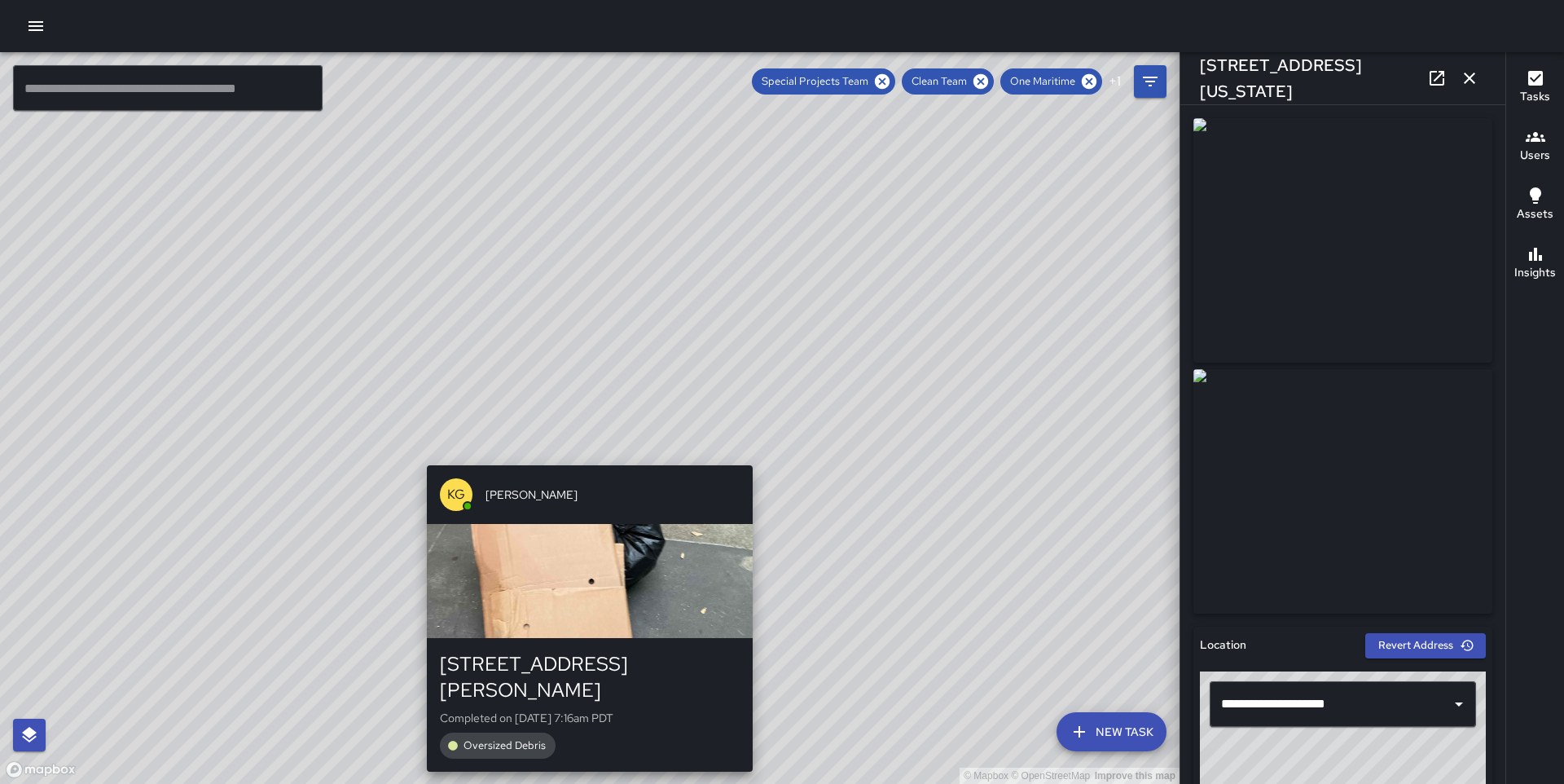
type input "**********"
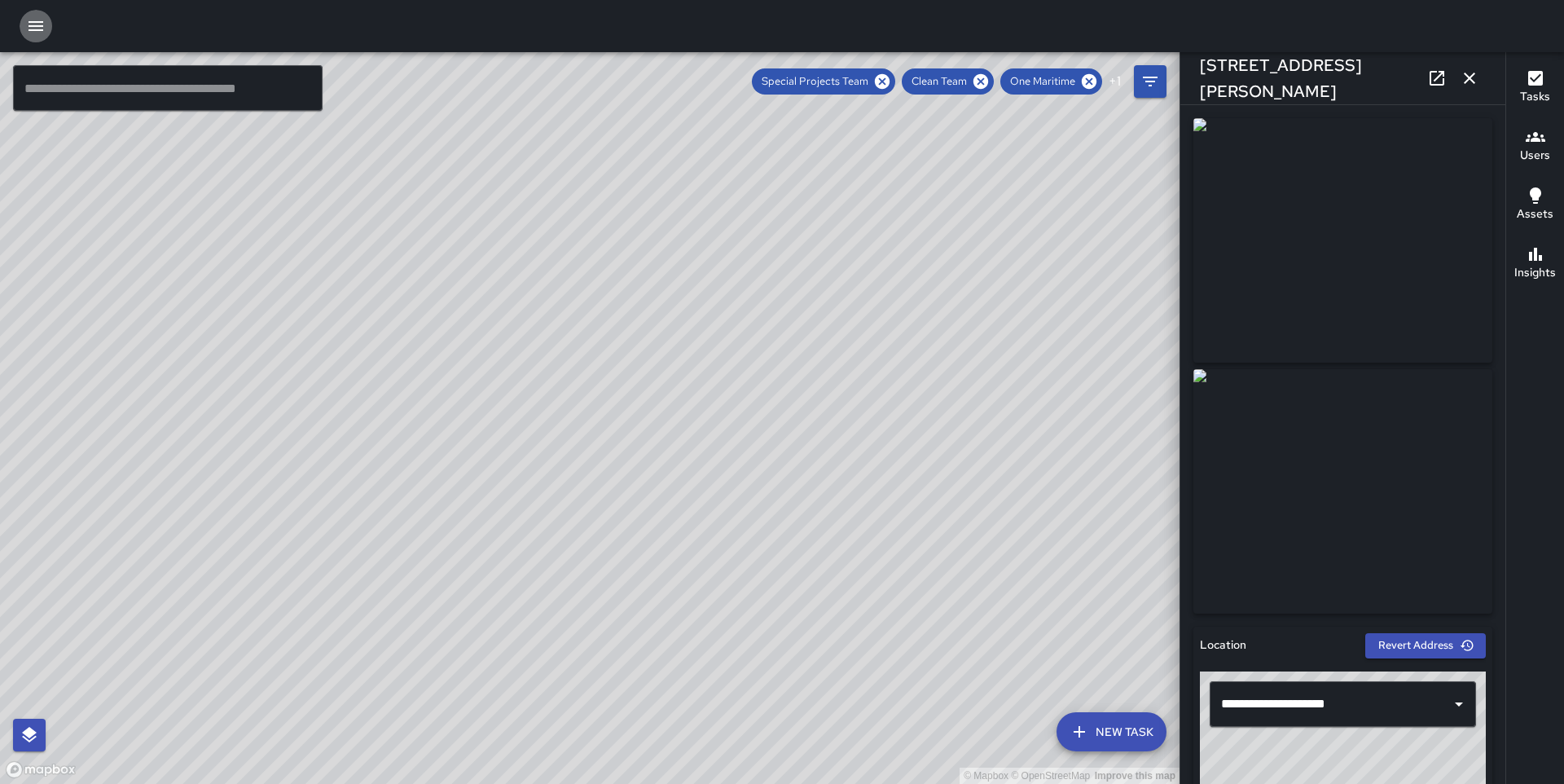
click at [33, 18] on icon "button" at bounding box center [36, 27] width 20 height 20
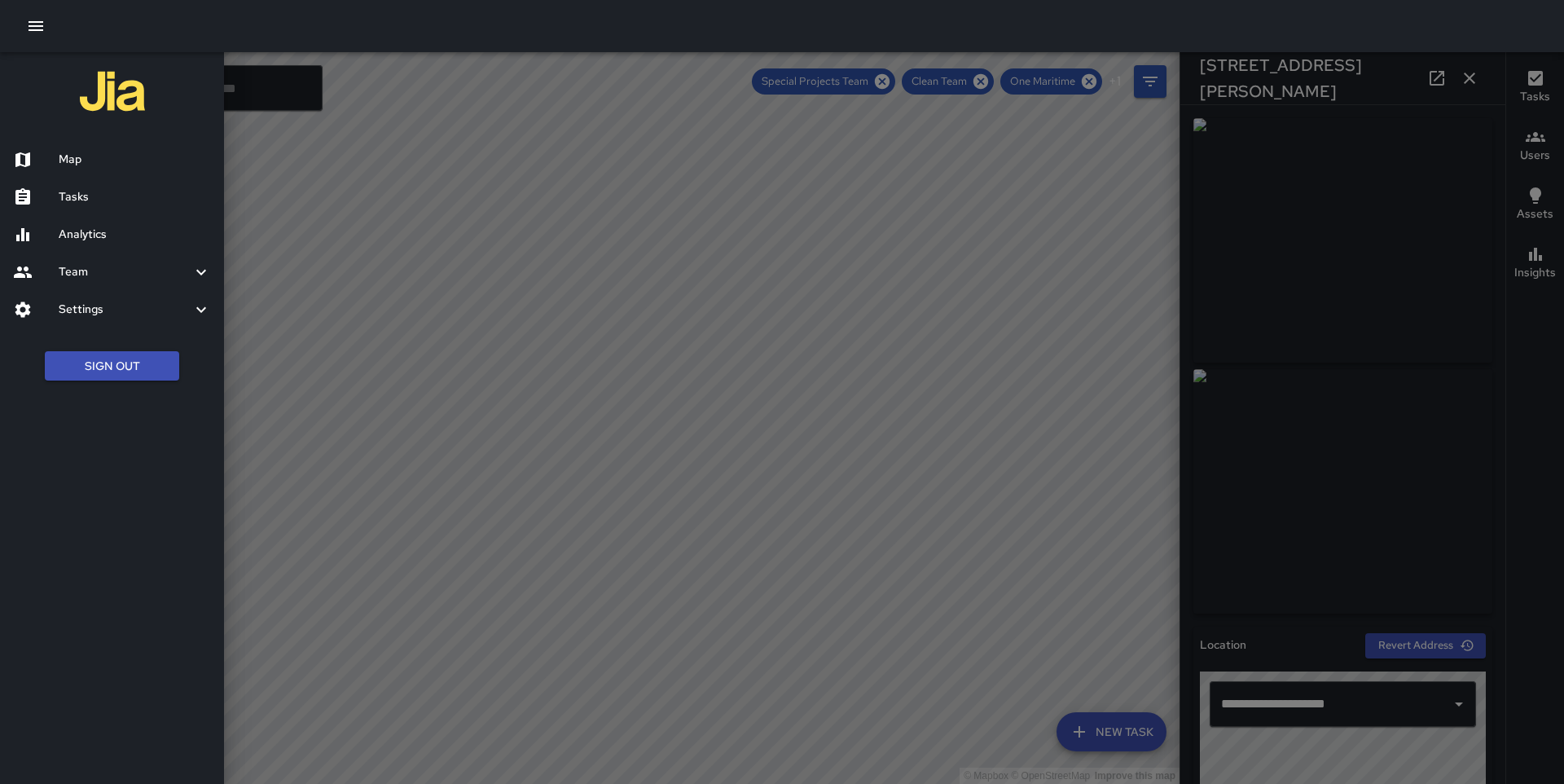
click at [94, 225] on h6 "Analytics" at bounding box center [135, 235] width 153 height 18
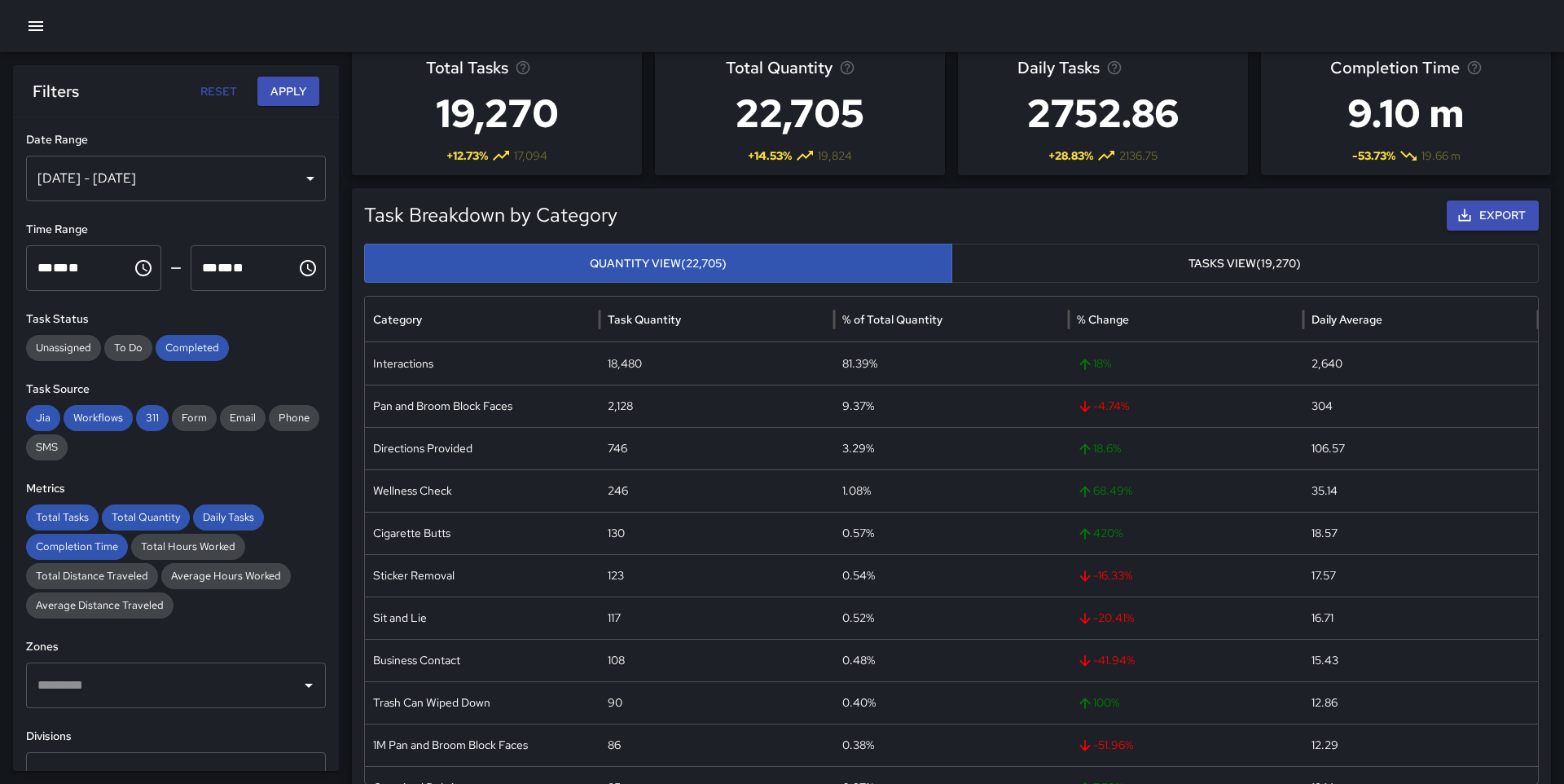
scroll to position [24, 0]
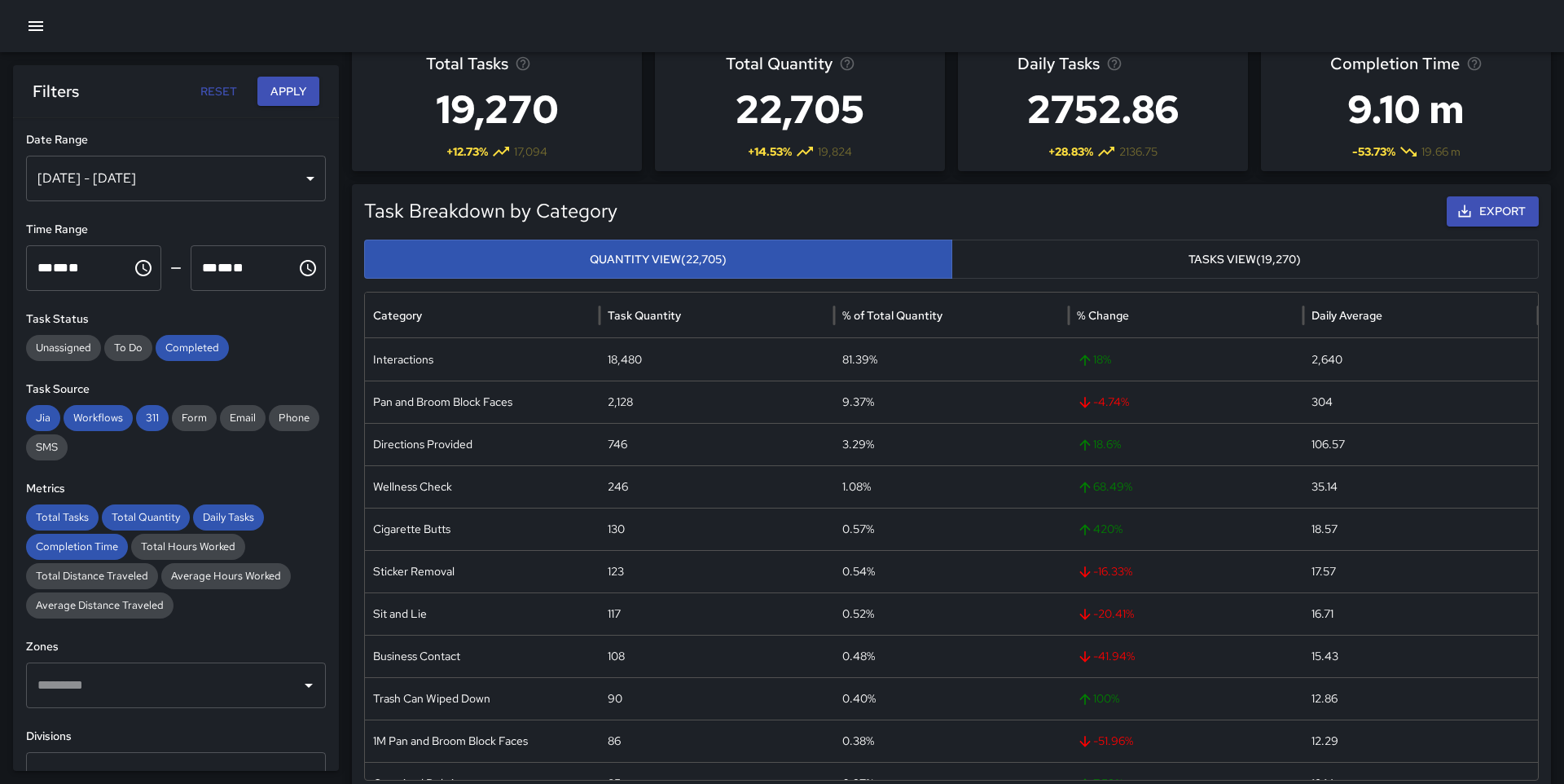
click at [39, 19] on icon "button" at bounding box center [36, 27] width 20 height 20
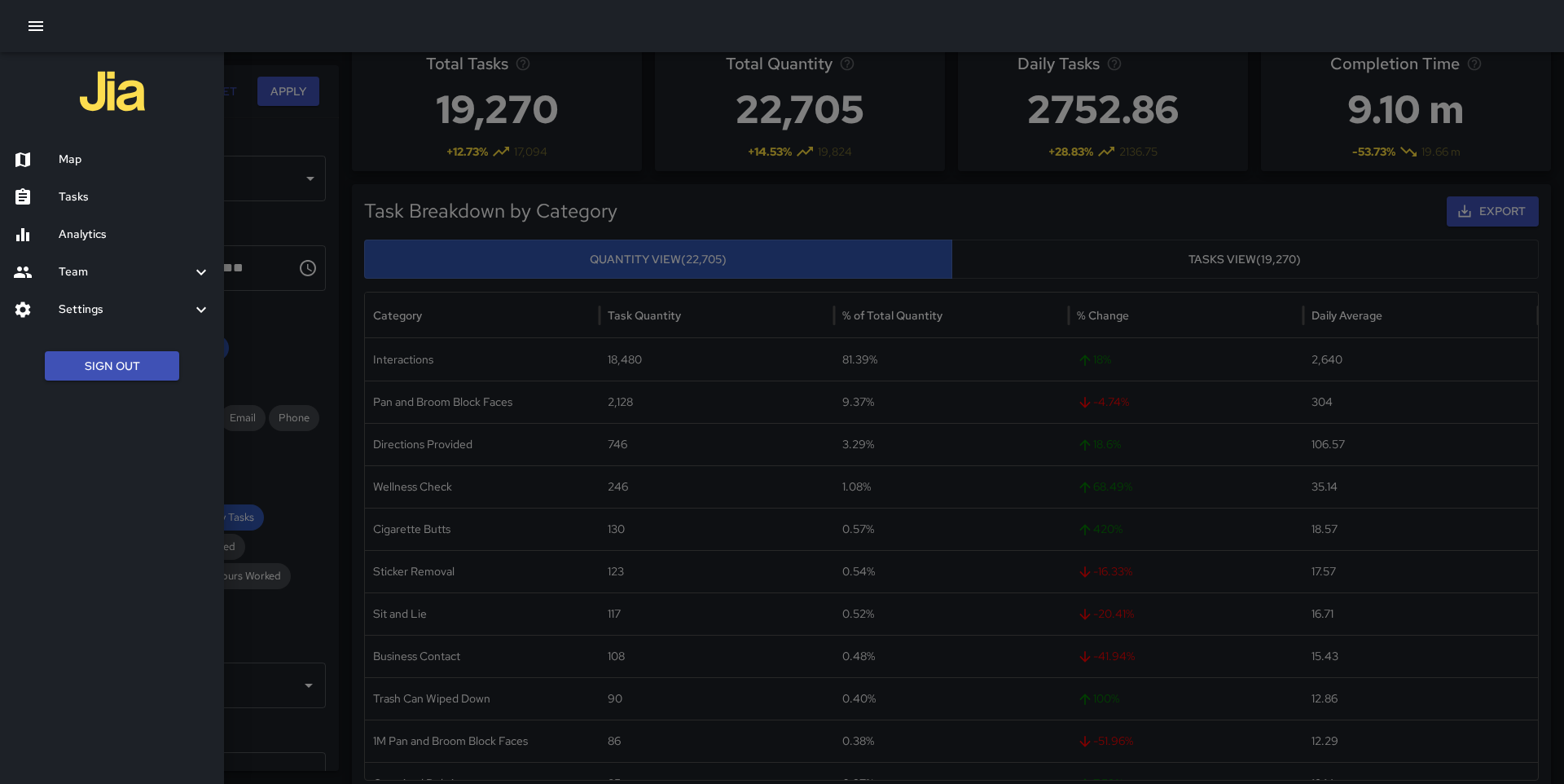
click at [75, 191] on h6 "Tasks" at bounding box center [135, 197] width 153 height 18
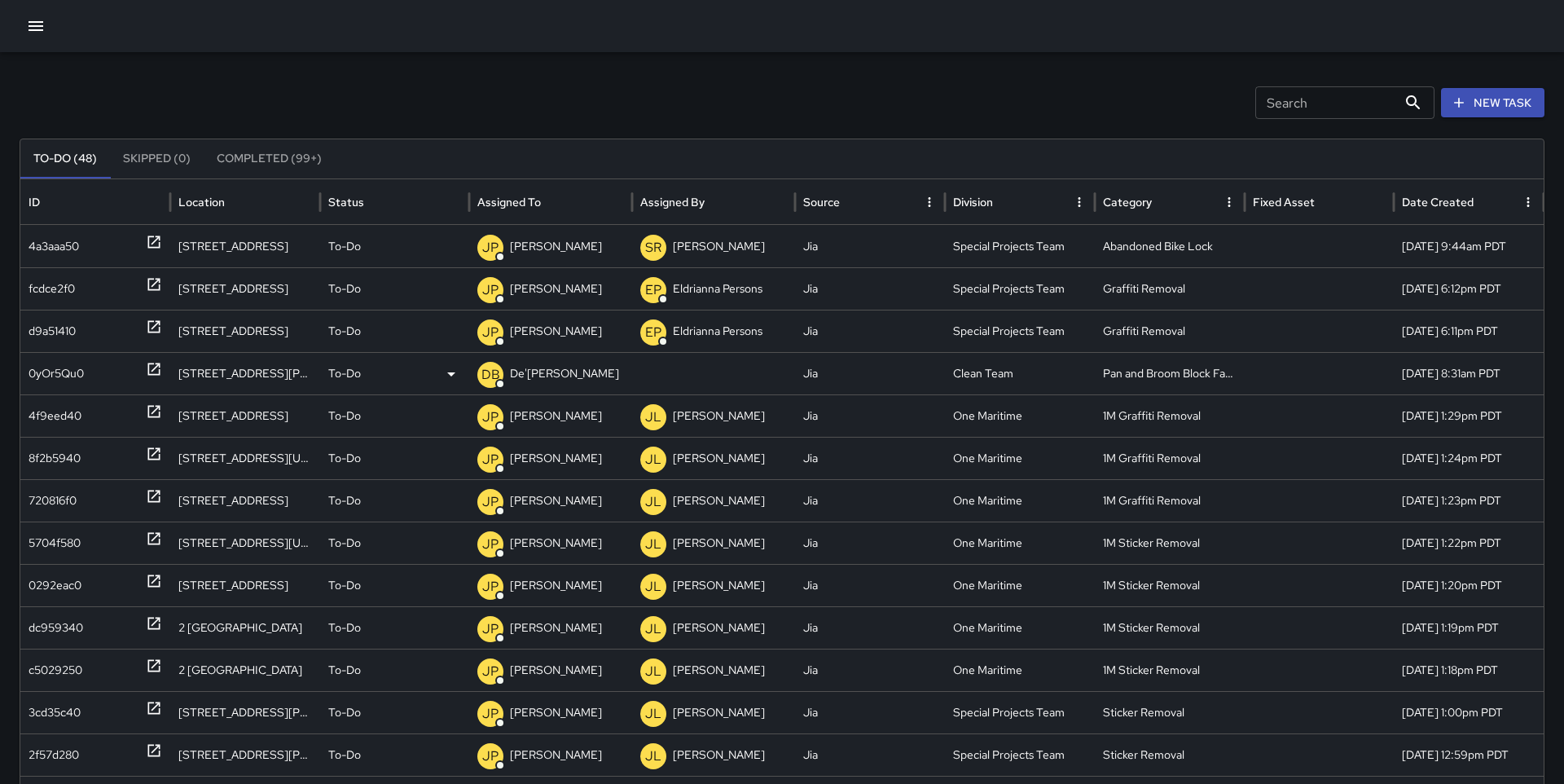
click at [131, 370] on div "0yOr5Qu0" at bounding box center [94, 374] width 133 height 41
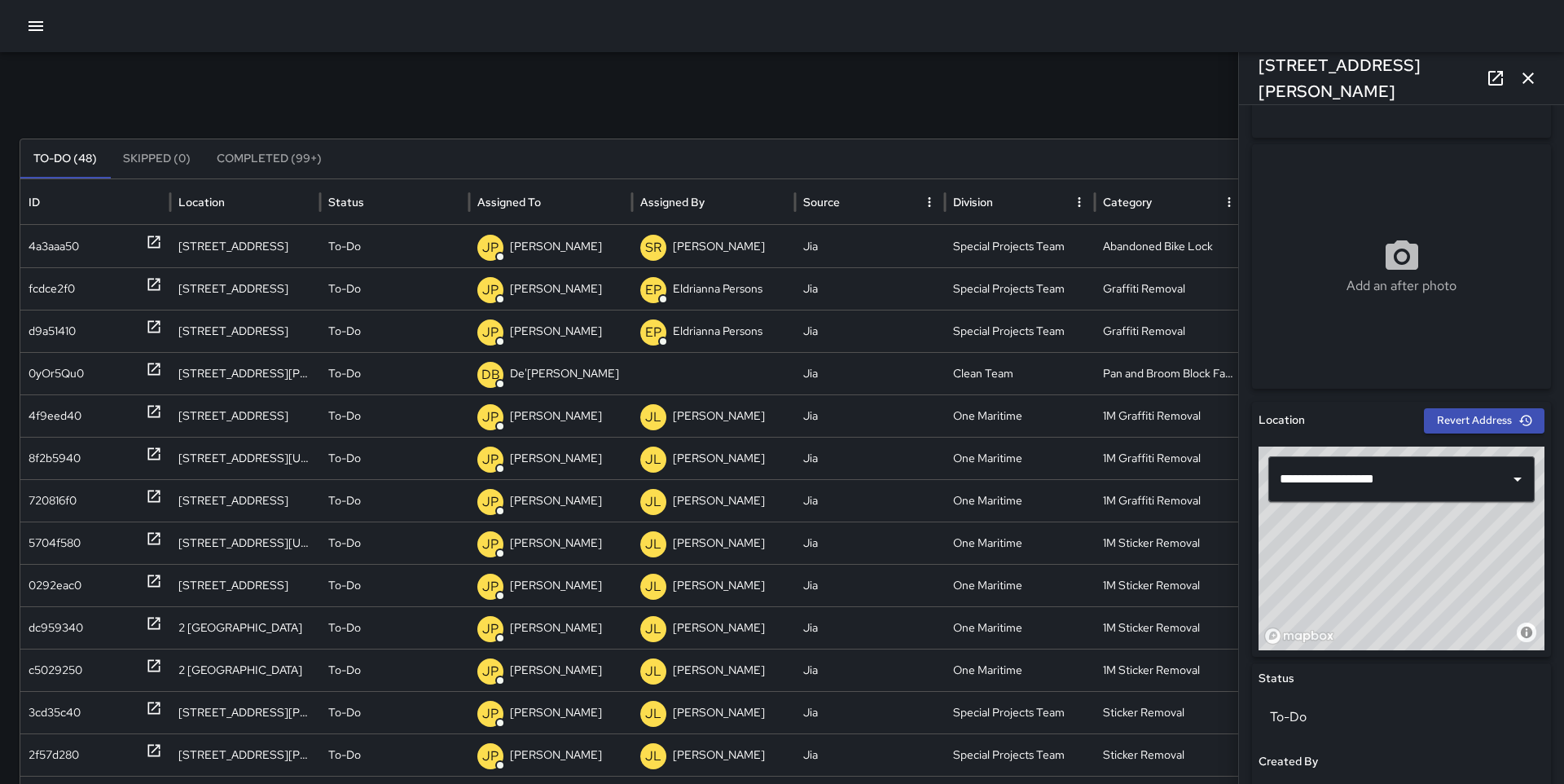
scroll to position [764, 0]
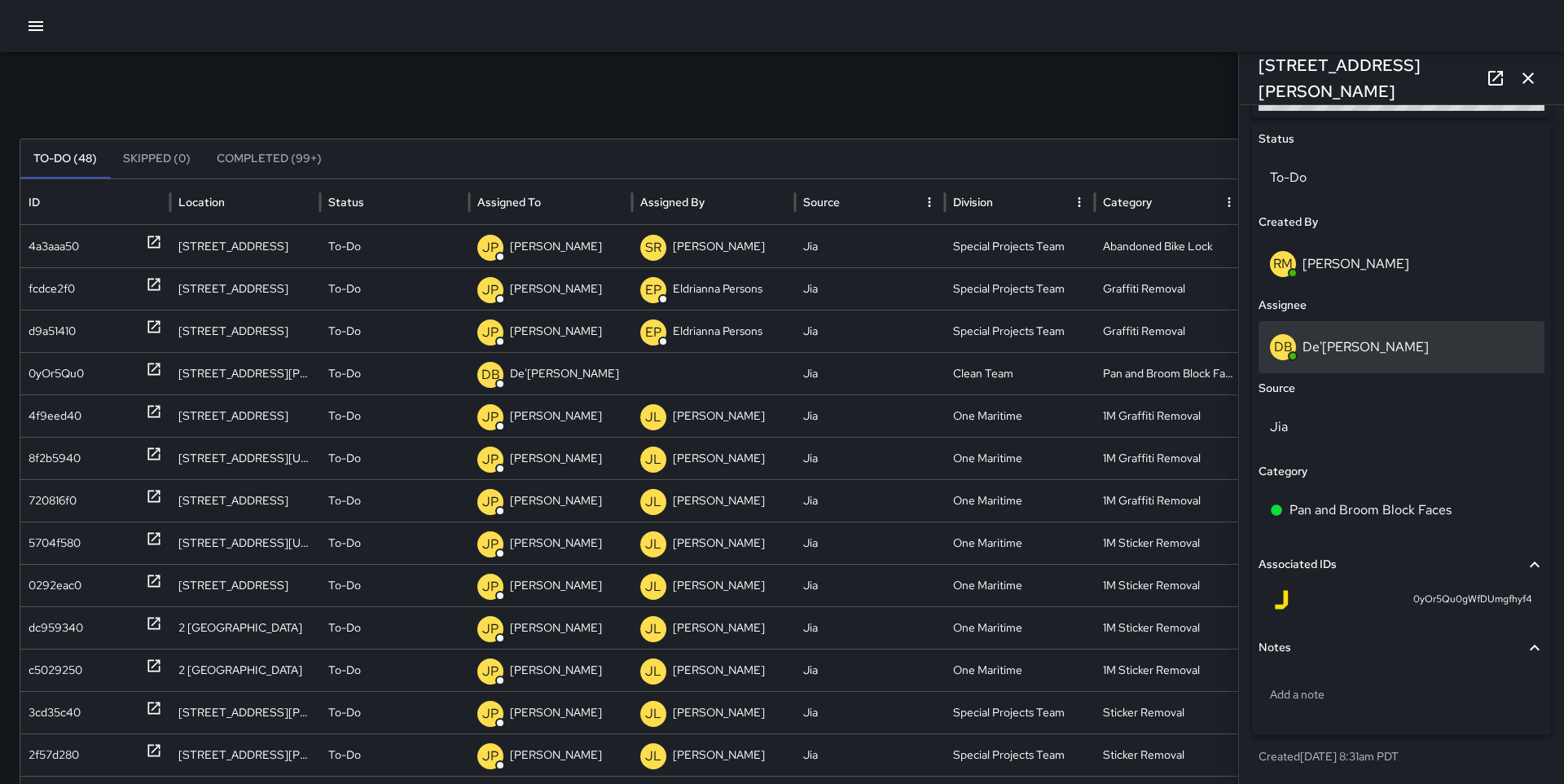
click at [1363, 342] on p "De'[PERSON_NAME]" at bounding box center [1366, 346] width 126 height 17
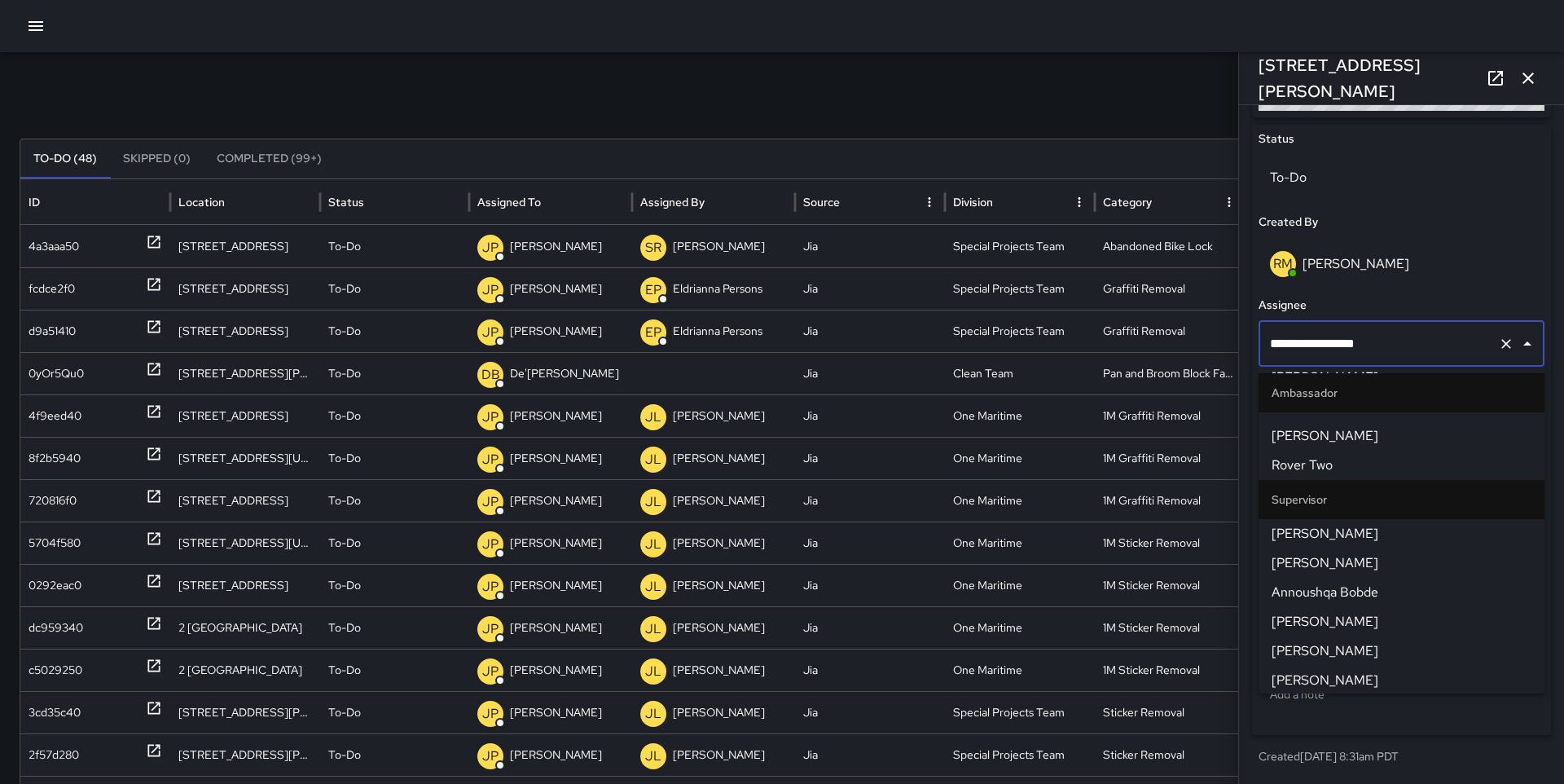
scroll to position [1407, 0]
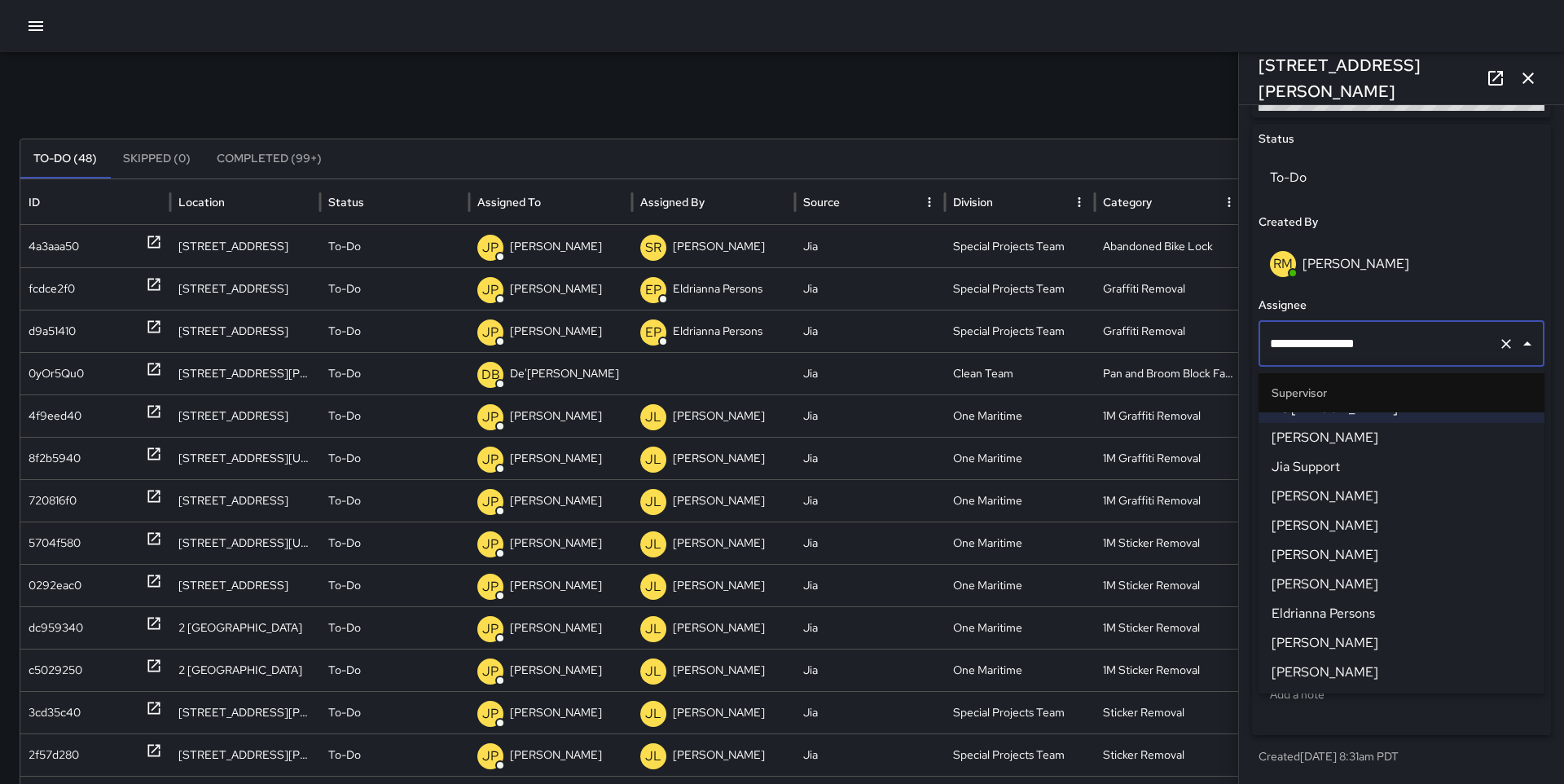
click at [1346, 602] on li "Eldrianna Persons" at bounding box center [1402, 613] width 286 height 29
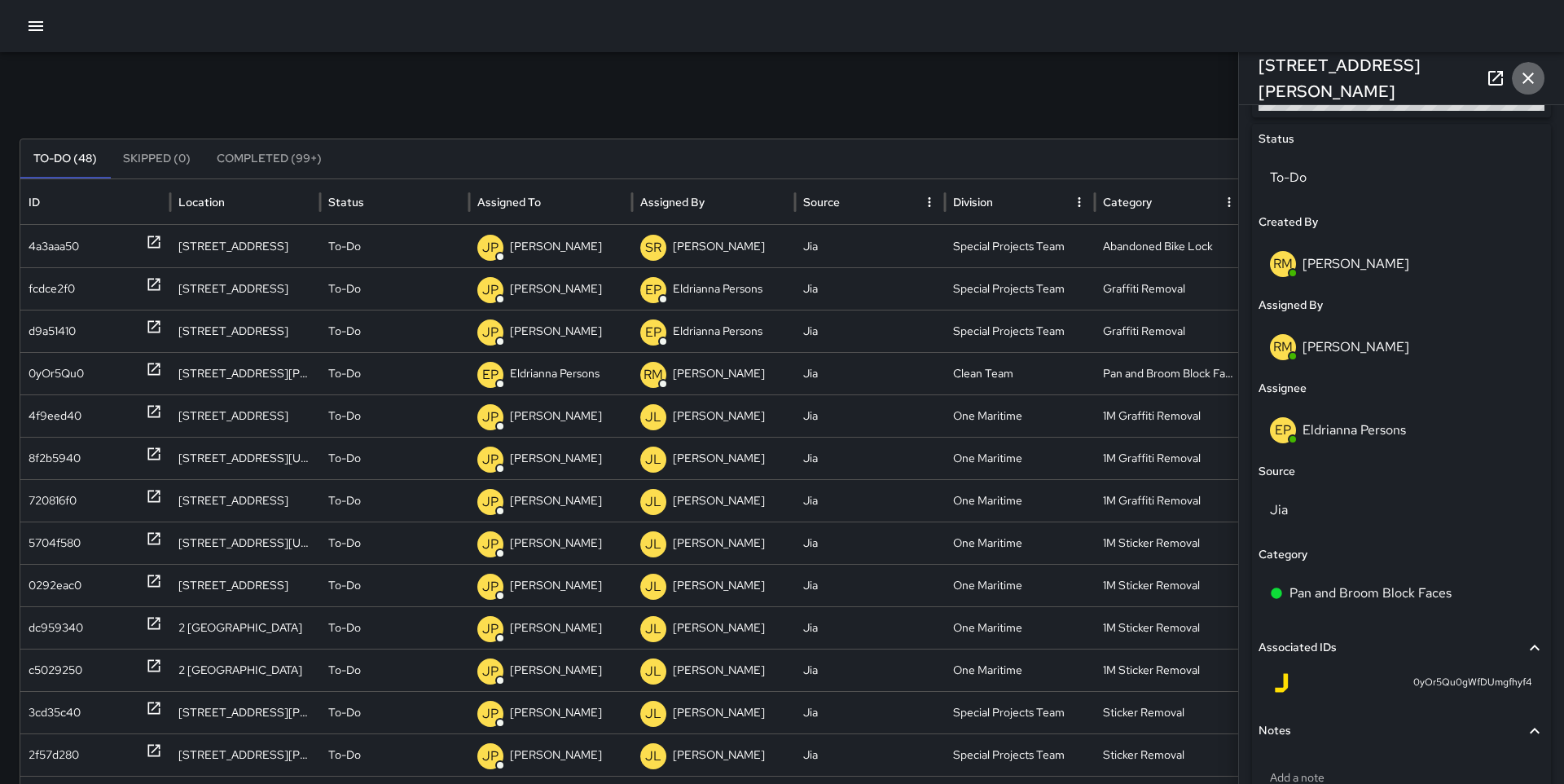
click at [1535, 72] on icon "button" at bounding box center [1528, 79] width 20 height 20
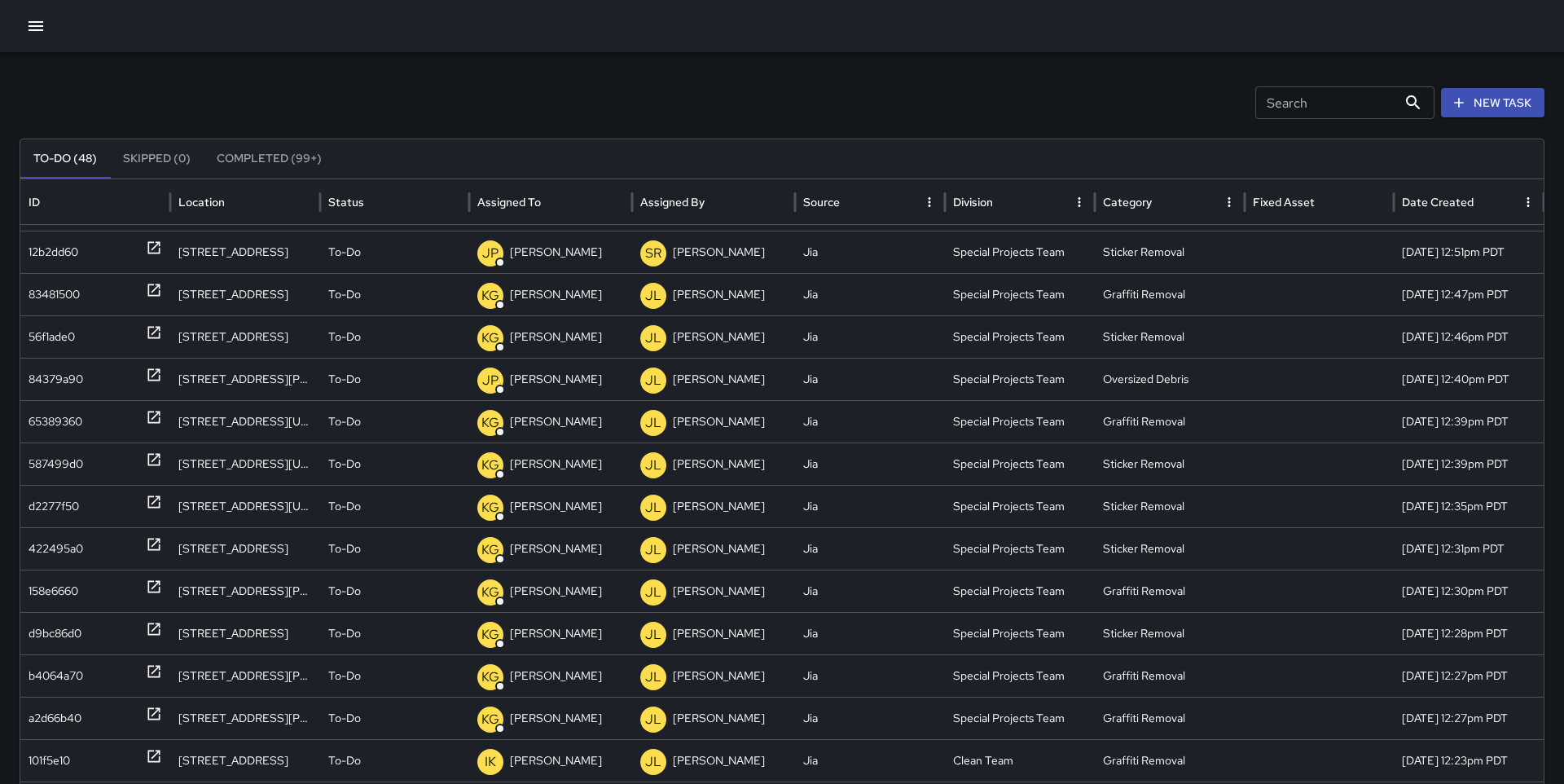
scroll to position [1297, 0]
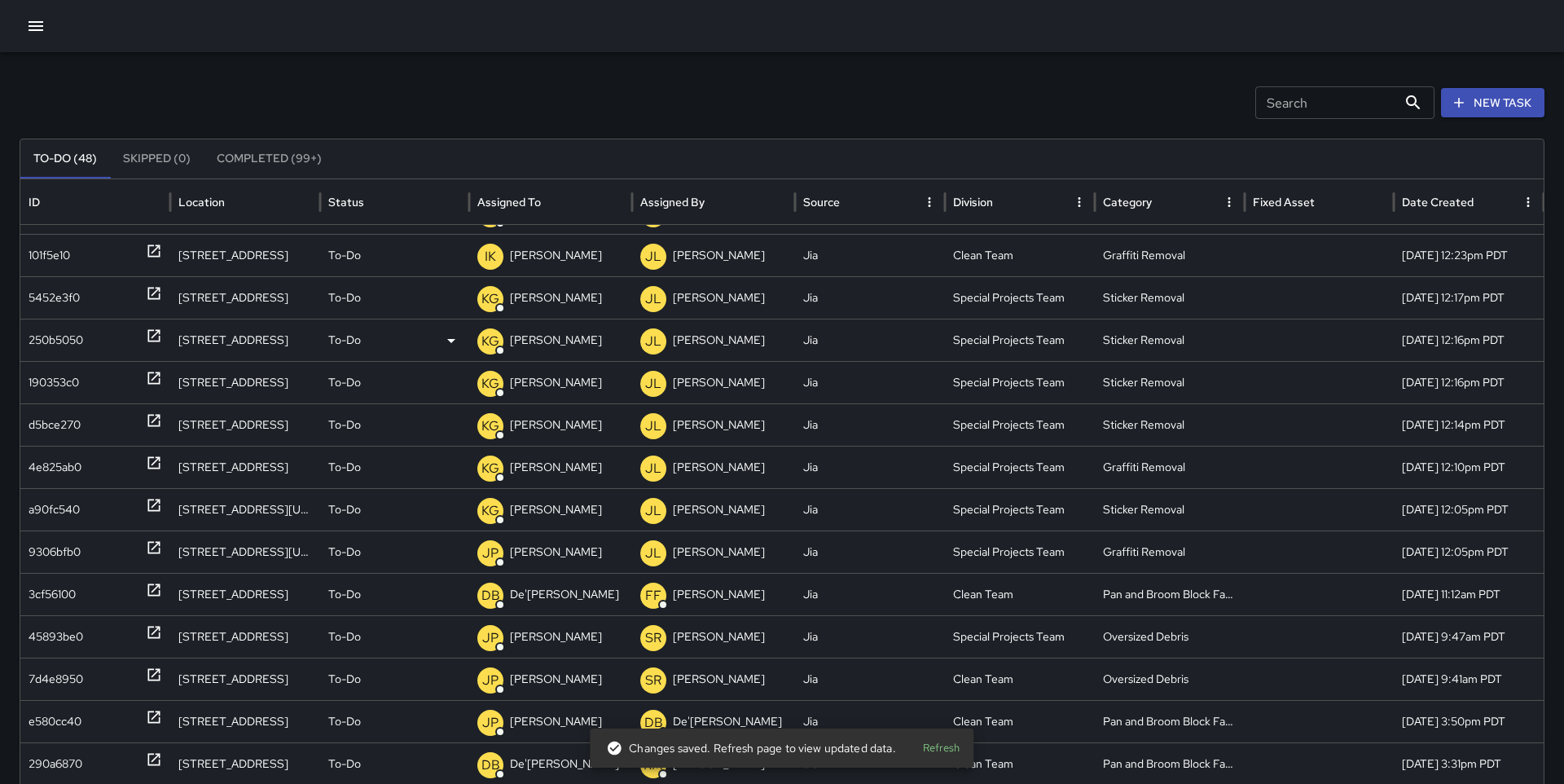
click at [136, 334] on div "250b5050" at bounding box center [94, 340] width 133 height 41
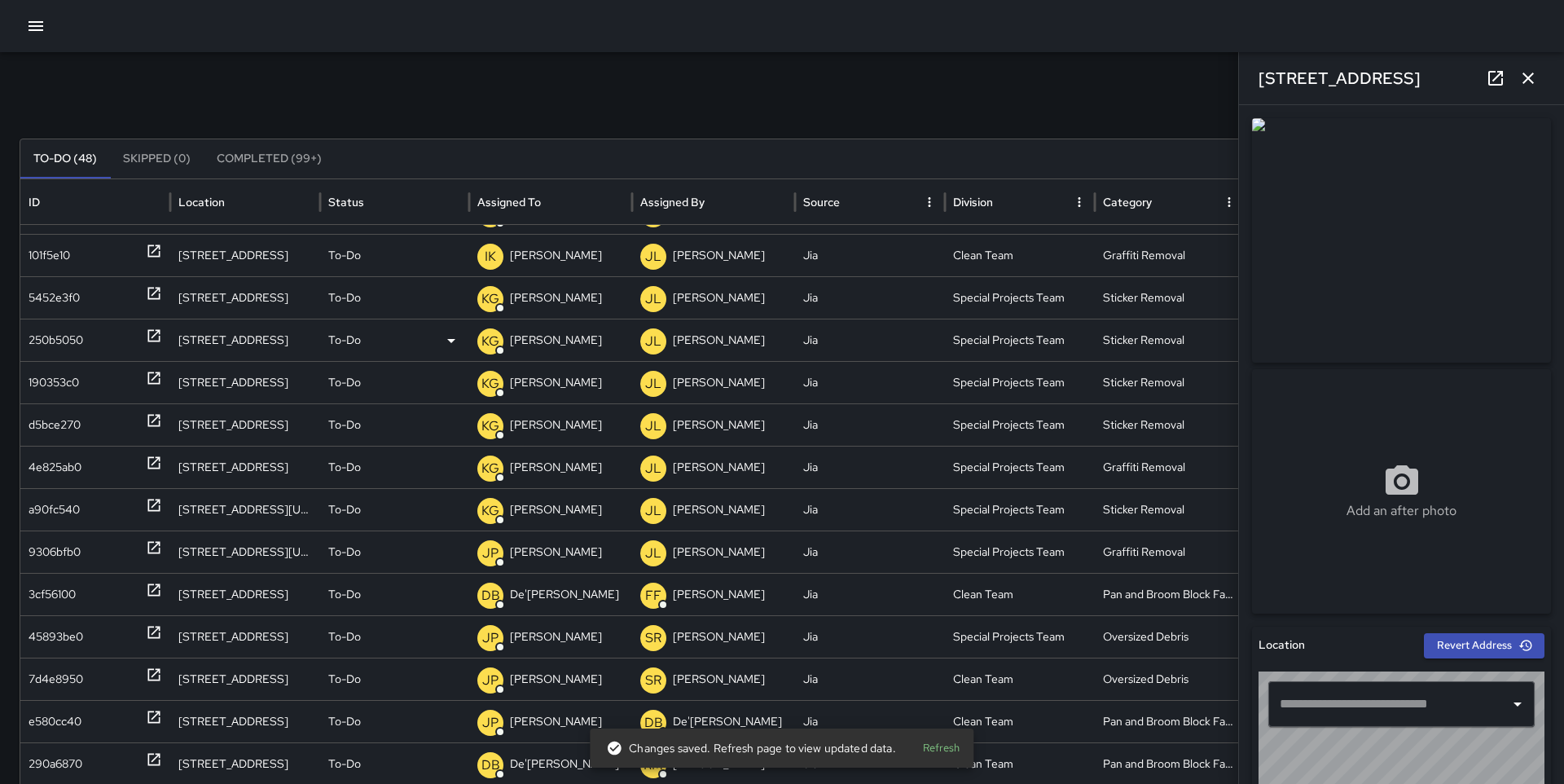
type input "**********"
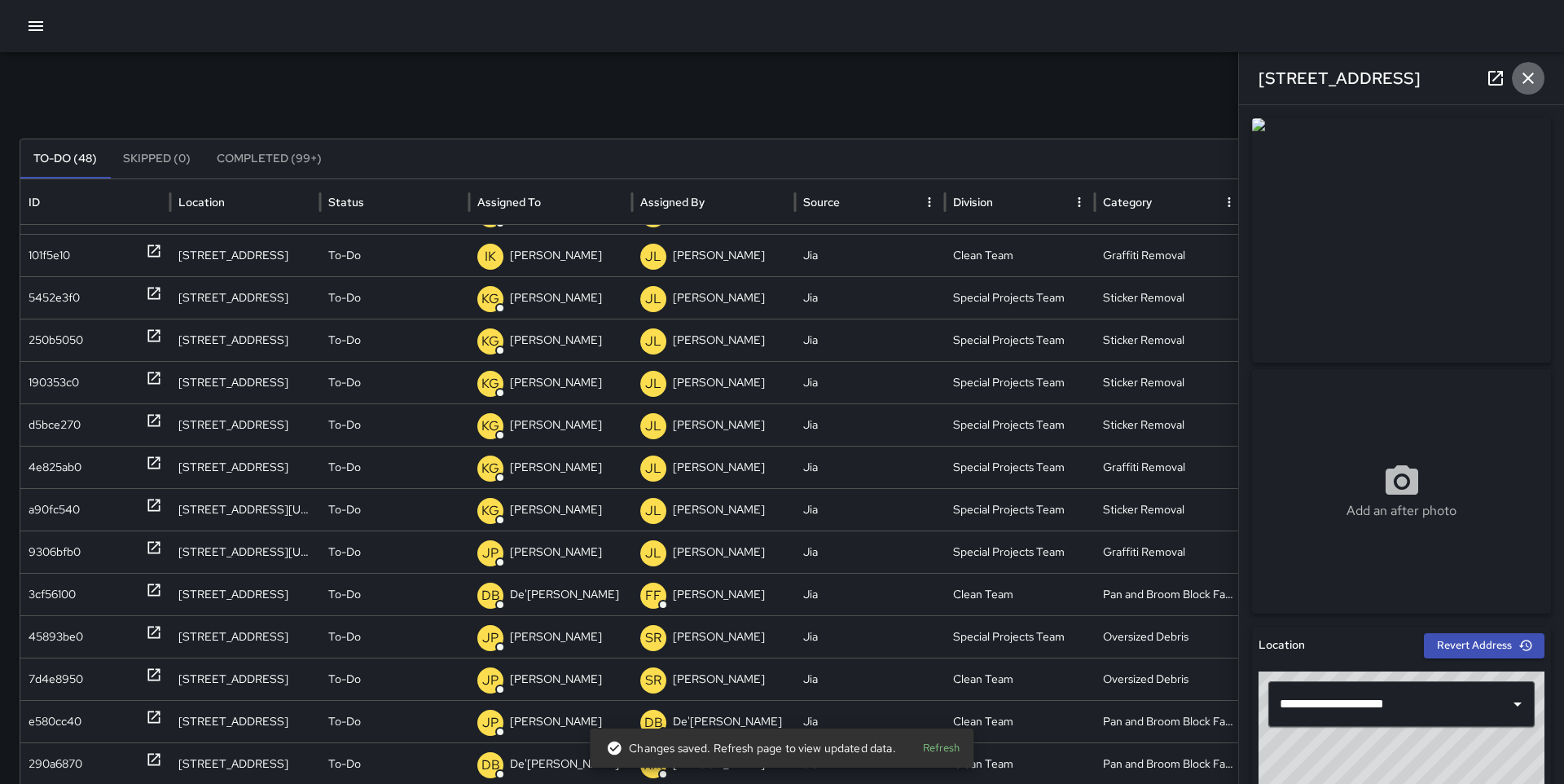
click at [1527, 72] on icon "button" at bounding box center [1528, 79] width 20 height 20
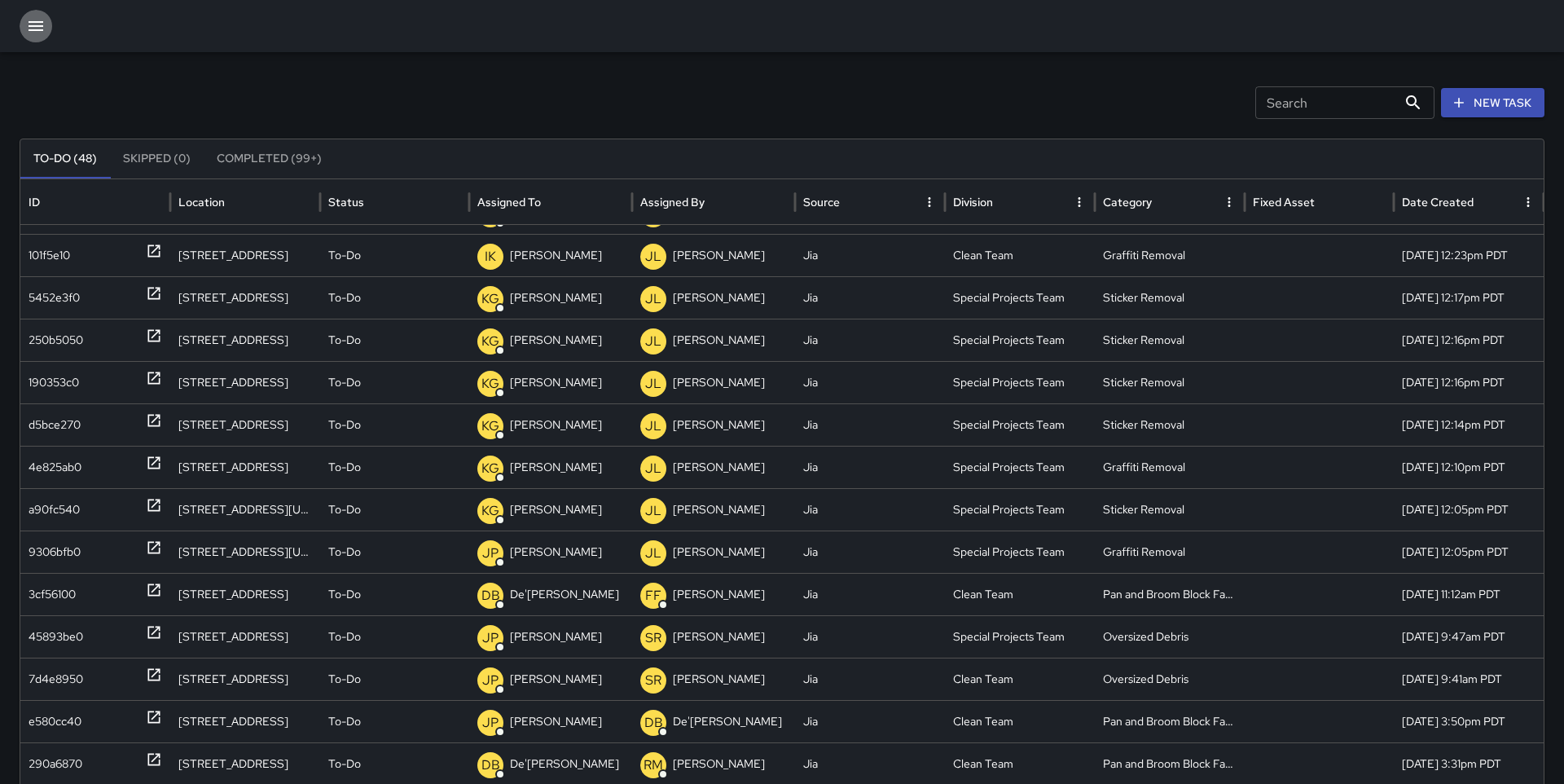
click at [41, 31] on icon "button" at bounding box center [36, 27] width 20 height 20
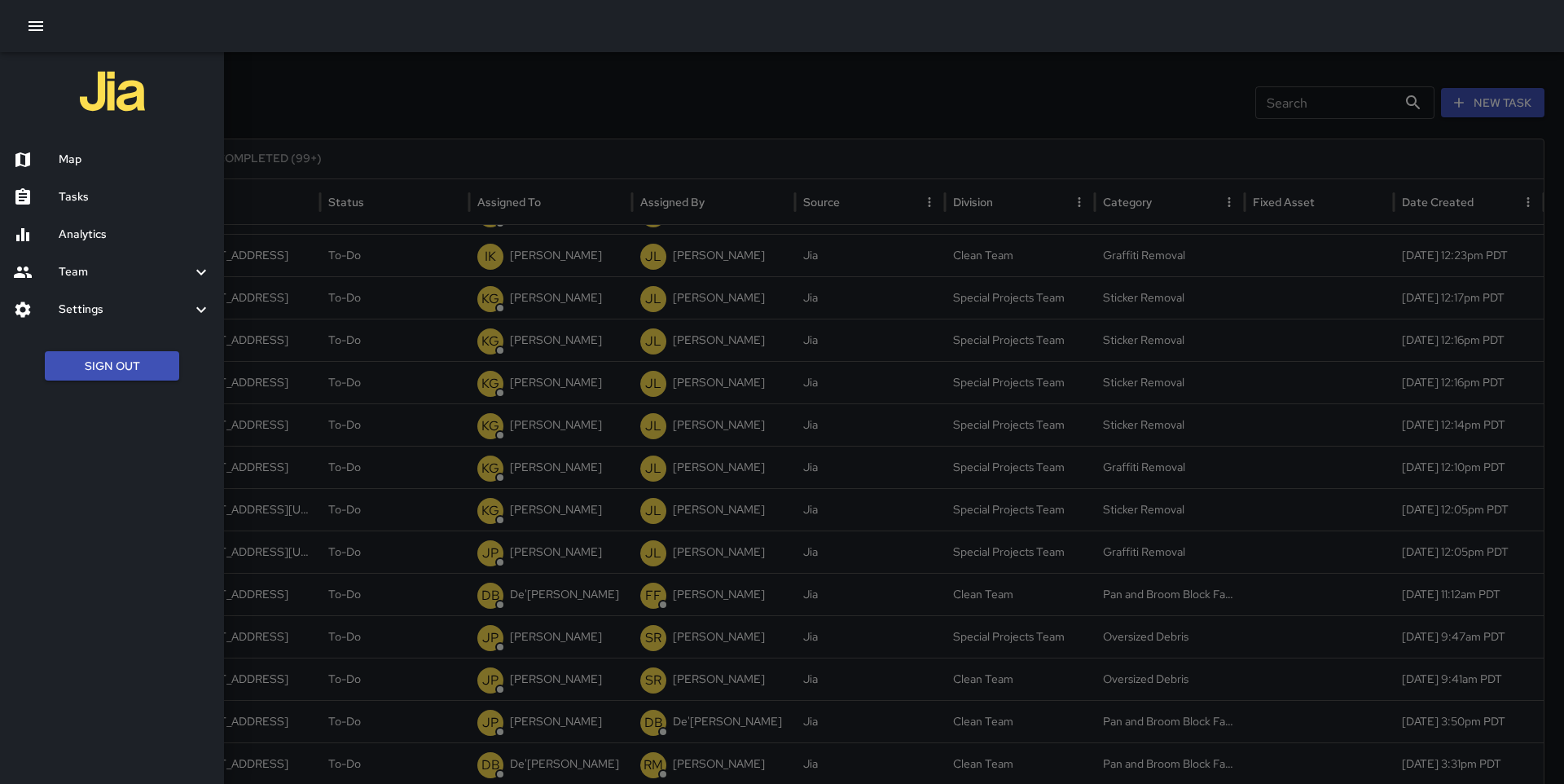
click at [93, 148] on div "Map" at bounding box center [112, 159] width 224 height 37
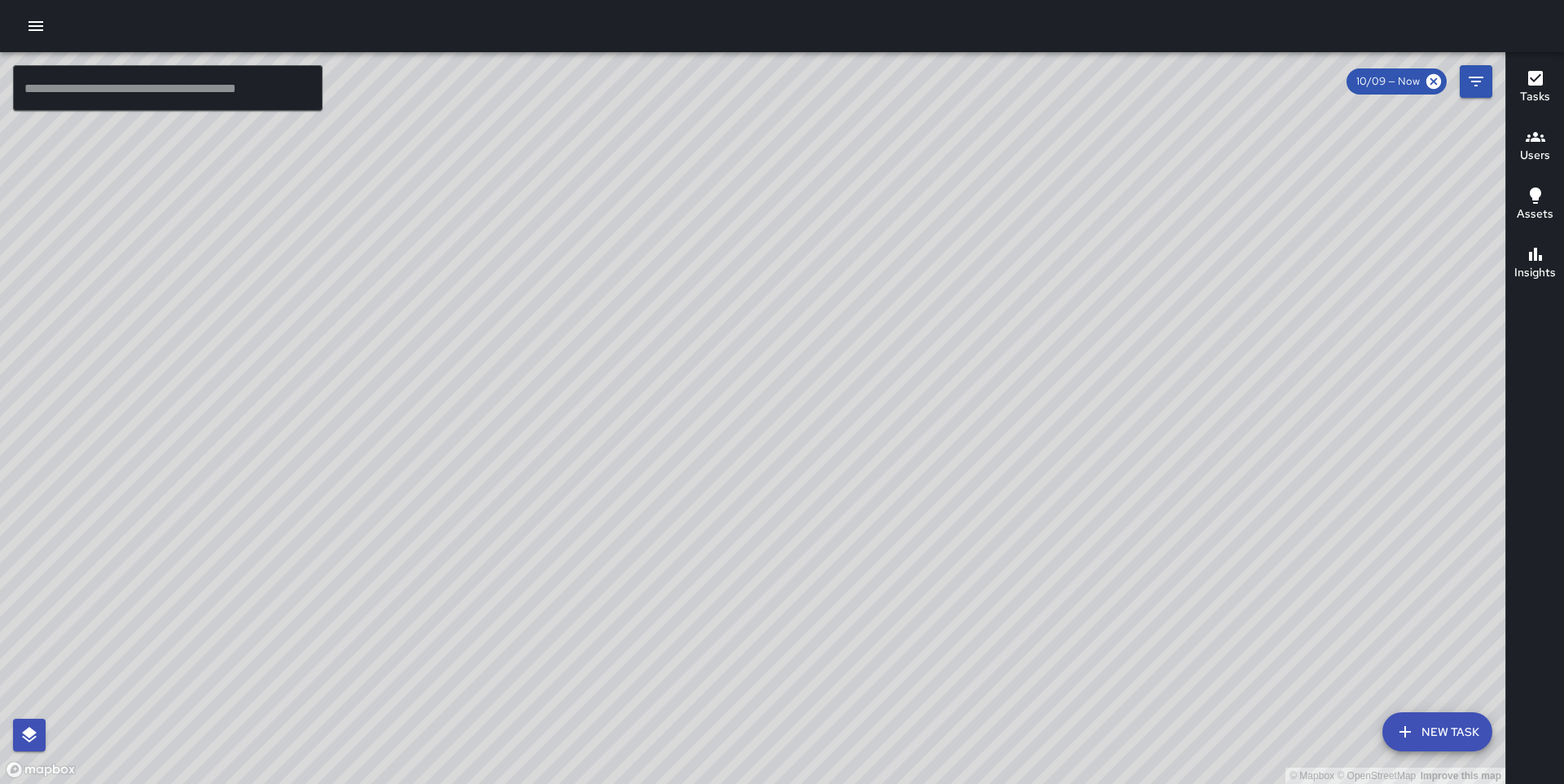
drag, startPoint x: 877, startPoint y: 475, endPoint x: 938, endPoint y: 369, distance: 122.3
click at [938, 369] on div "© Mapbox © OpenStreetMap Improve this map" at bounding box center [753, 418] width 1506 height 732
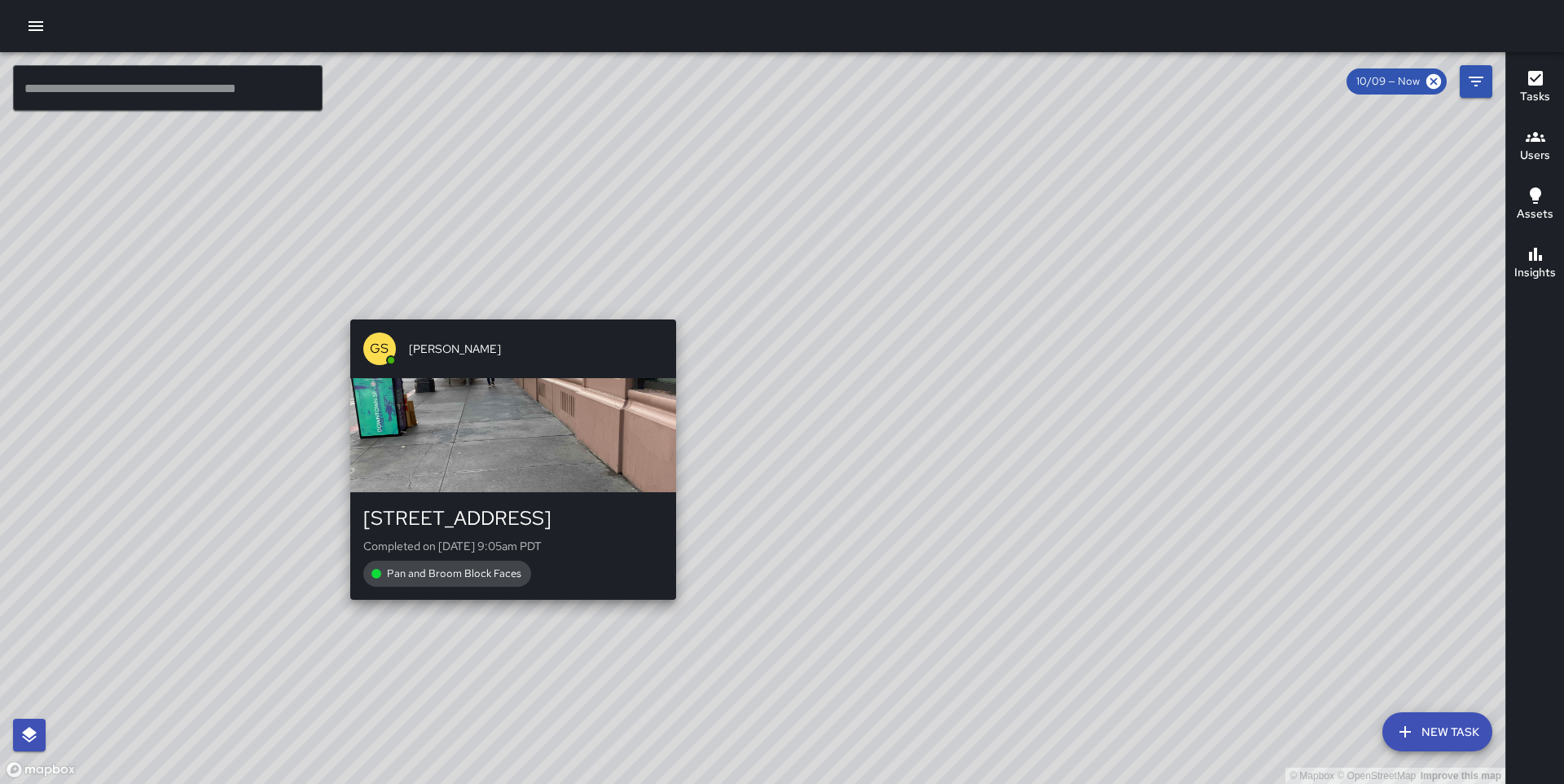
click at [506, 607] on div "© Mapbox © OpenStreetMap Improve this map GS [PERSON_NAME] [STREET_ADDRESS] Com…" at bounding box center [753, 418] width 1506 height 732
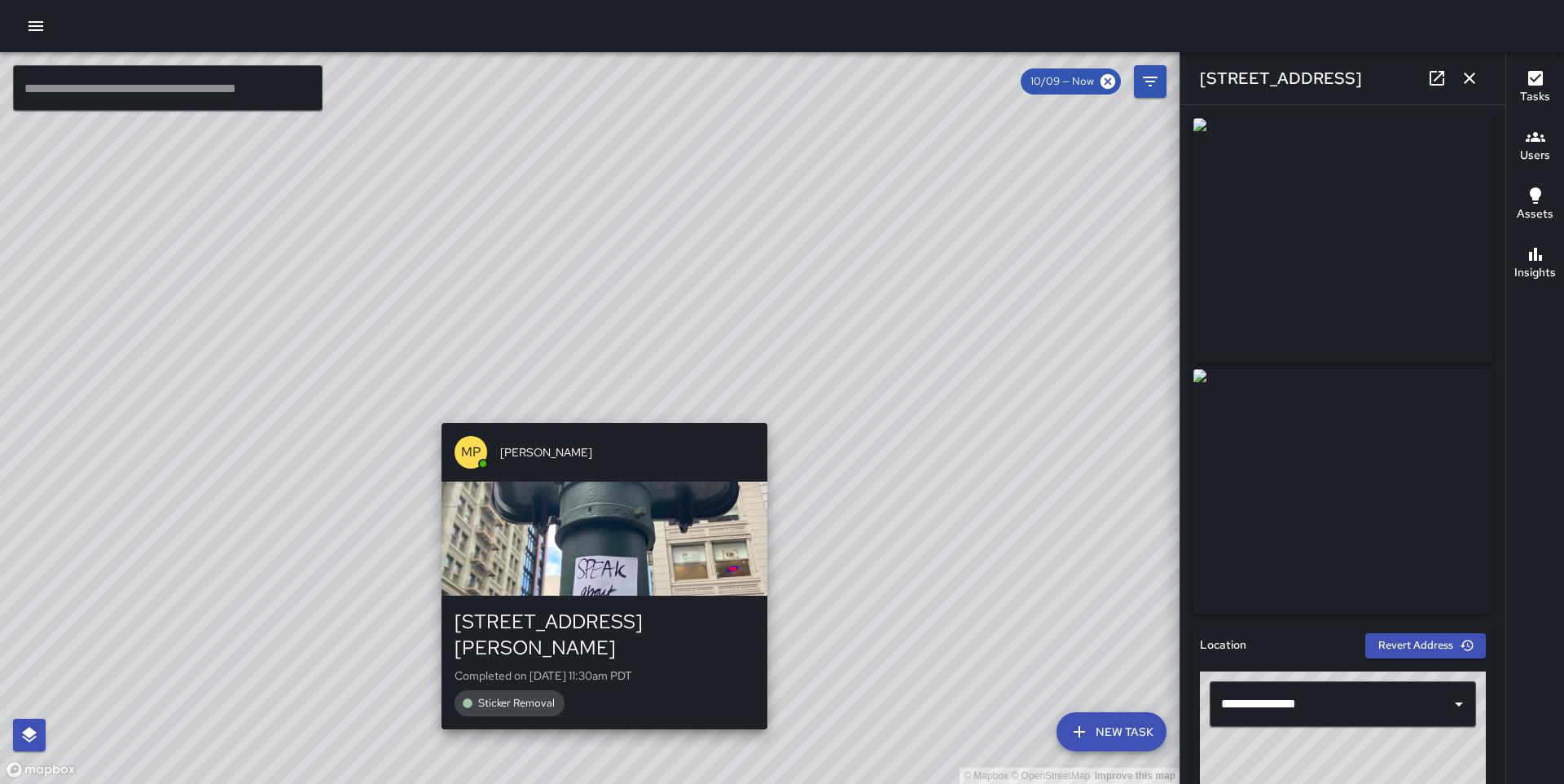
click at [600, 413] on div "© Mapbox © OpenStreetMap Improve this map MP [PERSON_NAME] [STREET_ADDRESS][PER…" at bounding box center [589, 418] width 1179 height 732
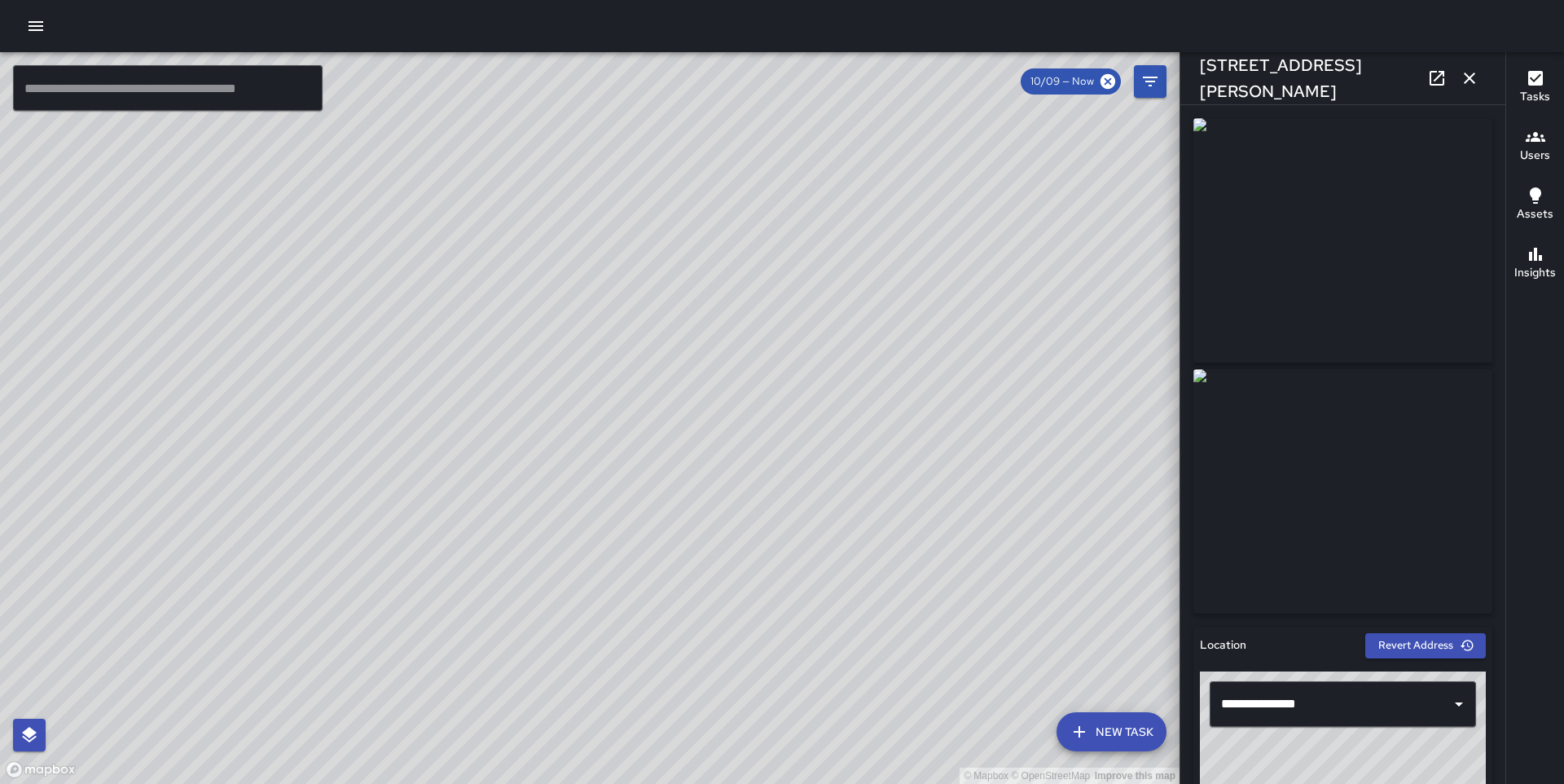
type input "**********"
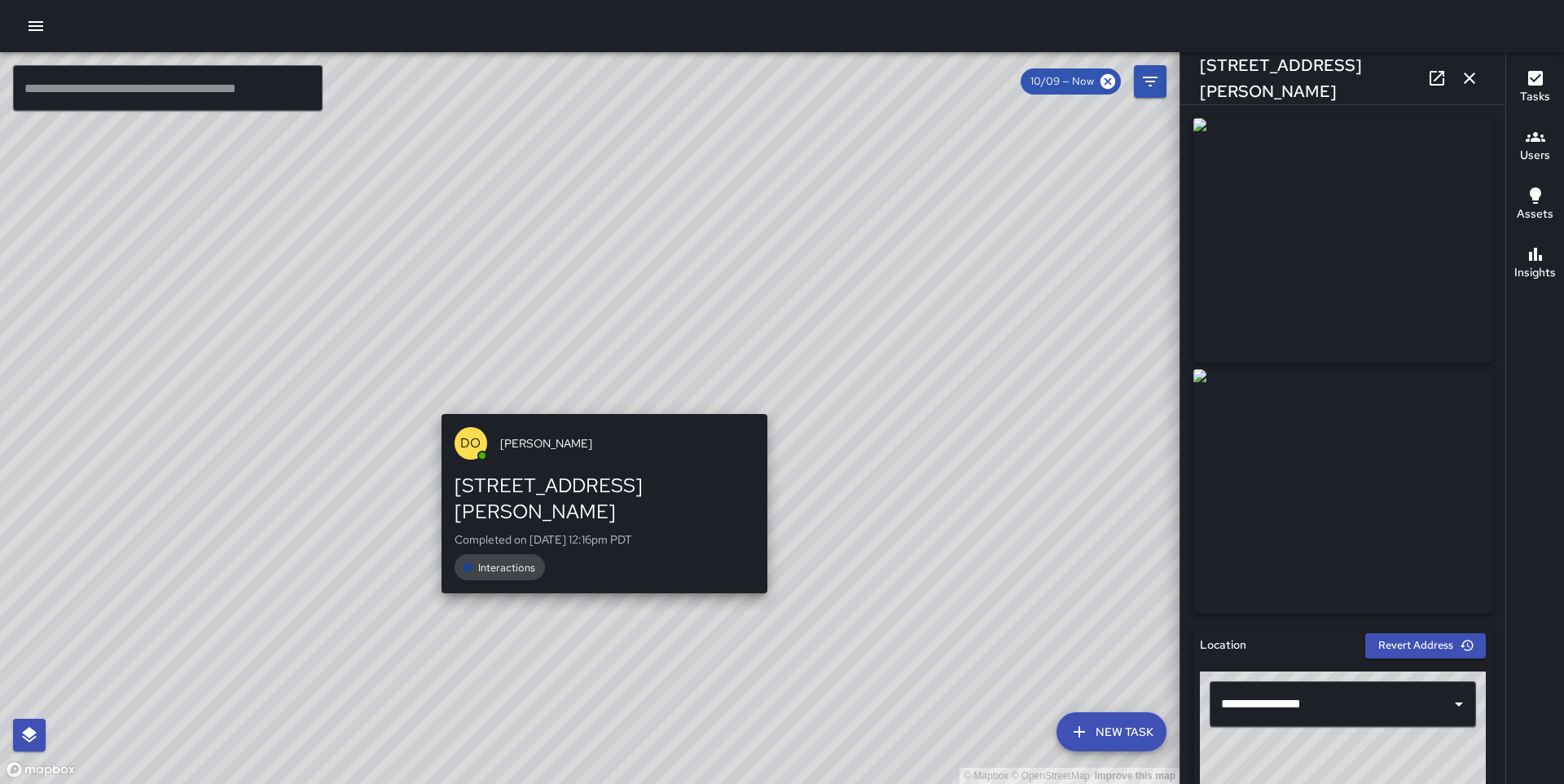
click at [598, 404] on div "© Mapbox © OpenStreetMap Improve this map DO [PERSON_NAME] [STREET_ADDRESS][PER…" at bounding box center [589, 418] width 1179 height 732
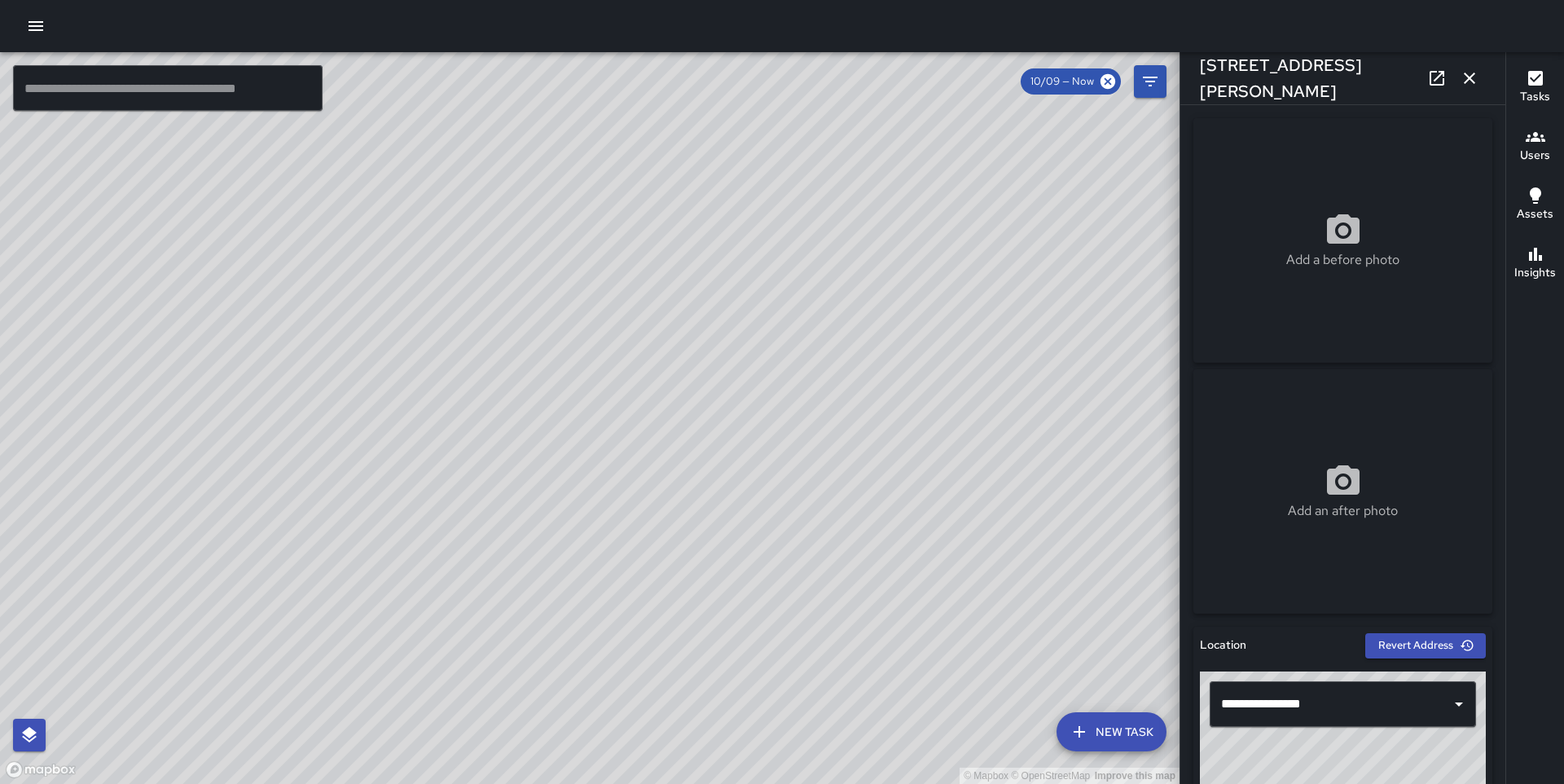
click at [632, 419] on div "© Mapbox © OpenStreetMap Improve this map DO [PERSON_NAME] [STREET_ADDRESS][PER…" at bounding box center [589, 418] width 1179 height 732
click at [627, 412] on div "© Mapbox © OpenStreetMap Improve this map [PERSON_NAME][GEOGRAPHIC_DATA][STREET…" at bounding box center [589, 418] width 1179 height 732
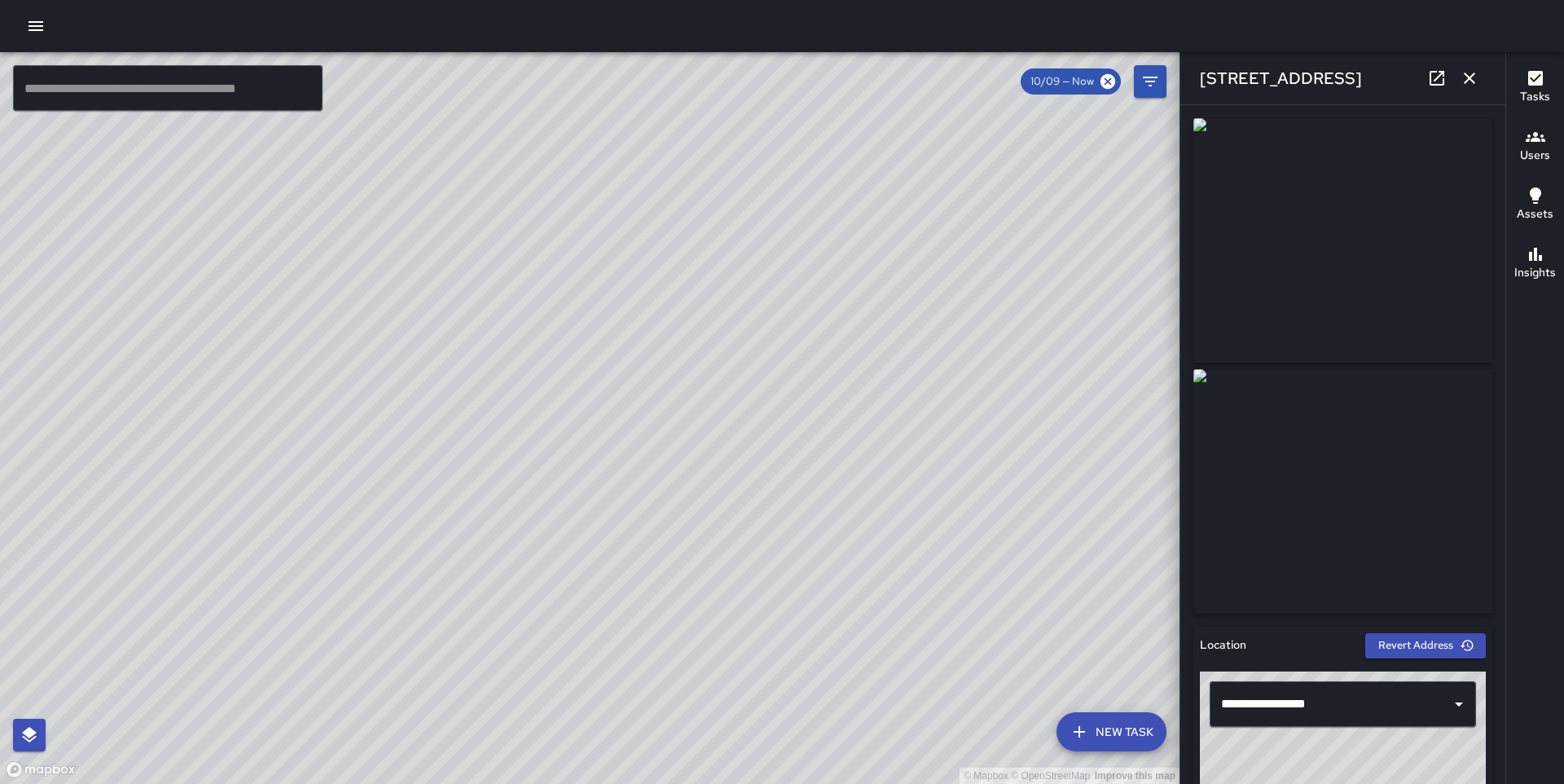
click at [659, 323] on div "© Mapbox © OpenStreetMap Improve this map [PERSON_NAME] [STREET_ADDRESS] Comple…" at bounding box center [589, 418] width 1179 height 732
drag, startPoint x: 552, startPoint y: 225, endPoint x: 540, endPoint y: 496, distance: 271.3
click at [540, 496] on div "© Mapbox © OpenStreetMap Improve this map" at bounding box center [589, 418] width 1179 height 732
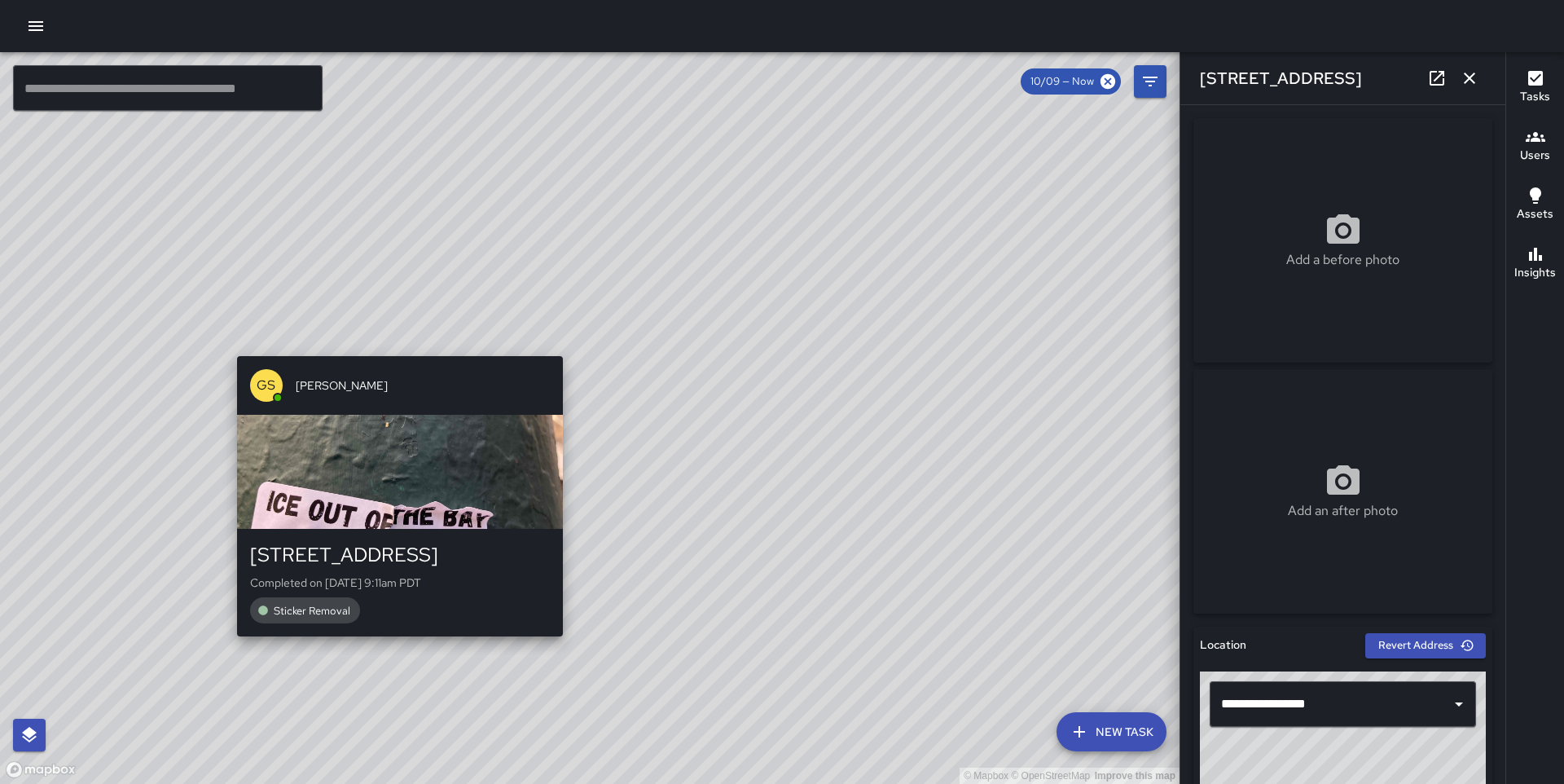
click at [392, 347] on div "© Mapbox © OpenStreetMap Improve this map GS [PERSON_NAME] [STREET_ADDRESS] Com…" at bounding box center [589, 418] width 1179 height 732
type input "**********"
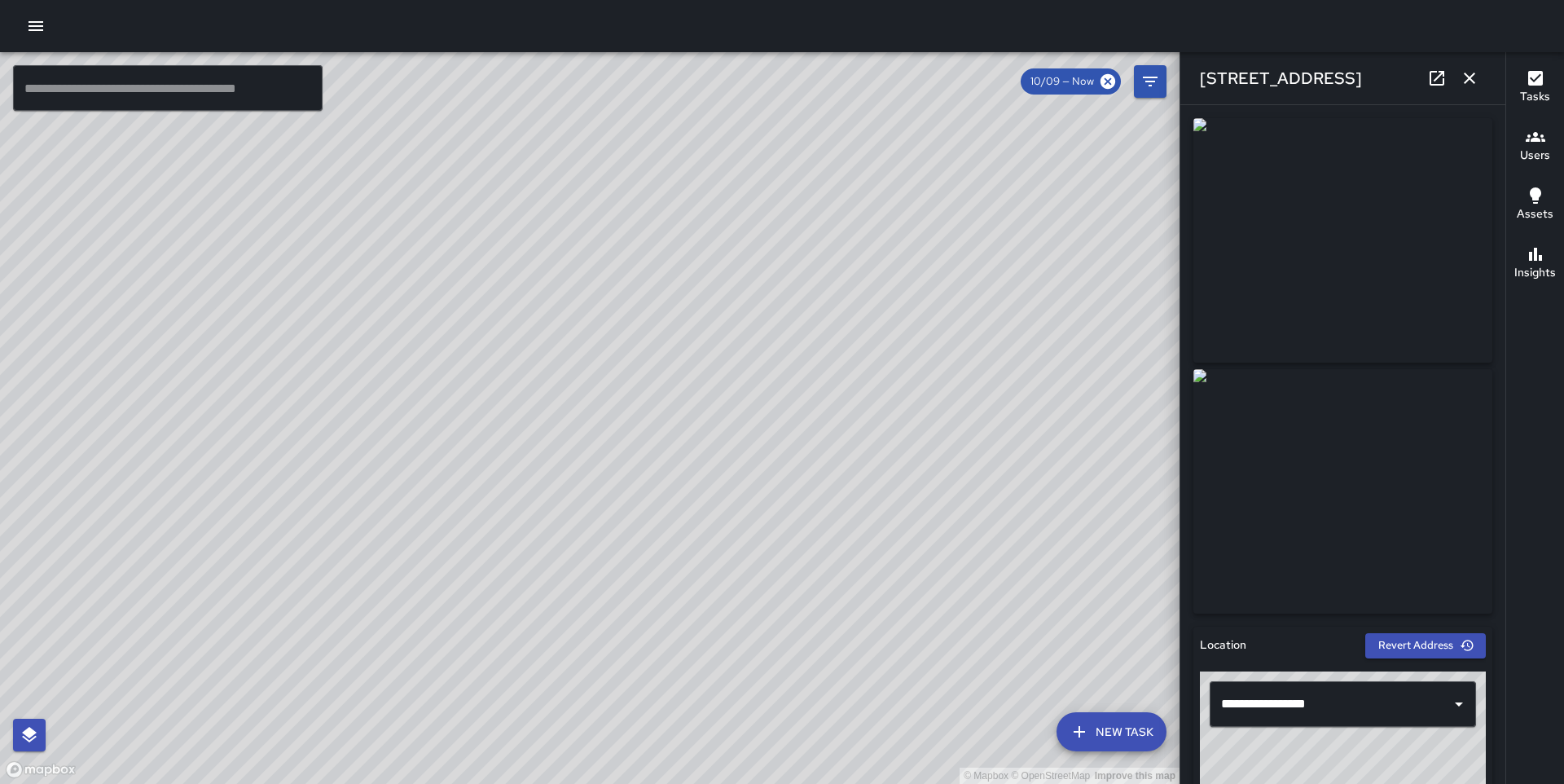
click at [1470, 82] on icon "button" at bounding box center [1470, 79] width 20 height 20
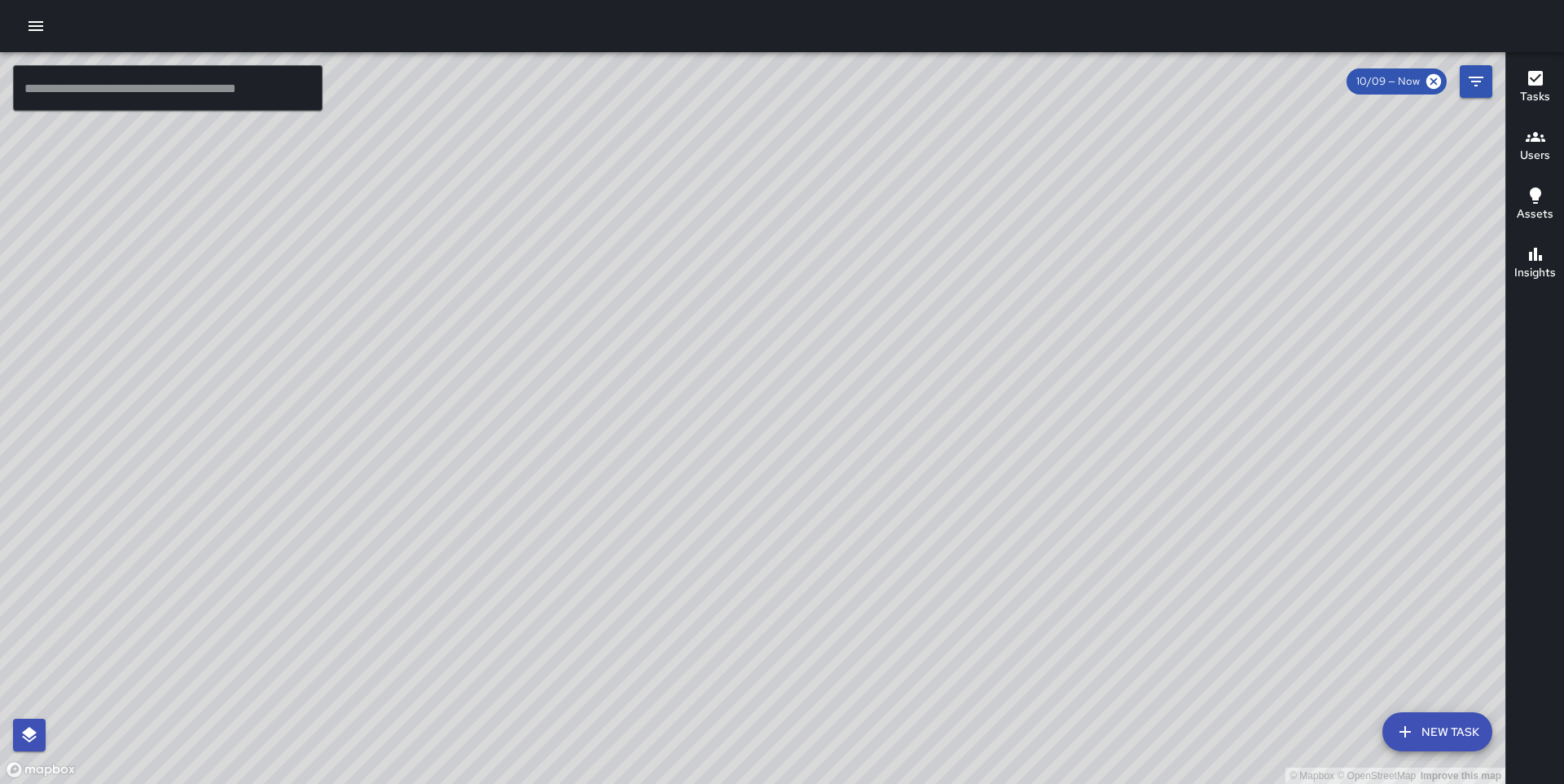
drag, startPoint x: 910, startPoint y: 206, endPoint x: 464, endPoint y: 138, distance: 451.2
click at [464, 138] on div "© Mapbox © OpenStreetMap Improve this map" at bounding box center [753, 418] width 1506 height 732
drag, startPoint x: 1221, startPoint y: 215, endPoint x: 787, endPoint y: 558, distance: 553.2
click at [787, 558] on div "© Mapbox © OpenStreetMap Improve this map" at bounding box center [753, 418] width 1506 height 732
drag, startPoint x: 732, startPoint y: 114, endPoint x: 738, endPoint y: 107, distance: 9.2
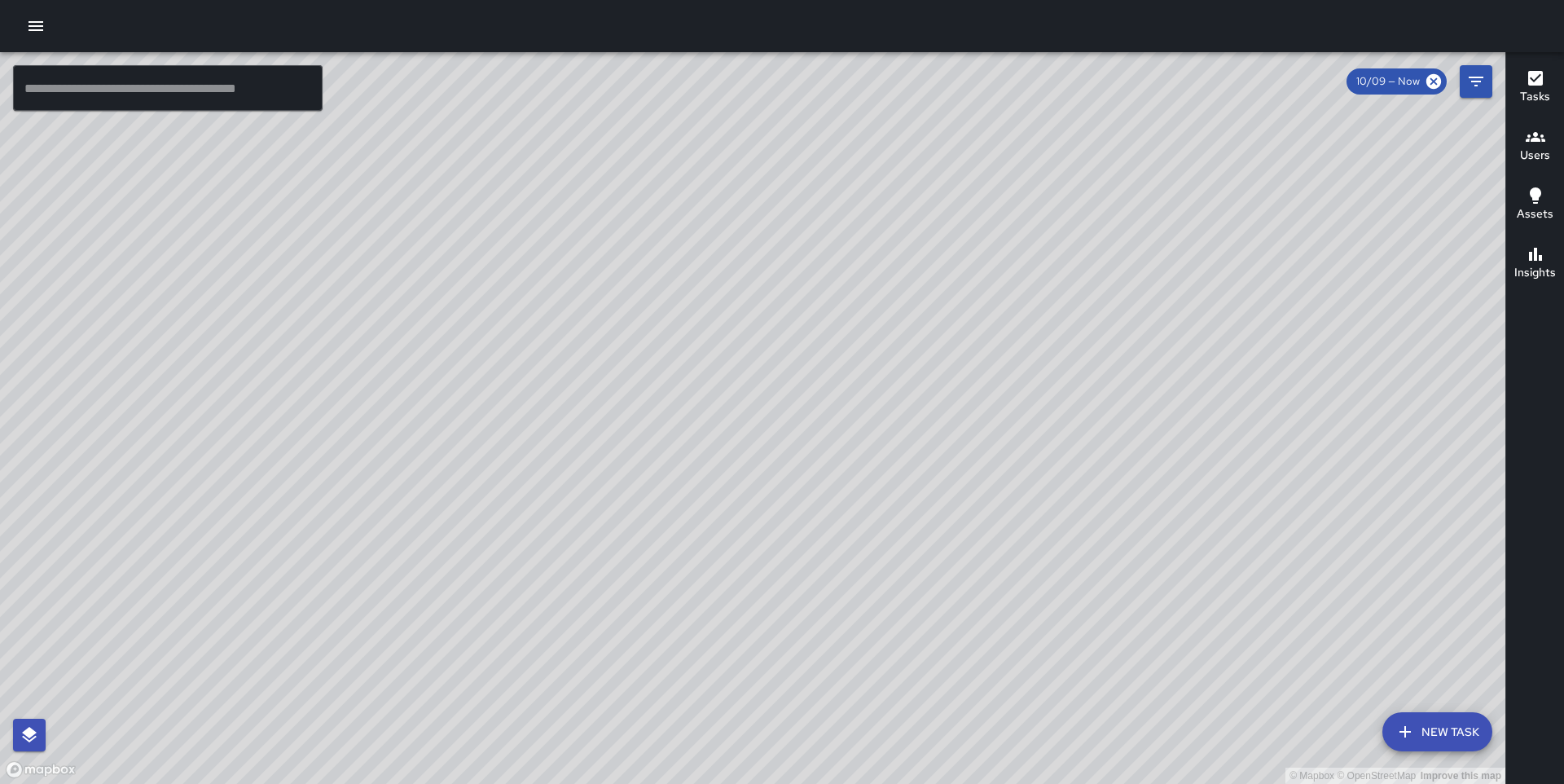
click at [738, 107] on div "© Mapbox © OpenStreetMap Improve this map" at bounding box center [753, 418] width 1506 height 732
drag, startPoint x: 738, startPoint y: 107, endPoint x: 792, endPoint y: 200, distance: 107.5
click at [792, 200] on div "© Mapbox © OpenStreetMap Improve this map" at bounding box center [753, 418] width 1506 height 732
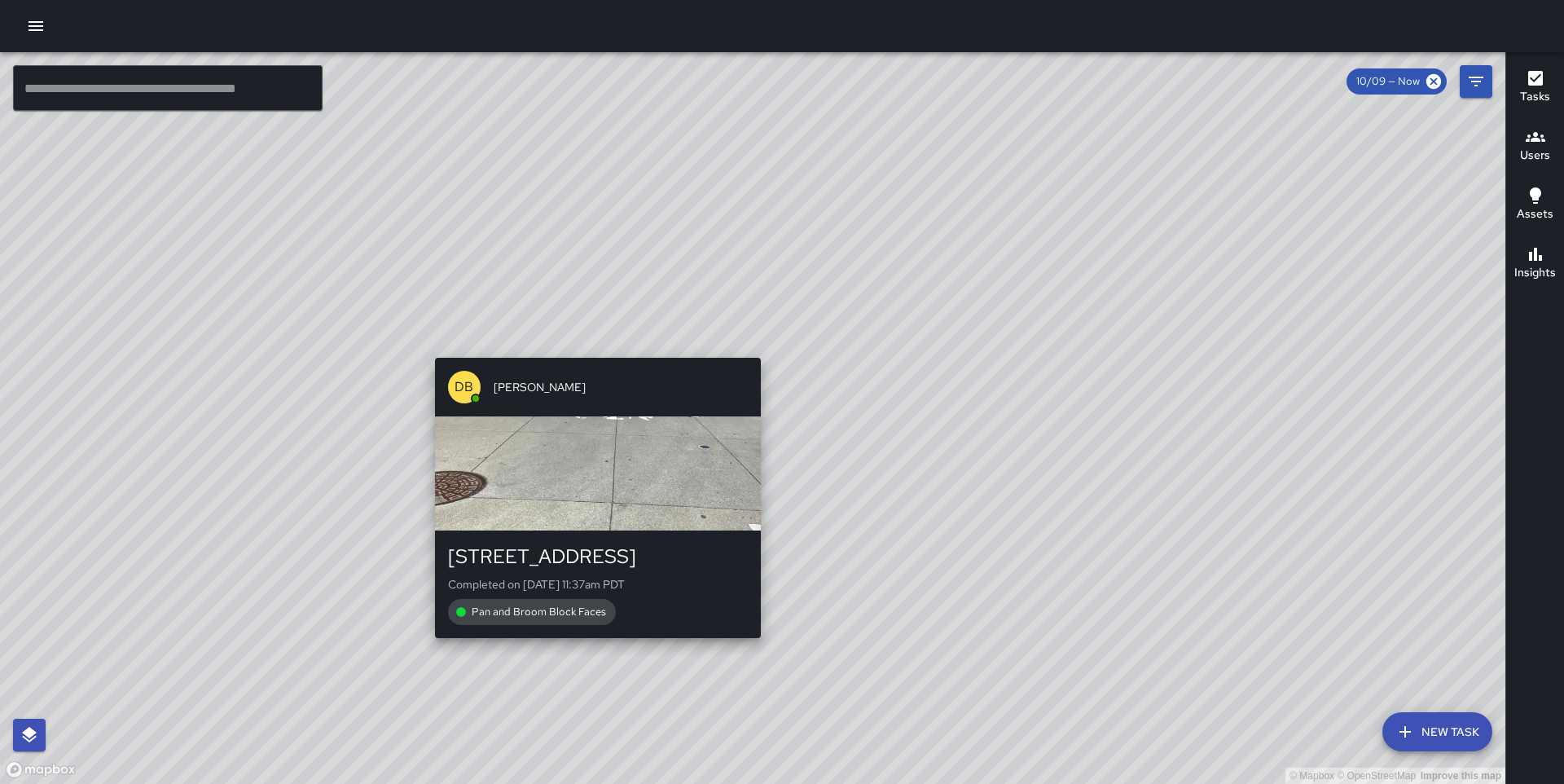
click at [593, 346] on div "© Mapbox © OpenStreetMap Improve this map DB [PERSON_NAME] [STREET_ADDRESS] Com…" at bounding box center [753, 418] width 1506 height 732
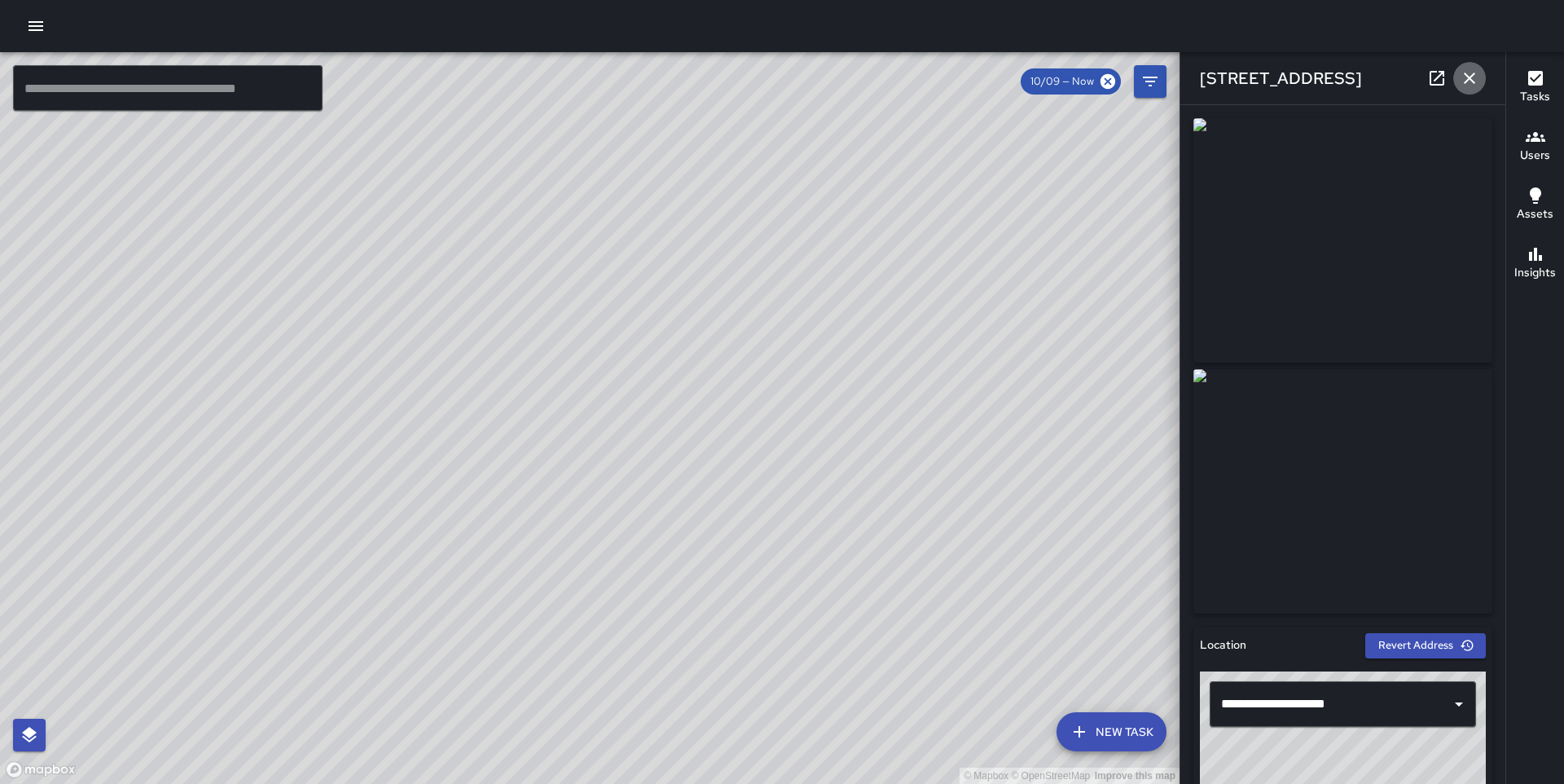
click at [1478, 84] on icon "button" at bounding box center [1470, 79] width 20 height 20
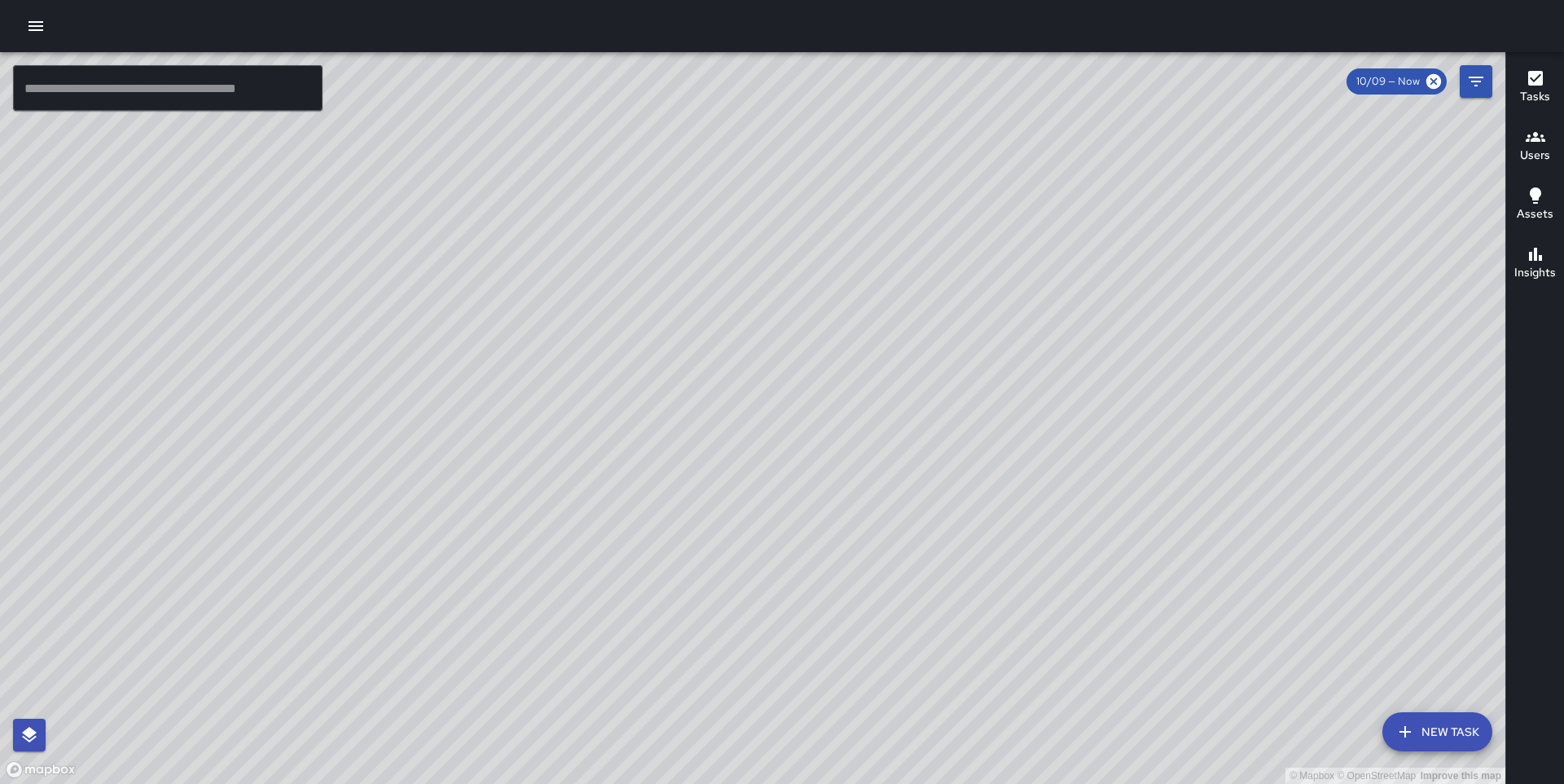
drag, startPoint x: 1212, startPoint y: 316, endPoint x: 1082, endPoint y: 168, distance: 197.0
click at [1082, 168] on div "© Mapbox © OpenStreetMap Improve this map" at bounding box center [753, 418] width 1506 height 732
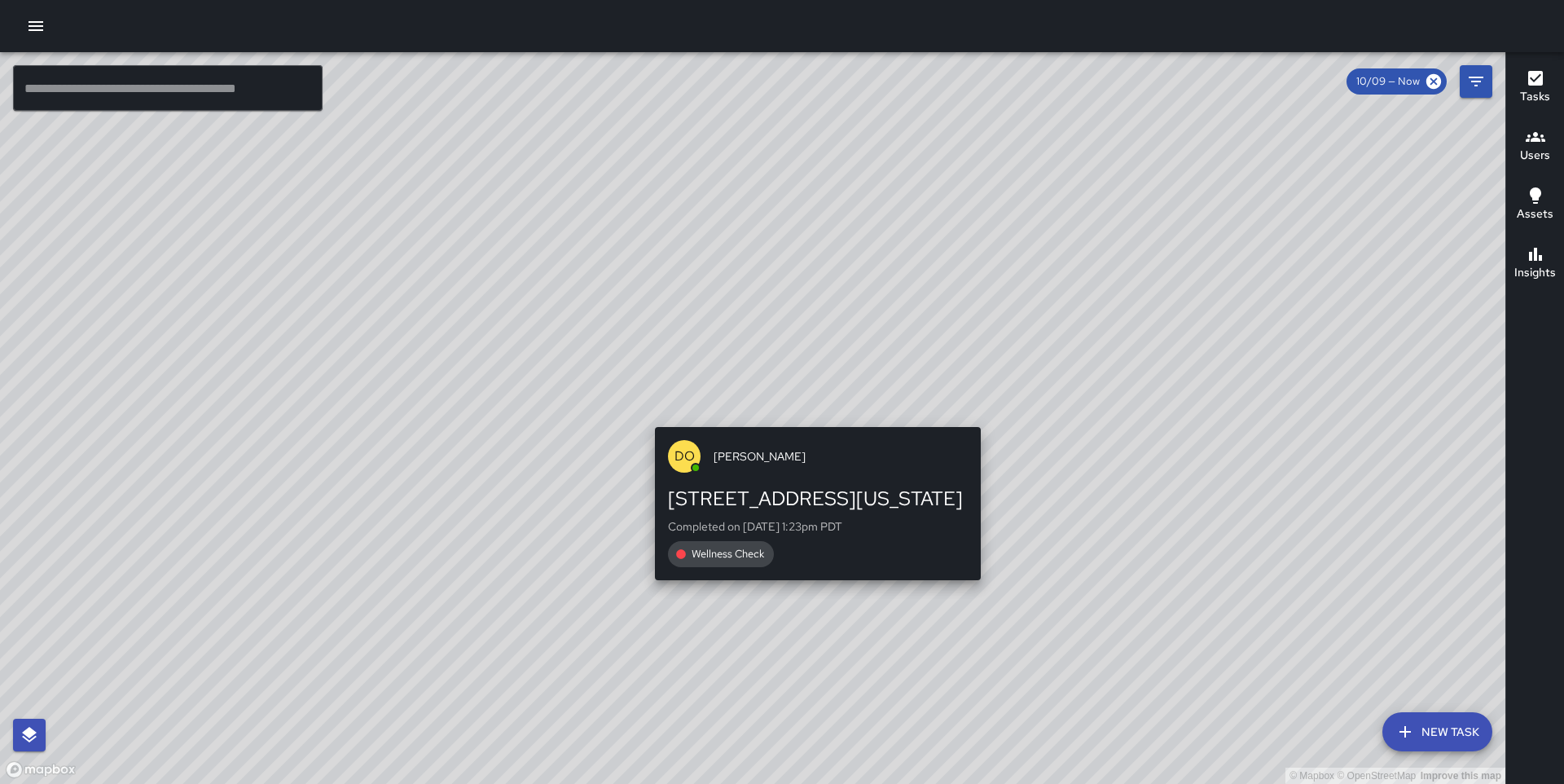
click at [813, 418] on div "© Mapbox © OpenStreetMap Improve this map DO [PERSON_NAME] [STREET_ADDRESS][US_…" at bounding box center [753, 418] width 1506 height 732
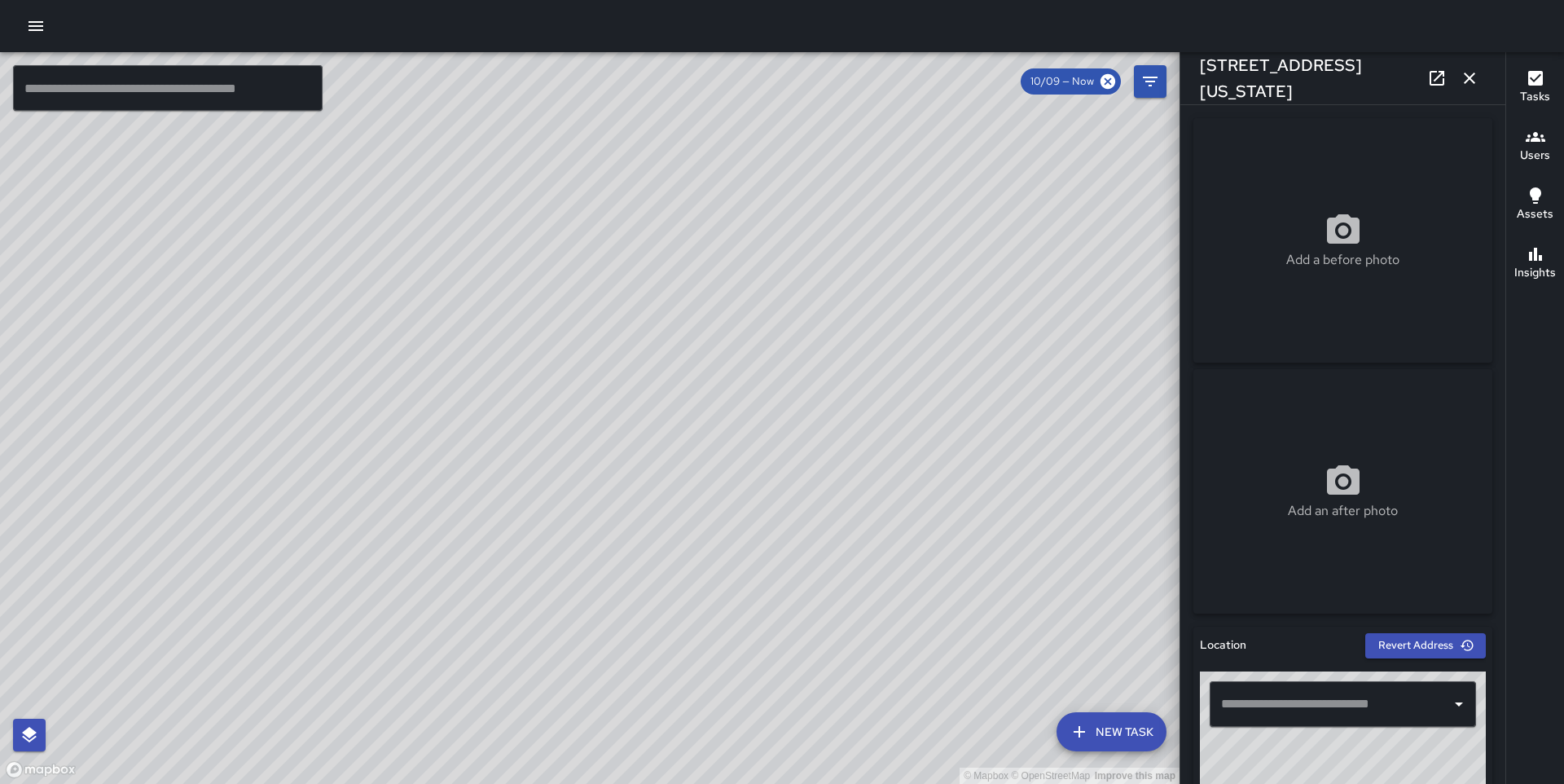
type input "**********"
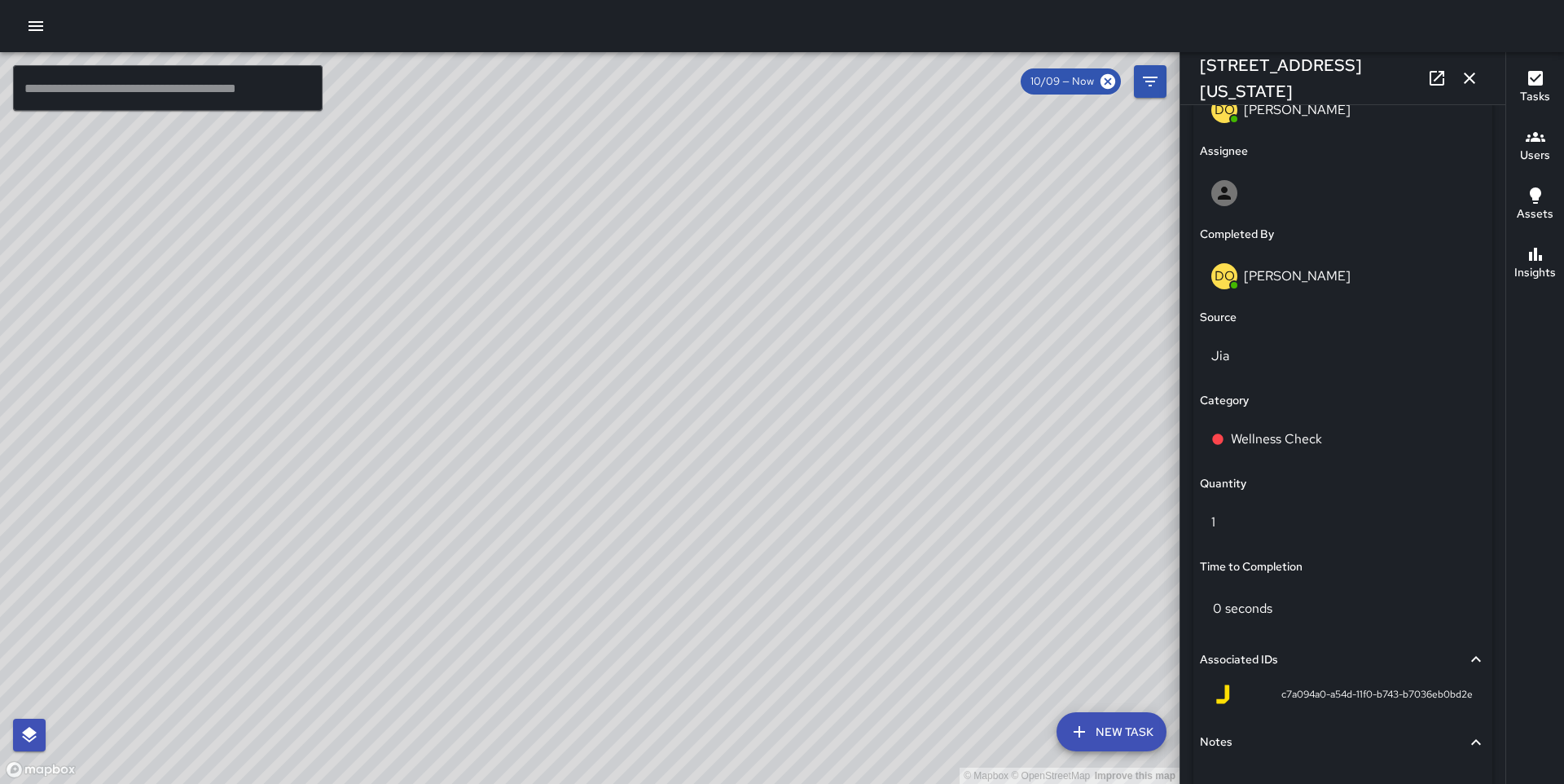
scroll to position [1035, 0]
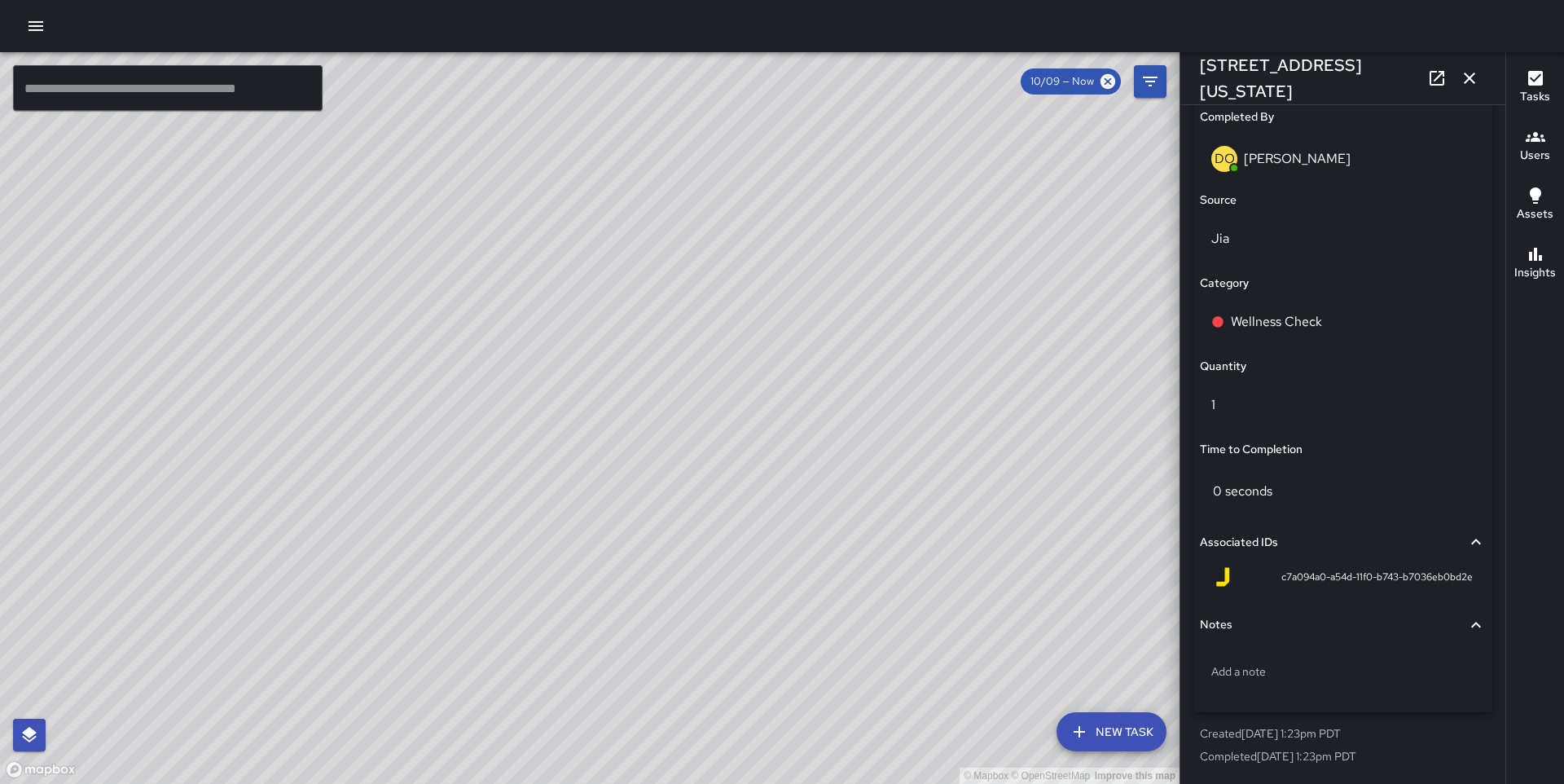
click at [1472, 73] on icon "button" at bounding box center [1470, 79] width 20 height 20
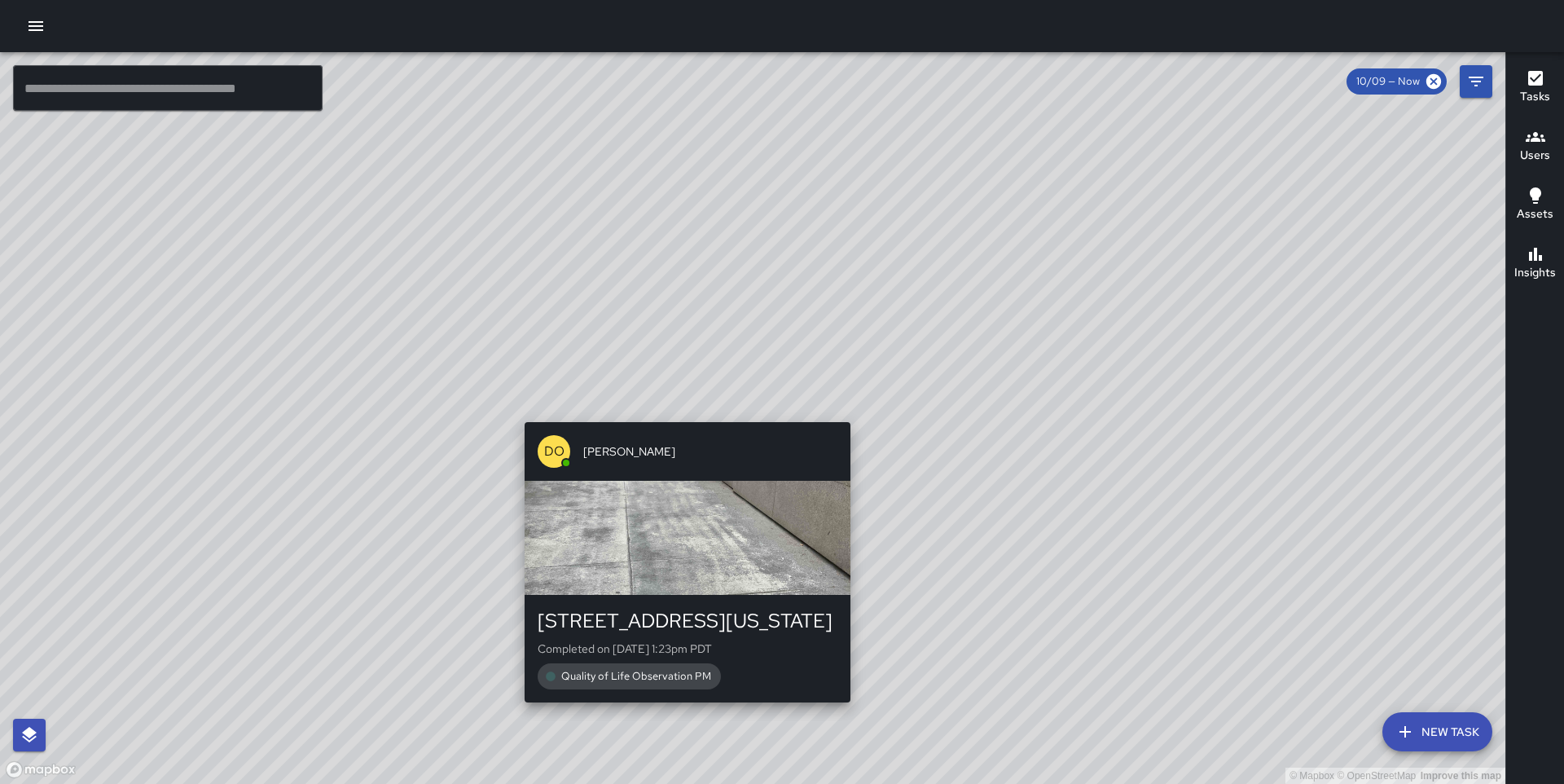
click at [844, 409] on div "© Mapbox © OpenStreetMap Improve this map DO [PERSON_NAME] [STREET_ADDRESS][US_…" at bounding box center [753, 418] width 1506 height 732
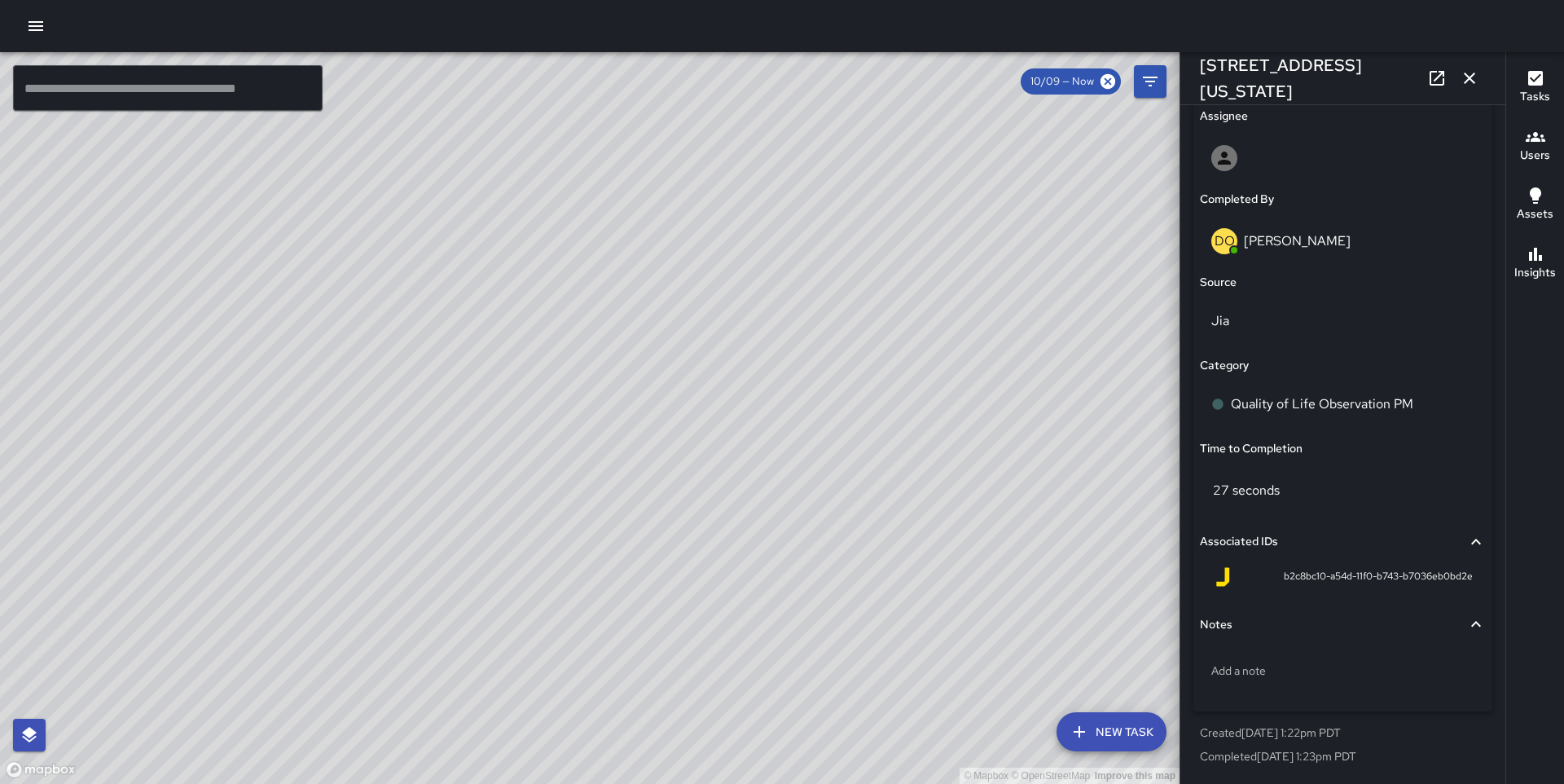
scroll to position [0, 0]
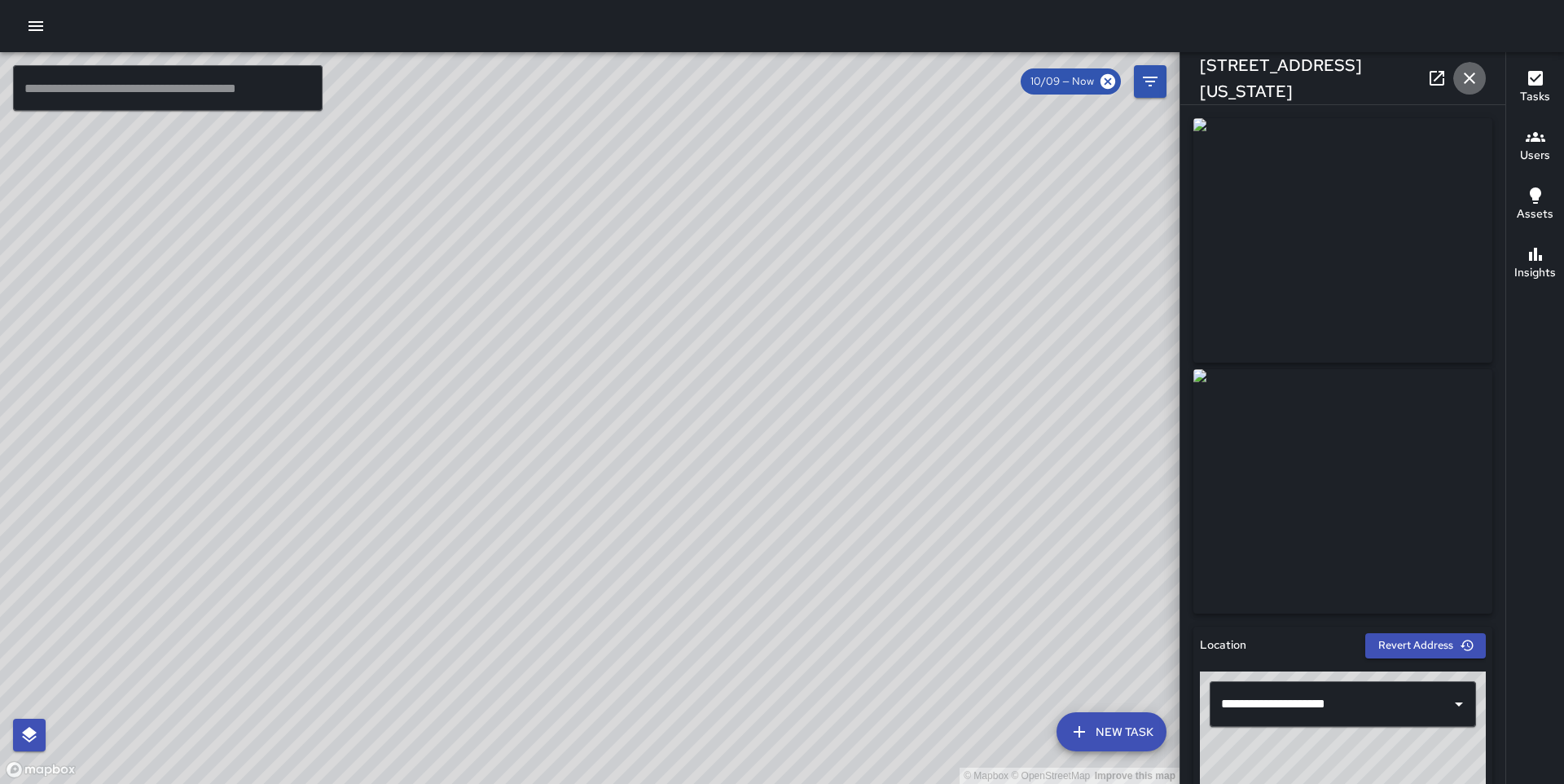
click at [1467, 84] on icon "button" at bounding box center [1470, 79] width 20 height 20
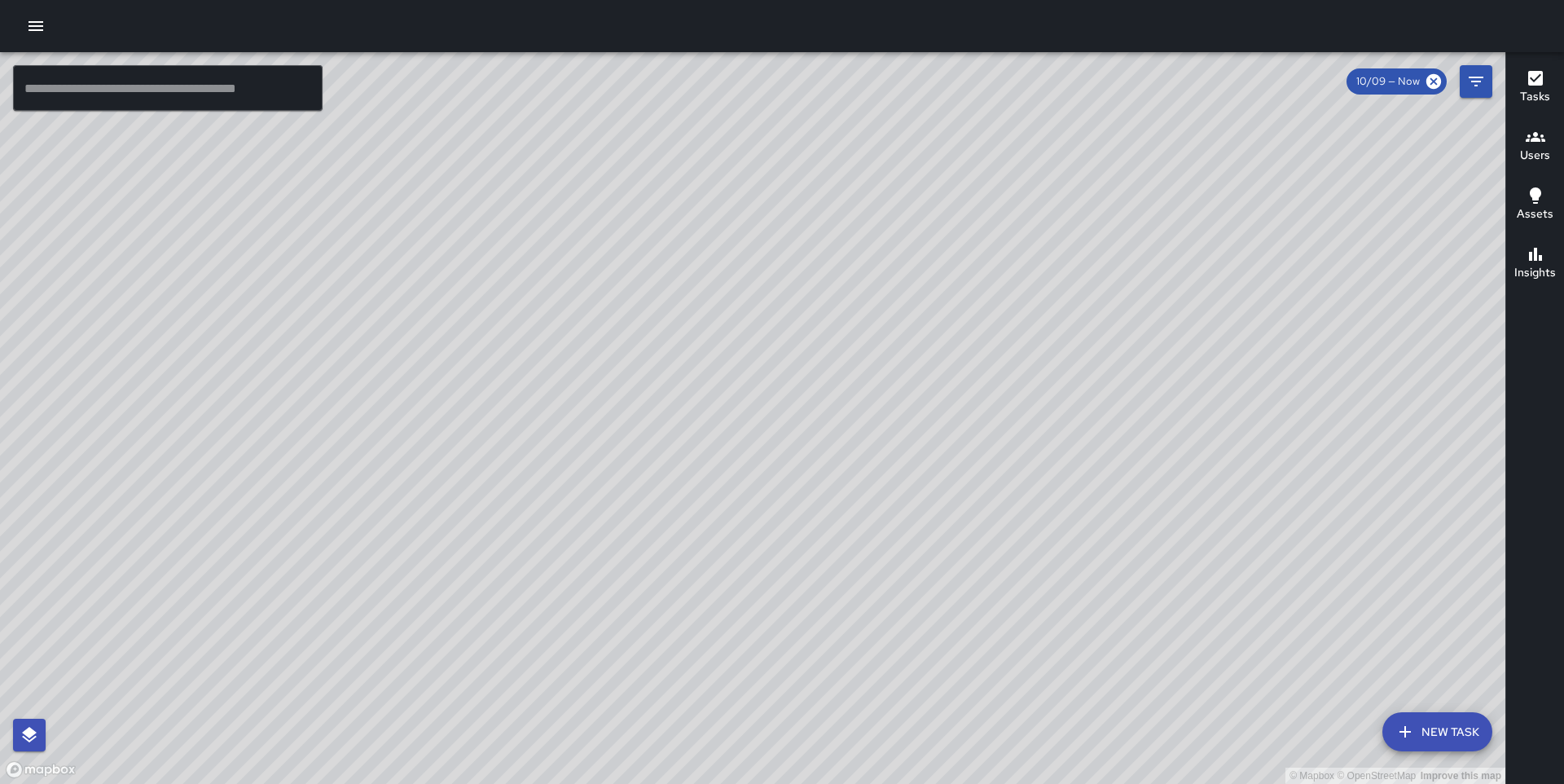
drag, startPoint x: 1151, startPoint y: 429, endPoint x: 956, endPoint y: 584, distance: 249.1
click at [956, 584] on div "© Mapbox © OpenStreetMap Improve this map" at bounding box center [753, 418] width 1506 height 732
drag, startPoint x: 1179, startPoint y: 317, endPoint x: 990, endPoint y: 445, distance: 228.3
click at [990, 445] on div "© Mapbox © OpenStreetMap Improve this map" at bounding box center [753, 418] width 1506 height 732
drag, startPoint x: 990, startPoint y: 445, endPoint x: 904, endPoint y: 277, distance: 188.7
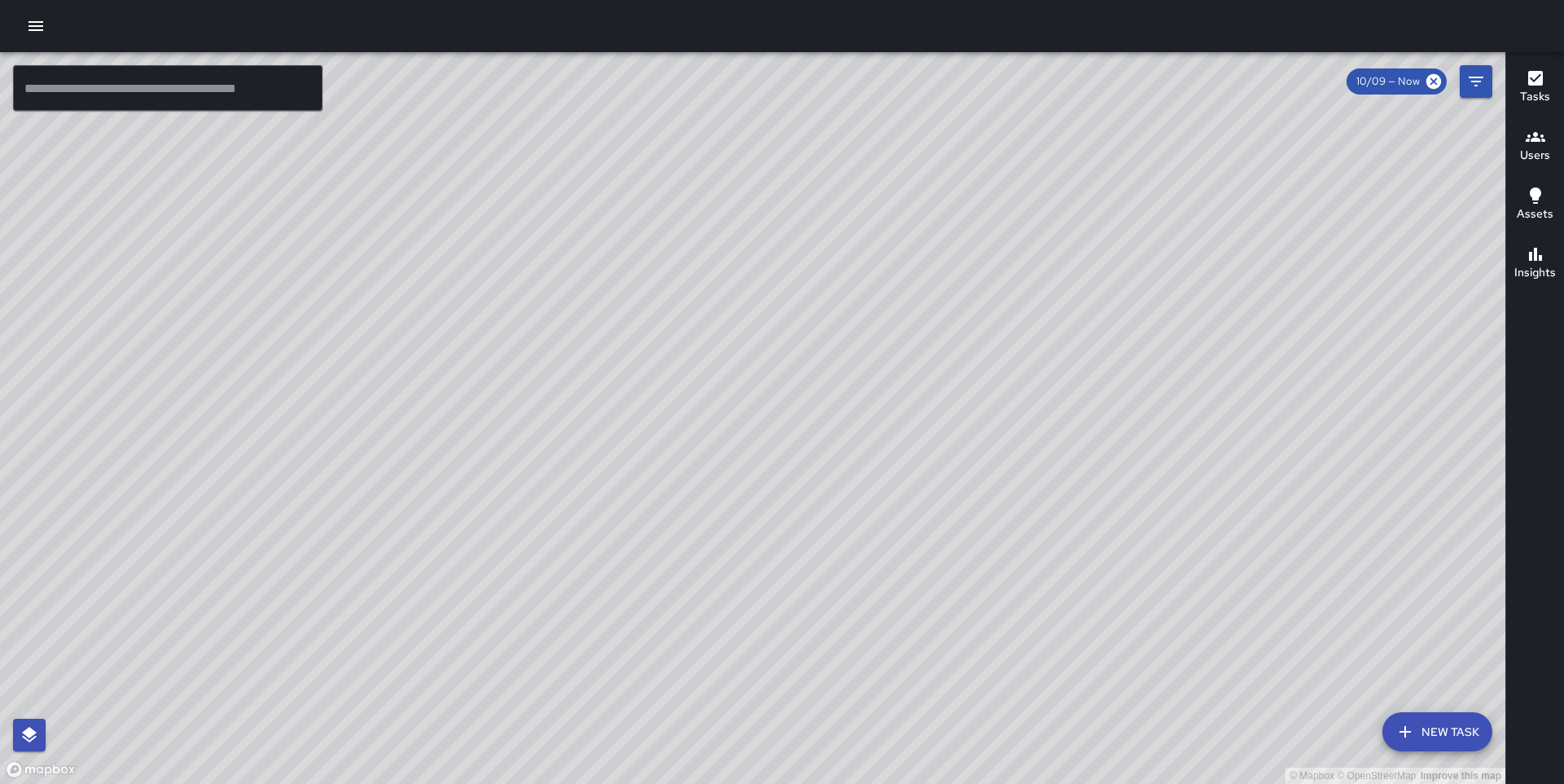
click at [904, 277] on div "© Mapbox © OpenStreetMap Improve this map" at bounding box center [753, 418] width 1506 height 732
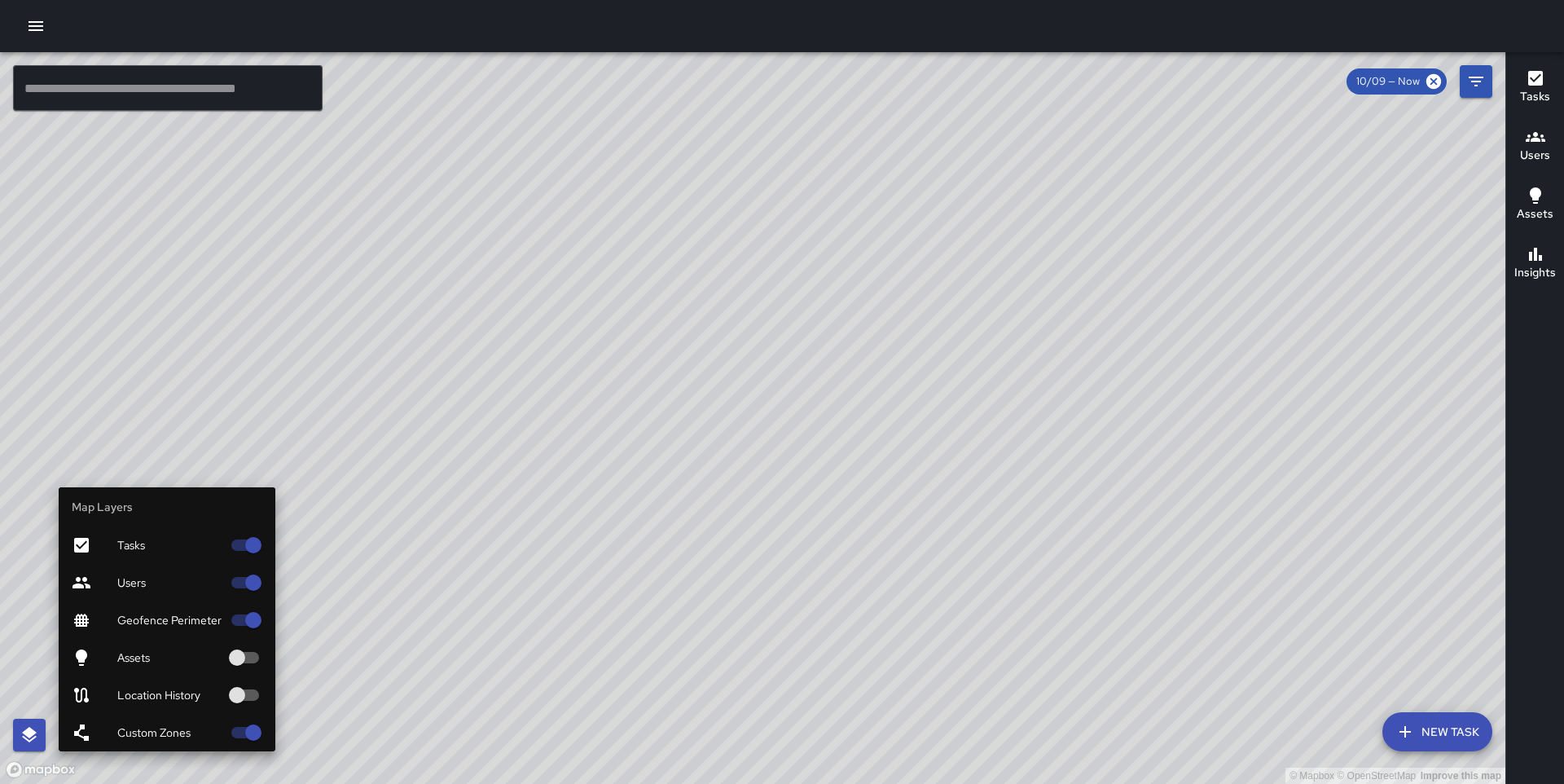
click at [134, 691] on span "Location History" at bounding box center [170, 695] width 104 height 17
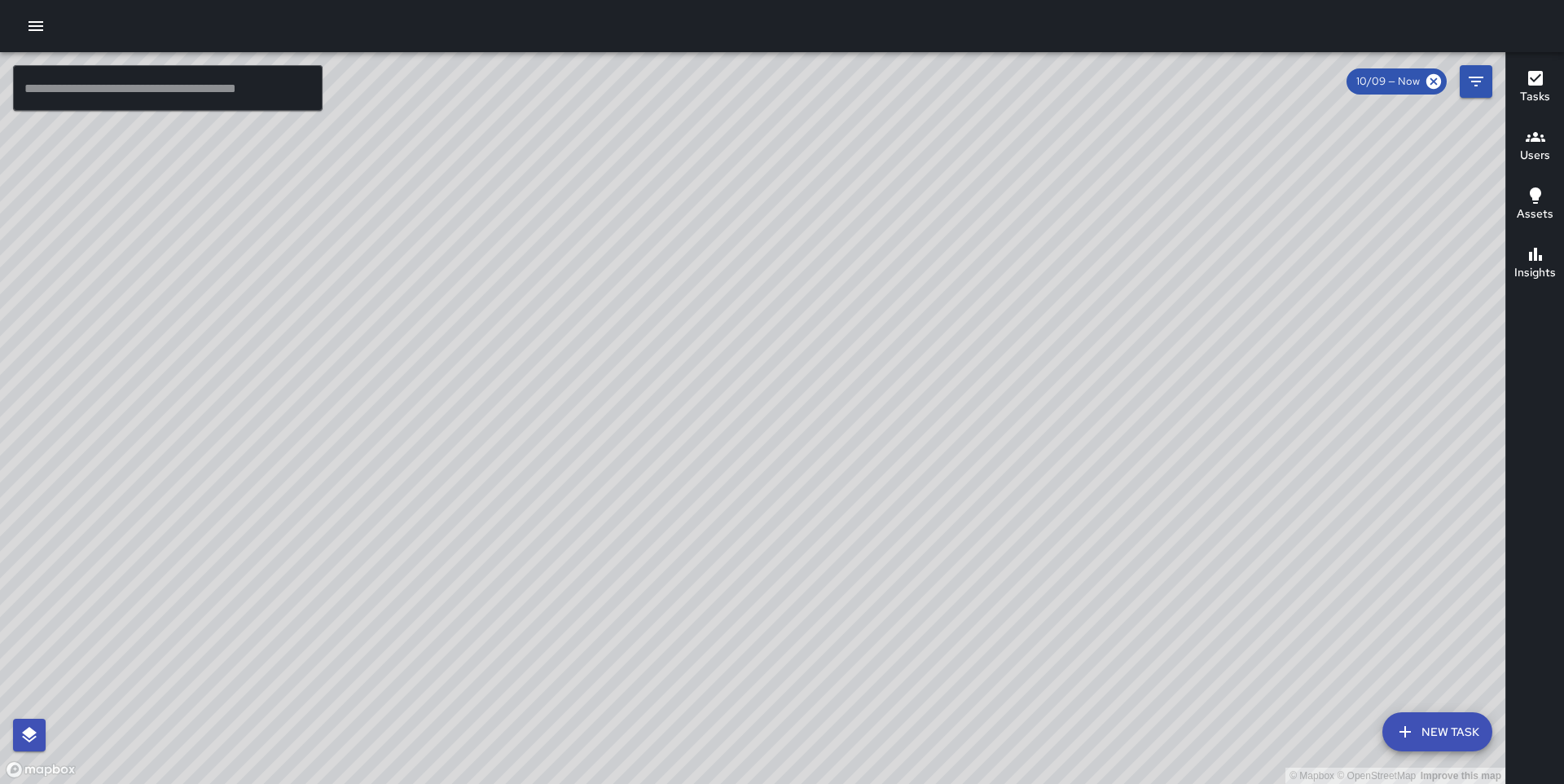
drag, startPoint x: 1074, startPoint y: 600, endPoint x: 1005, endPoint y: 438, distance: 176.1
click at [1005, 438] on div "© Mapbox © OpenStreetMap Improve this map" at bounding box center [753, 418] width 1506 height 732
drag, startPoint x: 1026, startPoint y: 502, endPoint x: 974, endPoint y: 599, distance: 110.1
click at [974, 599] on div "© Mapbox © OpenStreetMap Improve this map" at bounding box center [753, 418] width 1506 height 732
drag, startPoint x: 847, startPoint y: 327, endPoint x: 846, endPoint y: 496, distance: 169.0
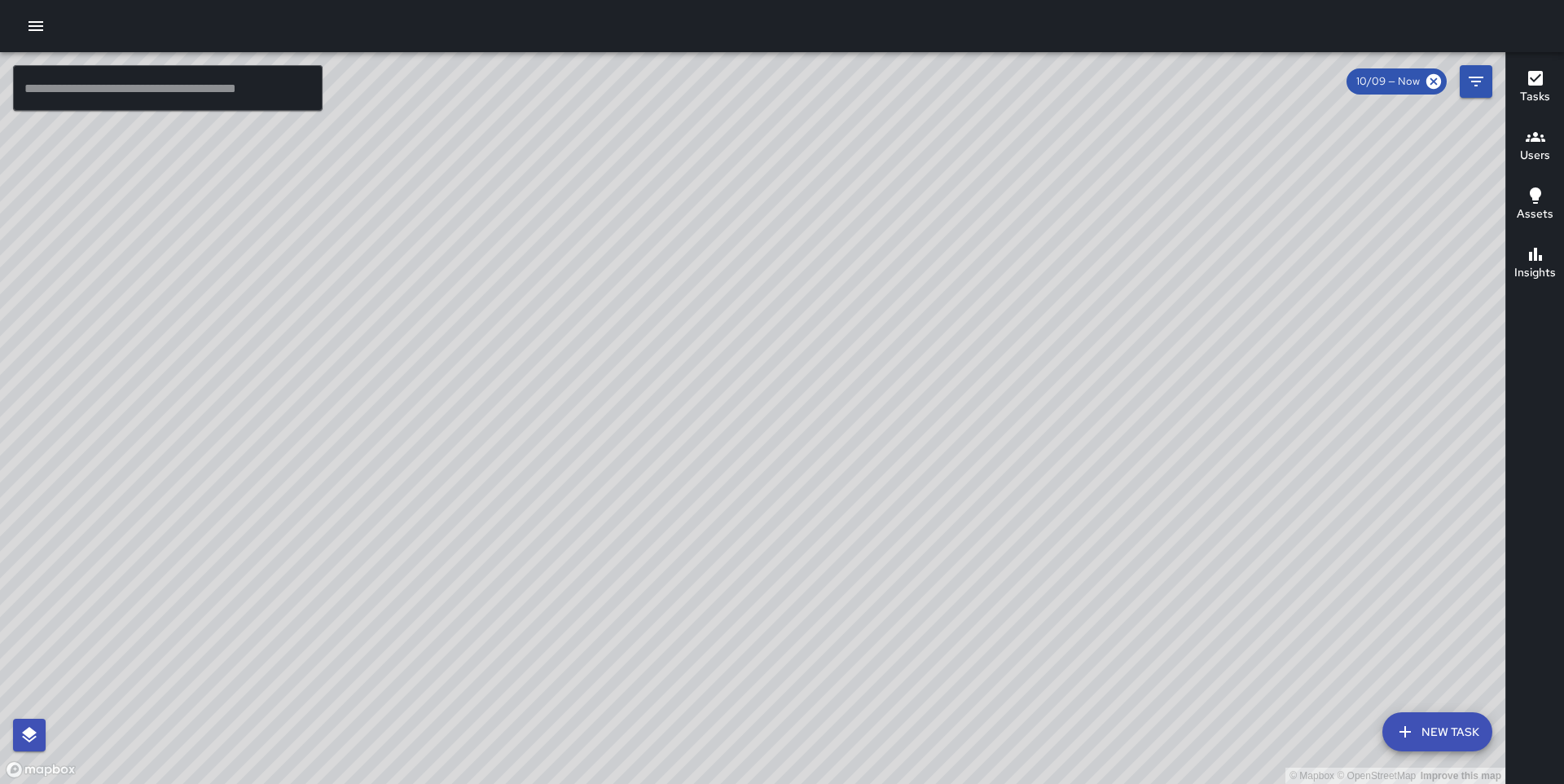
click at [846, 496] on div "© Mapbox © OpenStreetMap Improve this map" at bounding box center [753, 418] width 1506 height 732
drag, startPoint x: 1033, startPoint y: 342, endPoint x: 998, endPoint y: 228, distance: 119.3
click at [998, 228] on div "© Mapbox © OpenStreetMap Improve this map" at bounding box center [753, 418] width 1506 height 732
click at [1479, 87] on icon "Filters" at bounding box center [1477, 82] width 20 height 20
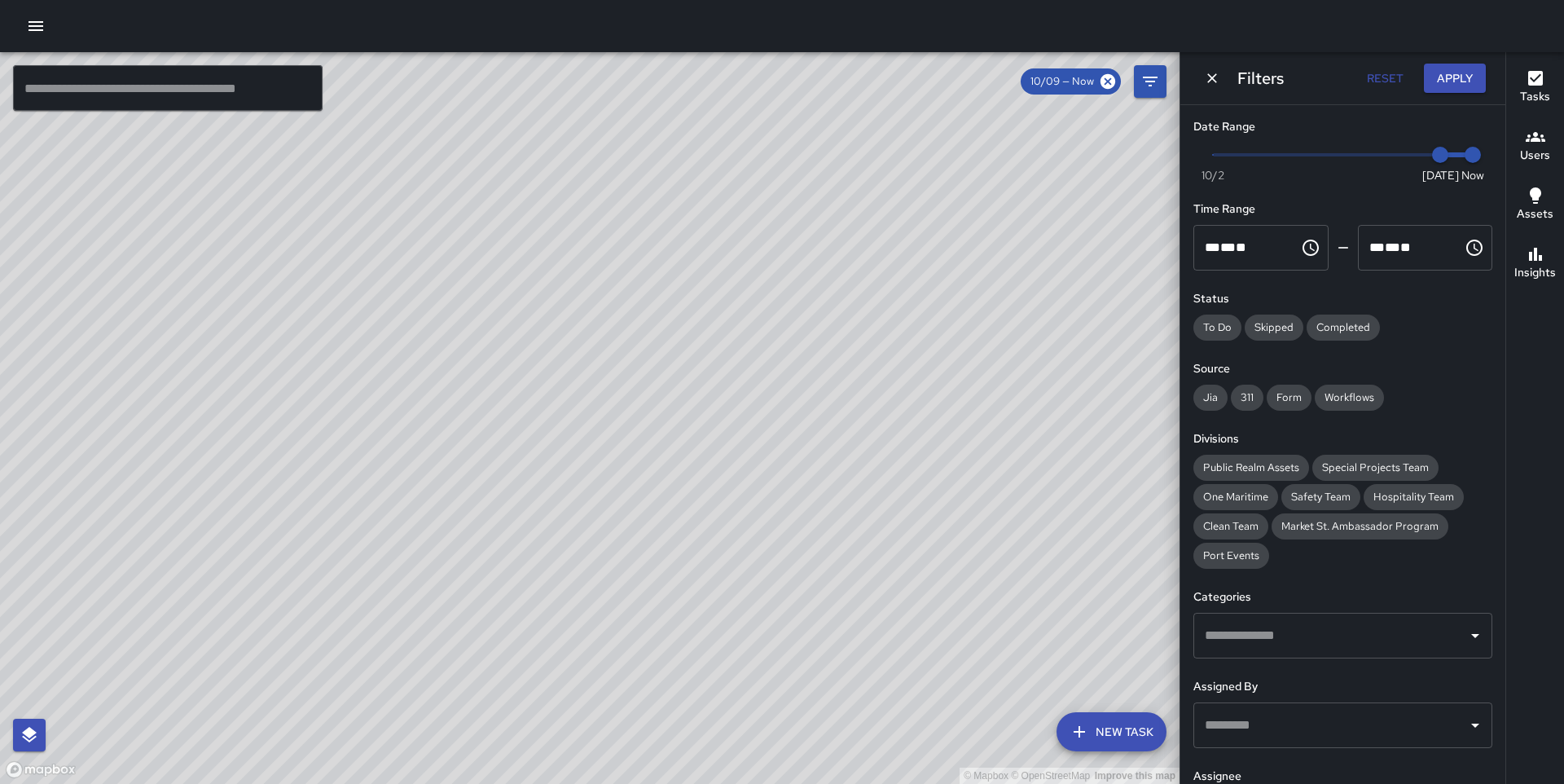
type input "*"
click at [1218, 153] on span at bounding box center [1344, 155] width 260 height 3
click at [1456, 77] on button "Apply" at bounding box center [1455, 79] width 62 height 30
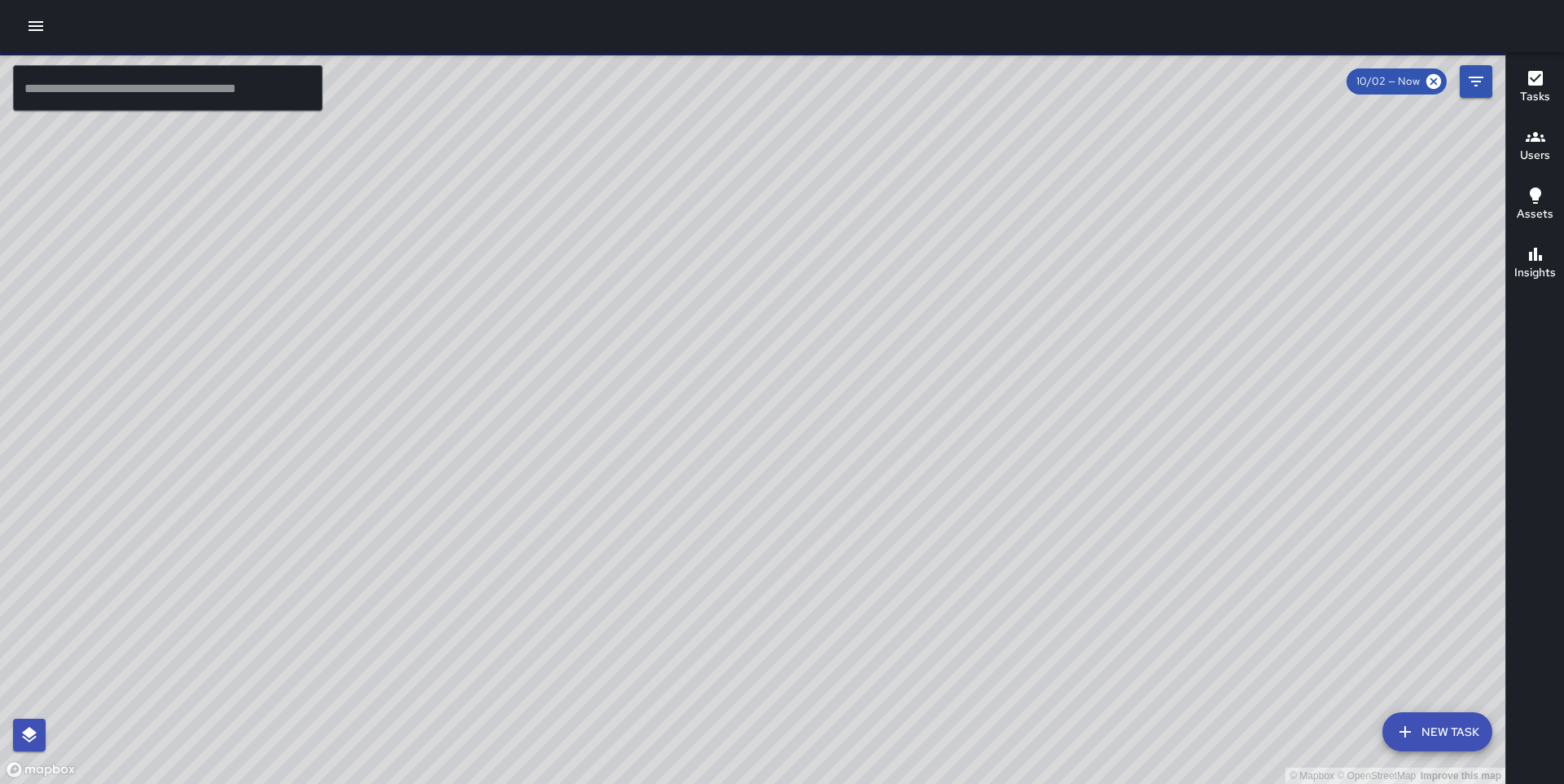
click at [1531, 77] on icon "button" at bounding box center [1536, 79] width 20 height 20
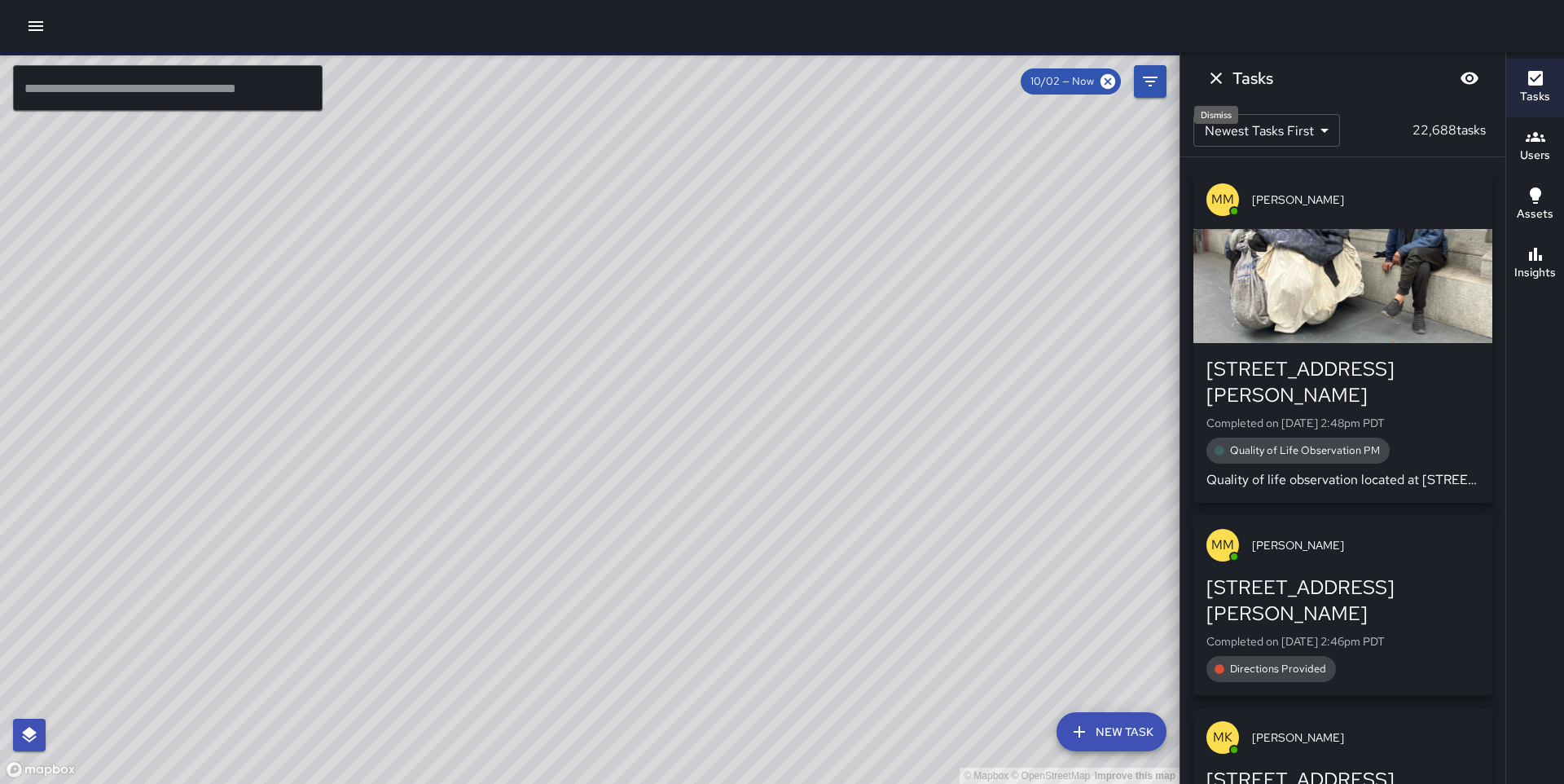
click at [1222, 77] on icon "Dismiss" at bounding box center [1217, 79] width 20 height 20
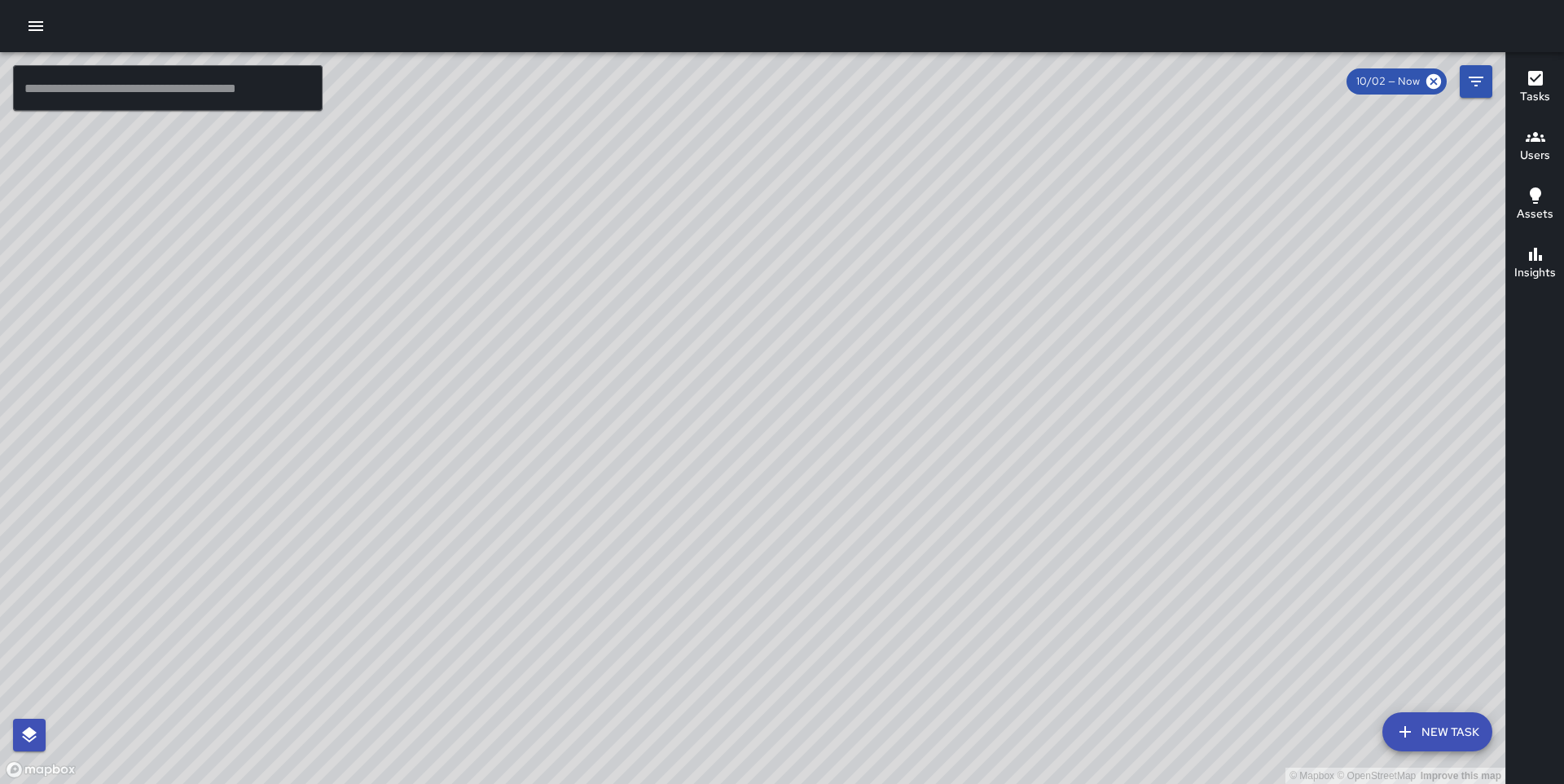
click at [34, 32] on icon "button" at bounding box center [36, 27] width 20 height 20
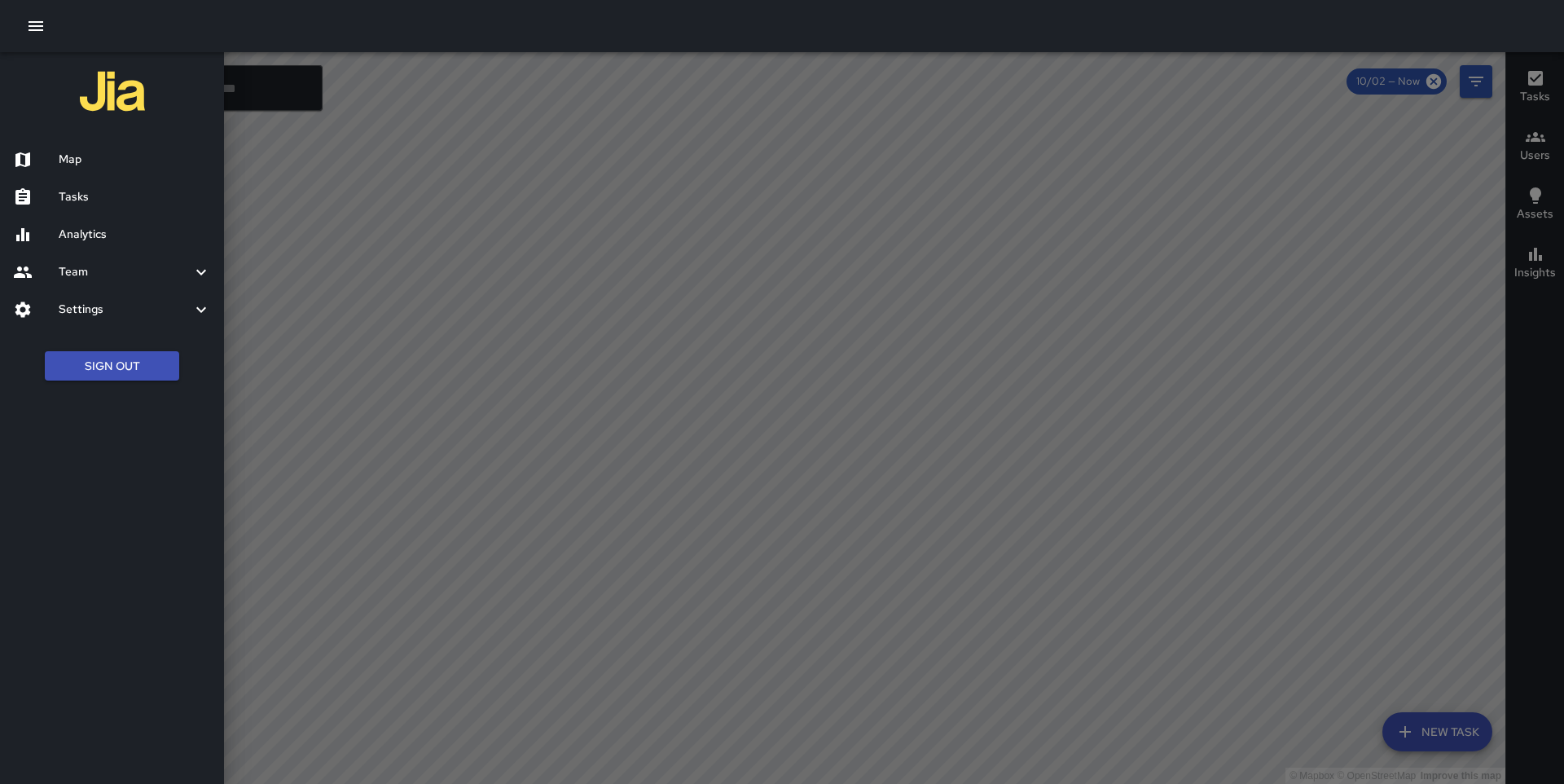
click at [104, 266] on h6 "Team" at bounding box center [125, 273] width 133 height 18
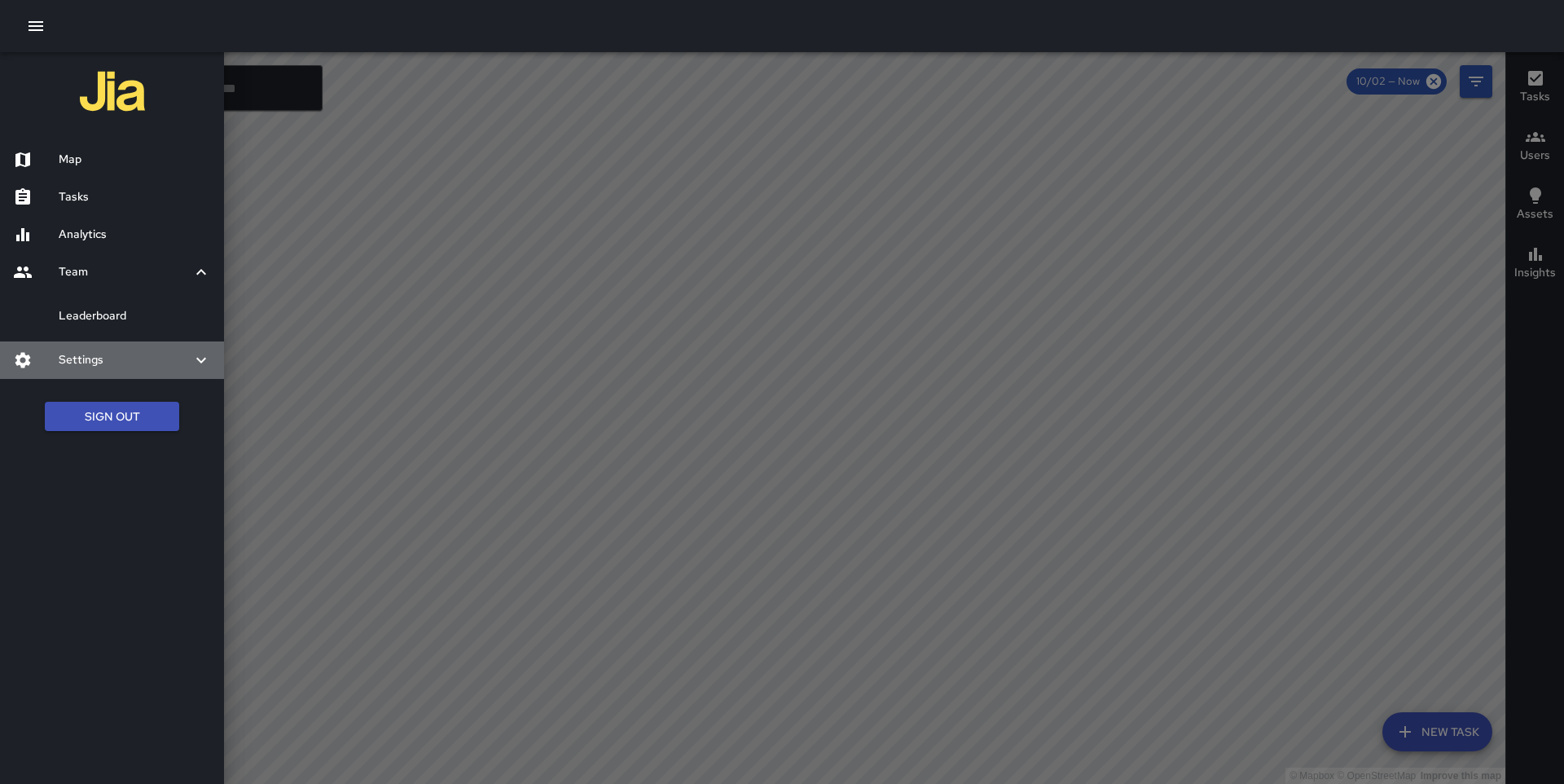
click at [104, 341] on div "Settings" at bounding box center [112, 360] width 224 height 37
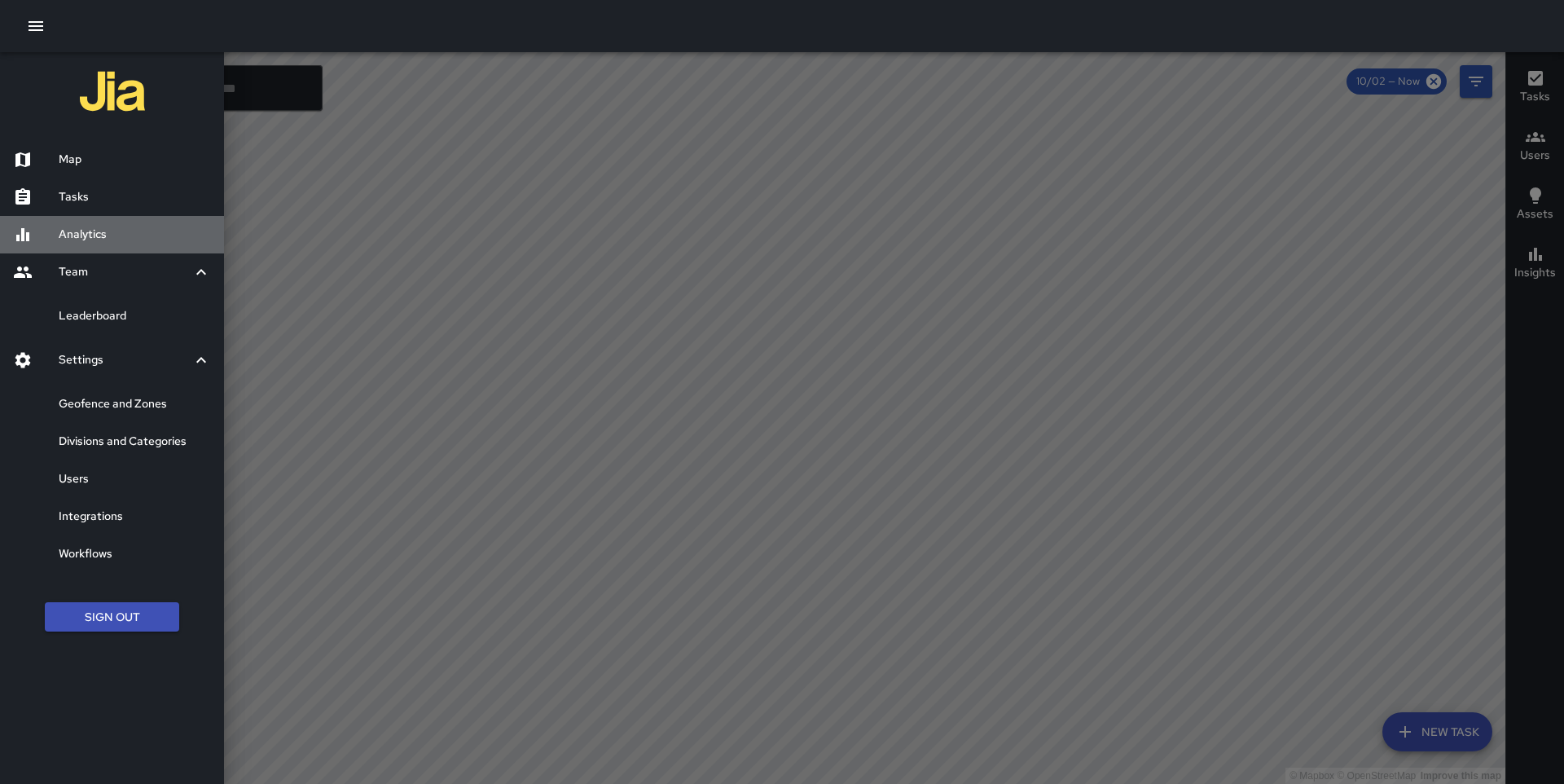
click at [124, 240] on h6 "Analytics" at bounding box center [135, 235] width 153 height 18
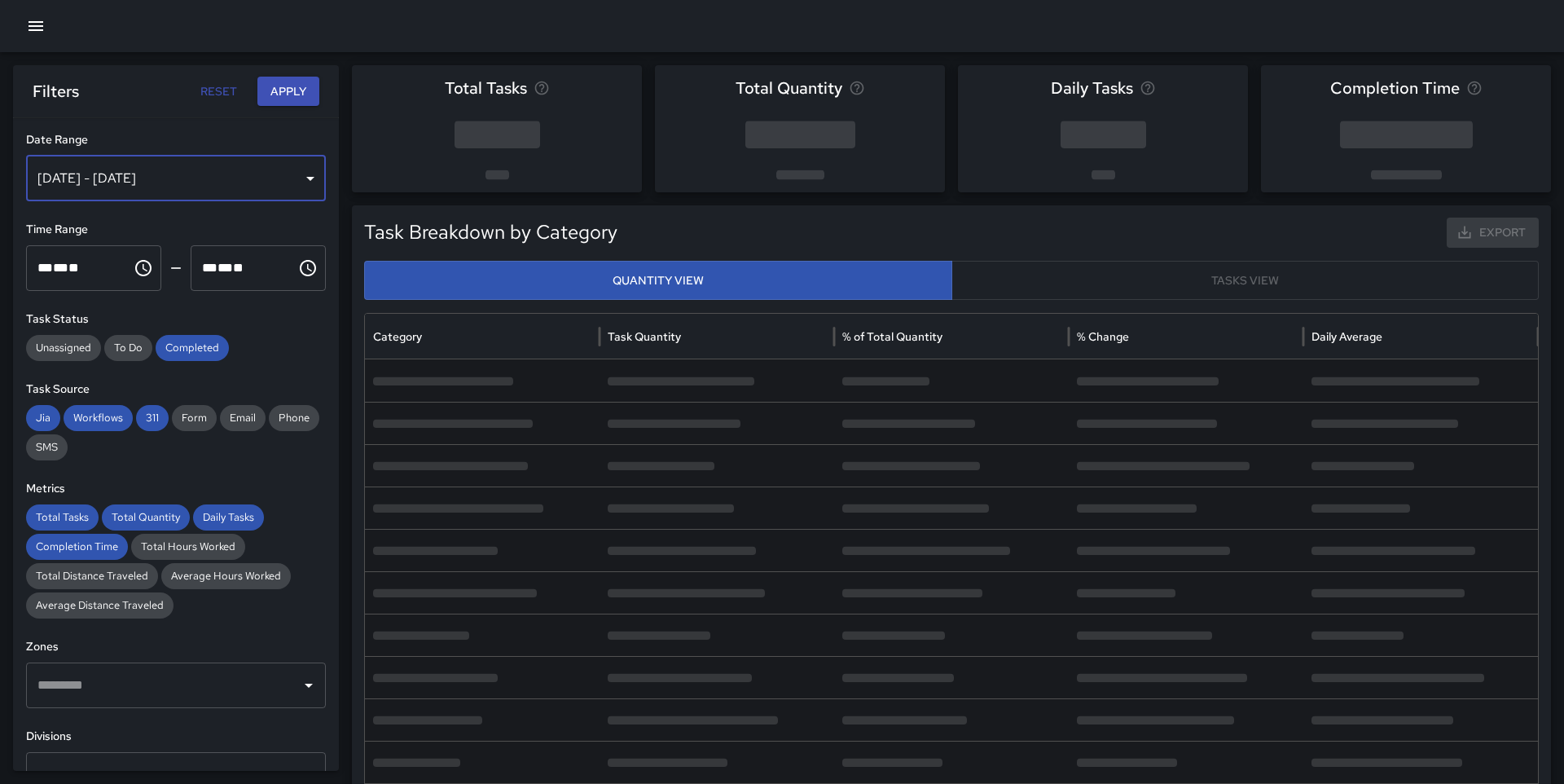
click at [165, 191] on div "[DATE] - [DATE]" at bounding box center [176, 178] width 300 height 46
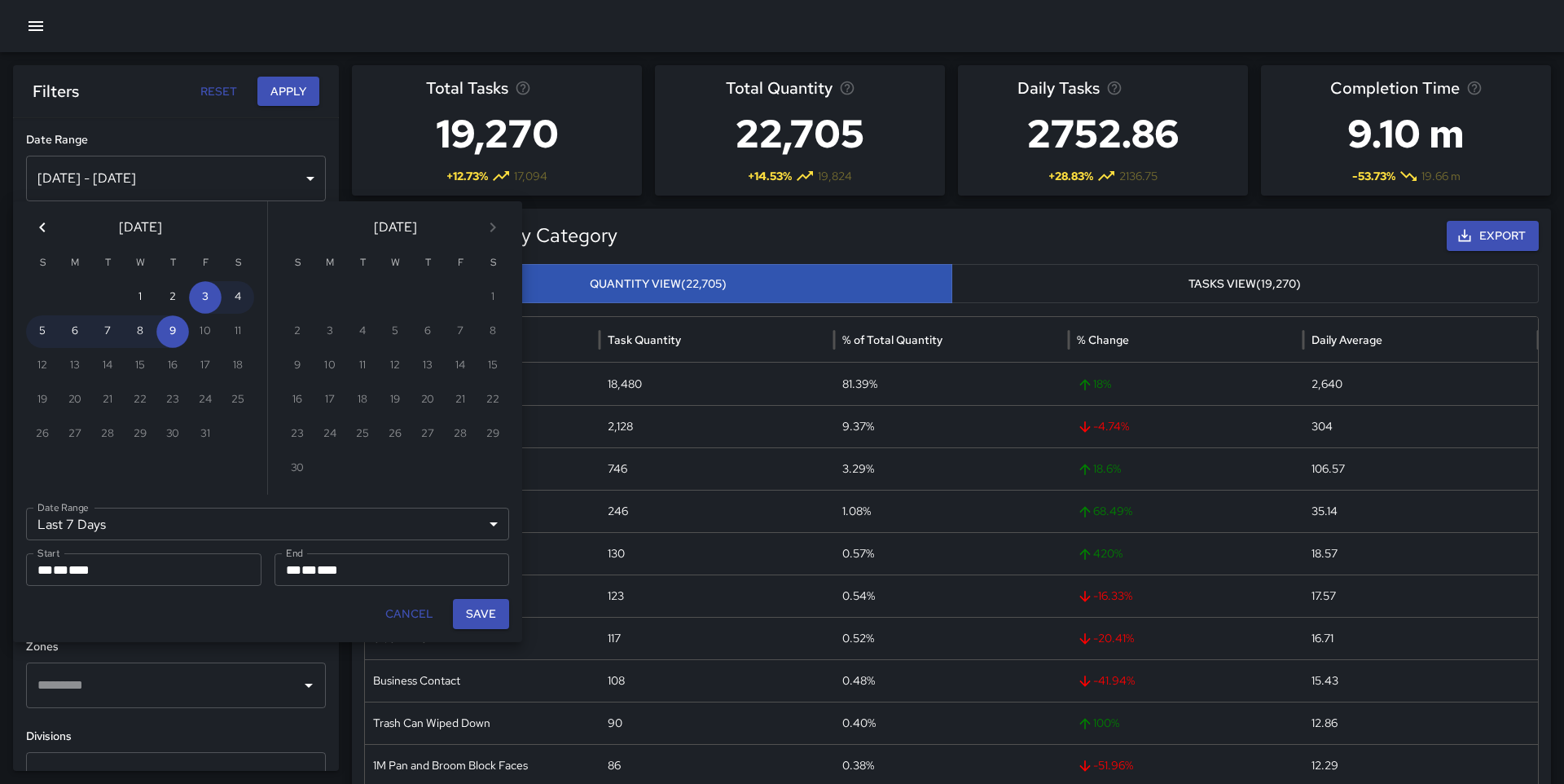
click at [55, 215] on div "[DATE]" at bounding box center [140, 224] width 254 height 46
click at [41, 223] on icon "Previous month" at bounding box center [42, 227] width 20 height 20
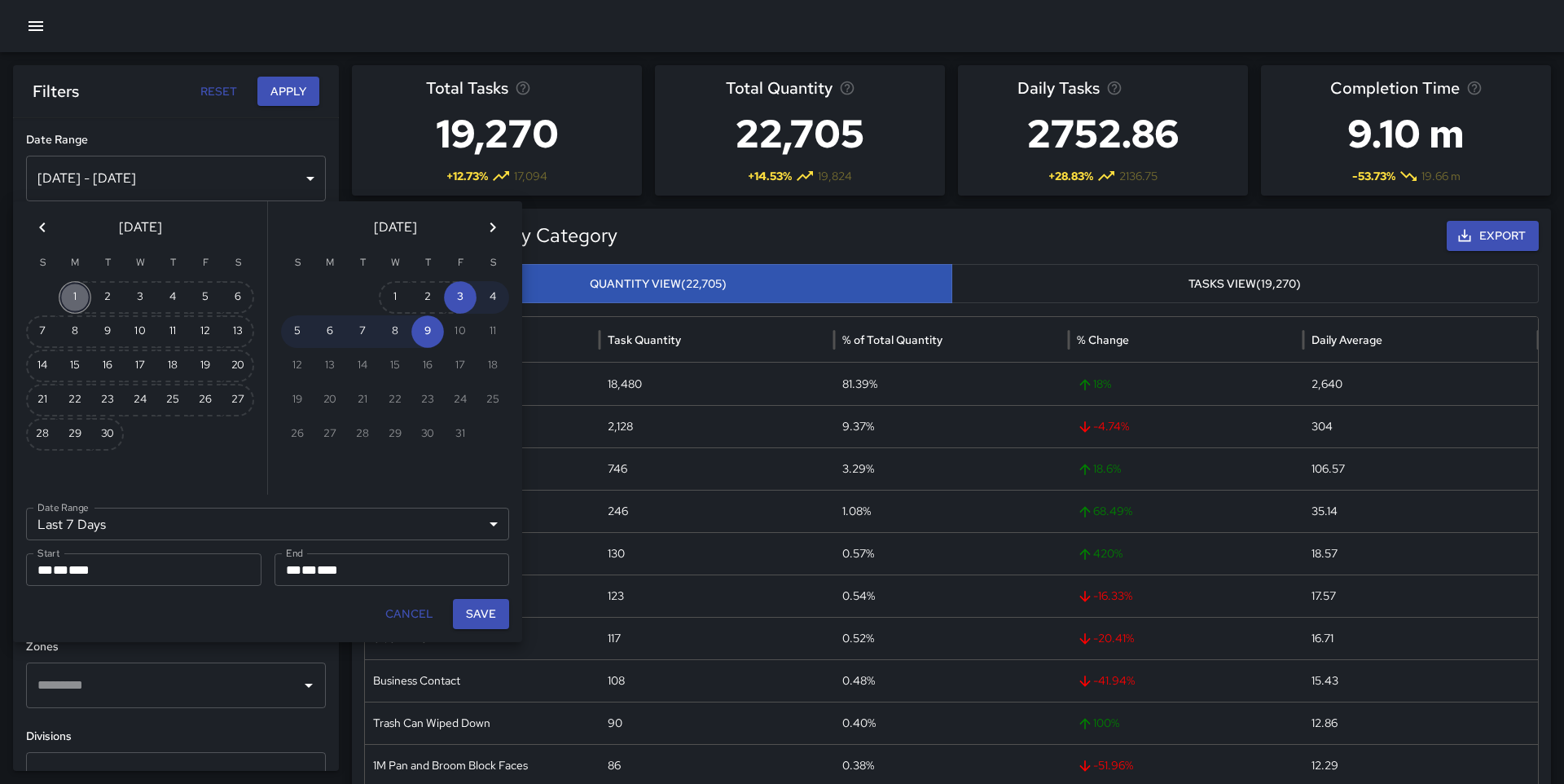
click at [71, 296] on button "1" at bounding box center [75, 297] width 32 height 32
type input "******"
type input "**********"
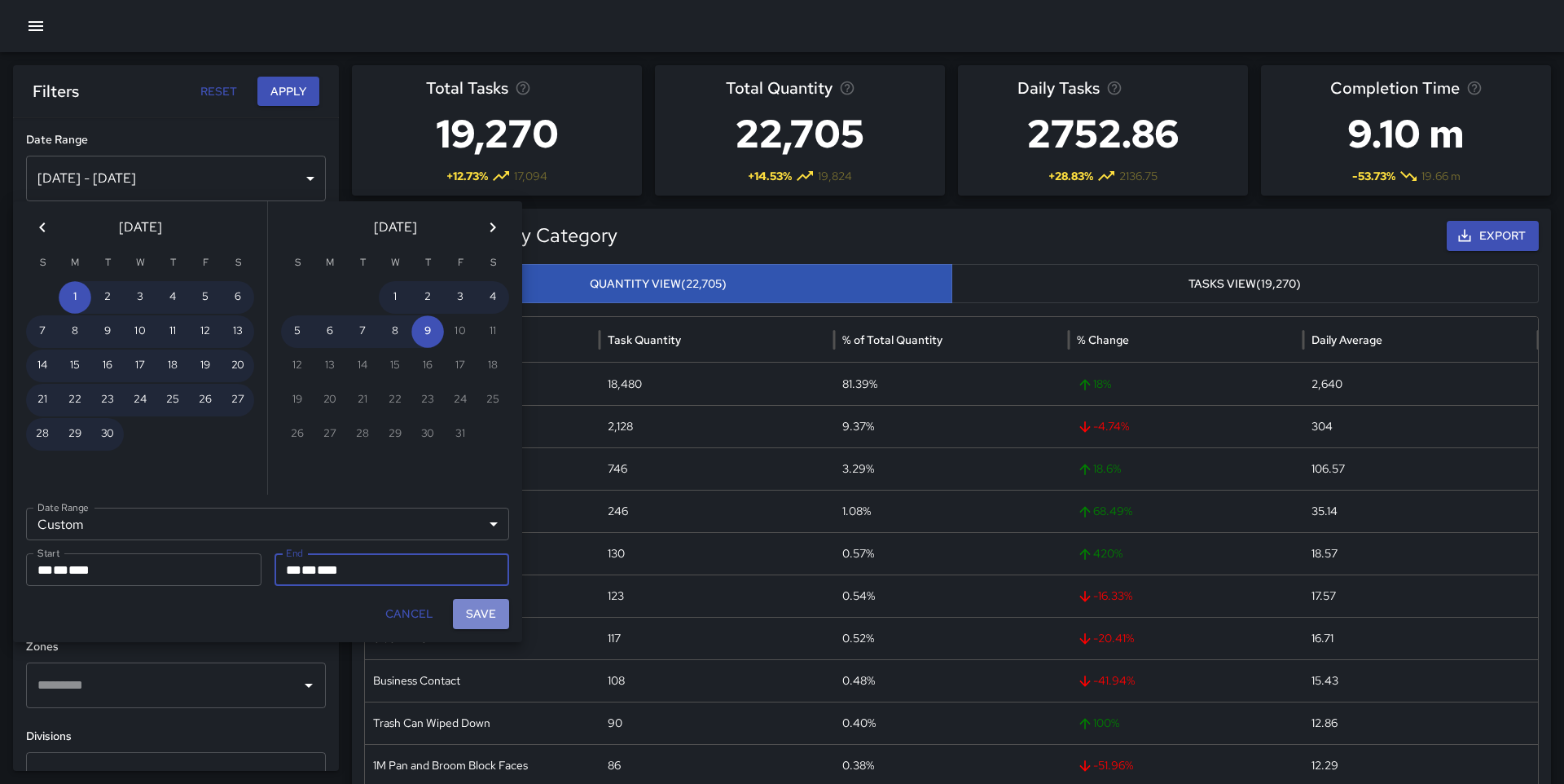
click at [477, 612] on button "Save" at bounding box center [482, 614] width 56 height 30
type input "**********"
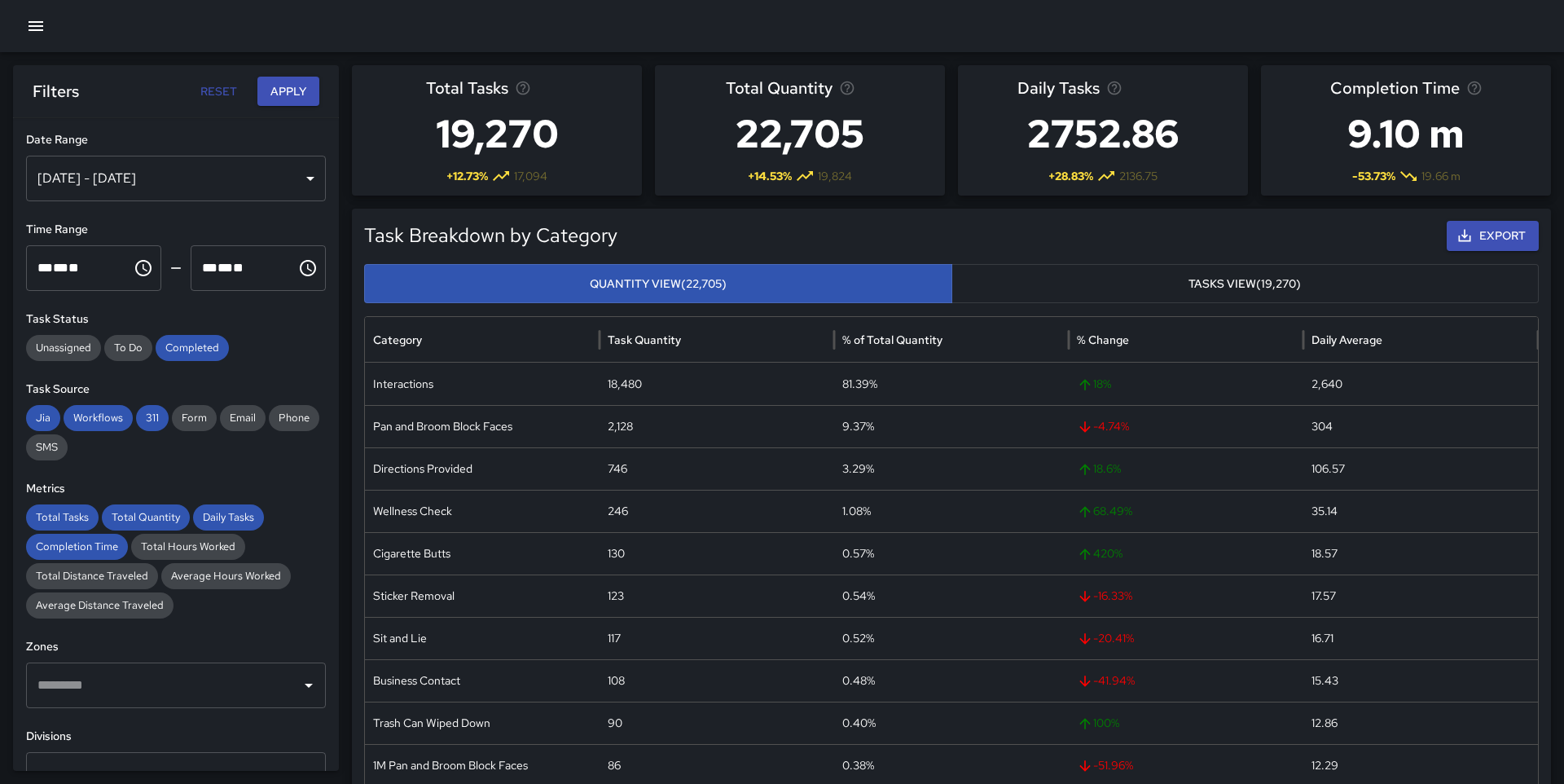
click at [290, 84] on button "Apply" at bounding box center [288, 91] width 62 height 30
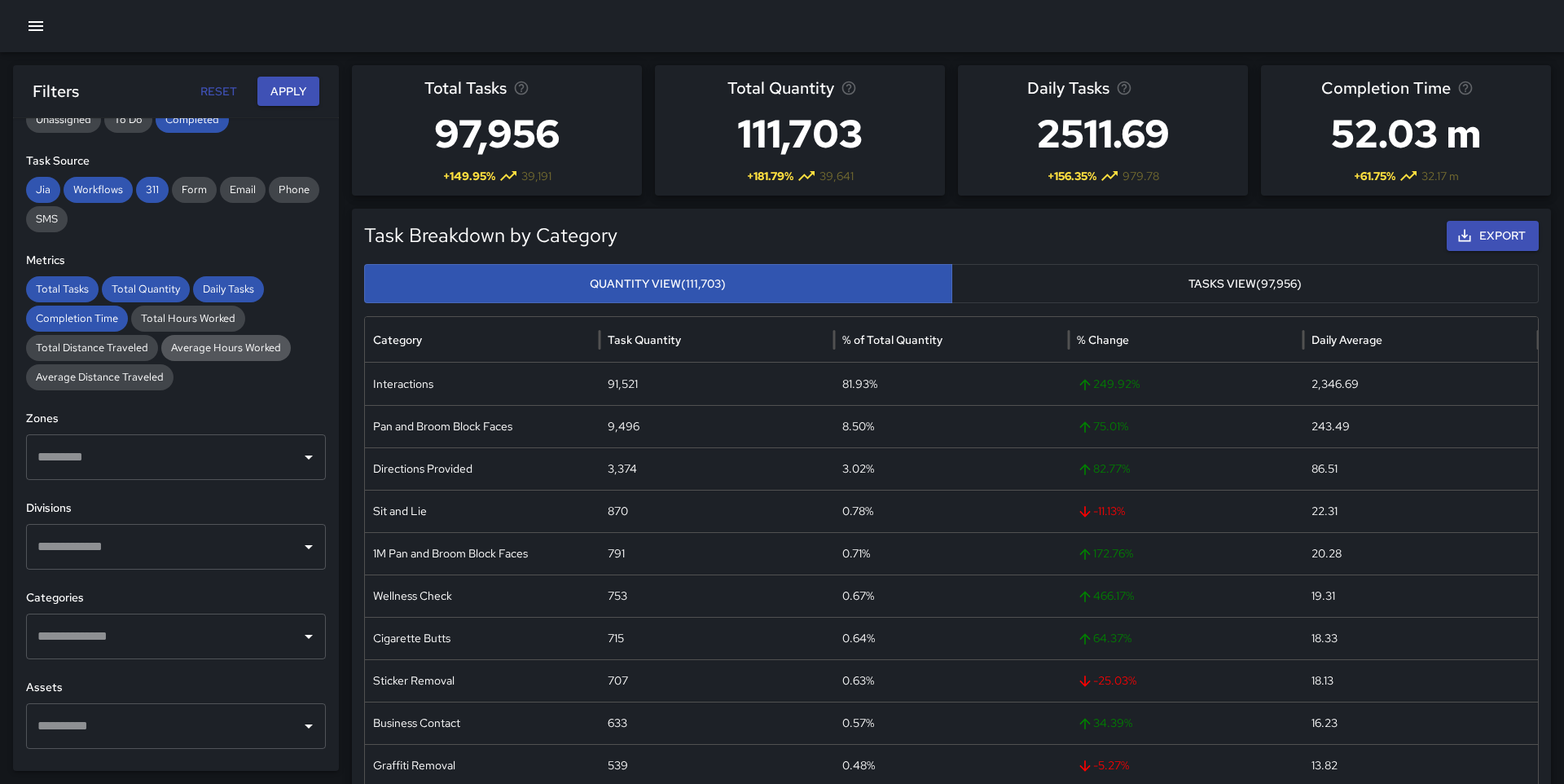
scroll to position [230, 0]
click at [220, 532] on input "text" at bounding box center [163, 544] width 261 height 31
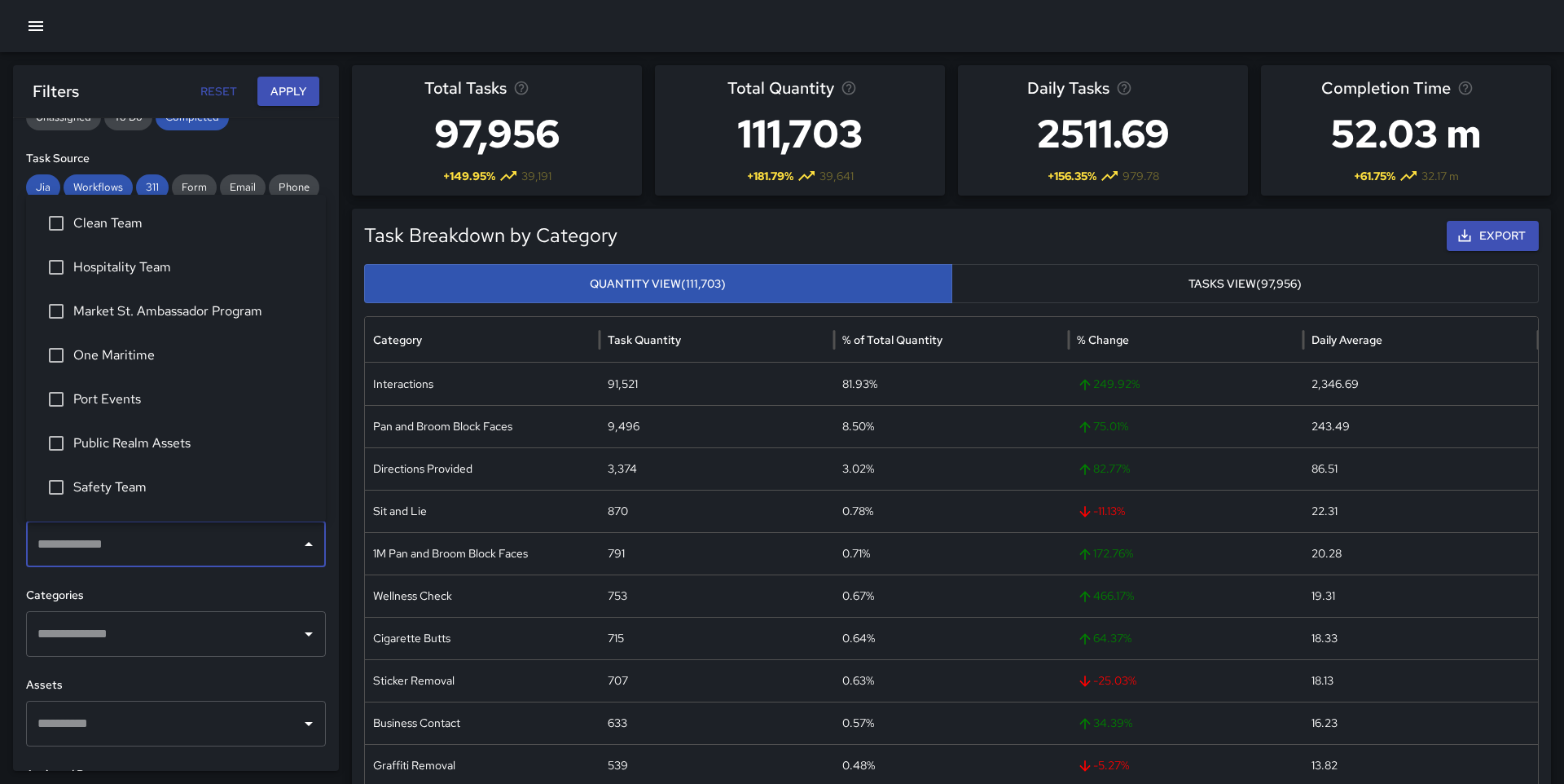
click at [115, 222] on span "Clean Team" at bounding box center [192, 224] width 240 height 20
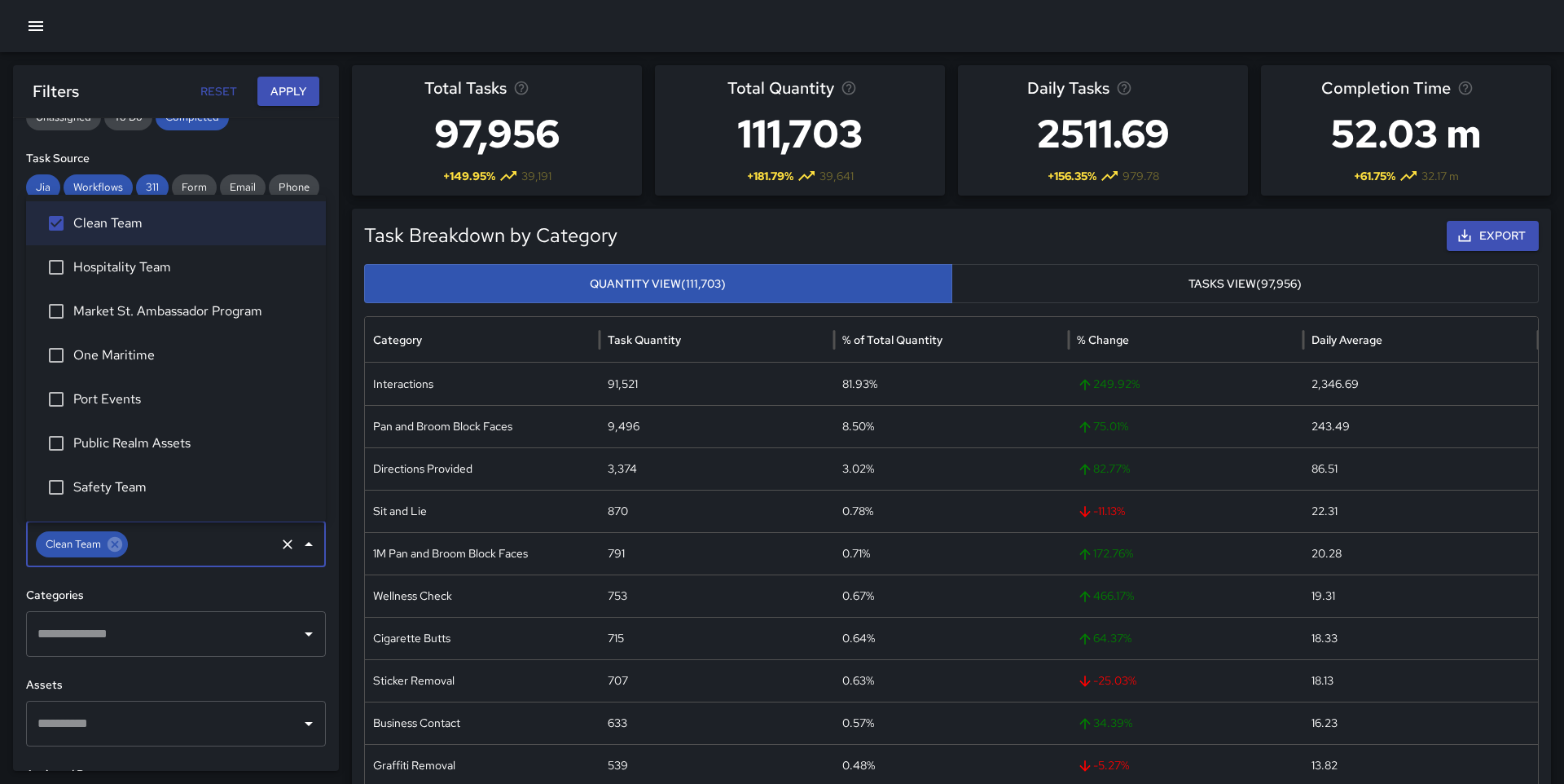
scroll to position [11, 0]
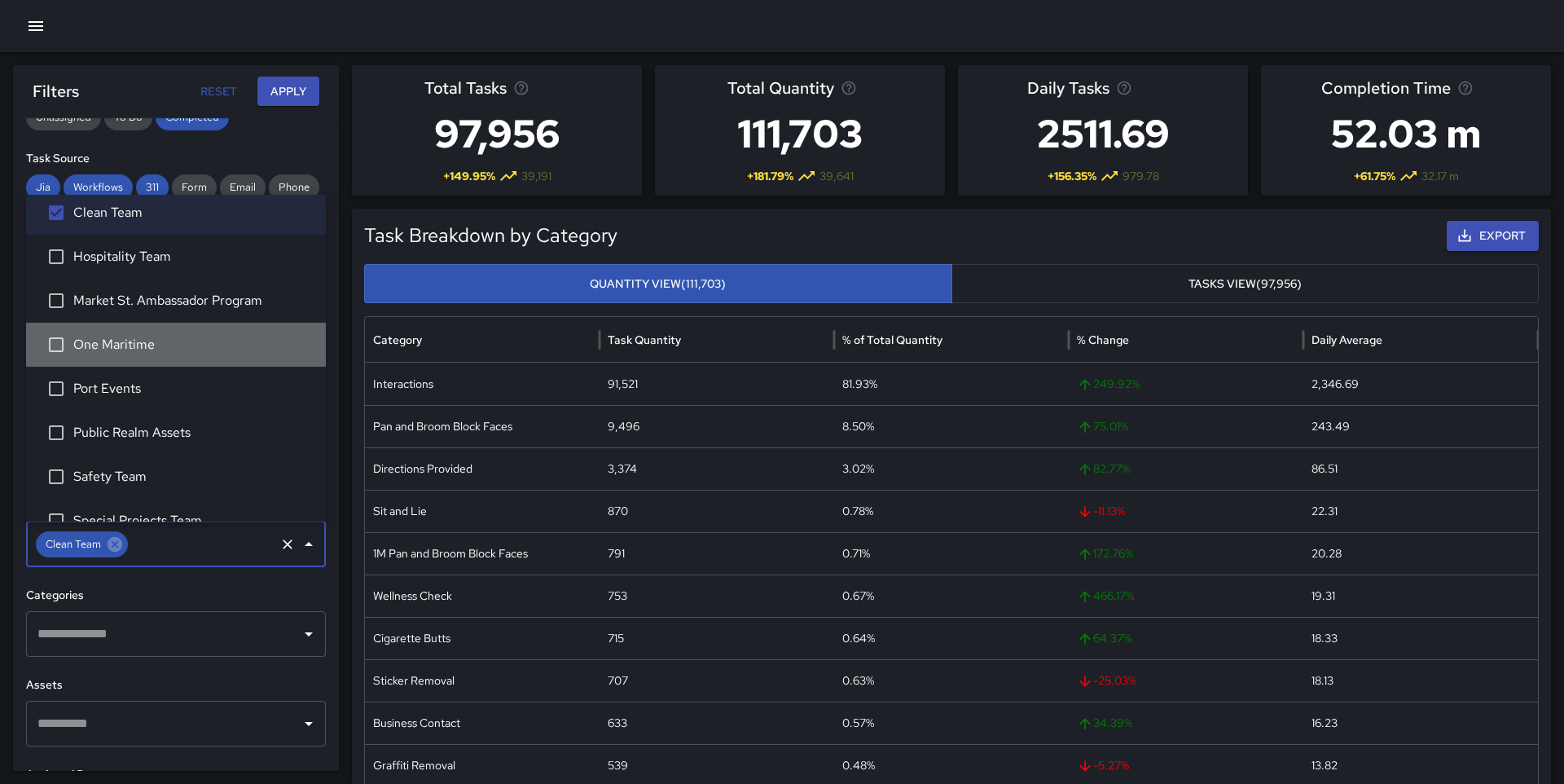
click at [101, 346] on span "One Maritime" at bounding box center [192, 345] width 240 height 20
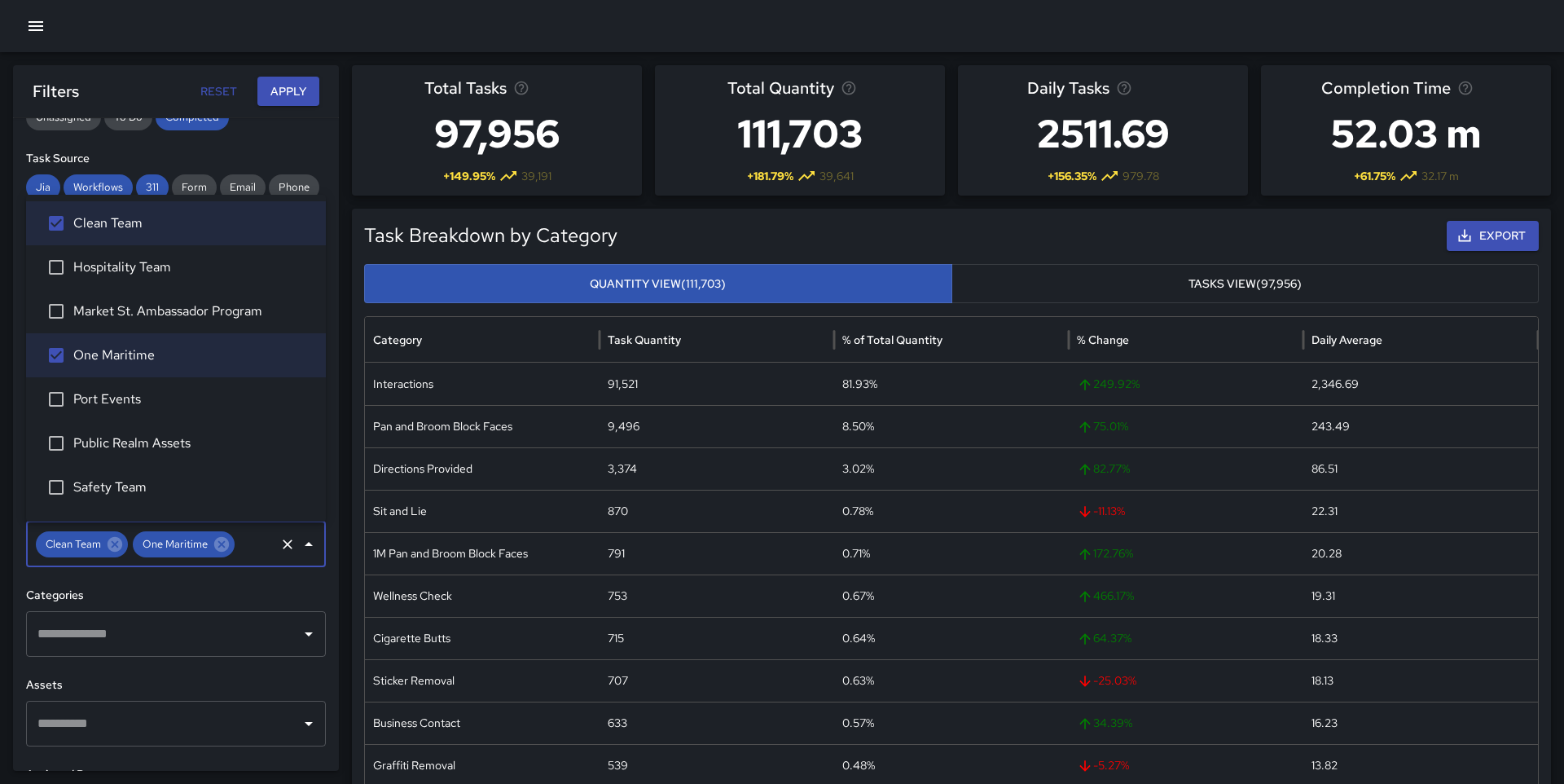
scroll to position [2, 0]
click at [110, 269] on span "Hospitality Team" at bounding box center [192, 266] width 240 height 20
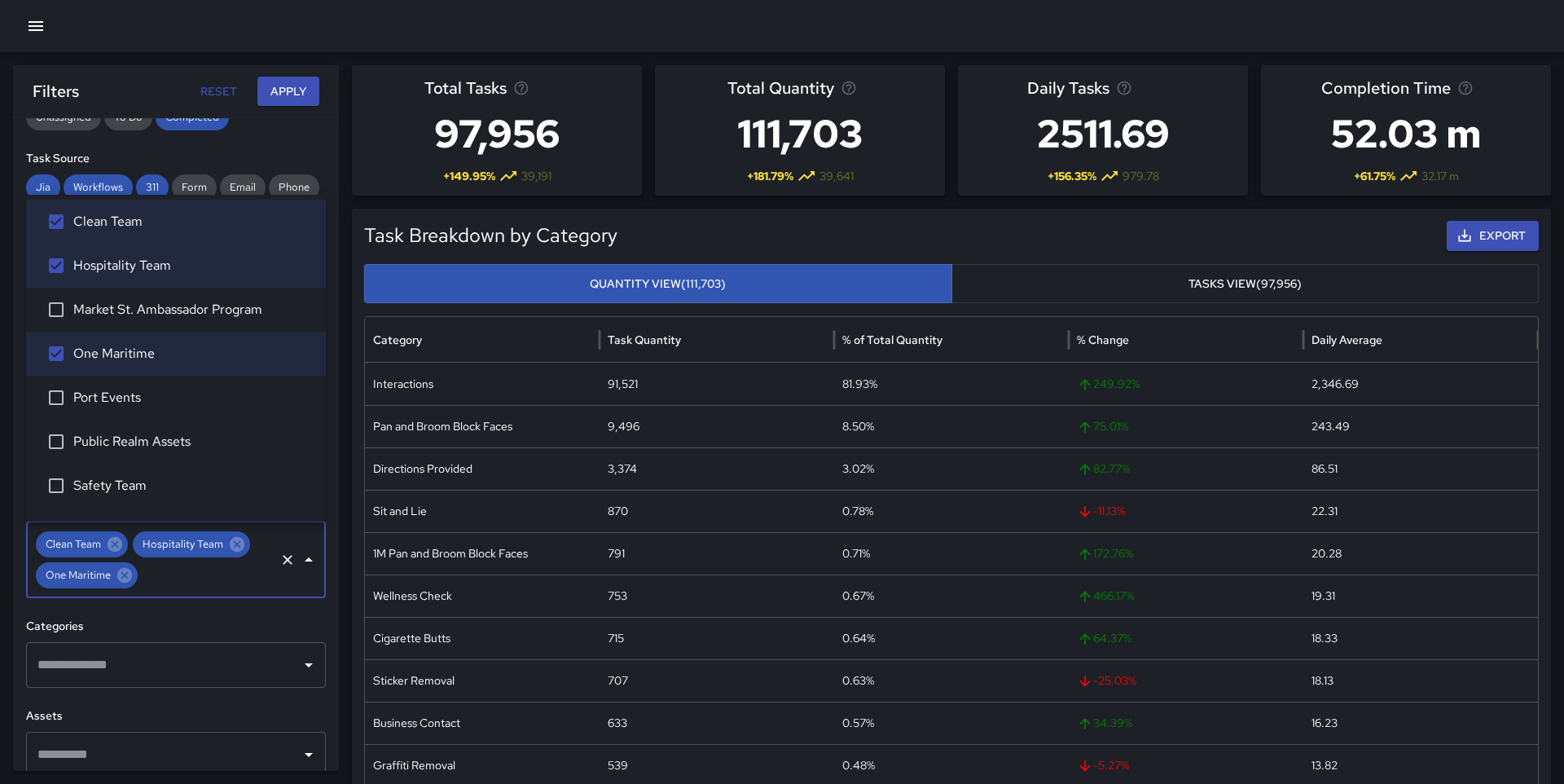
scroll to position [38, 0]
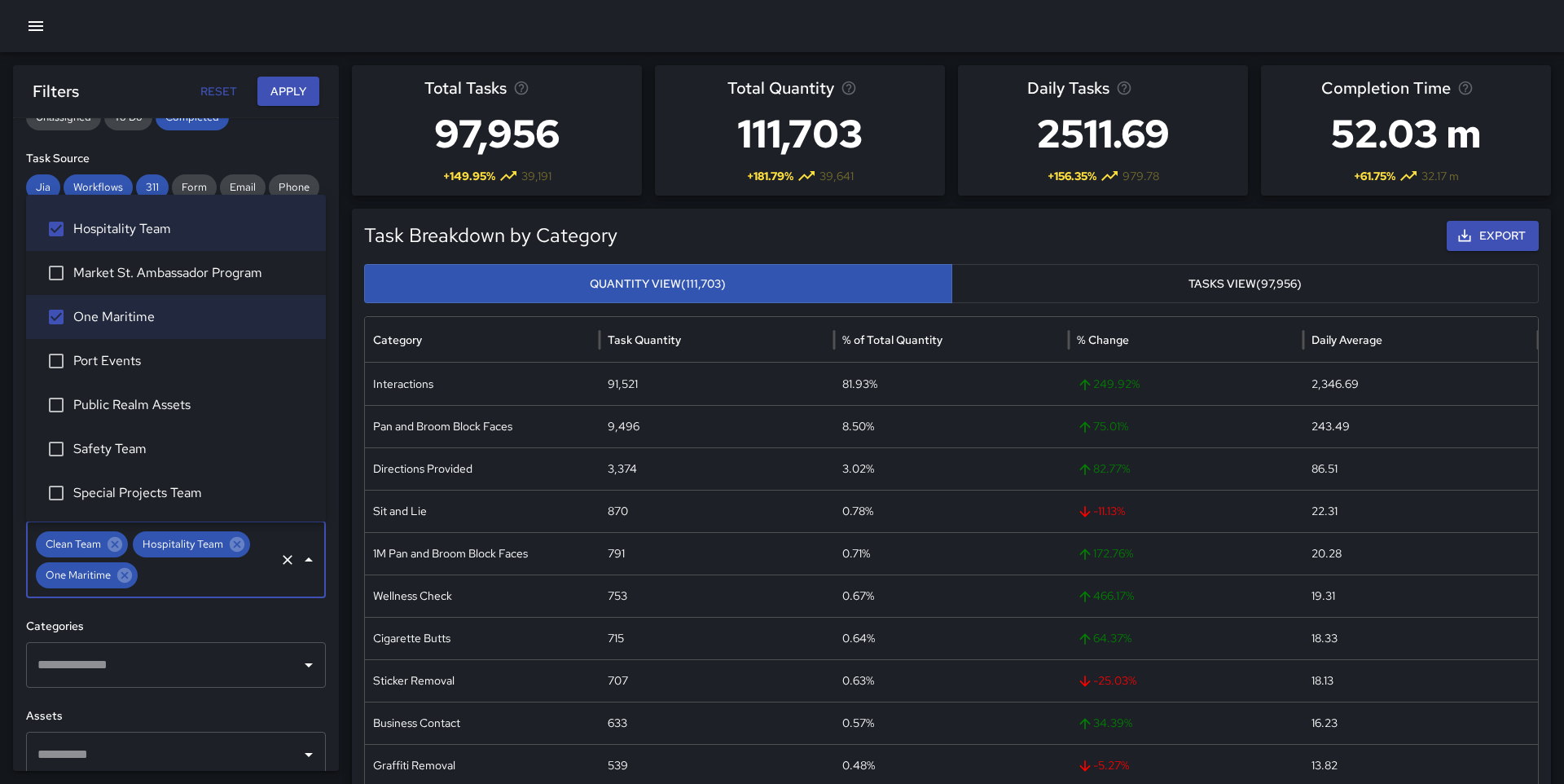
click at [142, 498] on span "Special Projects Team" at bounding box center [192, 493] width 240 height 20
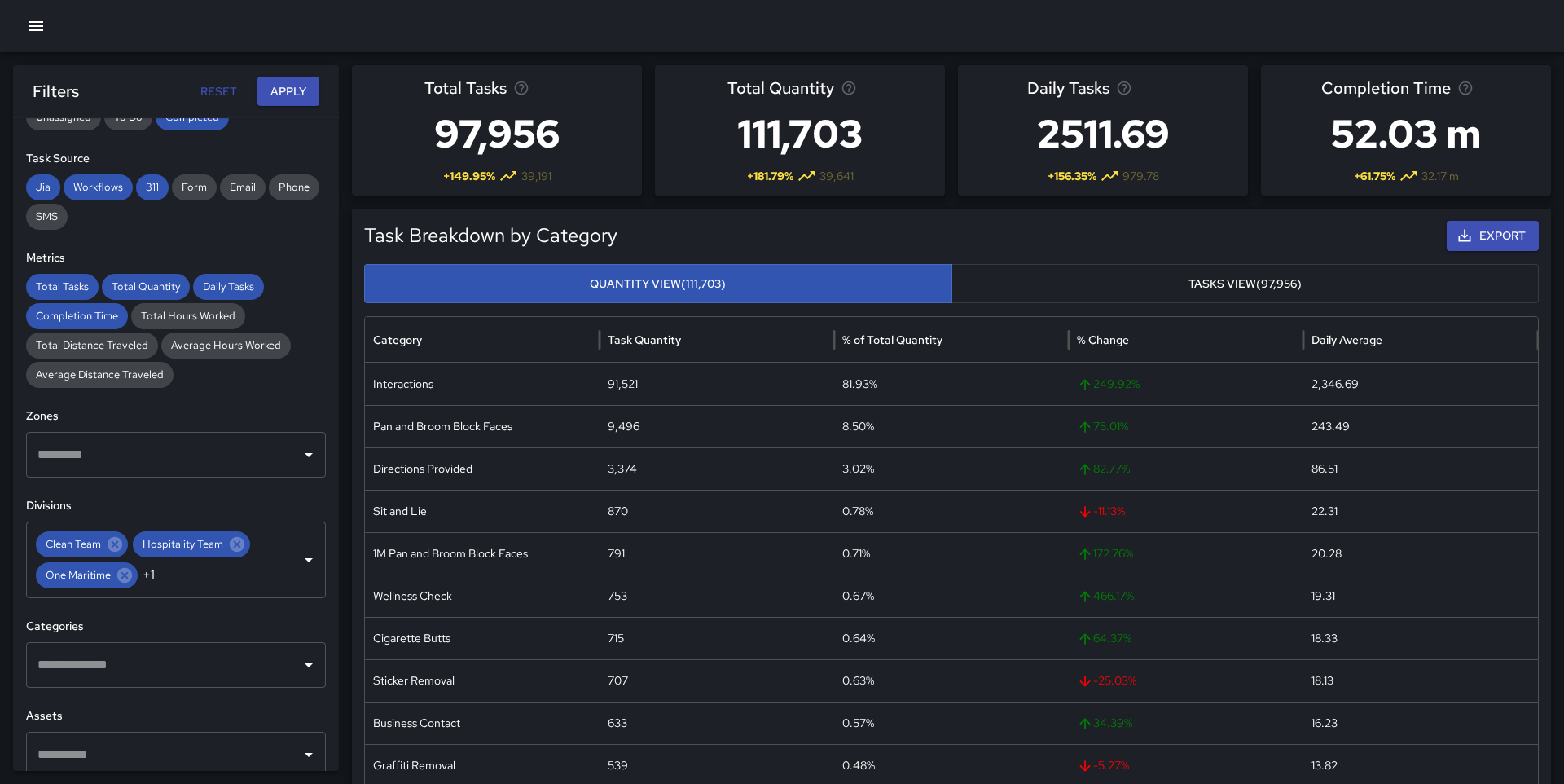
click at [252, 646] on div "**********" at bounding box center [176, 444] width 326 height 652
click at [298, 92] on button "Apply" at bounding box center [288, 91] width 62 height 30
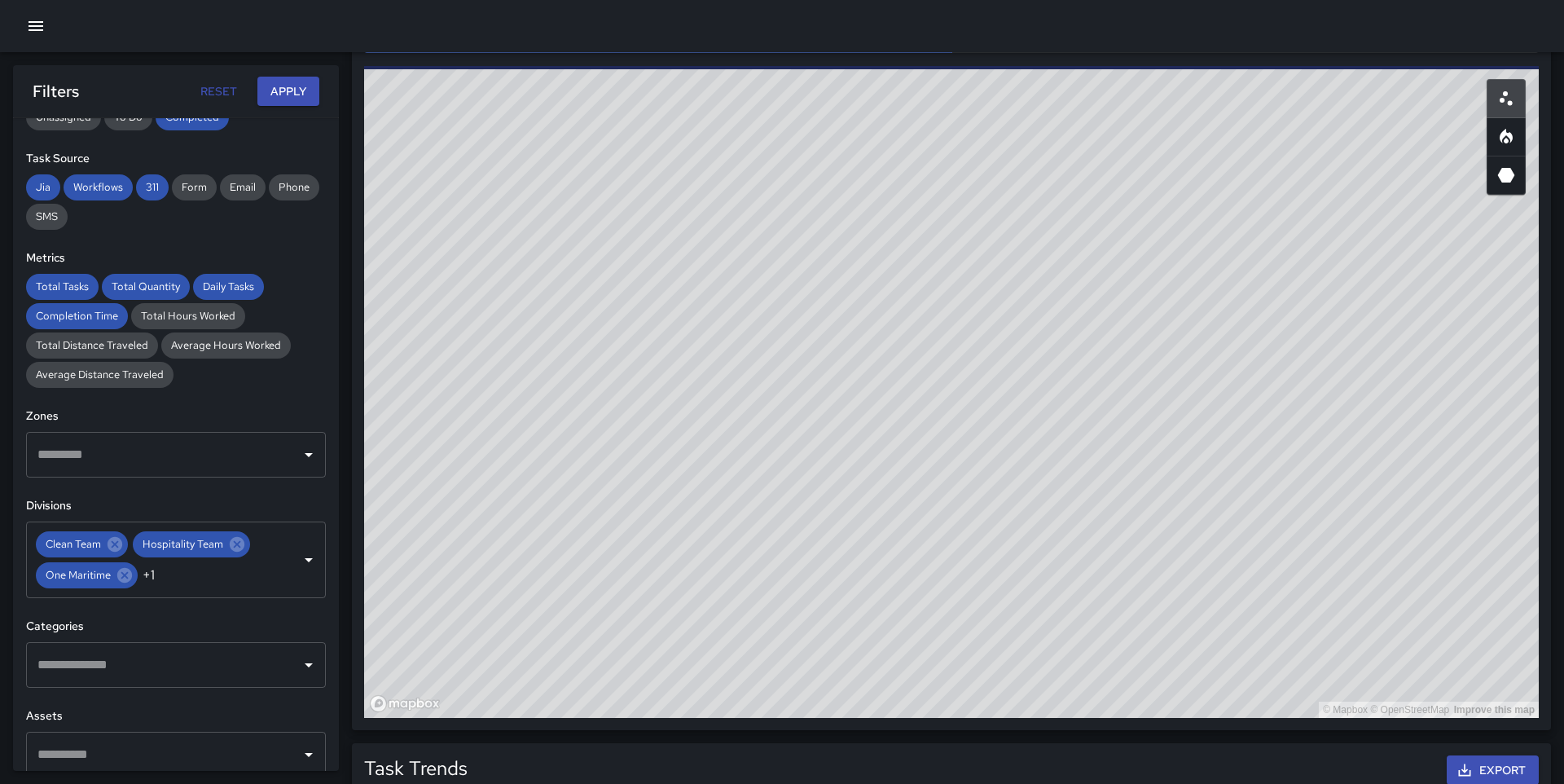
scroll to position [888, 0]
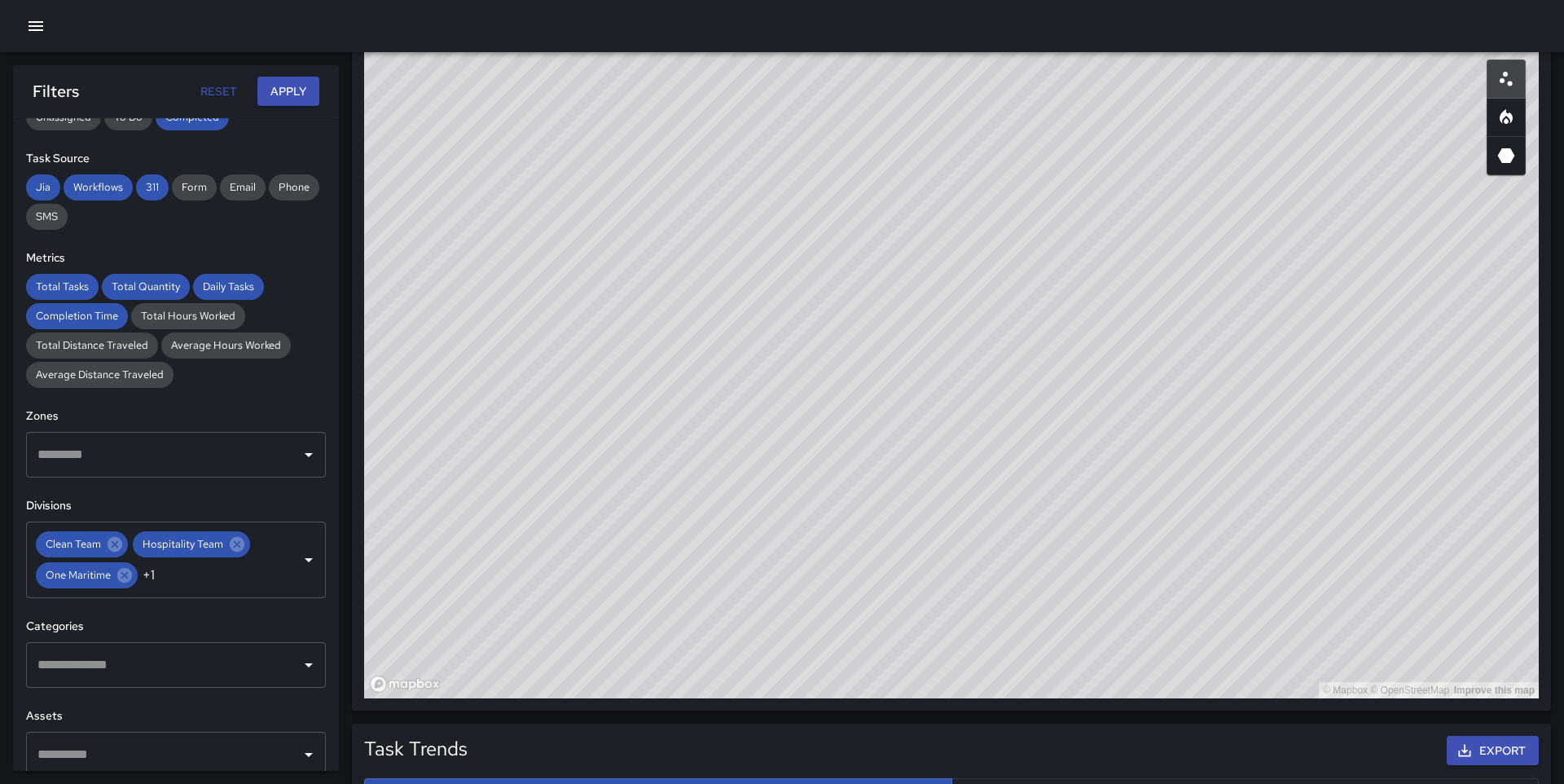
click at [1503, 128] on button "button" at bounding box center [1506, 117] width 39 height 39
click at [1505, 88] on button "button" at bounding box center [1506, 79] width 39 height 39
click at [1504, 125] on icon "Heatmap" at bounding box center [1507, 118] width 20 height 20
click at [1513, 169] on button "button" at bounding box center [1506, 155] width 39 height 39
drag, startPoint x: 806, startPoint y: 253, endPoint x: 1019, endPoint y: 332, distance: 227.2
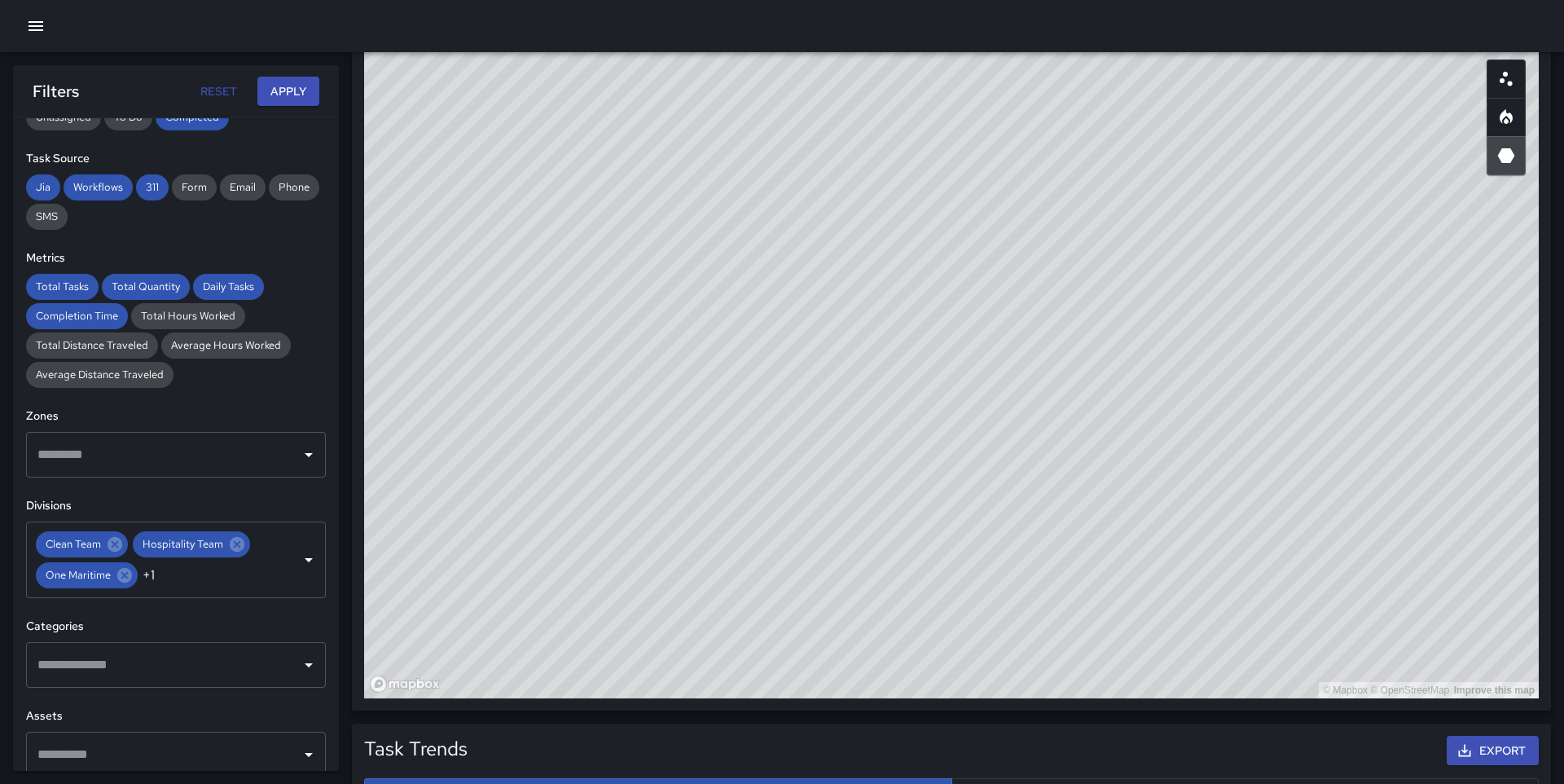
click at [1019, 332] on div "© Mapbox © OpenStreetMap Improve this map" at bounding box center [951, 372] width 1175 height 651
drag, startPoint x: 1302, startPoint y: 559, endPoint x: 1050, endPoint y: 543, distance: 252.5
click at [1050, 543] on div "© Mapbox © OpenStreetMap Improve this map" at bounding box center [951, 372] width 1175 height 651
drag, startPoint x: 1050, startPoint y: 544, endPoint x: 997, endPoint y: 433, distance: 123.0
click at [997, 433] on div "© Mapbox © OpenStreetMap Improve this map" at bounding box center [951, 372] width 1175 height 651
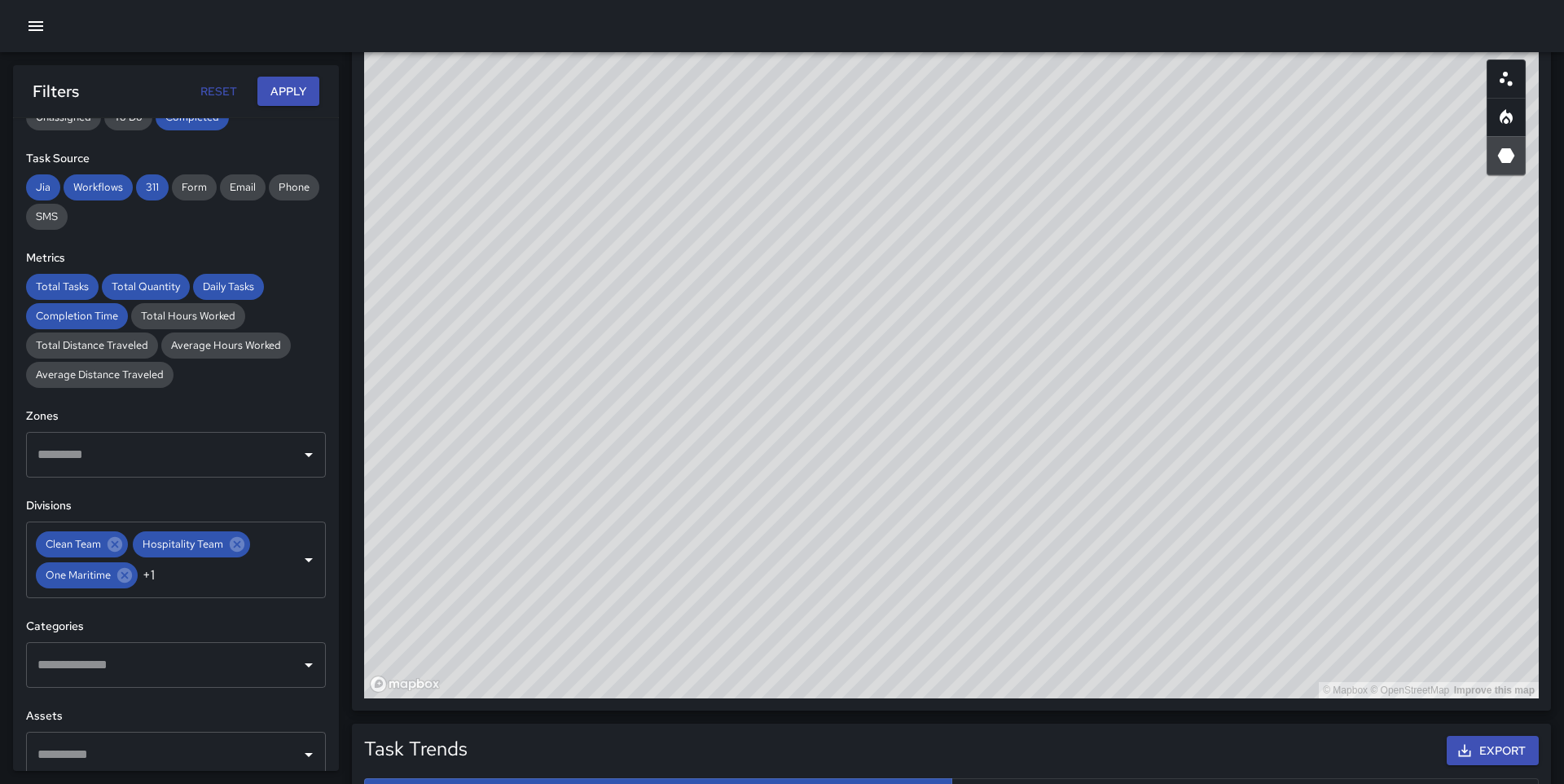
click at [1509, 80] on icon "Scatterplot" at bounding box center [1507, 80] width 20 height 20
drag, startPoint x: 1125, startPoint y: 351, endPoint x: 1136, endPoint y: 347, distance: 11.7
click at [1136, 347] on div "© Mapbox © OpenStreetMap Improve this map" at bounding box center [951, 372] width 1175 height 651
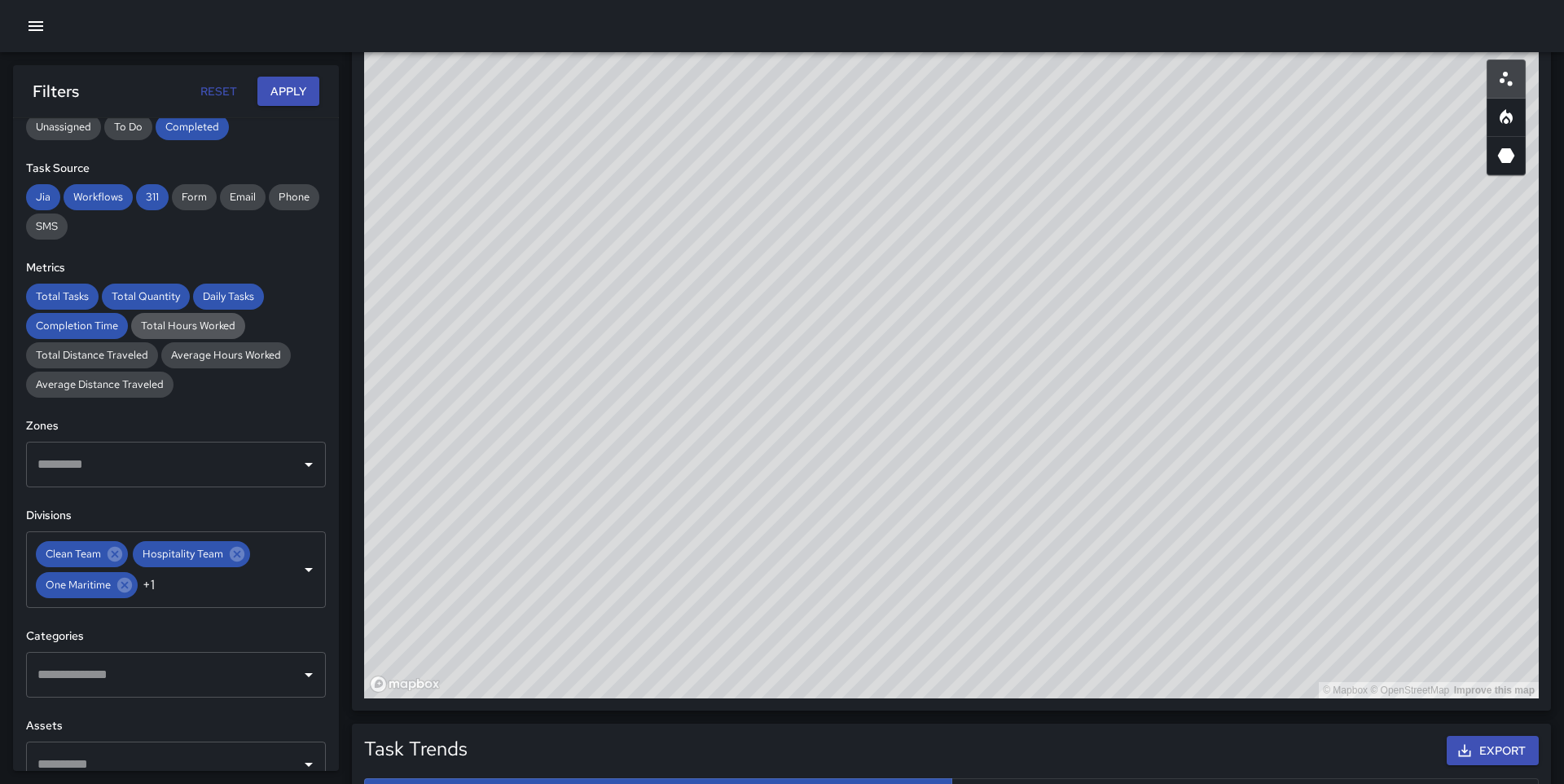
scroll to position [226, 0]
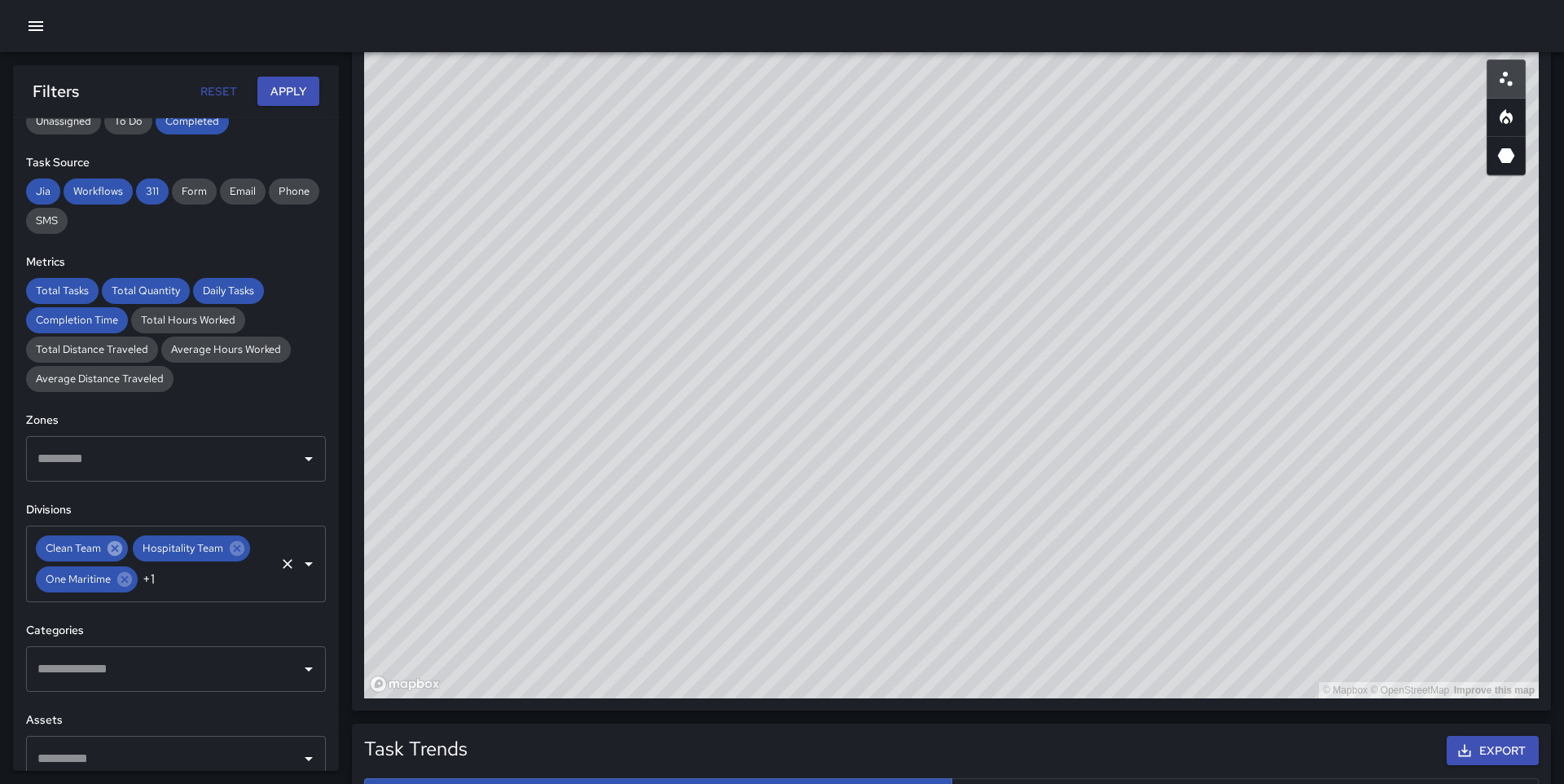
click at [112, 548] on icon at bounding box center [115, 549] width 15 height 15
click at [142, 547] on icon at bounding box center [140, 549] width 15 height 15
click at [162, 577] on icon at bounding box center [167, 579] width 15 height 15
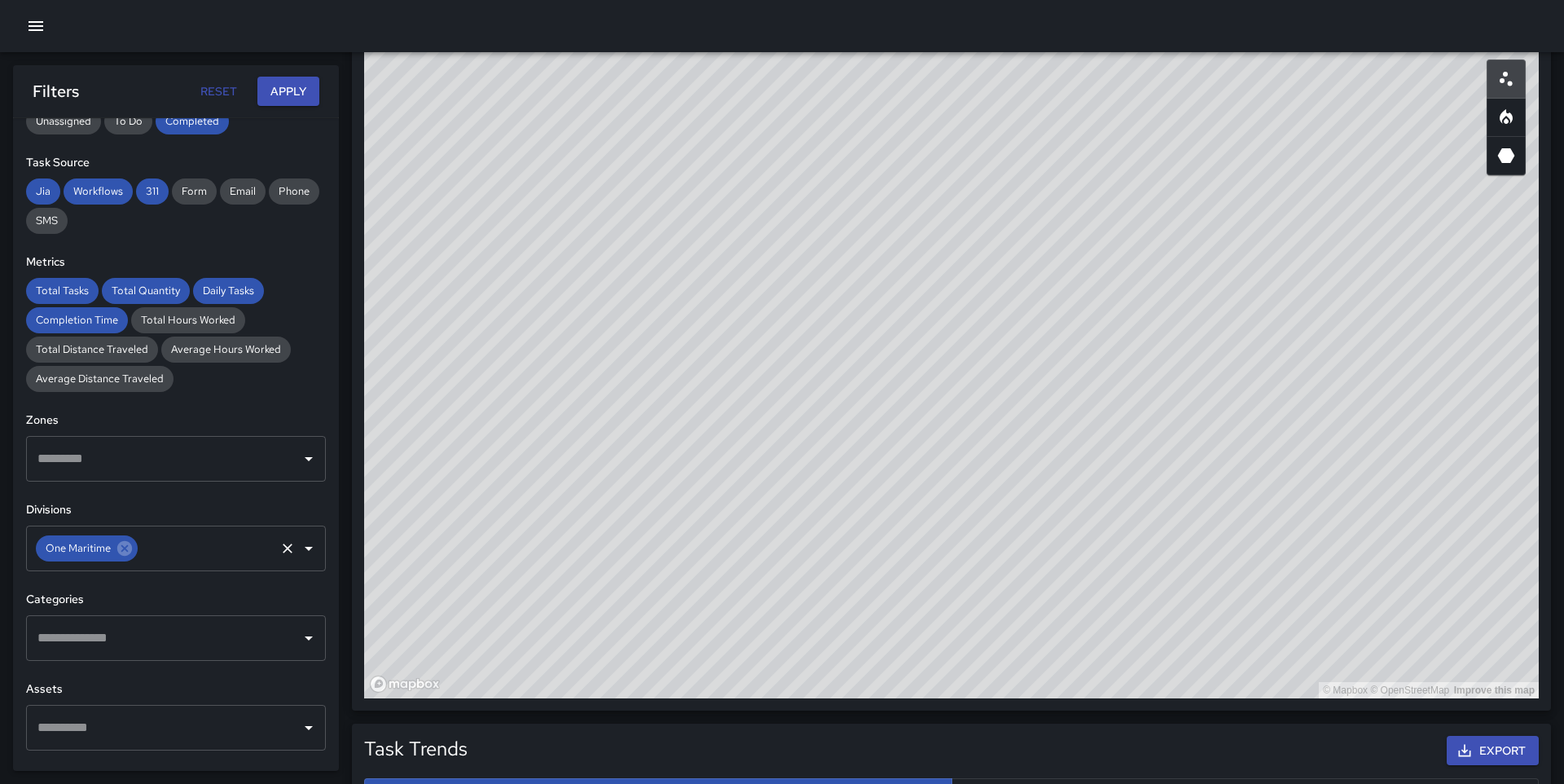
scroll to position [0, 0]
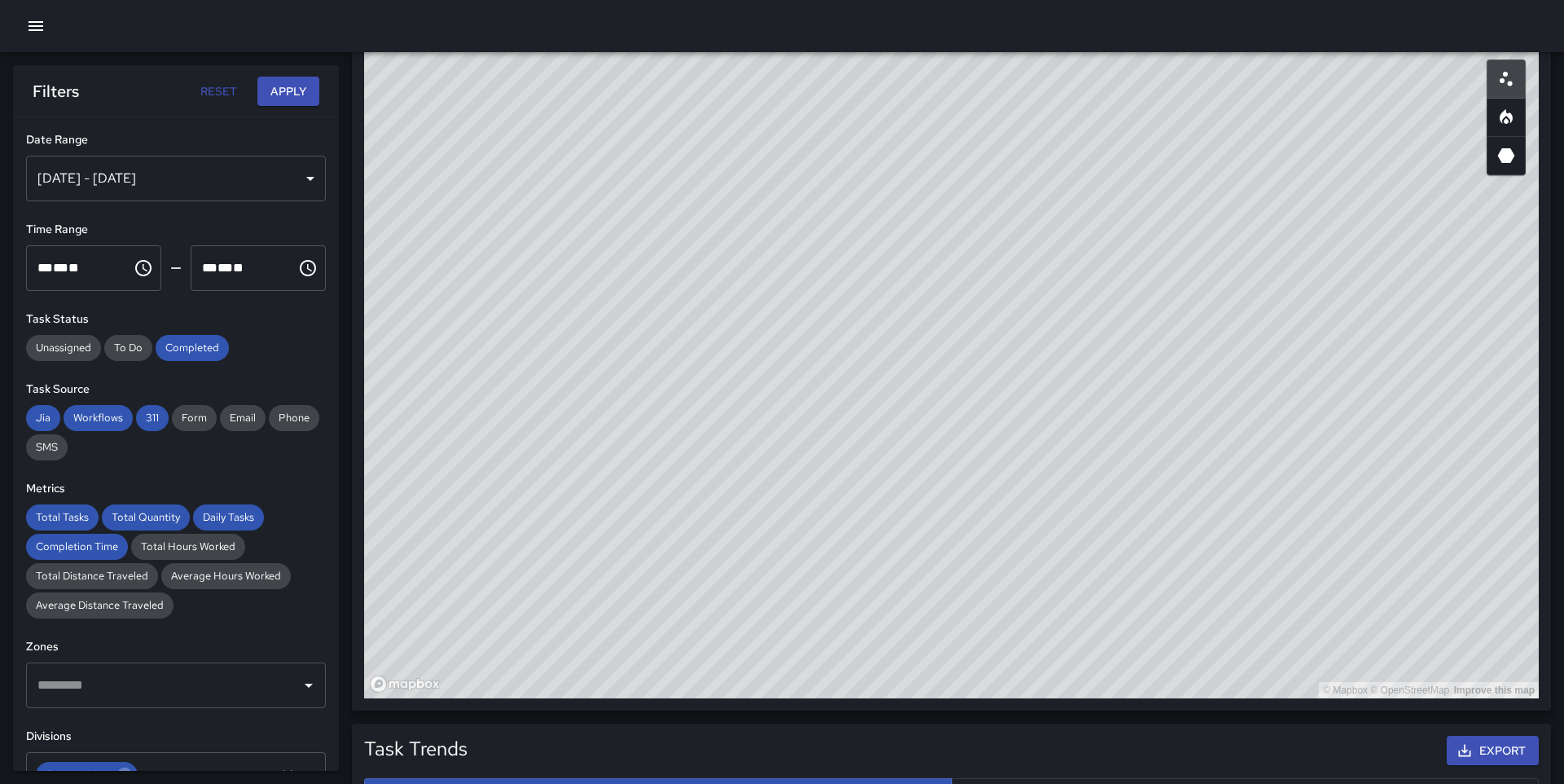
click at [238, 185] on div "[DATE] - [DATE]" at bounding box center [176, 178] width 300 height 46
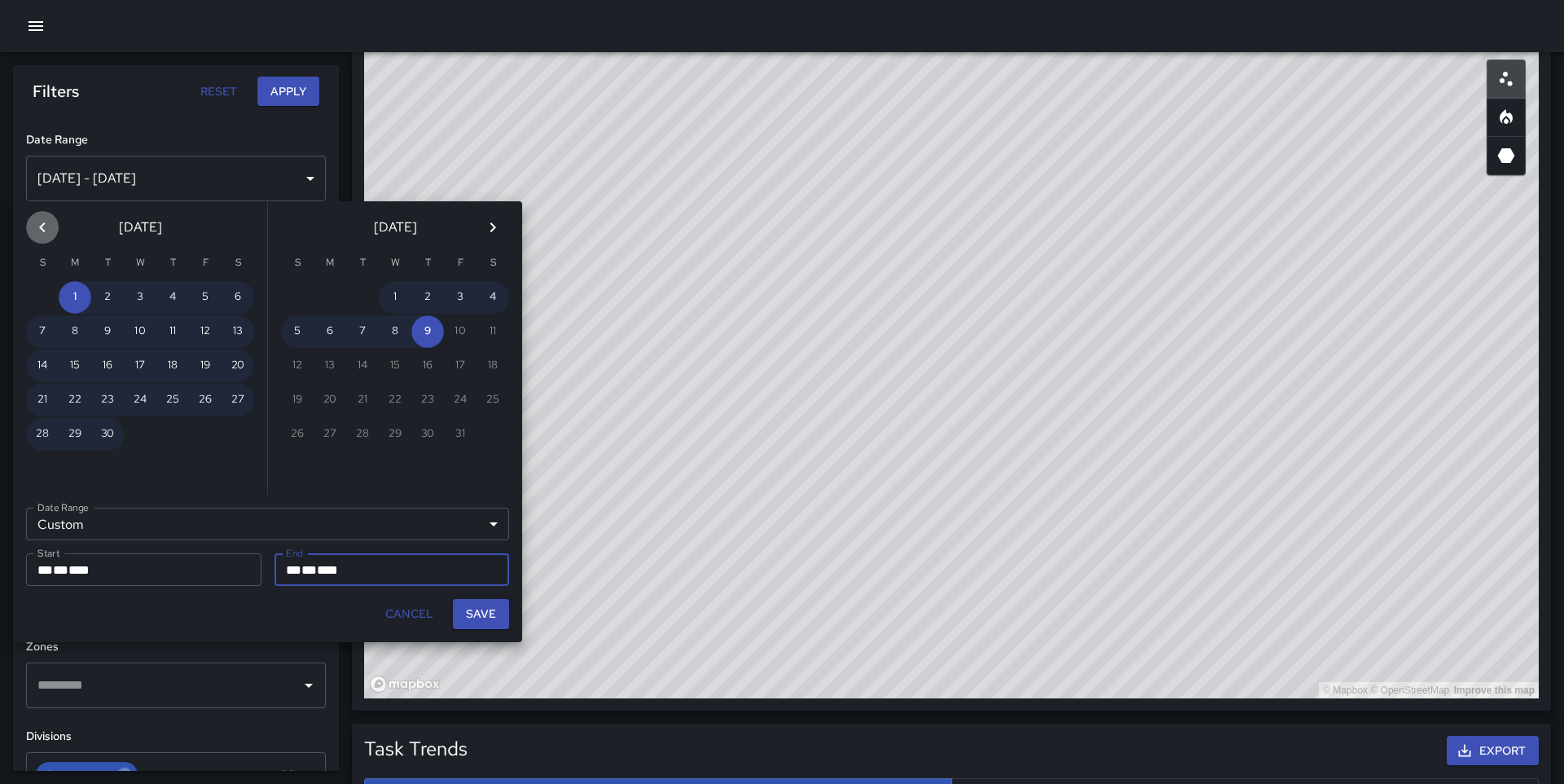
click at [41, 225] on icon "Previous month" at bounding box center [41, 227] width 6 height 10
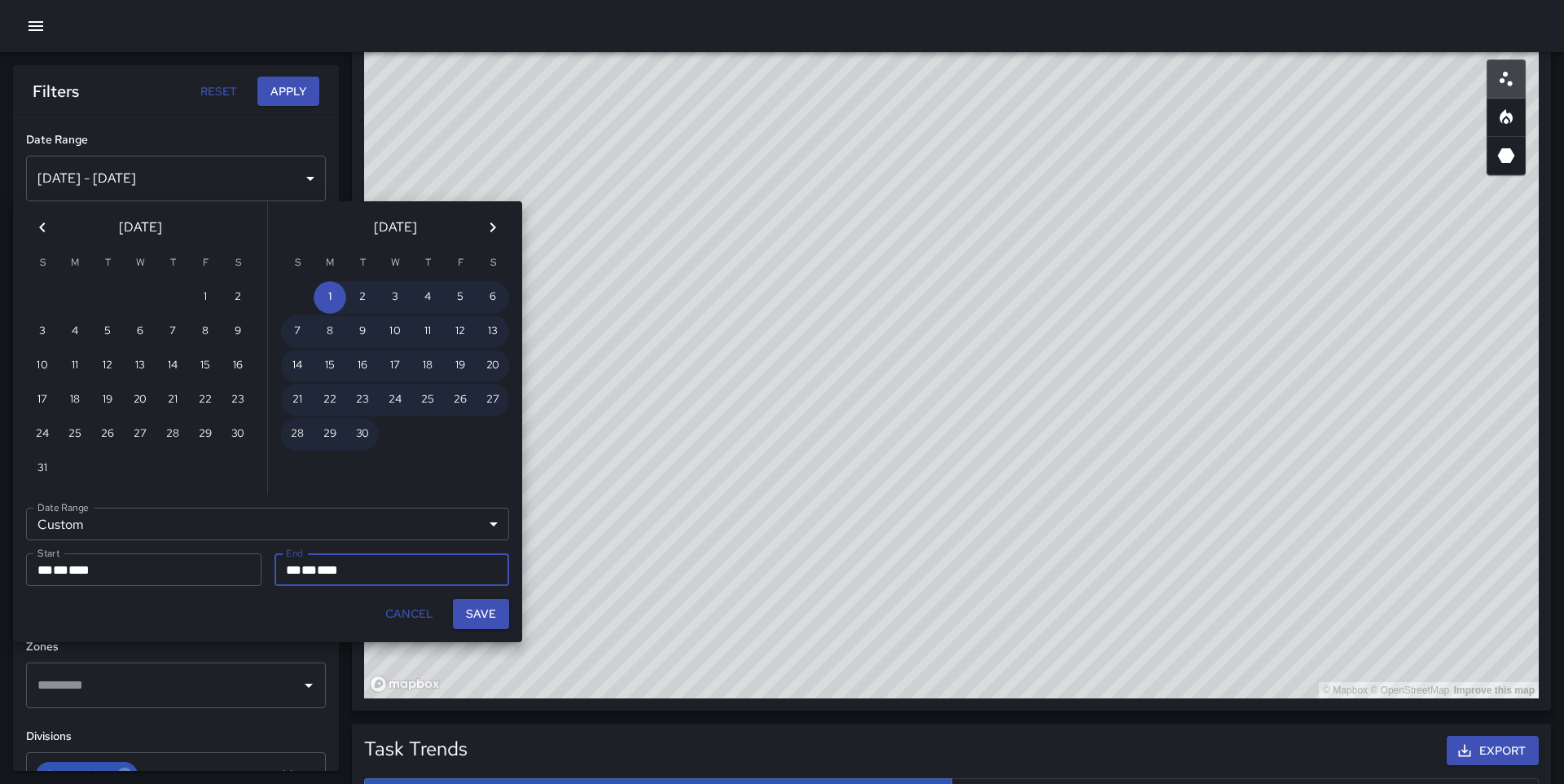
click at [41, 225] on icon "Previous month" at bounding box center [41, 227] width 6 height 10
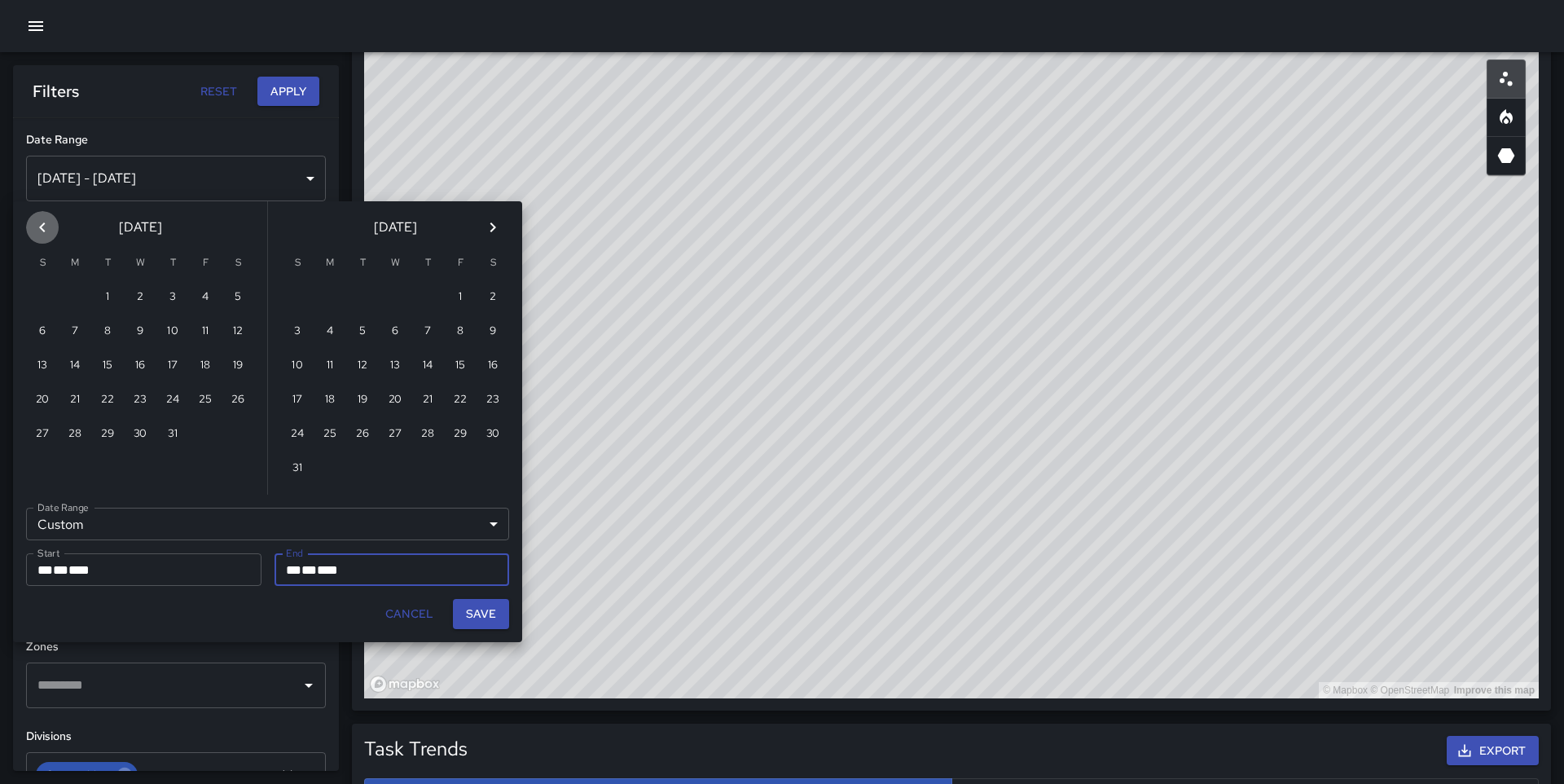
click at [50, 227] on icon "Previous month" at bounding box center [42, 227] width 20 height 20
click at [168, 294] on button "1" at bounding box center [172, 297] width 32 height 32
type input "**********"
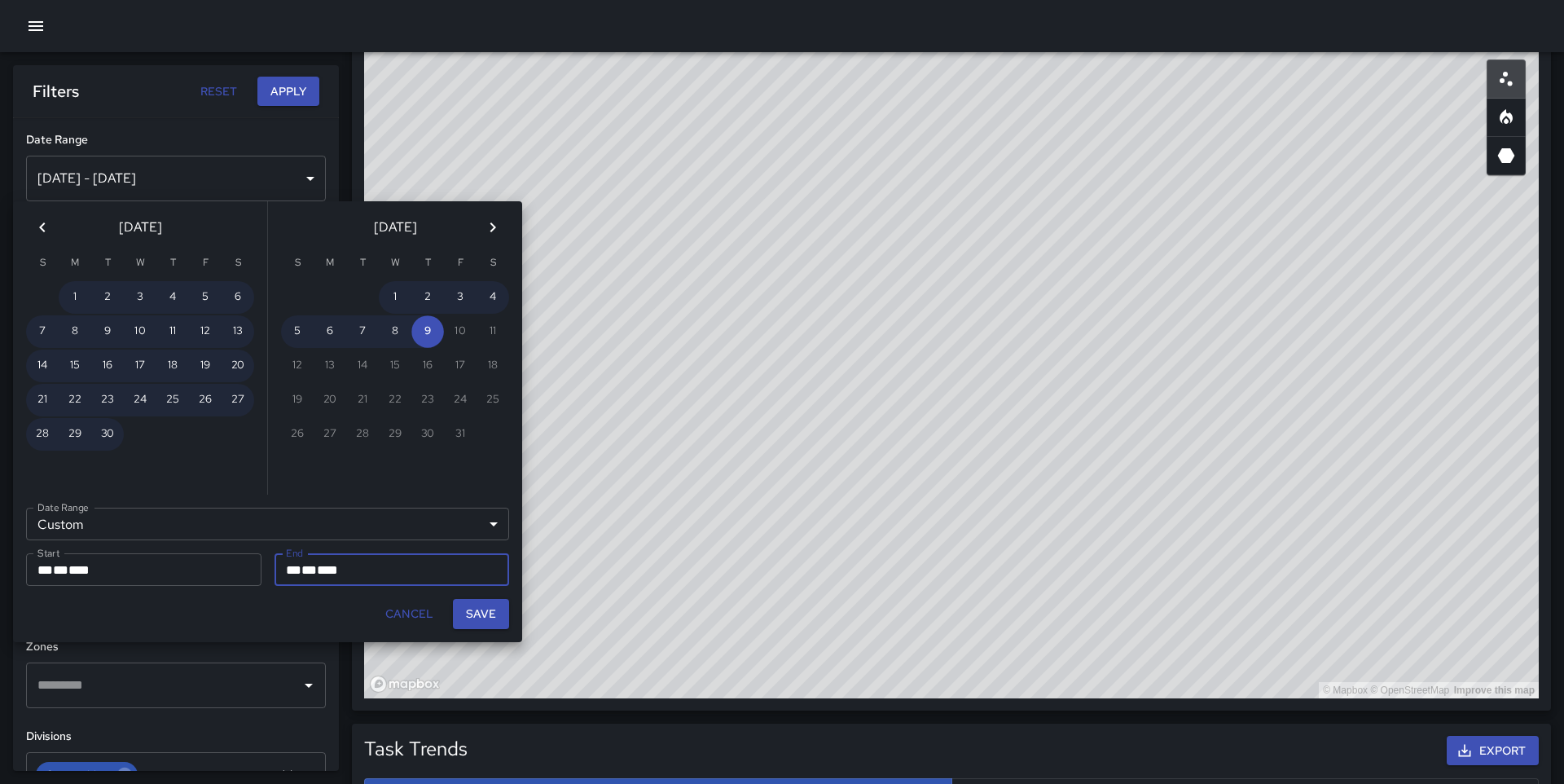
click at [475, 605] on button "Save" at bounding box center [482, 614] width 56 height 30
type input "**********"
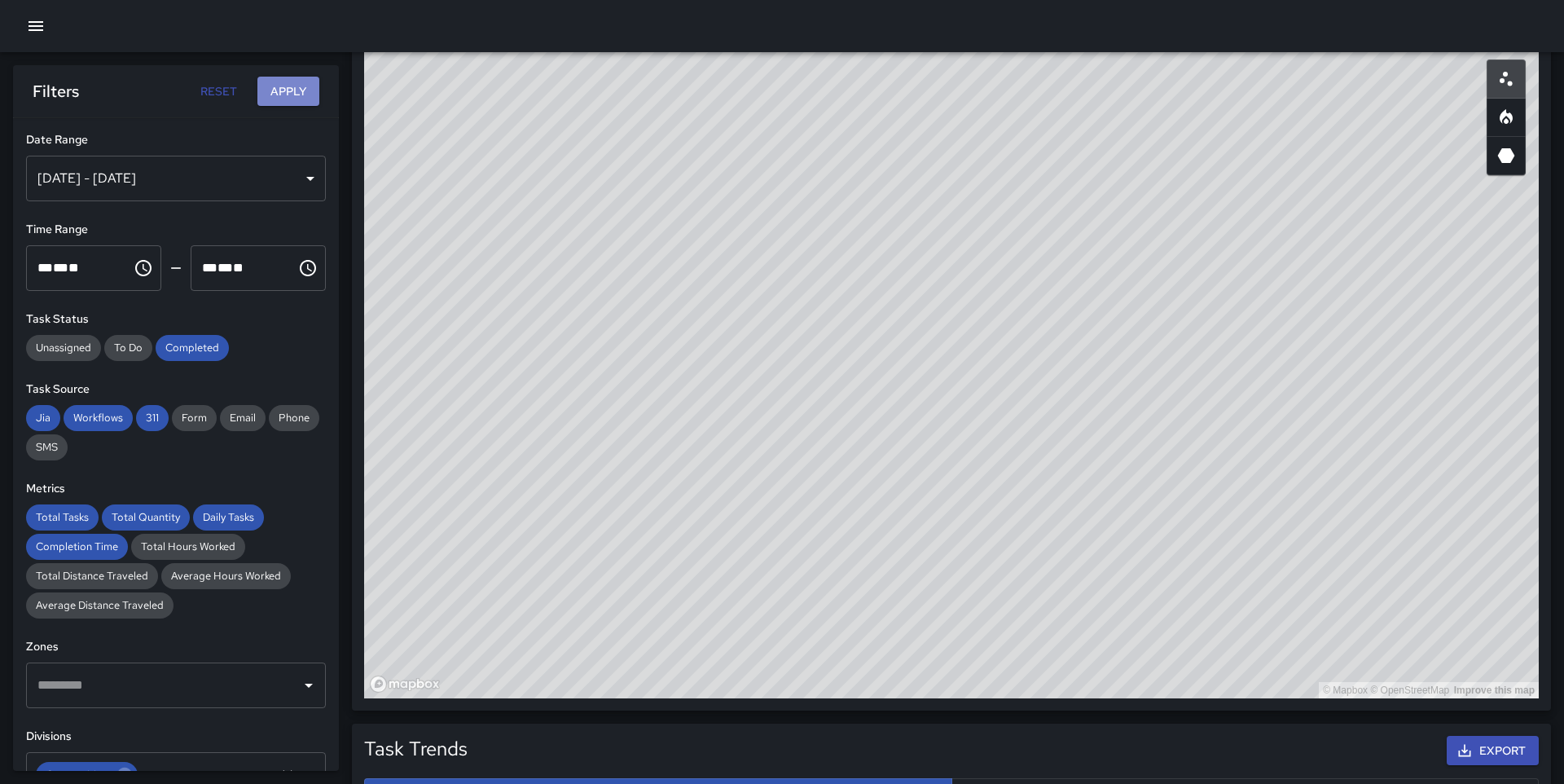
click at [287, 84] on button "Apply" at bounding box center [288, 91] width 62 height 30
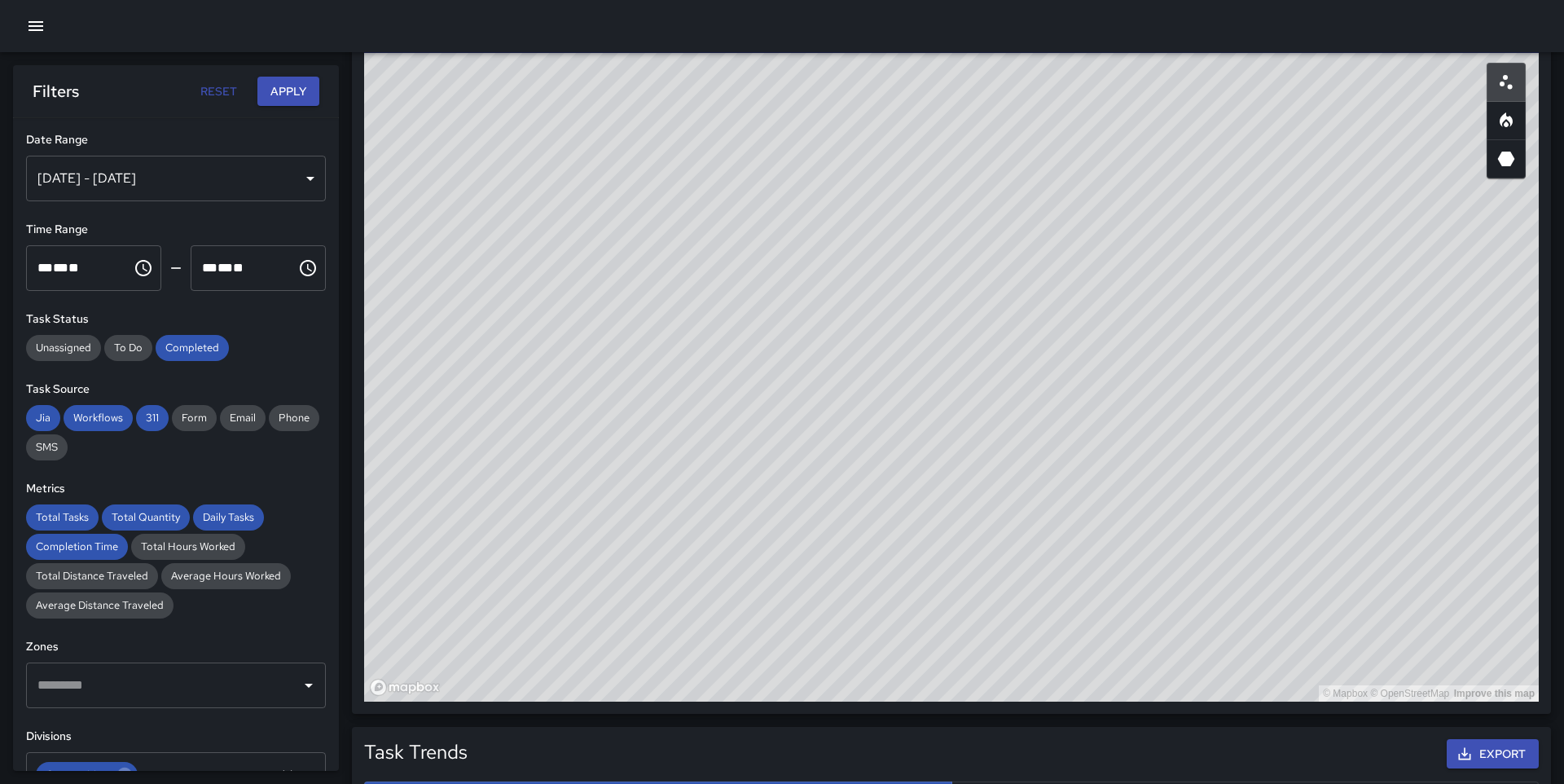
scroll to position [888, 0]
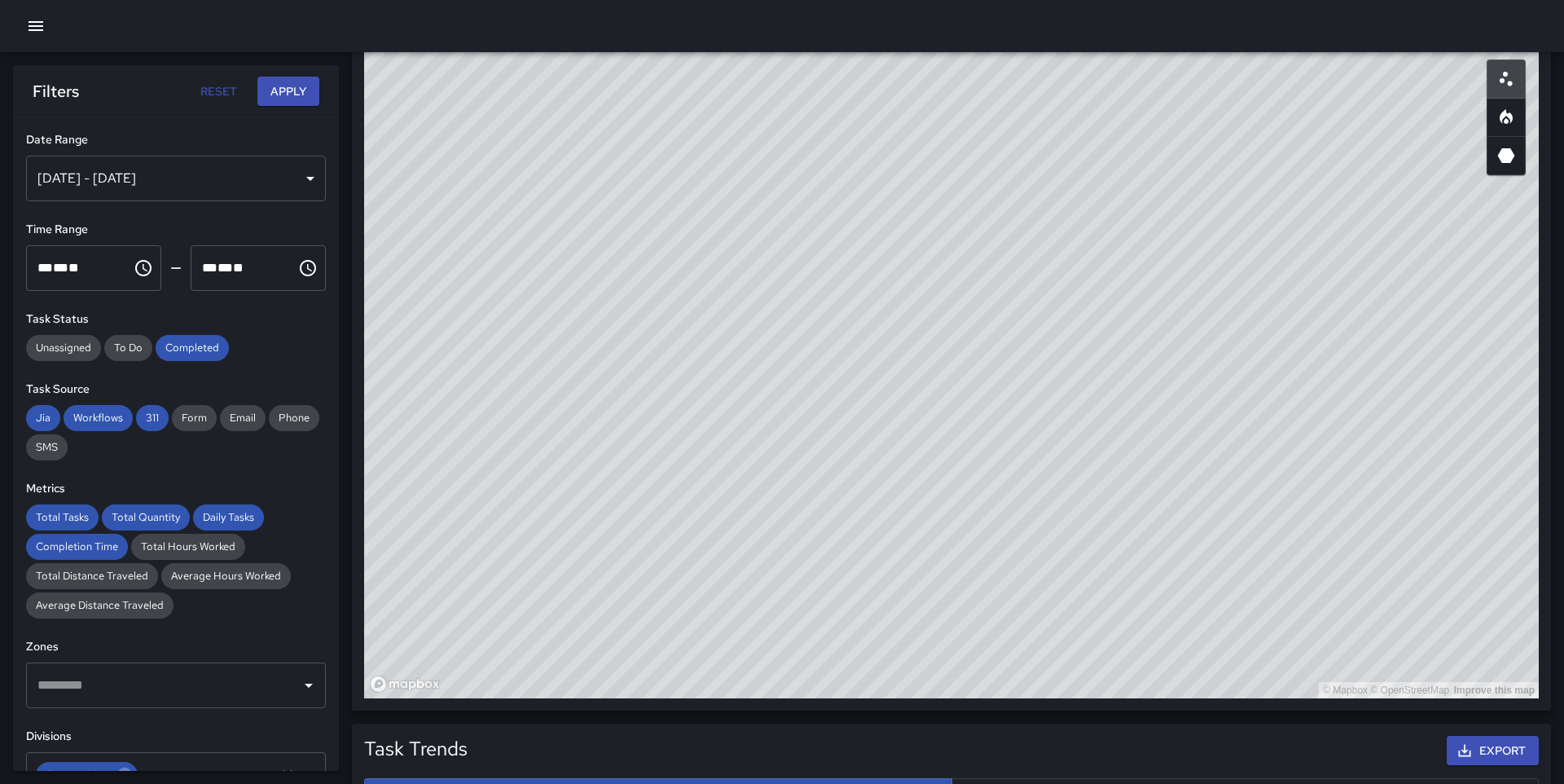
drag, startPoint x: 1140, startPoint y: 486, endPoint x: 1067, endPoint y: 383, distance: 126.2
click at [1067, 383] on div "© Mapbox © OpenStreetMap Improve this map" at bounding box center [951, 372] width 1175 height 651
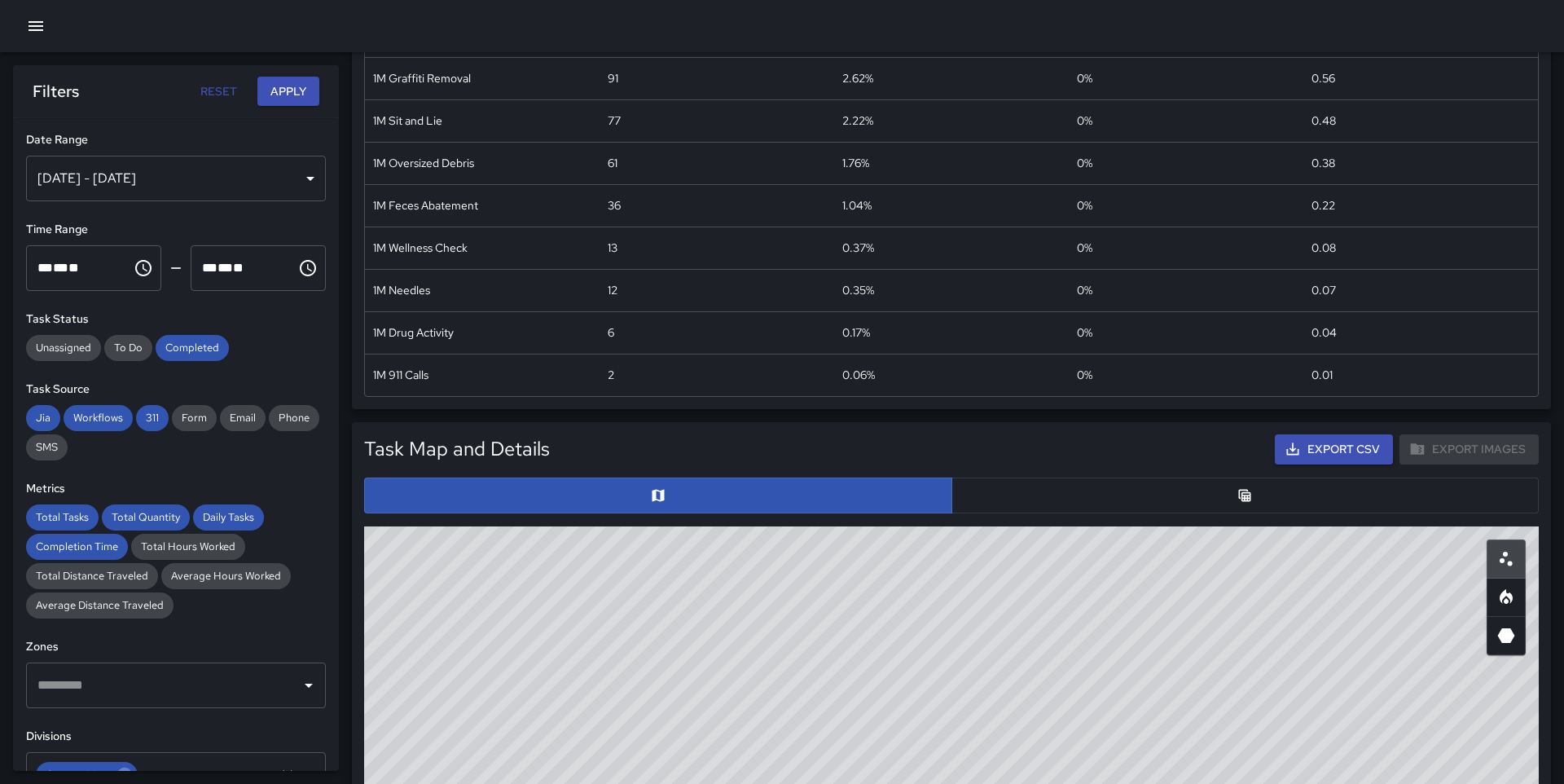
scroll to position [409, 0]
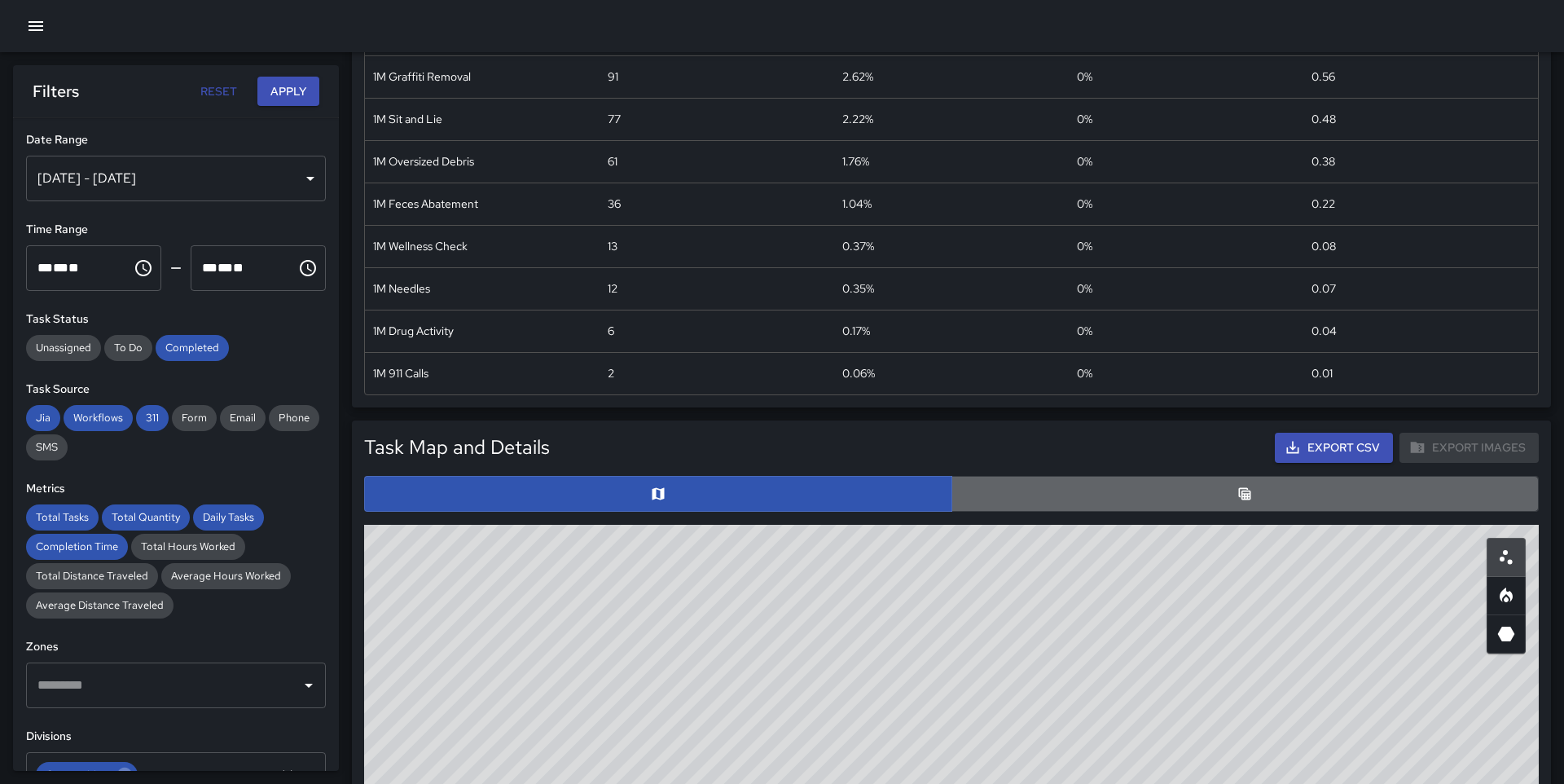
click at [1085, 490] on button "button" at bounding box center [1246, 493] width 588 height 36
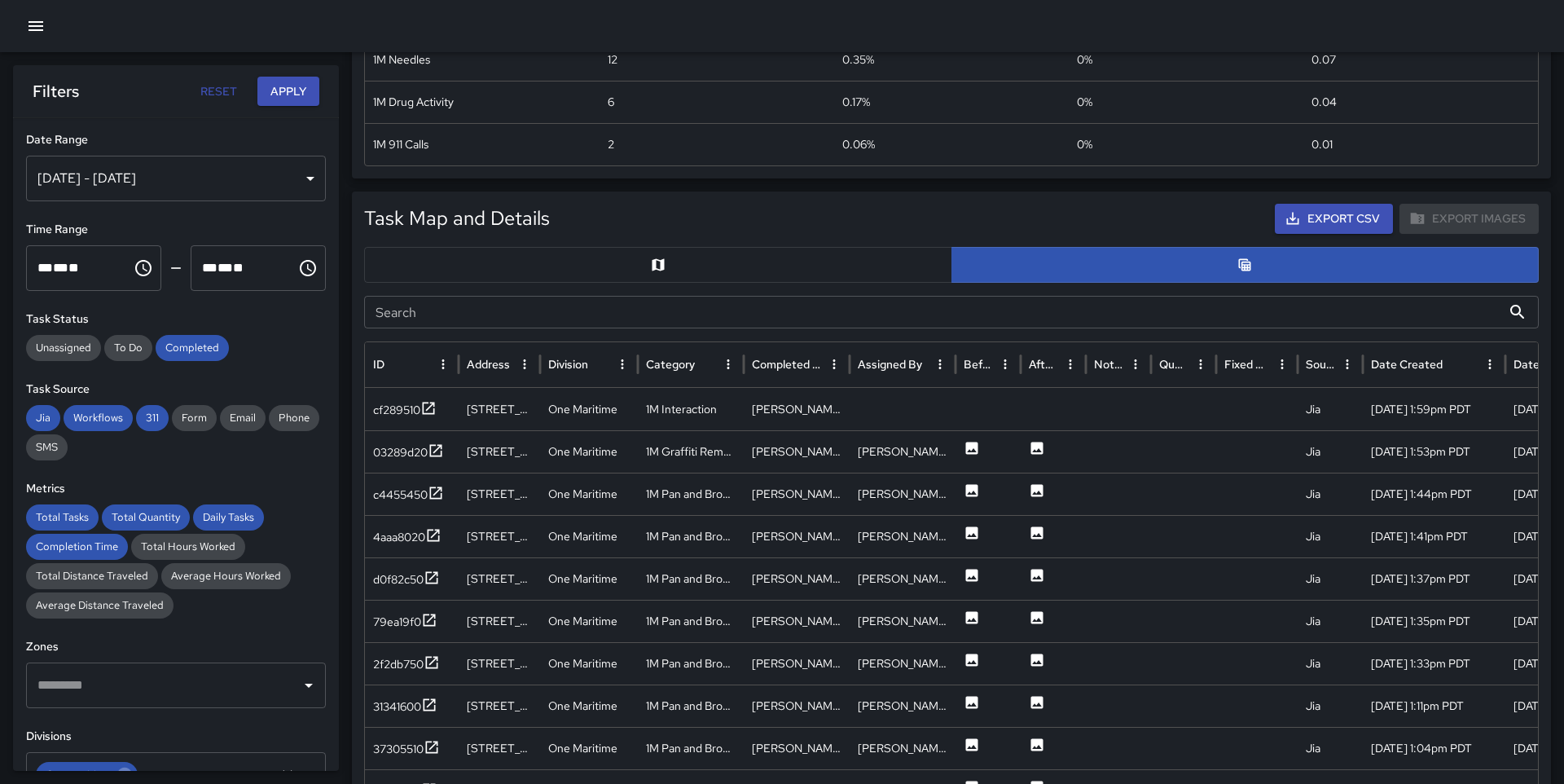
scroll to position [641, 0]
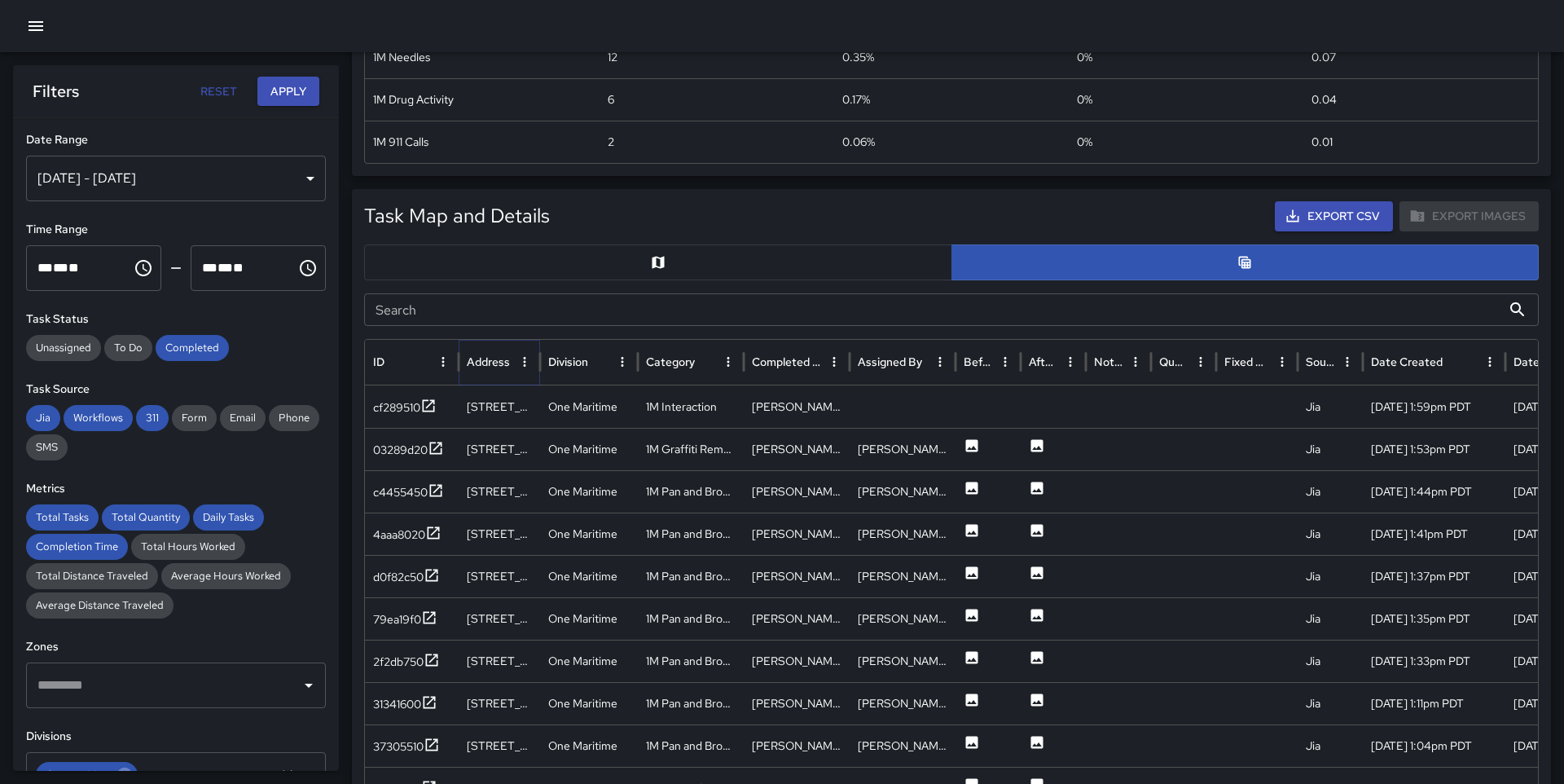
click at [516, 366] on icon "Sort" at bounding box center [523, 362] width 15 height 15
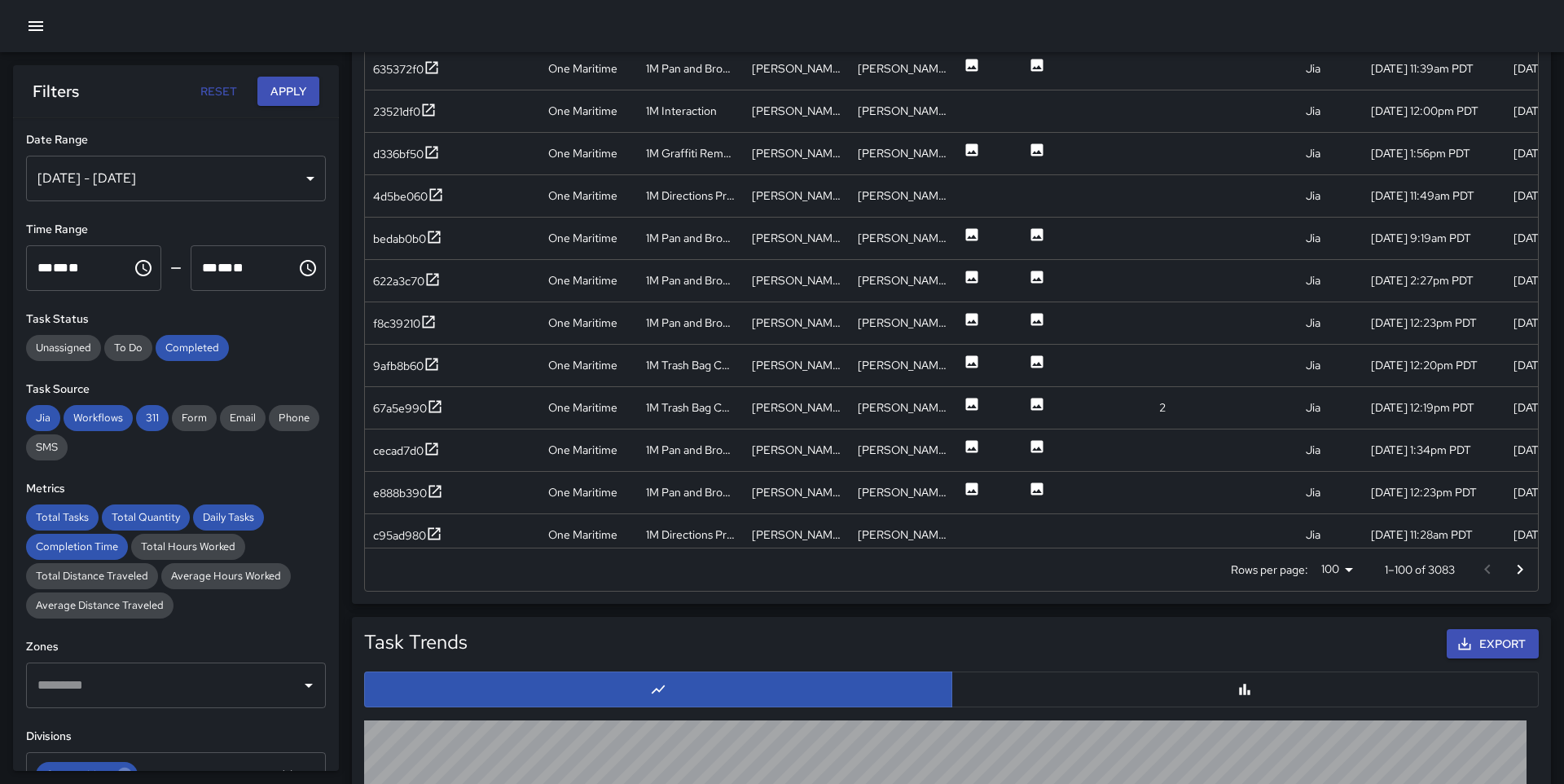
scroll to position [25, 0]
click at [1517, 571] on icon "Go to next page" at bounding box center [1521, 569] width 20 height 20
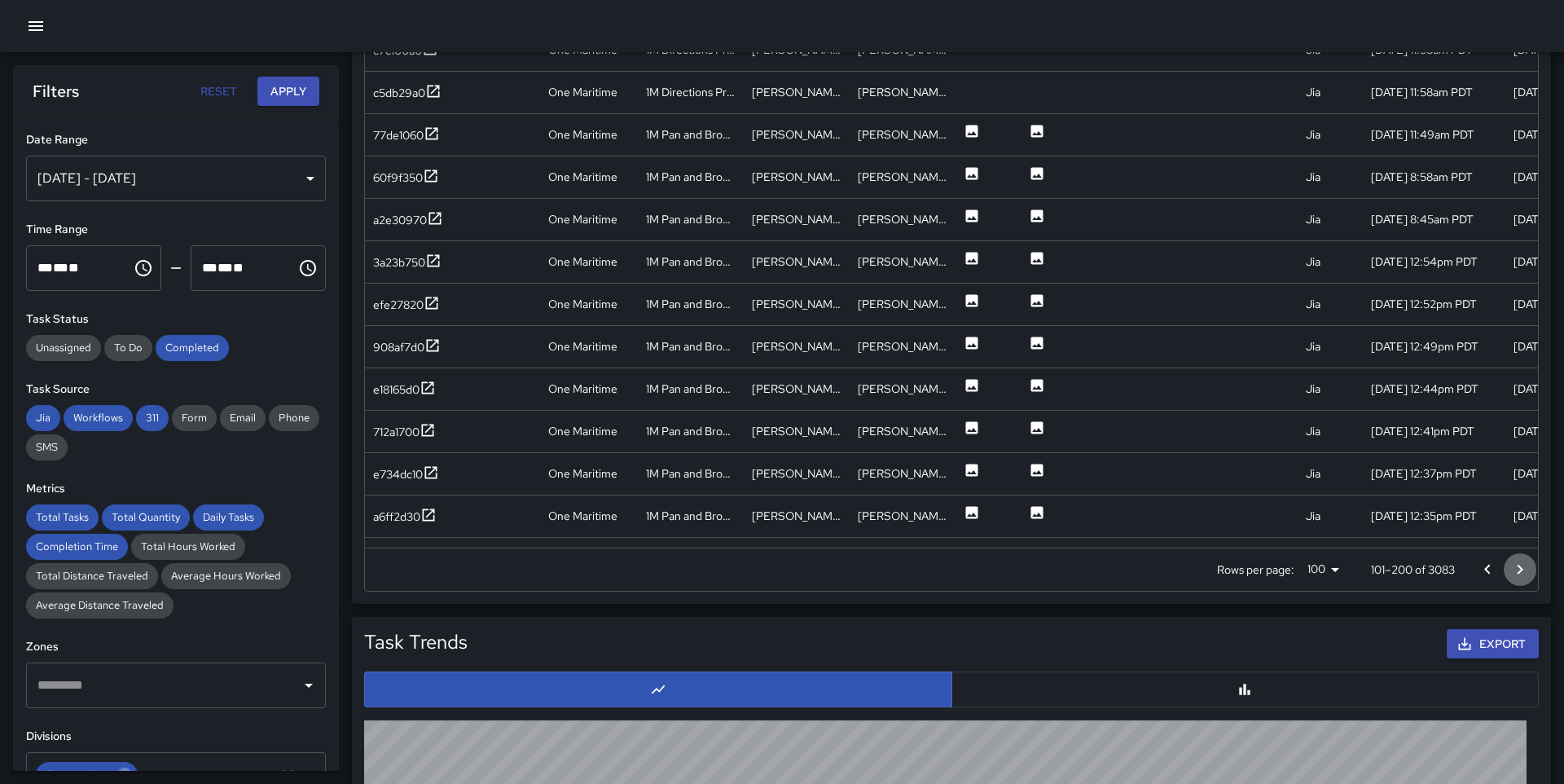
click at [1517, 571] on icon "Go to next page" at bounding box center [1521, 569] width 20 height 20
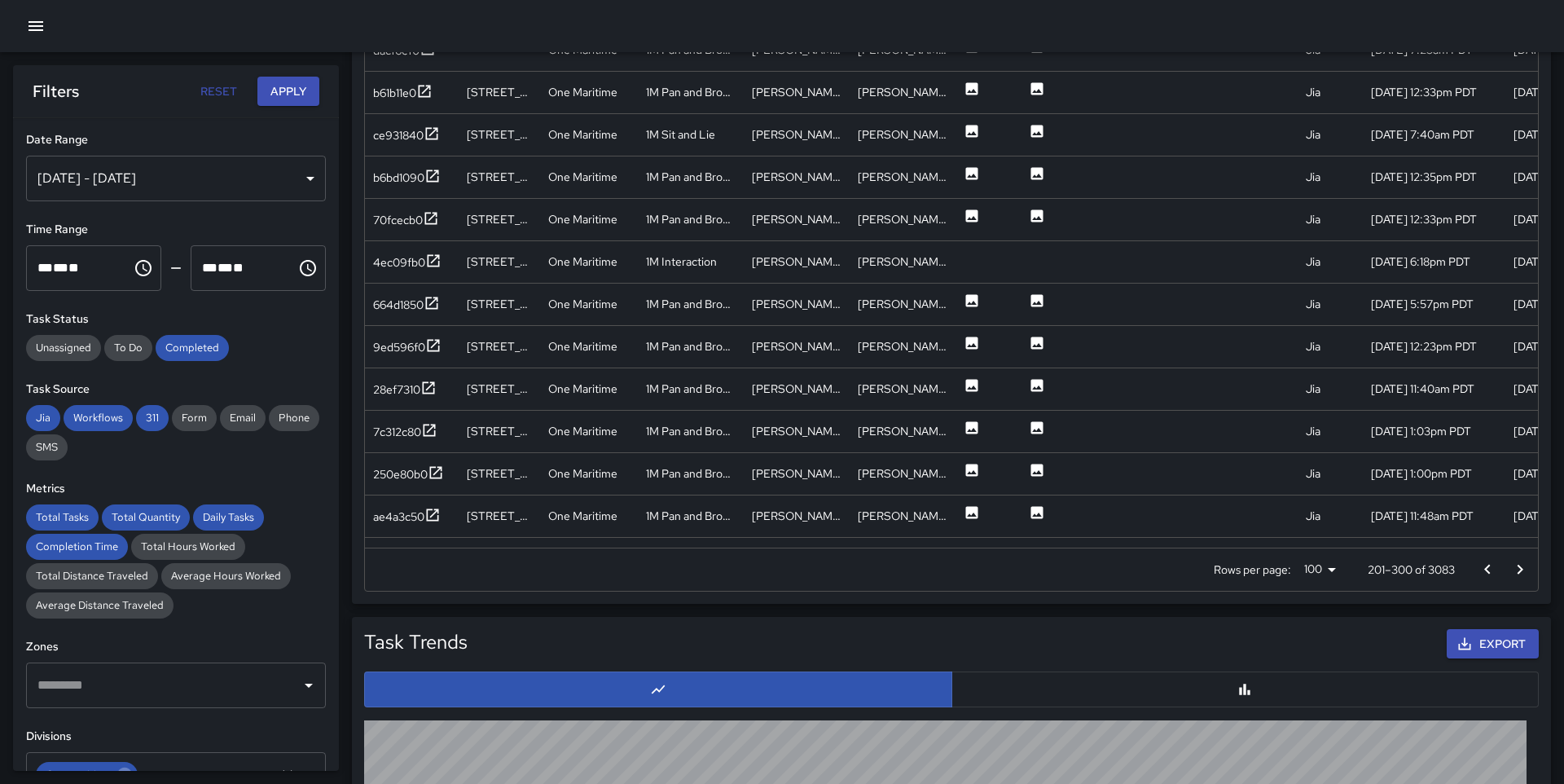
click at [1517, 571] on icon "Go to next page" at bounding box center [1521, 569] width 20 height 20
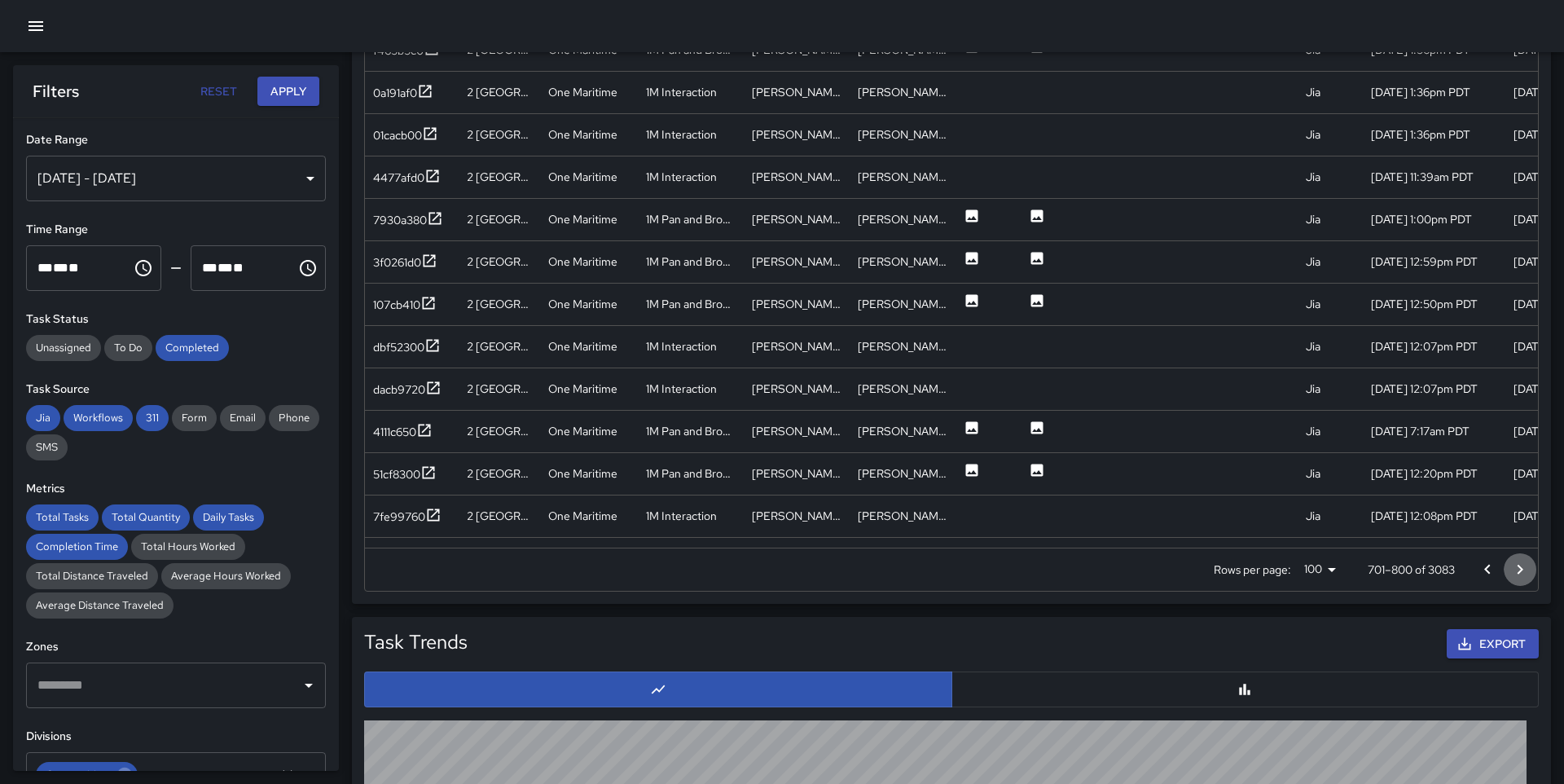
click at [1517, 571] on icon "Go to next page" at bounding box center [1521, 569] width 20 height 20
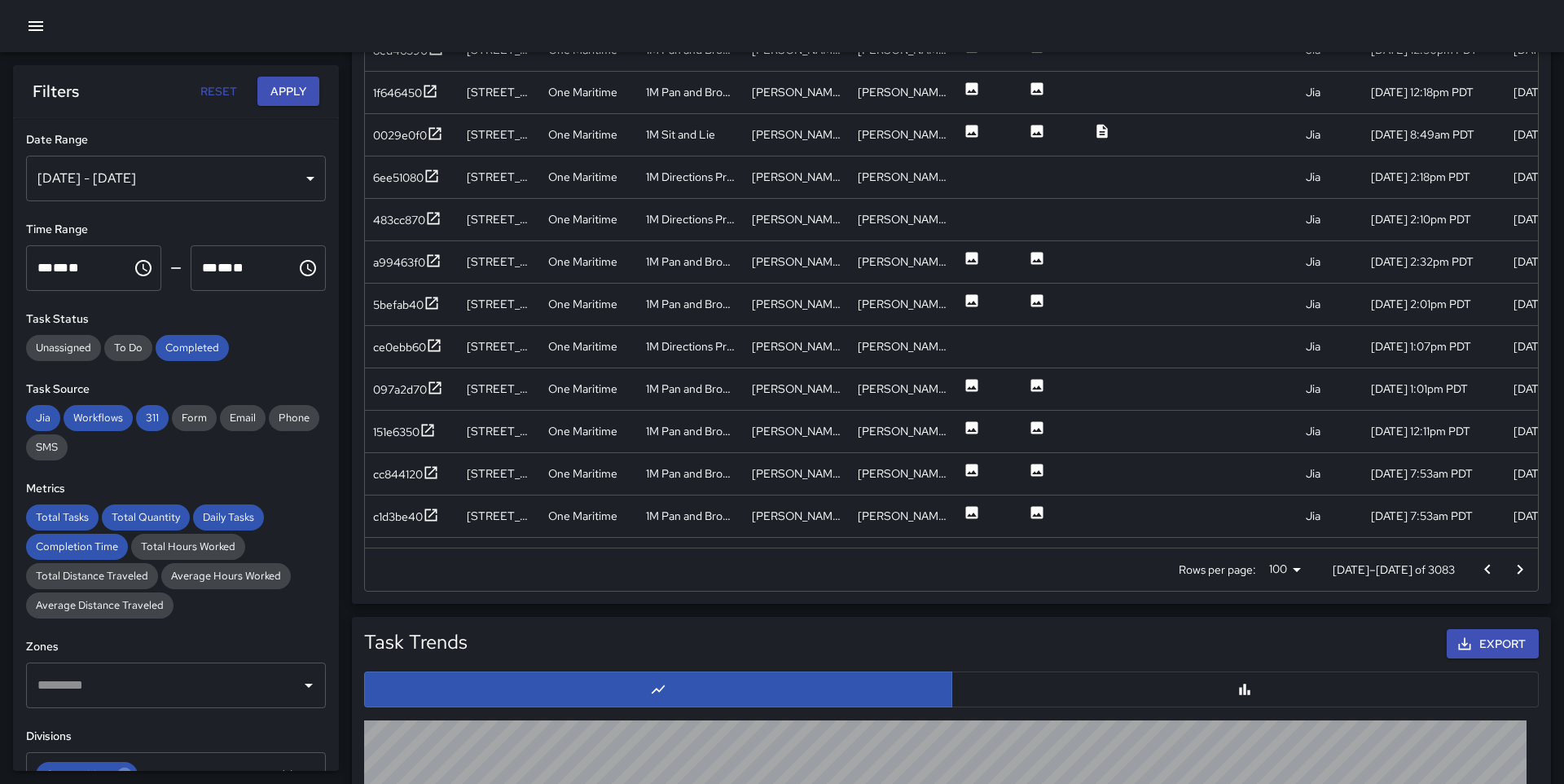
click at [1517, 571] on icon "Go to next page" at bounding box center [1521, 569] width 20 height 20
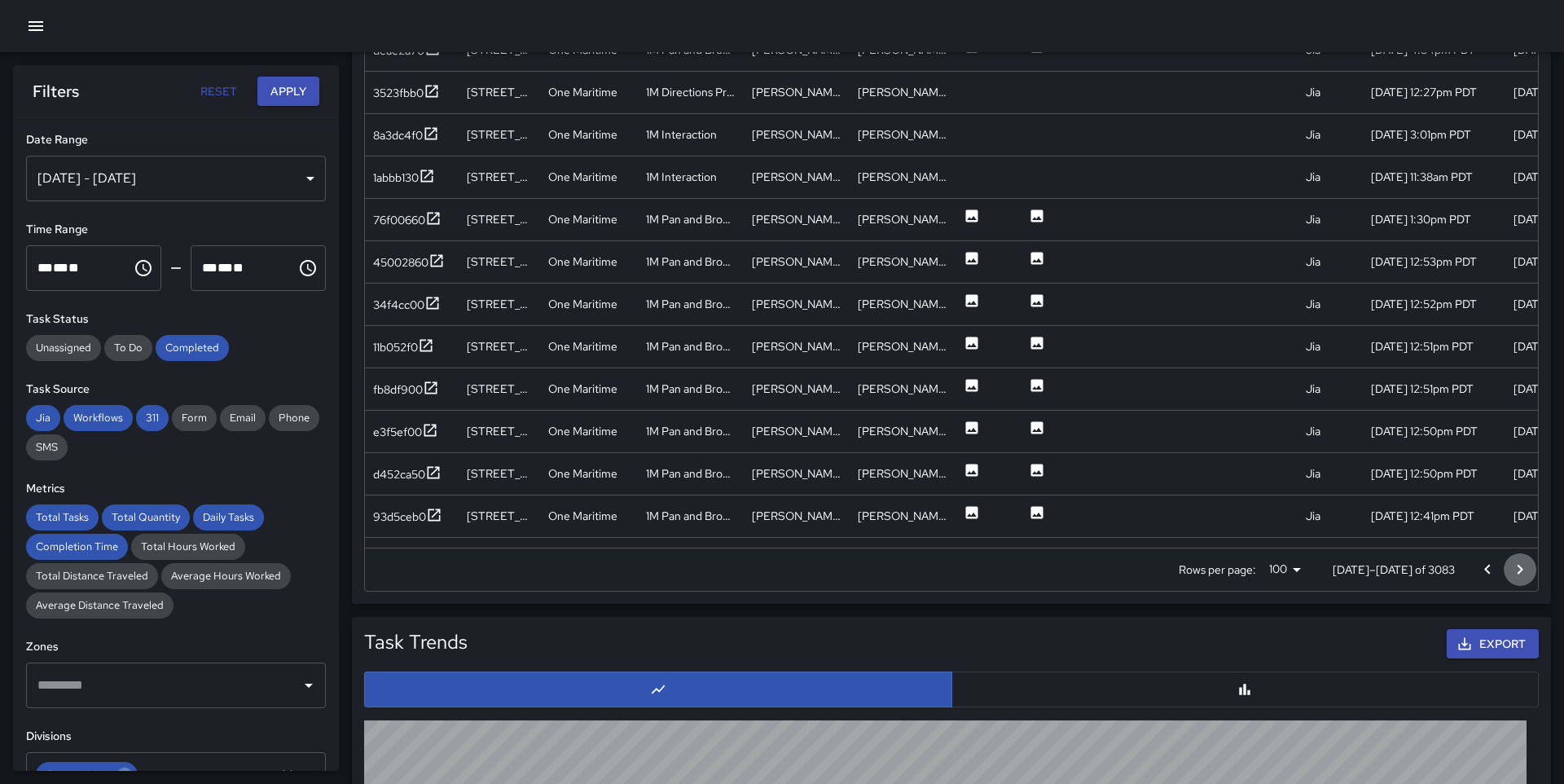
click at [1517, 571] on icon "Go to next page" at bounding box center [1521, 569] width 20 height 20
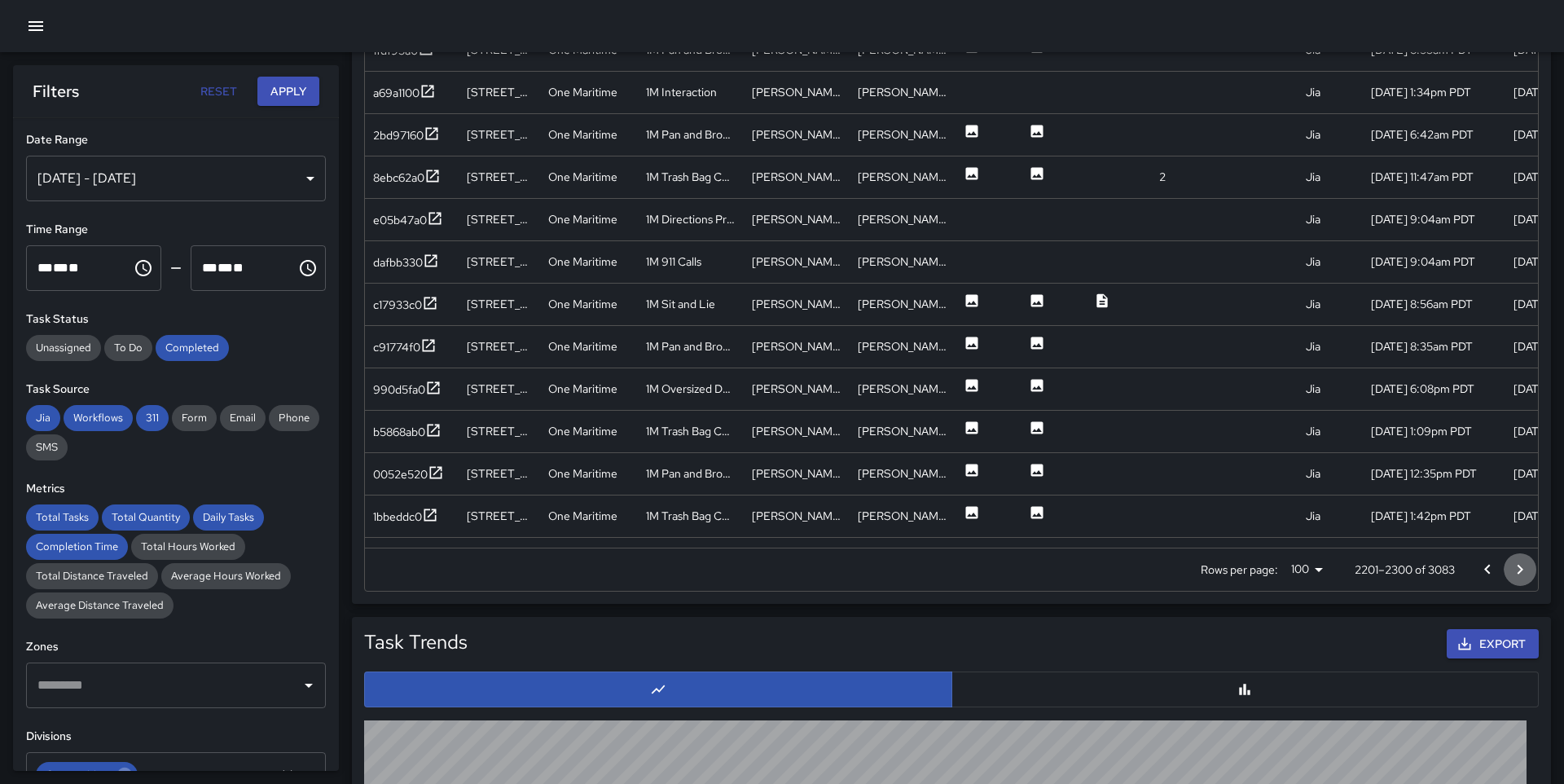
click at [1517, 571] on icon "Go to next page" at bounding box center [1521, 569] width 20 height 20
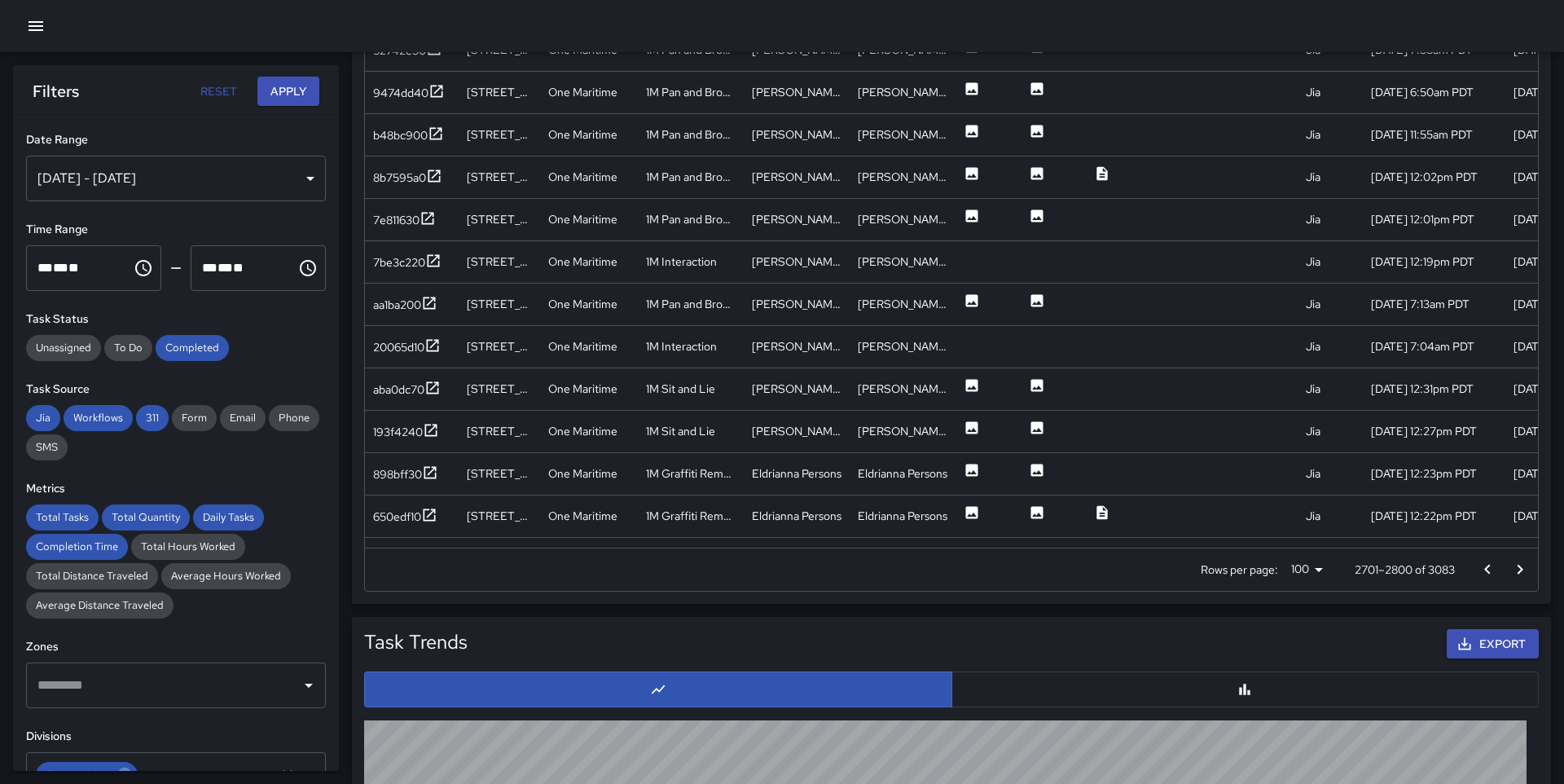
click at [1517, 571] on icon "Go to next page" at bounding box center [1521, 569] width 20 height 20
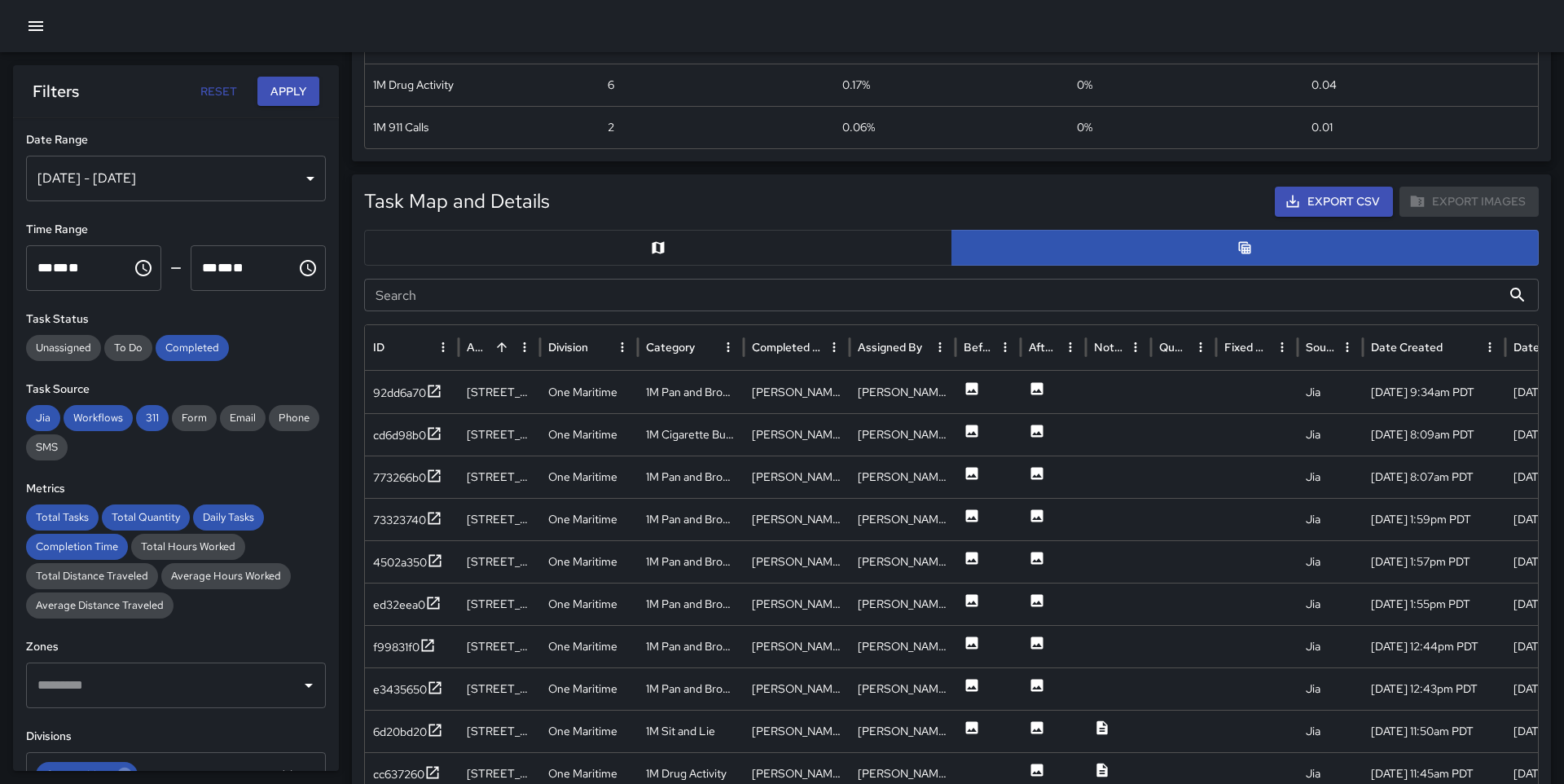
scroll to position [794, 0]
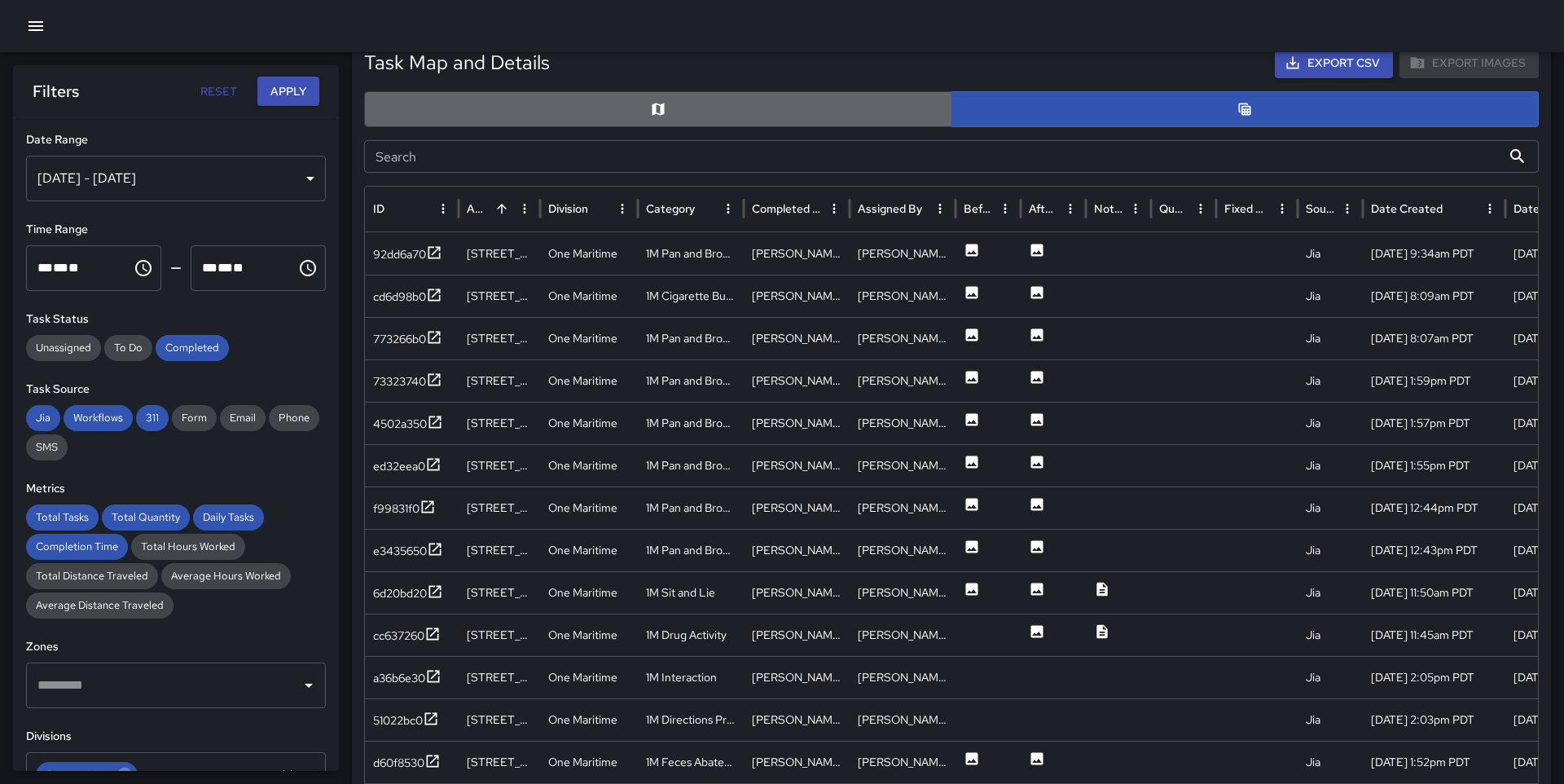
click at [776, 112] on button "button" at bounding box center [658, 109] width 588 height 36
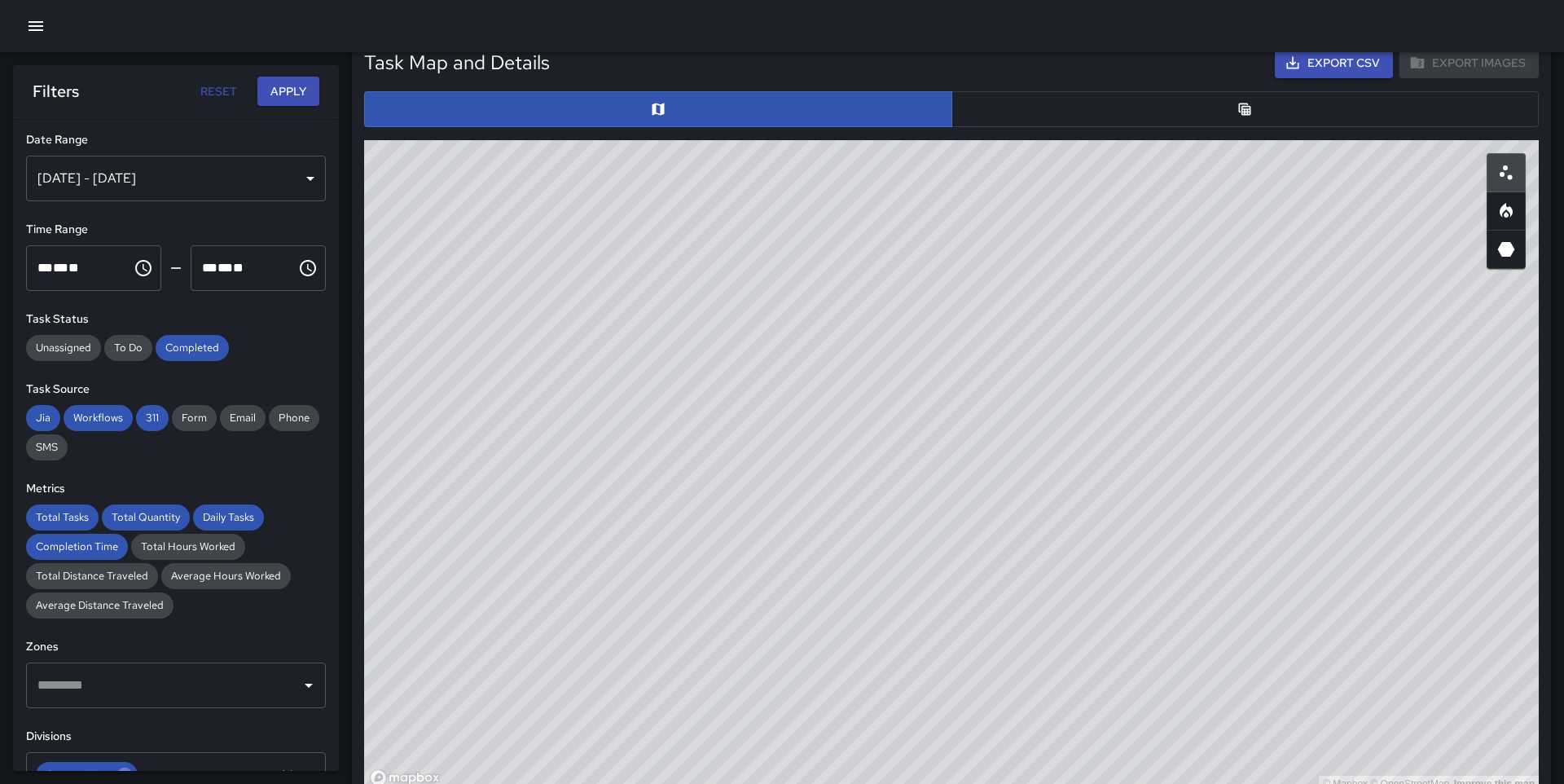
drag, startPoint x: 889, startPoint y: 443, endPoint x: 902, endPoint y: 321, distance: 122.7
click at [902, 321] on div "© Mapbox © OpenStreetMap Improve this map" at bounding box center [951, 466] width 1175 height 651
click at [1112, 110] on button "button" at bounding box center [1246, 109] width 588 height 36
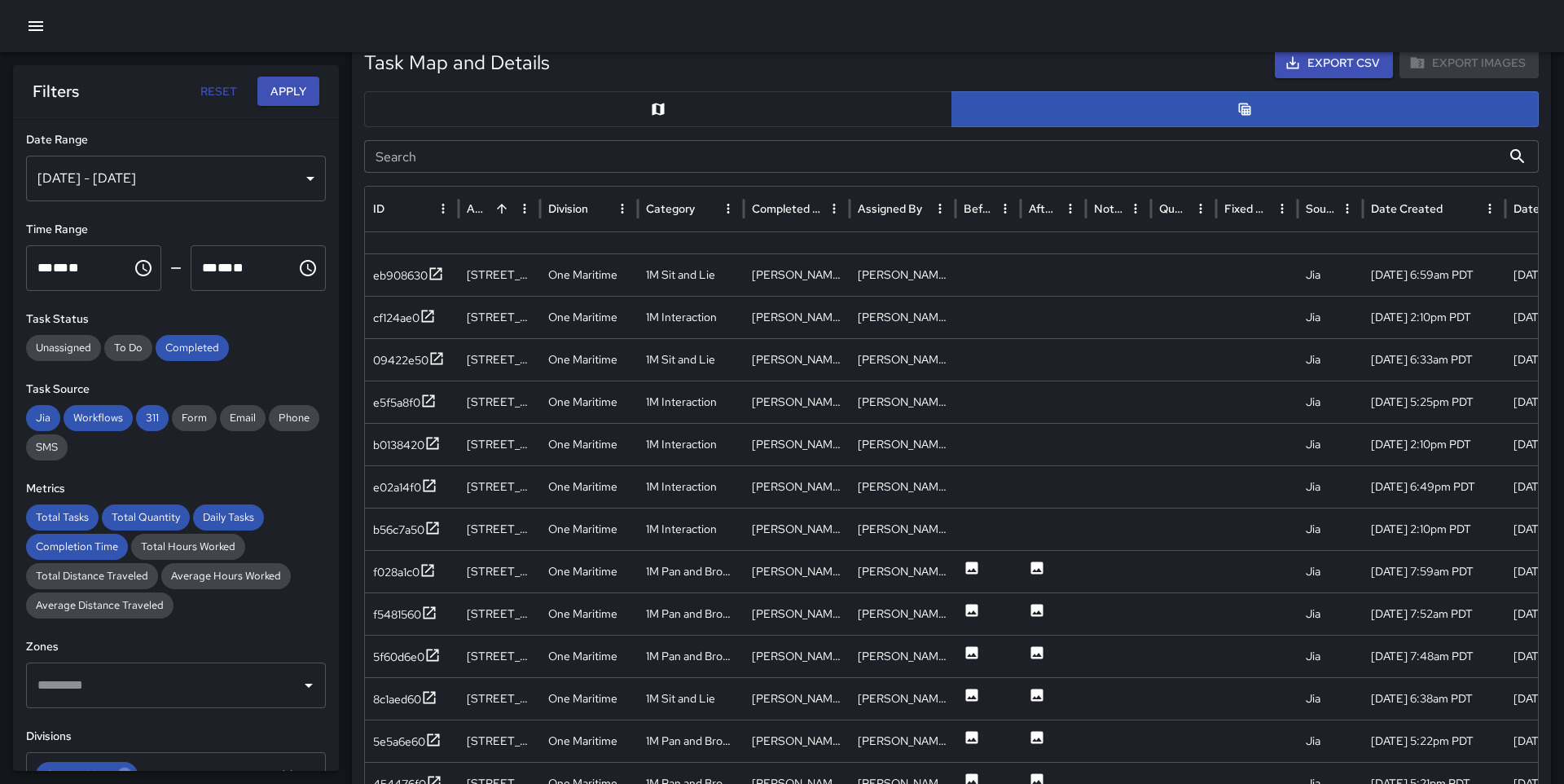
scroll to position [0, 0]
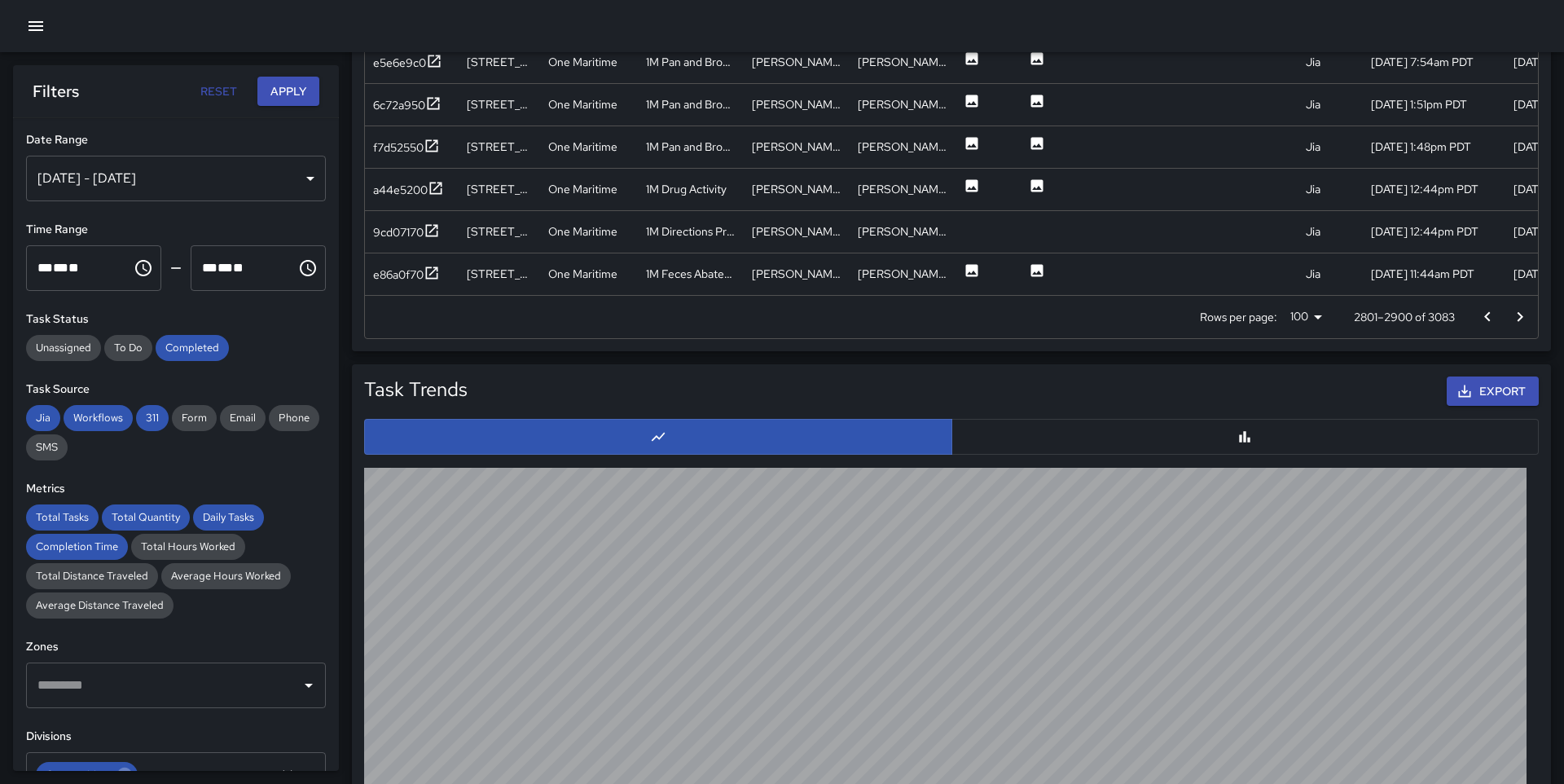
click at [1513, 316] on icon "Go to next page" at bounding box center [1521, 317] width 20 height 20
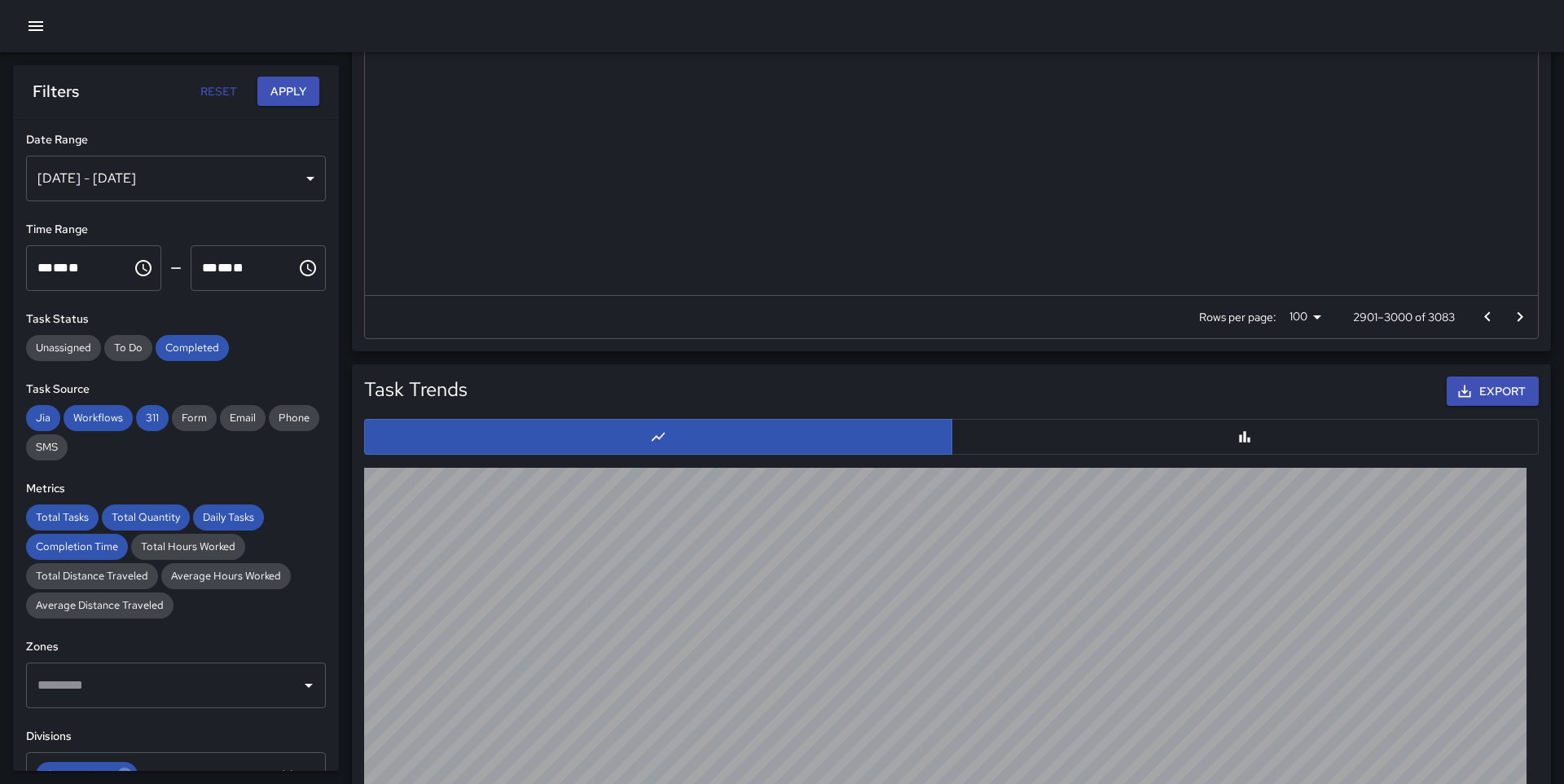
click at [1513, 316] on icon "Go to next page" at bounding box center [1521, 317] width 20 height 20
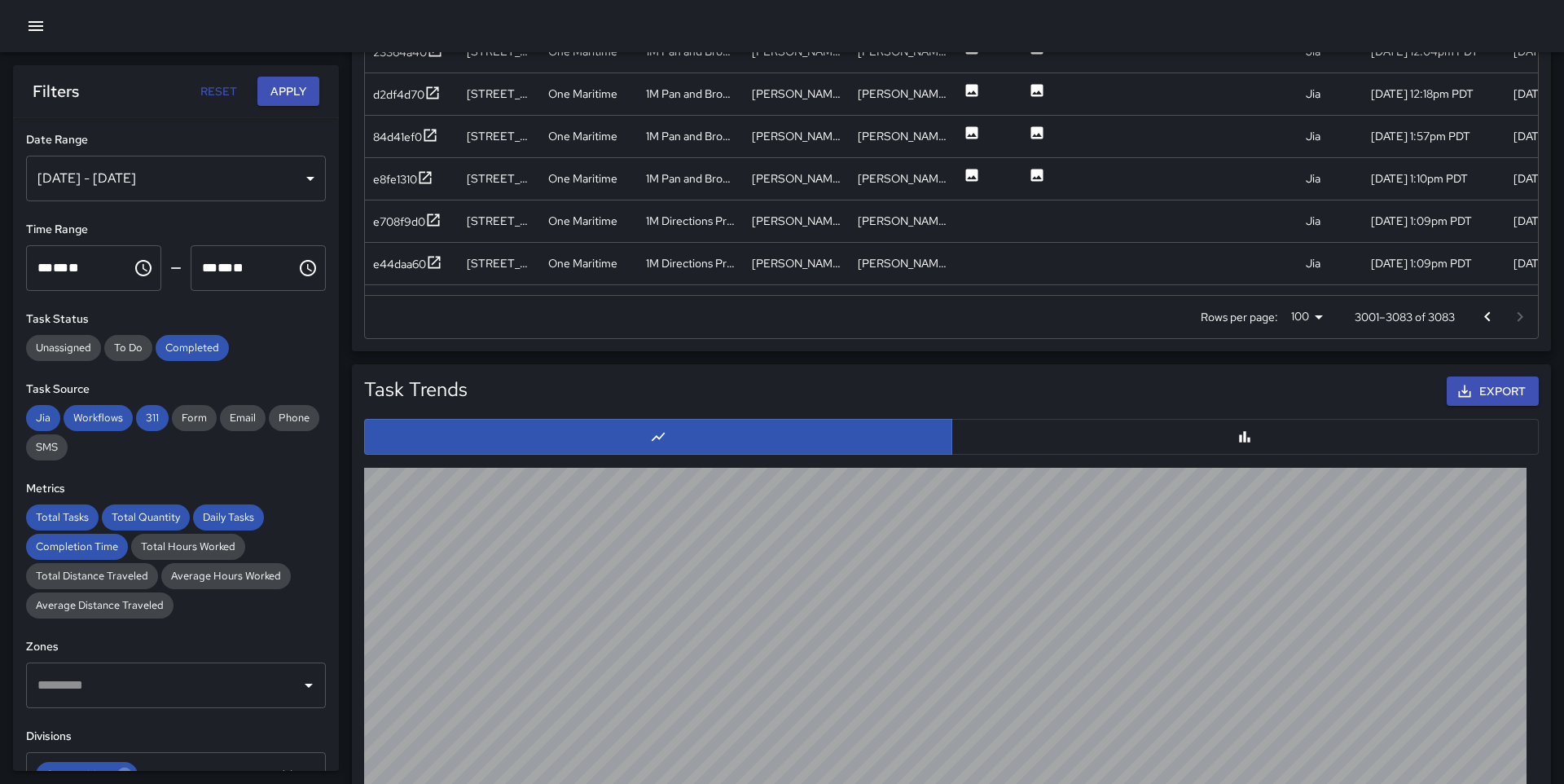
click at [1513, 316] on div at bounding box center [1503, 317] width 65 height 32
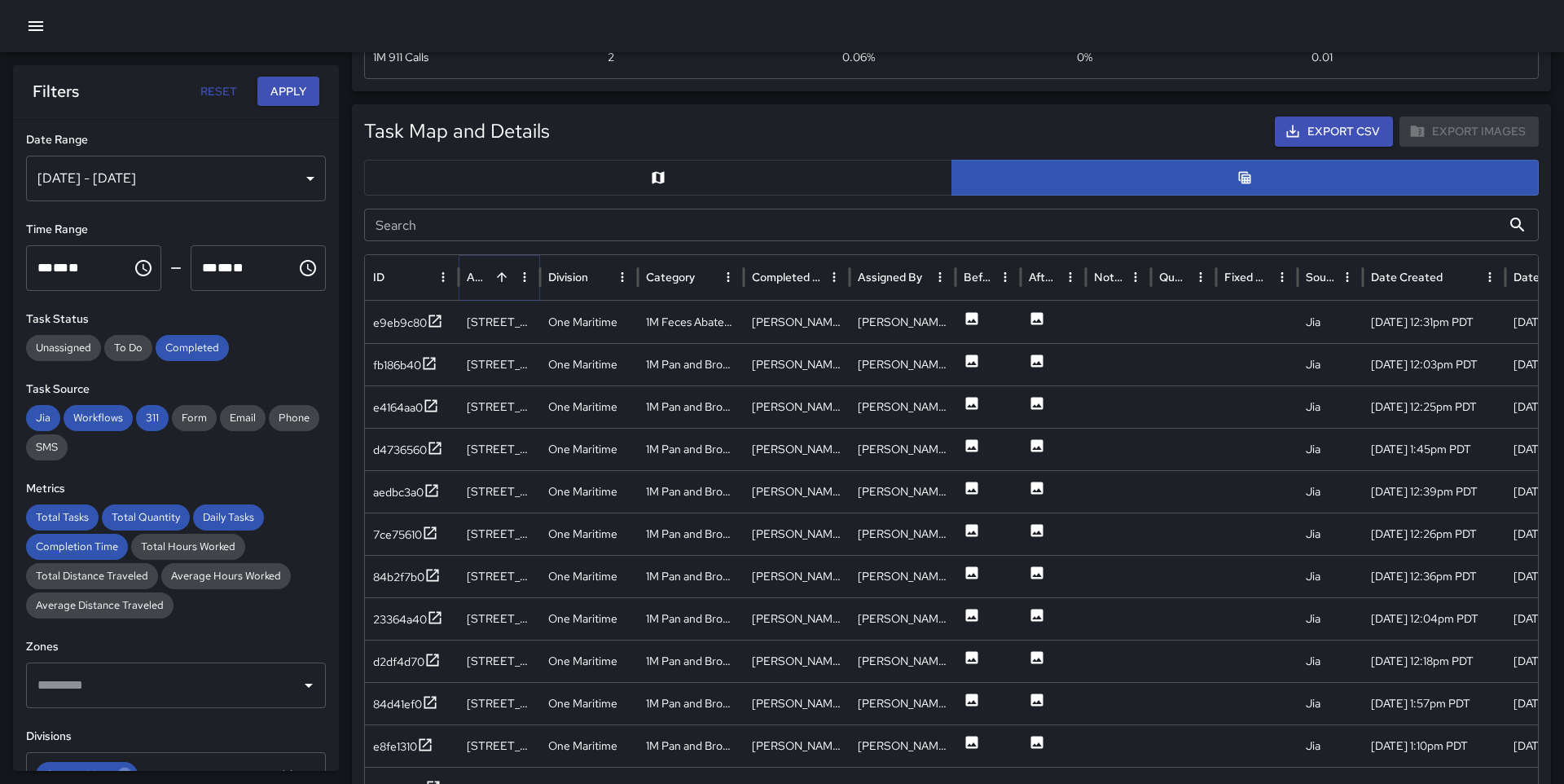
click at [506, 276] on icon "Sort" at bounding box center [502, 277] width 10 height 10
click at [506, 276] on icon "Sort" at bounding box center [502, 277] width 15 height 15
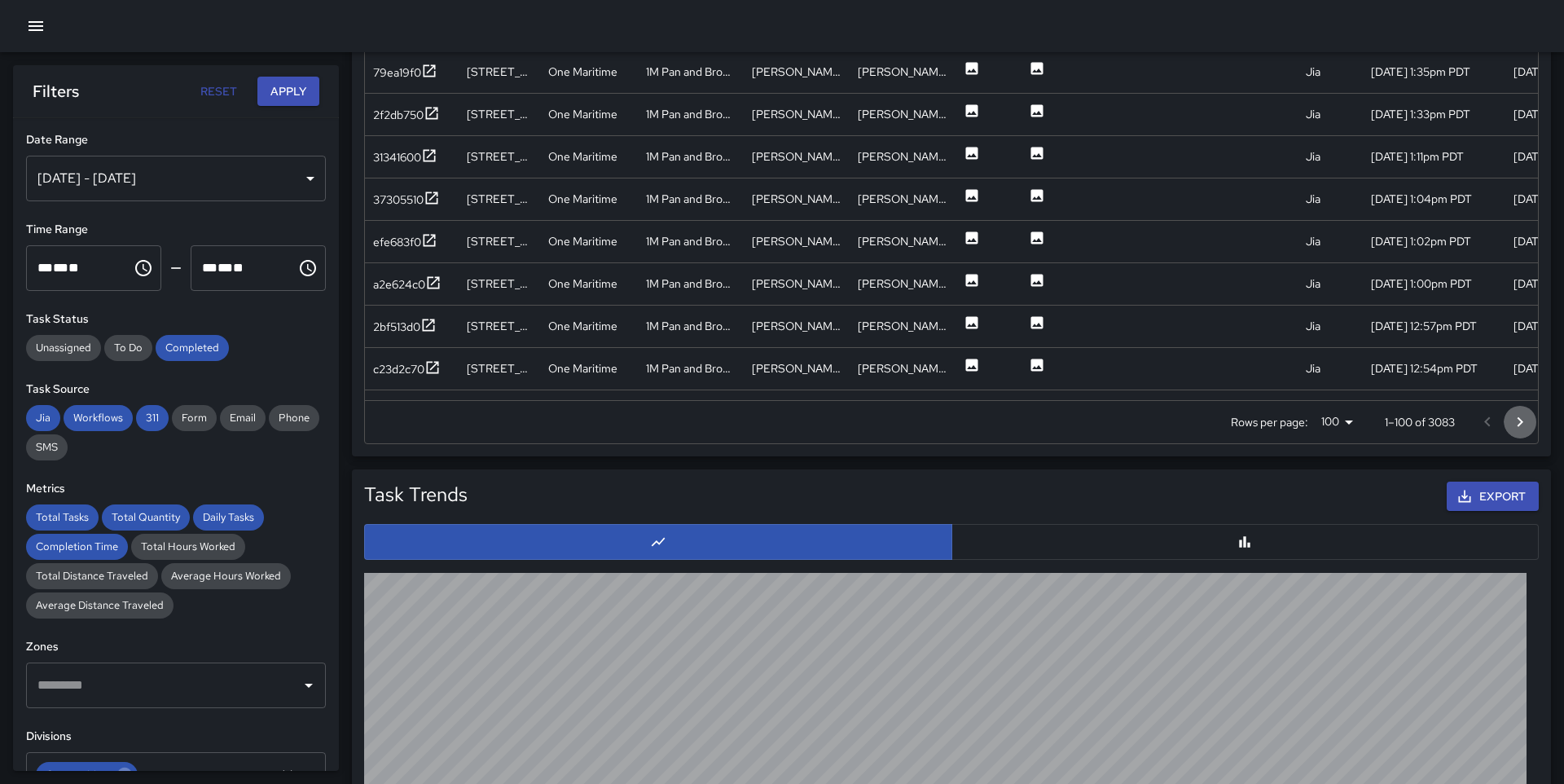
click at [1519, 421] on icon "Go to next page" at bounding box center [1521, 422] width 20 height 20
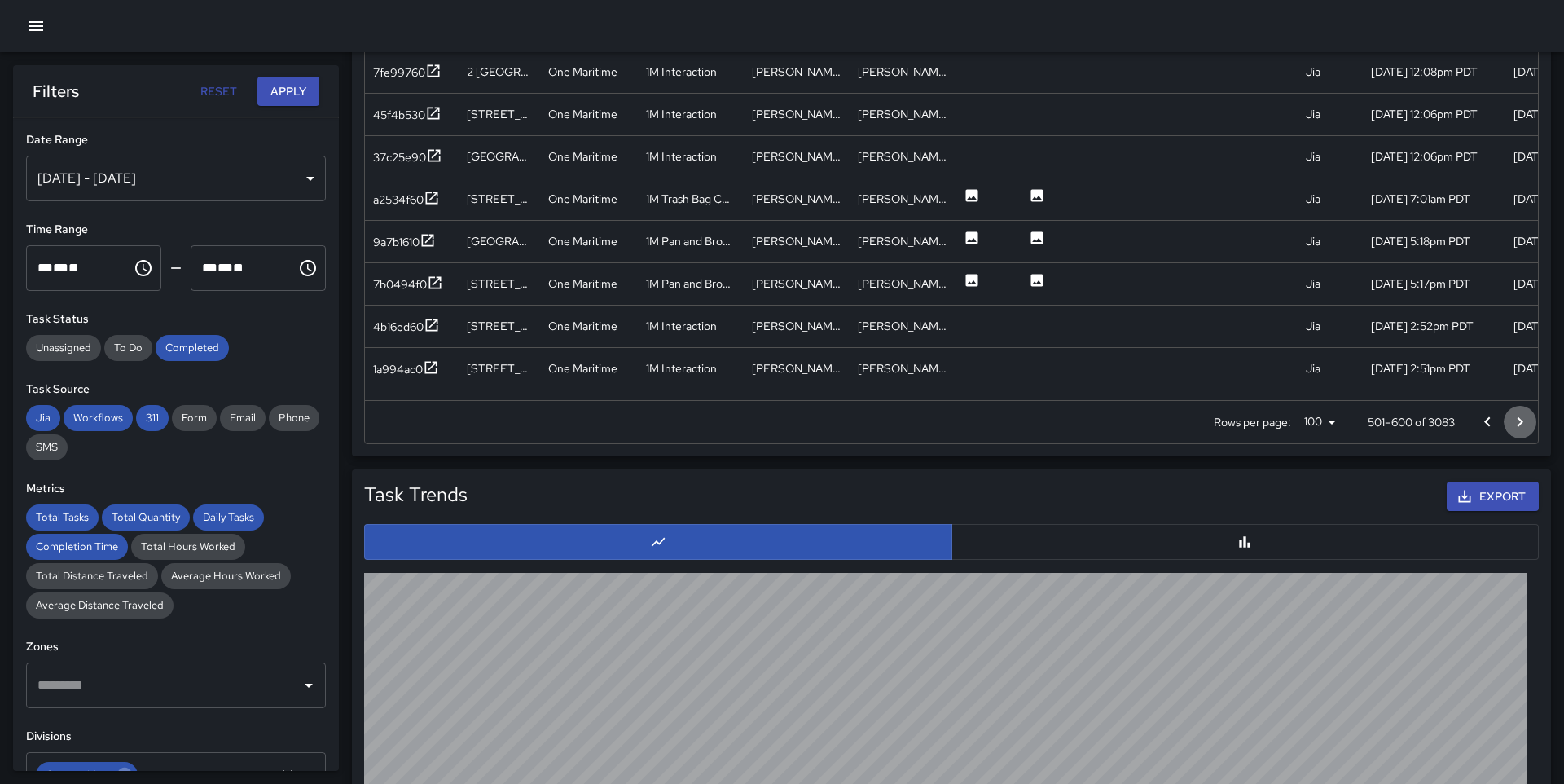
click at [1519, 421] on icon "Go to next page" at bounding box center [1521, 422] width 20 height 20
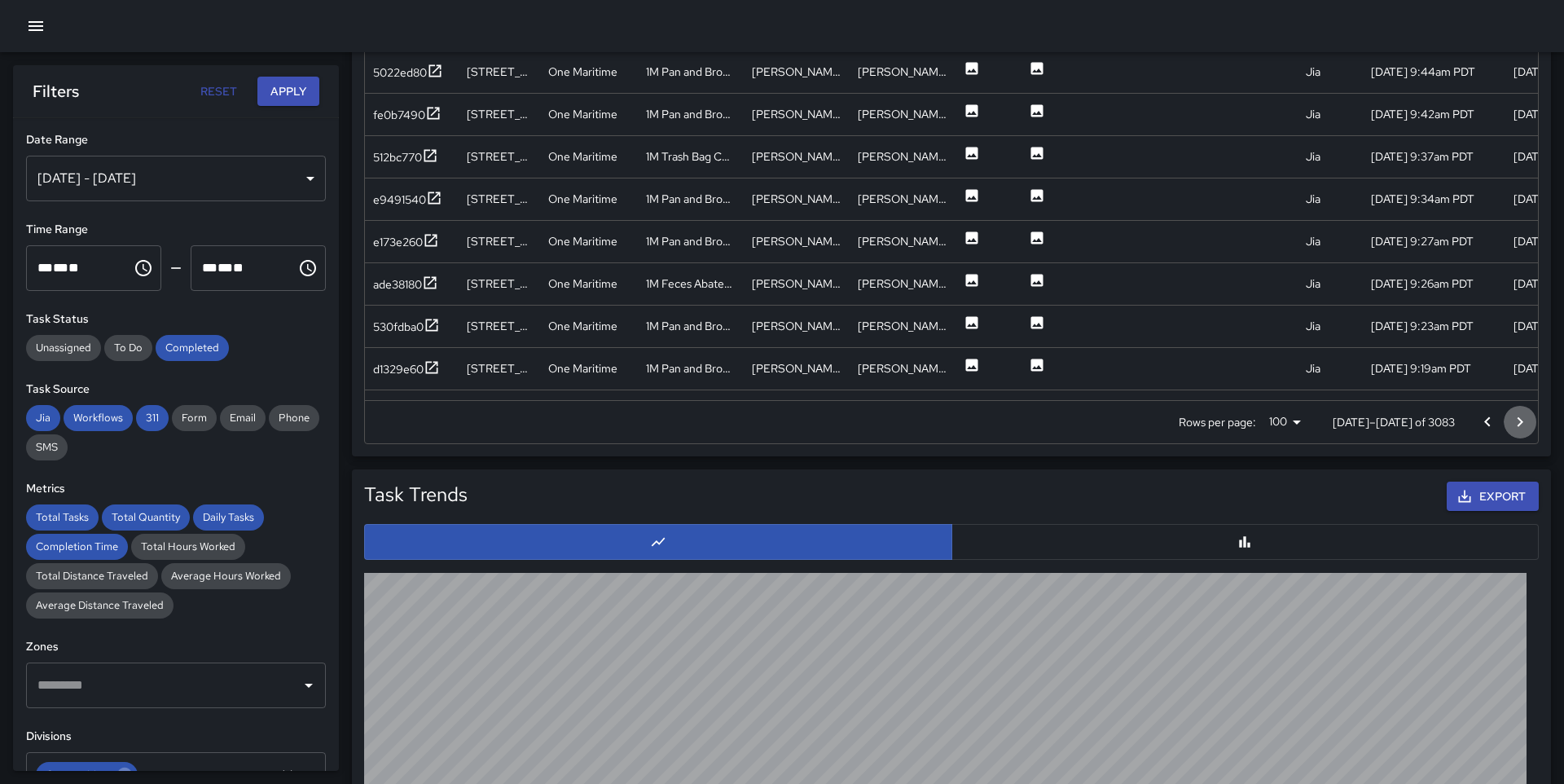
click at [1519, 421] on icon "Go to next page" at bounding box center [1521, 422] width 20 height 20
click at [1519, 422] on icon "Go to next page" at bounding box center [1521, 422] width 20 height 20
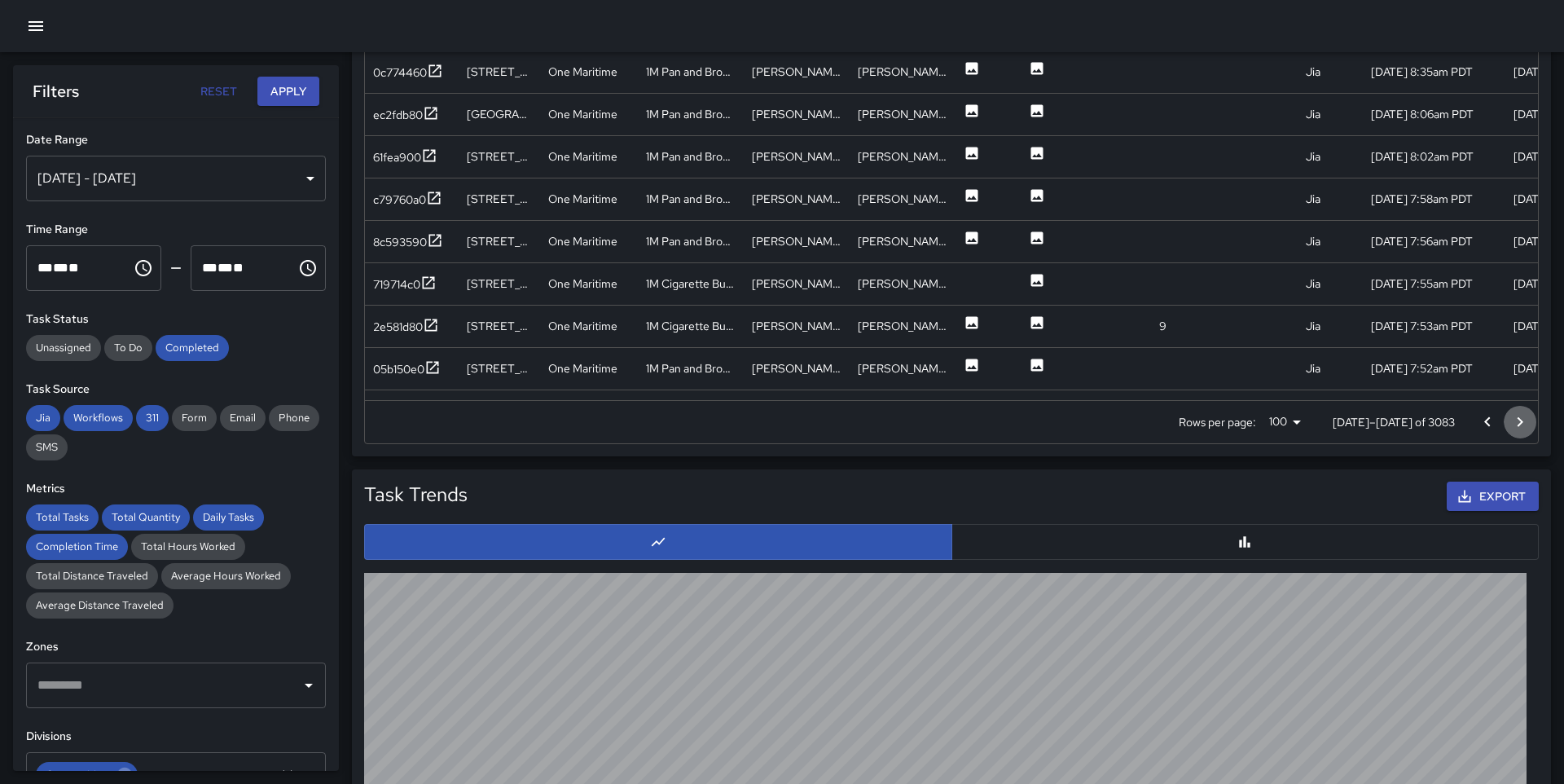
click at [1519, 422] on icon "Go to next page" at bounding box center [1521, 422] width 20 height 20
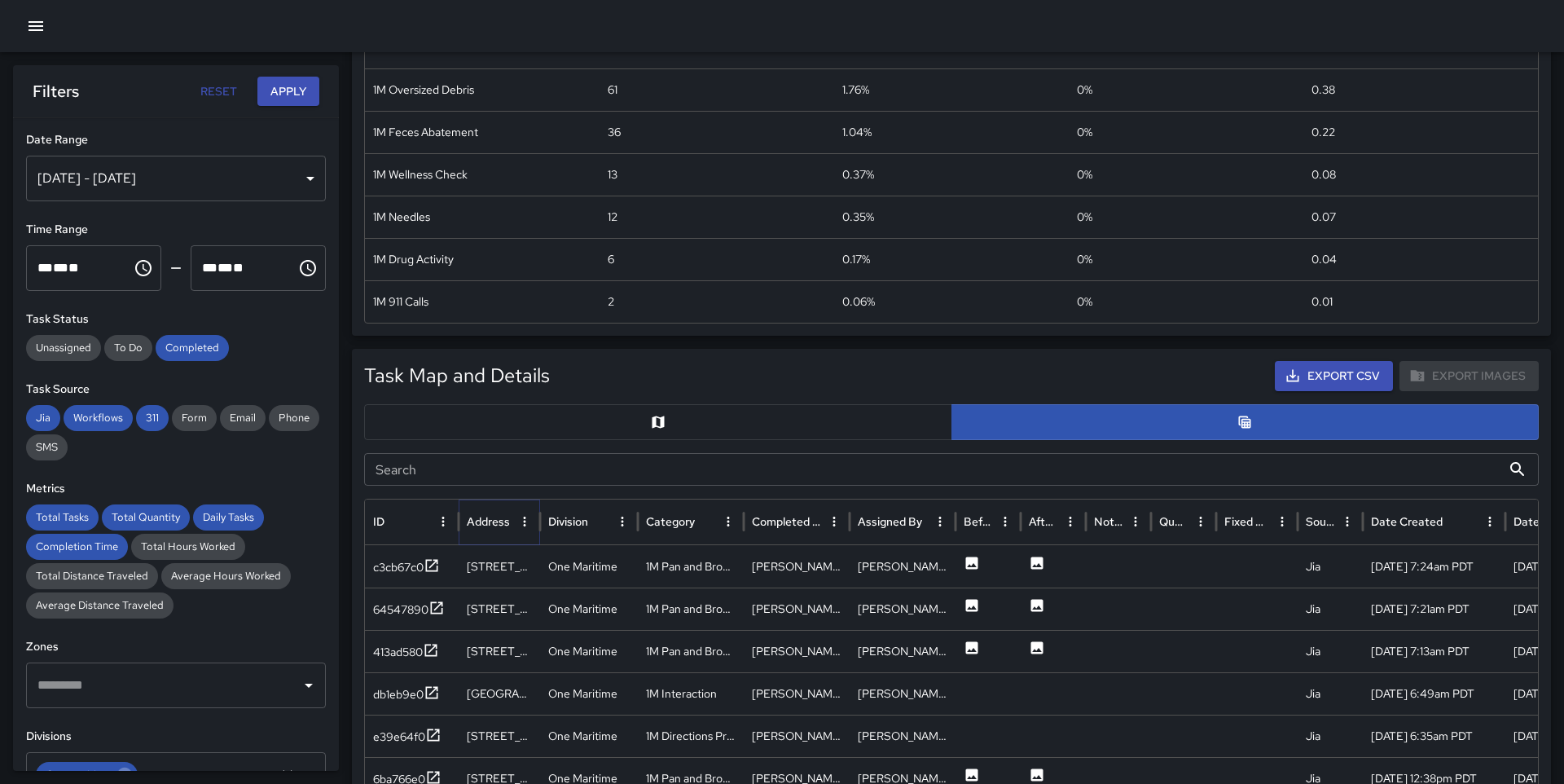
click at [511, 525] on button "Sort" at bounding box center [523, 521] width 23 height 23
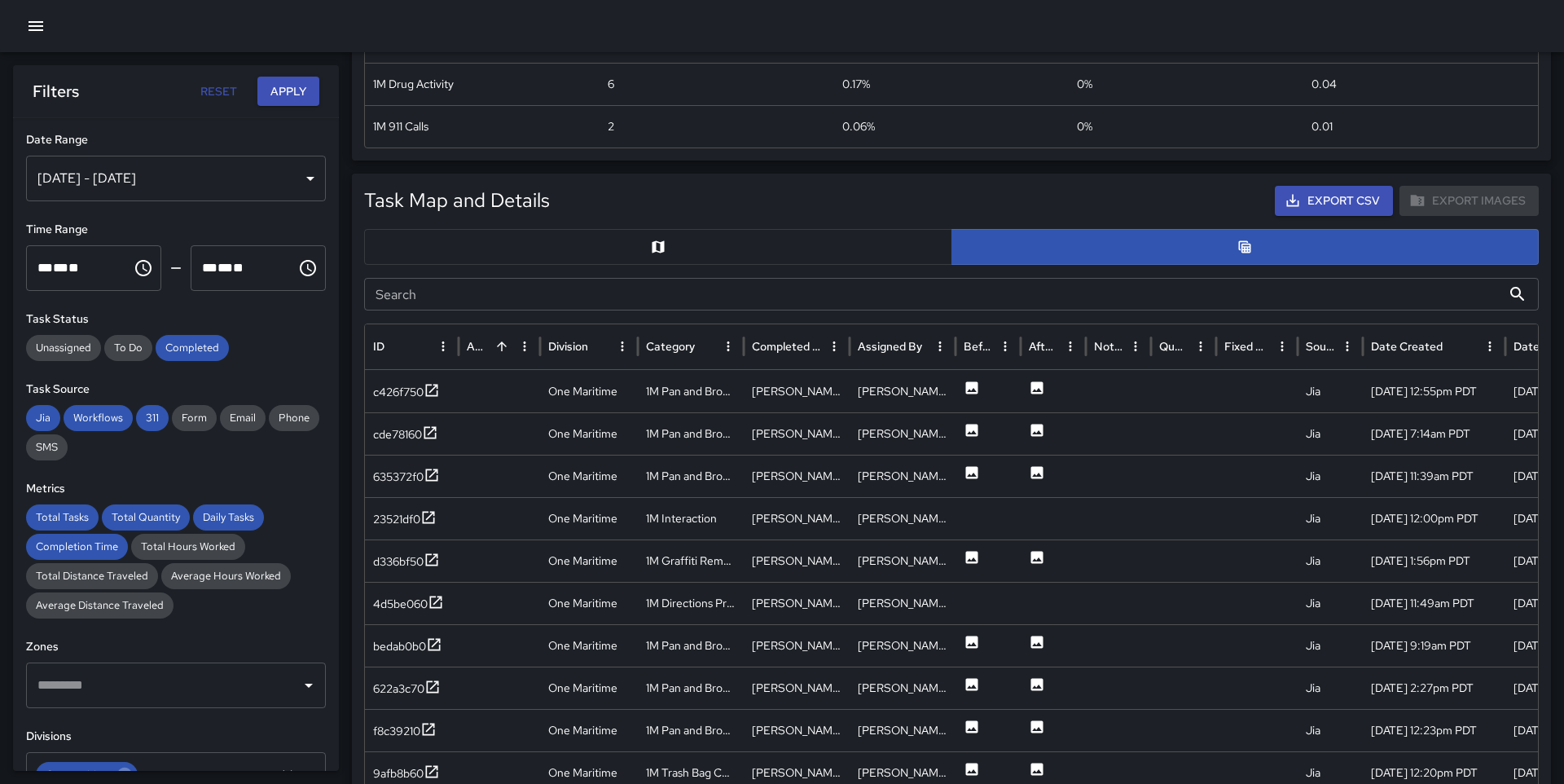
click at [642, 225] on div "Task Map and Details Export CSV Export Images Search Search ID Address Division…" at bounding box center [951, 580] width 1175 height 790
click at [642, 235] on button "button" at bounding box center [658, 246] width 588 height 36
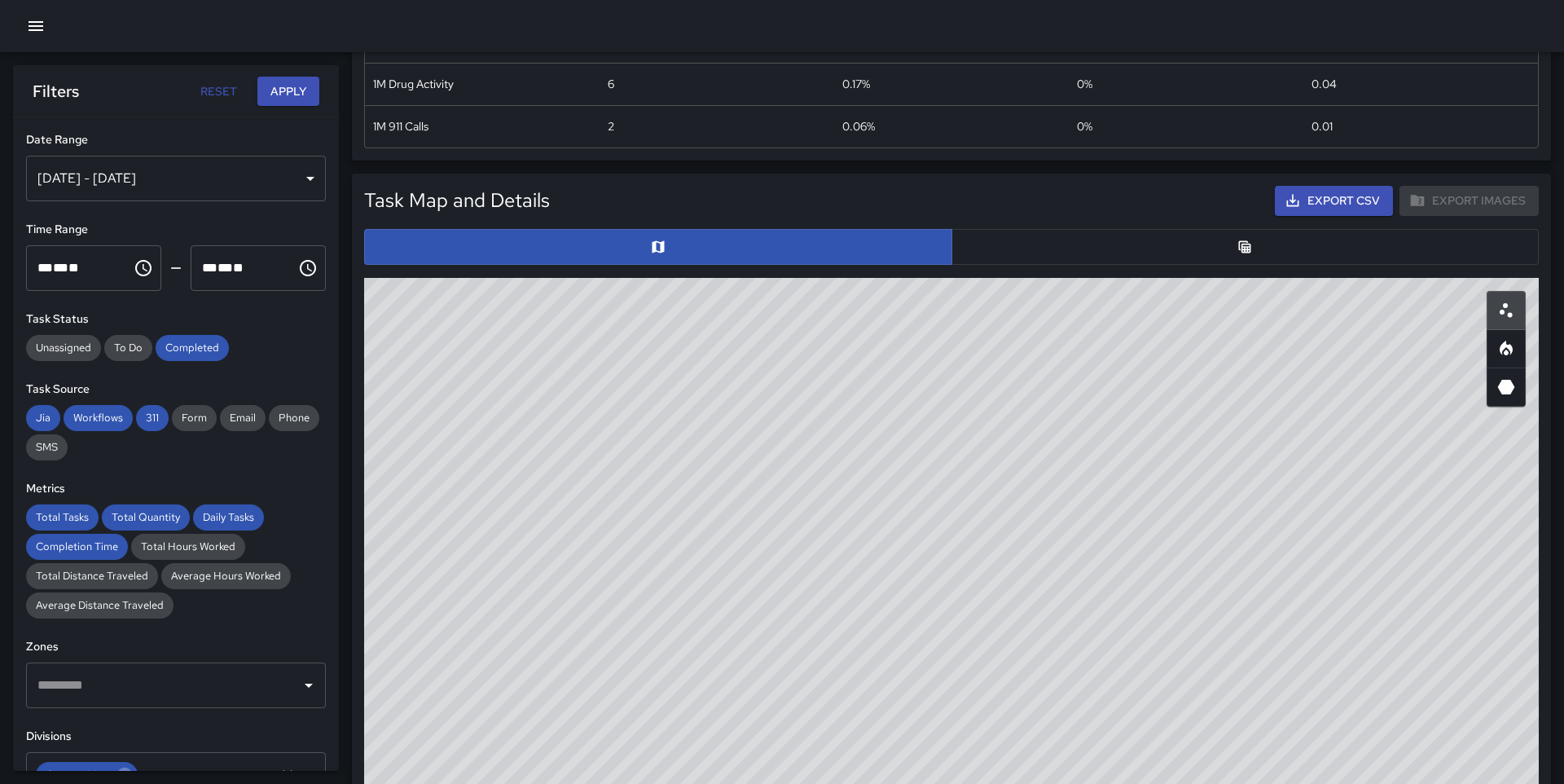
drag, startPoint x: 1125, startPoint y: 420, endPoint x: 878, endPoint y: 653, distance: 339.6
click at [878, 653] on div "© Mapbox © OpenStreetMap Improve this map" at bounding box center [951, 603] width 1175 height 651
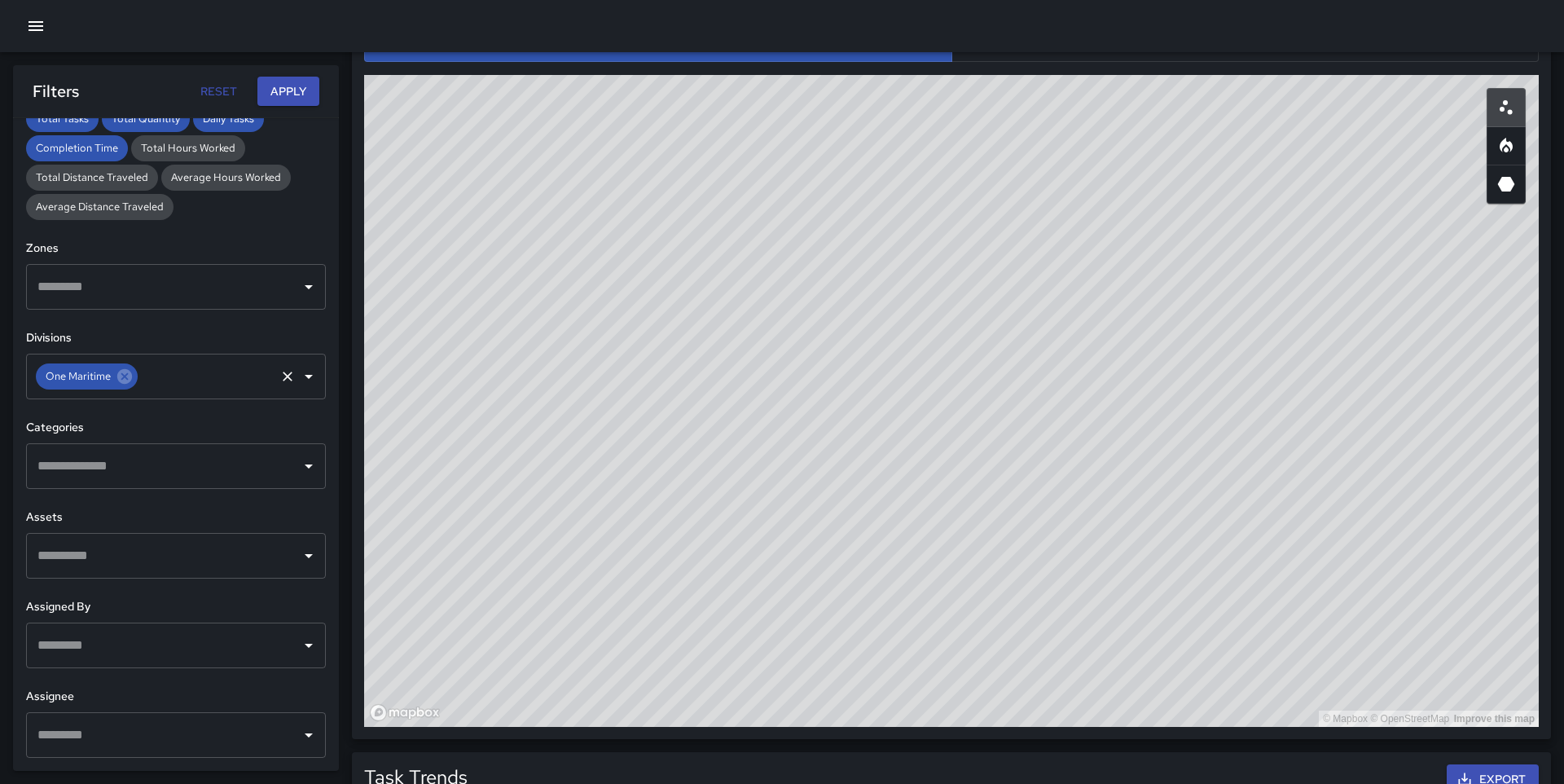
click at [224, 369] on input "text" at bounding box center [206, 375] width 133 height 31
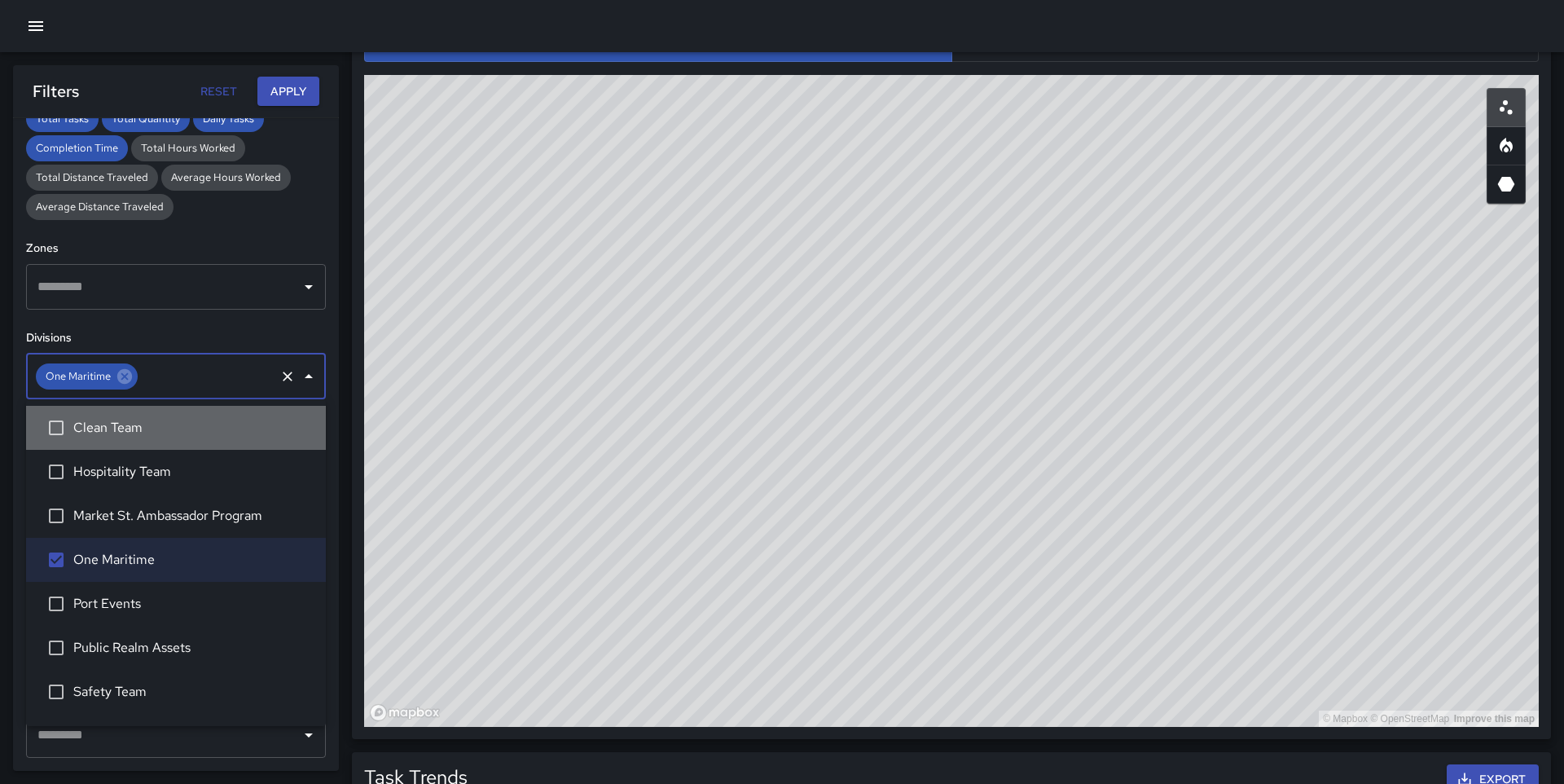
click at [174, 424] on span "Clean Team" at bounding box center [192, 428] width 240 height 20
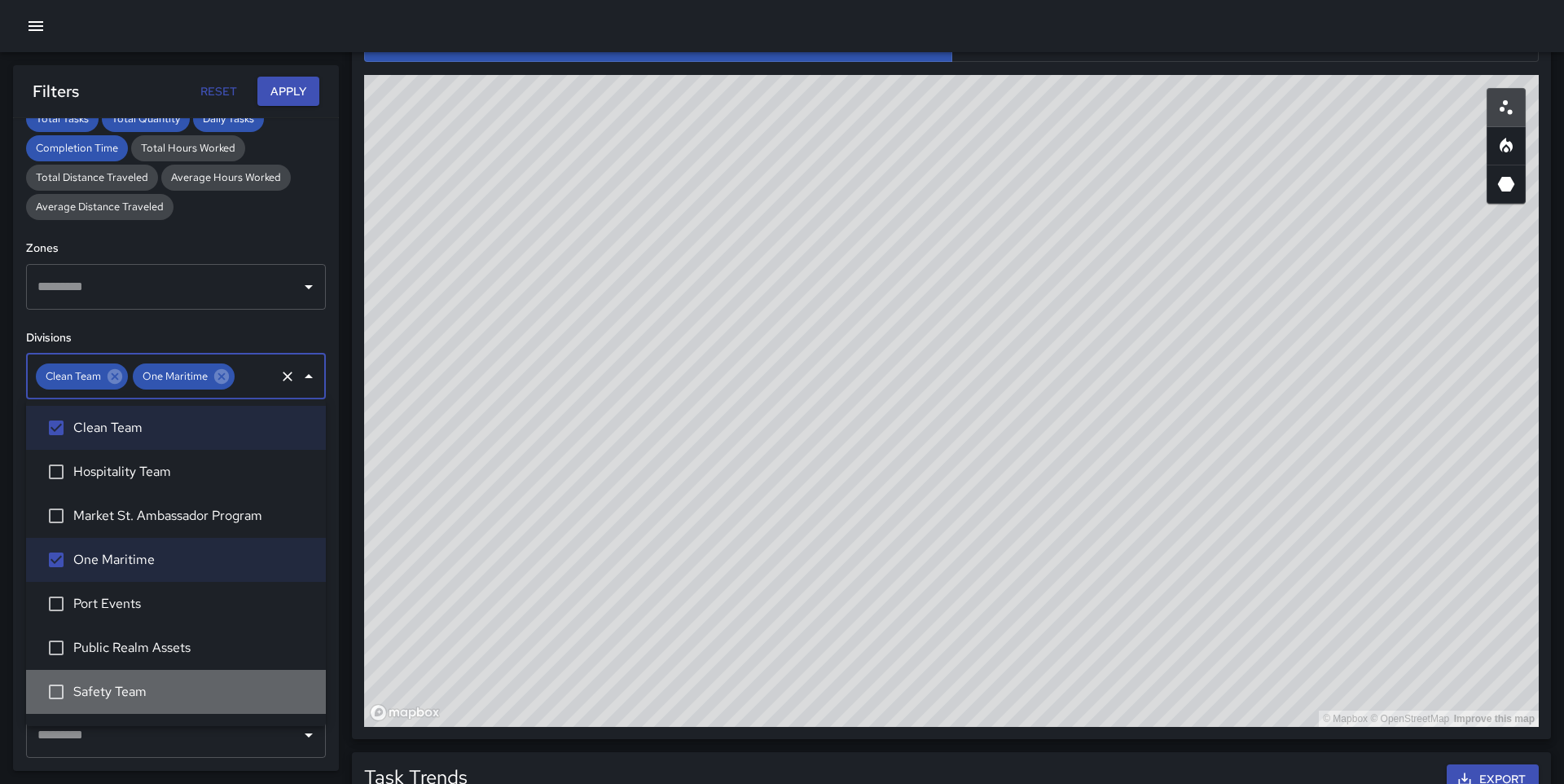
click at [114, 682] on span "Safety Team" at bounding box center [192, 692] width 240 height 20
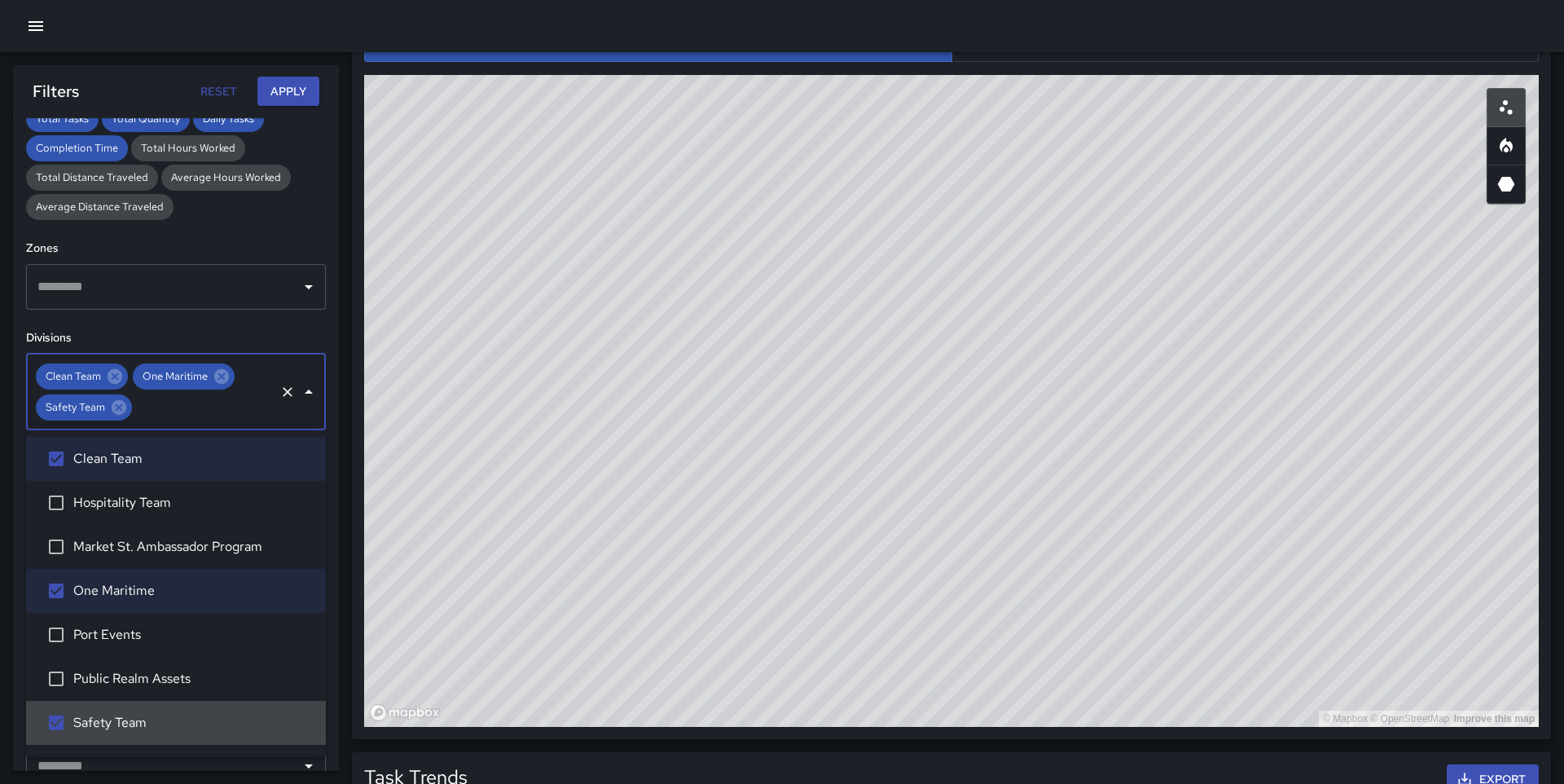
click at [111, 706] on li "Safety Team" at bounding box center [176, 722] width 300 height 44
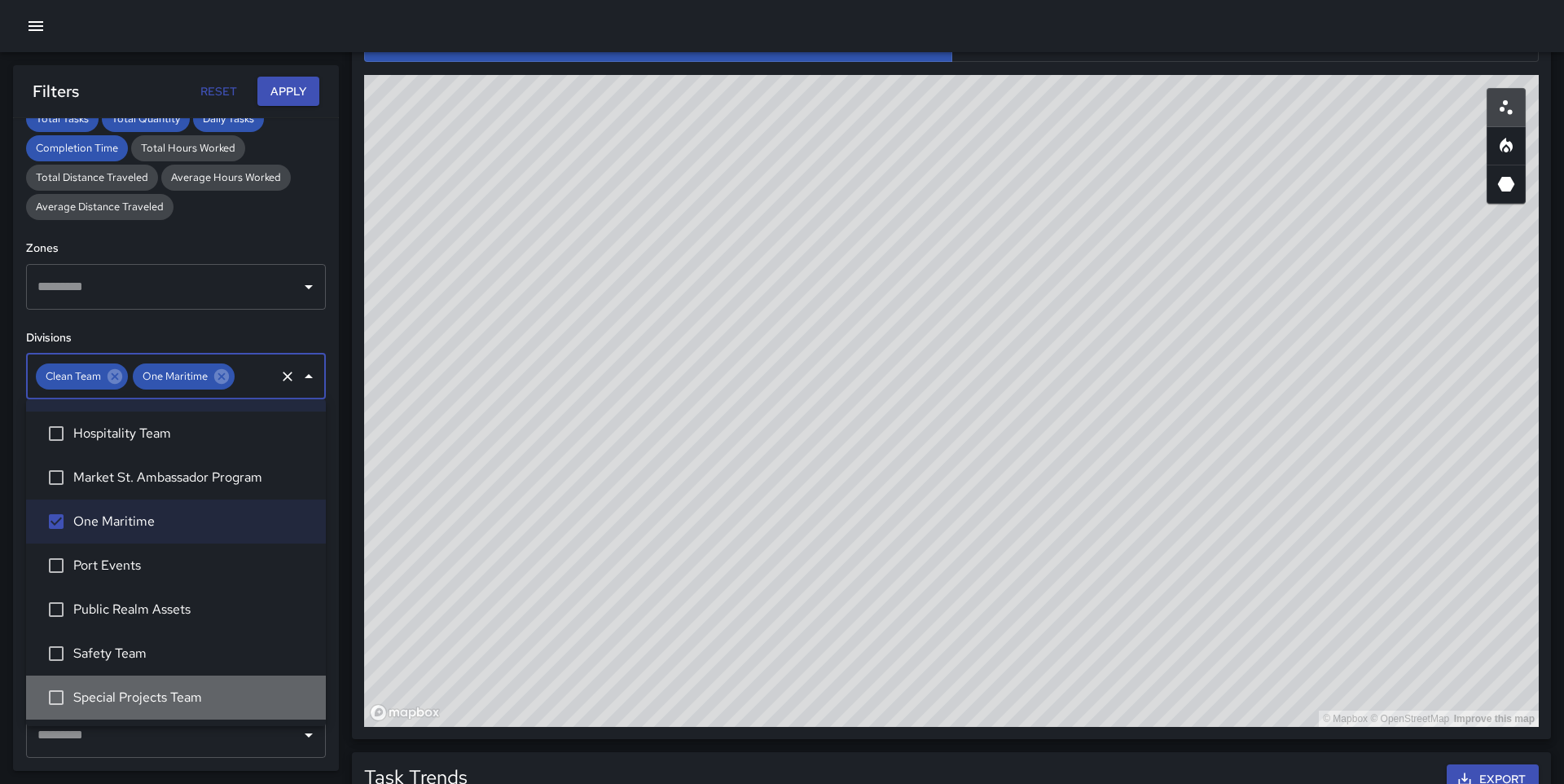
click at [112, 699] on span "Special Projects Team" at bounding box center [192, 698] width 240 height 20
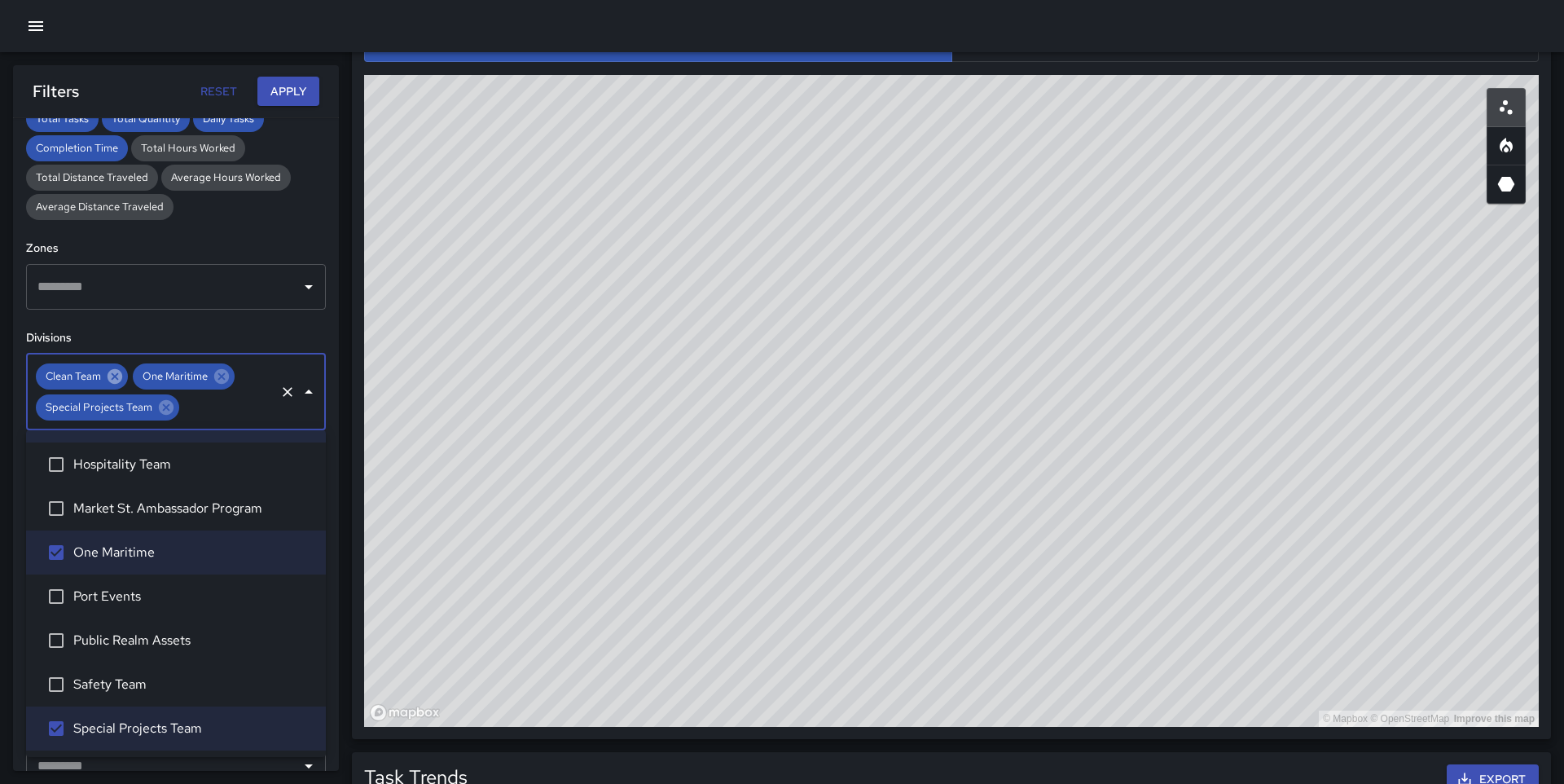
click at [112, 376] on icon at bounding box center [115, 376] width 15 height 15
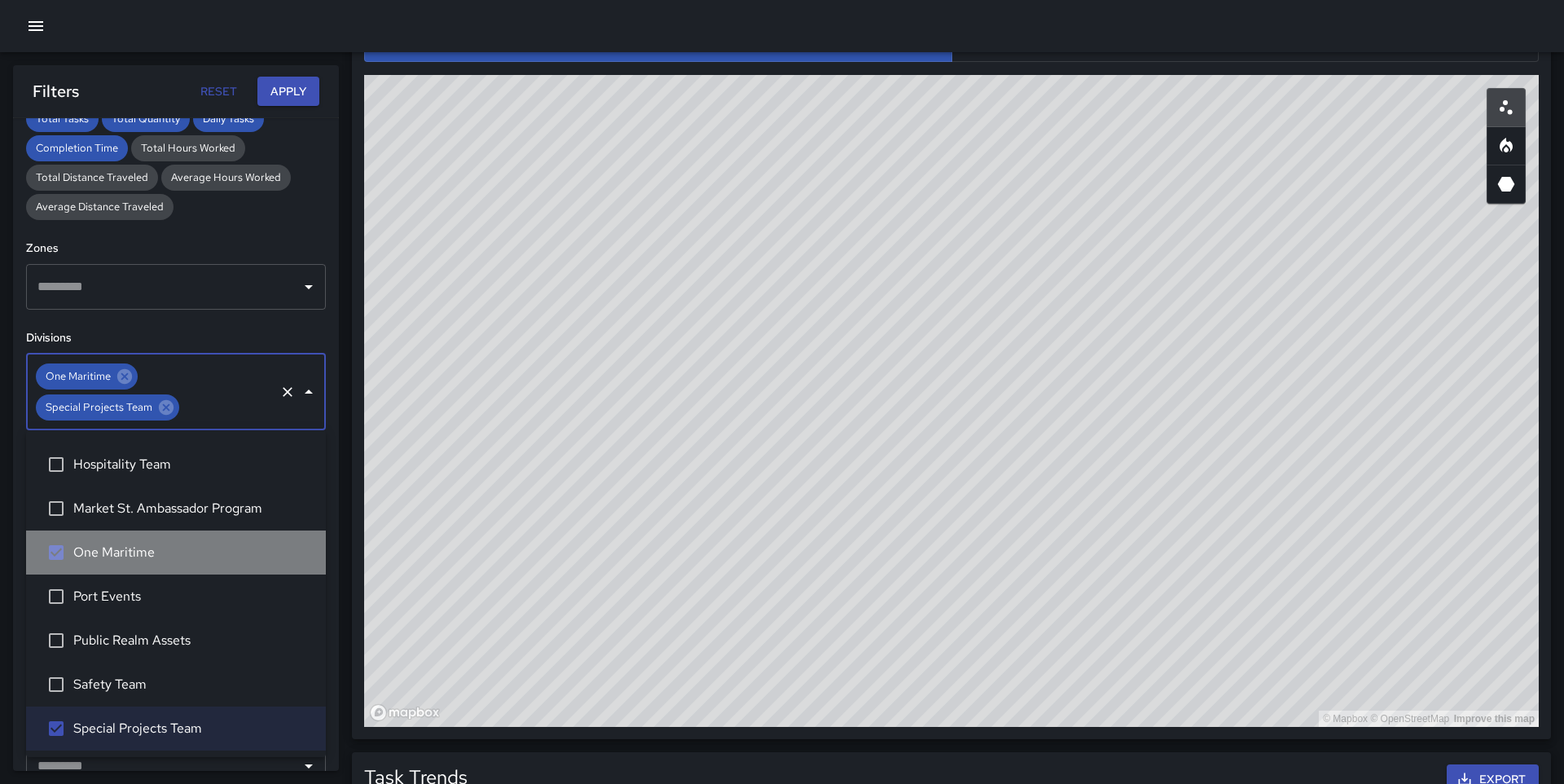
click at [123, 551] on span "One Maritime" at bounding box center [192, 553] width 240 height 20
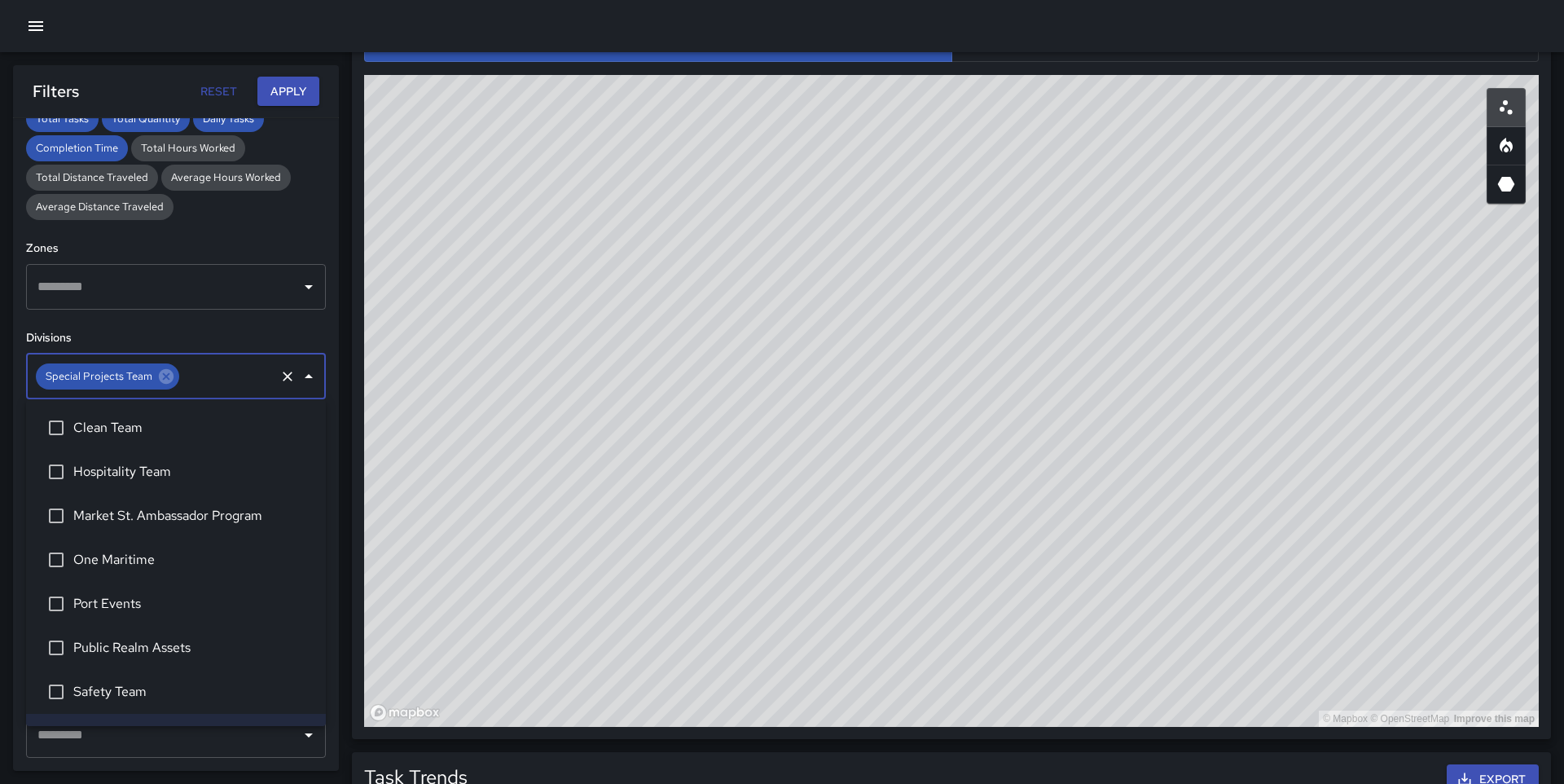
click at [116, 438] on li "Clean Team" at bounding box center [176, 428] width 300 height 44
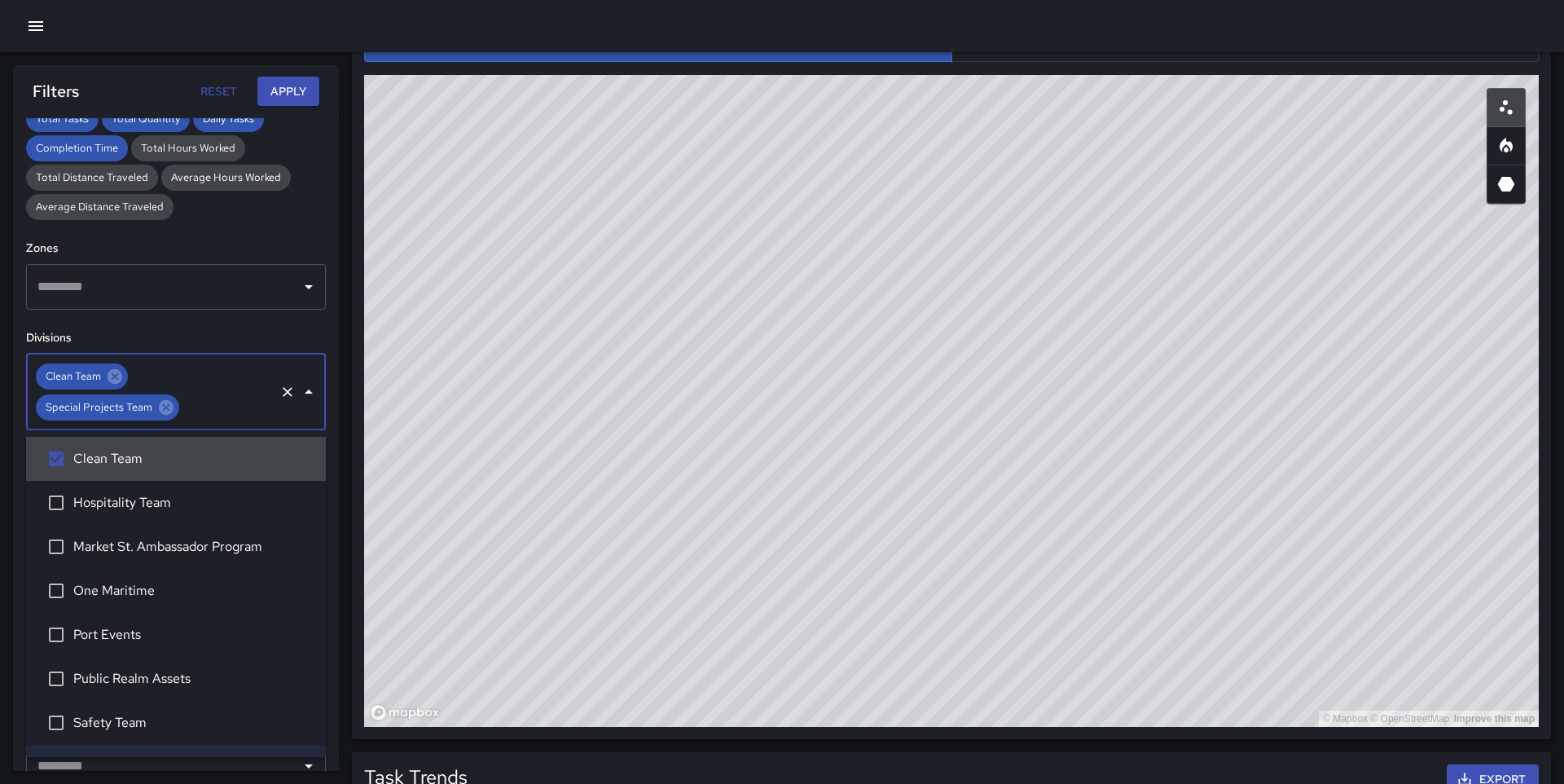
click at [221, 327] on div "**********" at bounding box center [176, 444] width 326 height 652
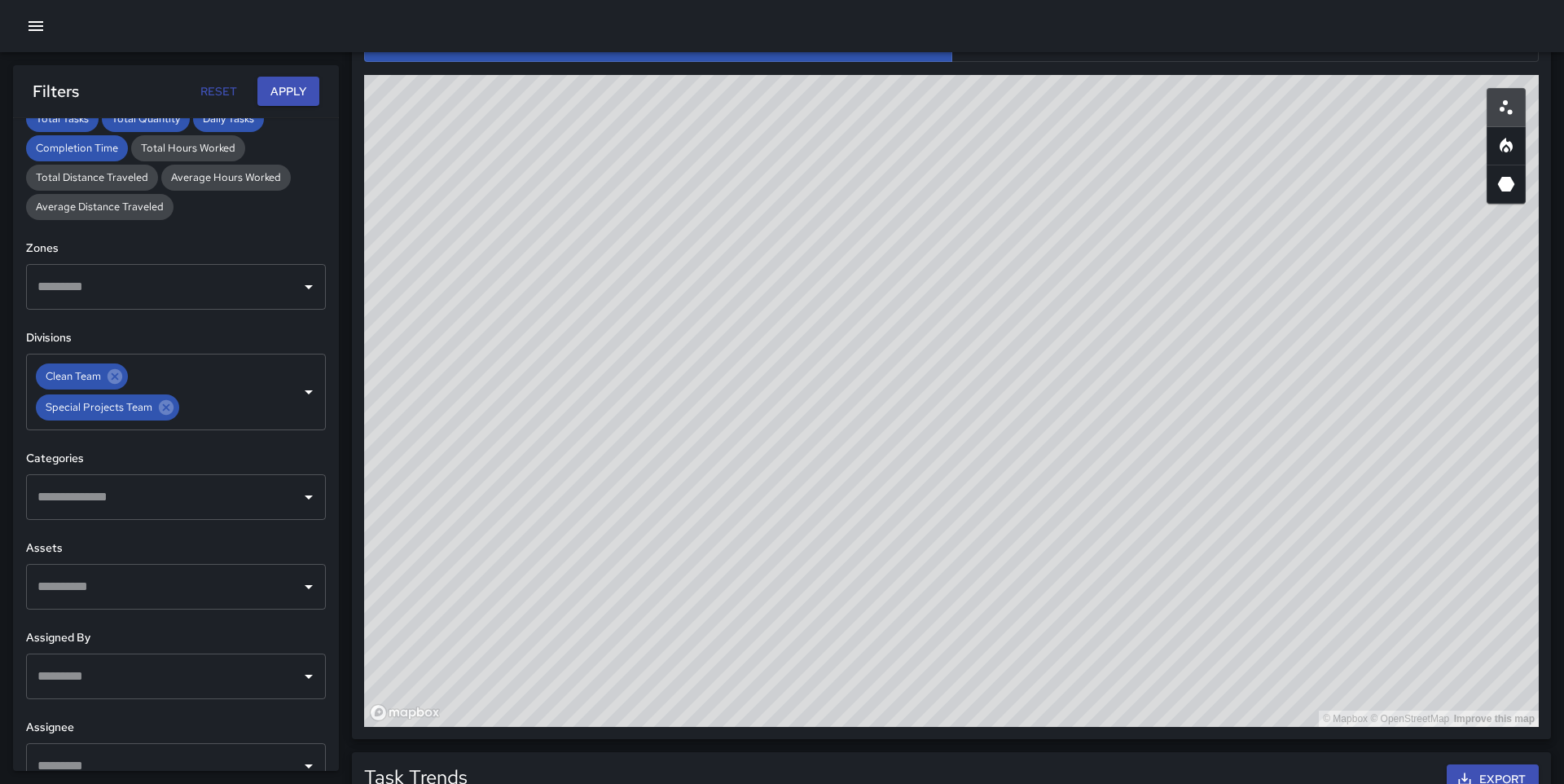
click at [303, 80] on button "Apply" at bounding box center [288, 91] width 62 height 30
click at [1504, 165] on button "button" at bounding box center [1506, 184] width 39 height 39
click at [1506, 140] on icon "Heatmap" at bounding box center [1507, 145] width 13 height 15
drag, startPoint x: 1045, startPoint y: 288, endPoint x: 1081, endPoint y: 191, distance: 103.5
click at [1081, 191] on div "© Mapbox © OpenStreetMap Improve this map" at bounding box center [951, 400] width 1175 height 651
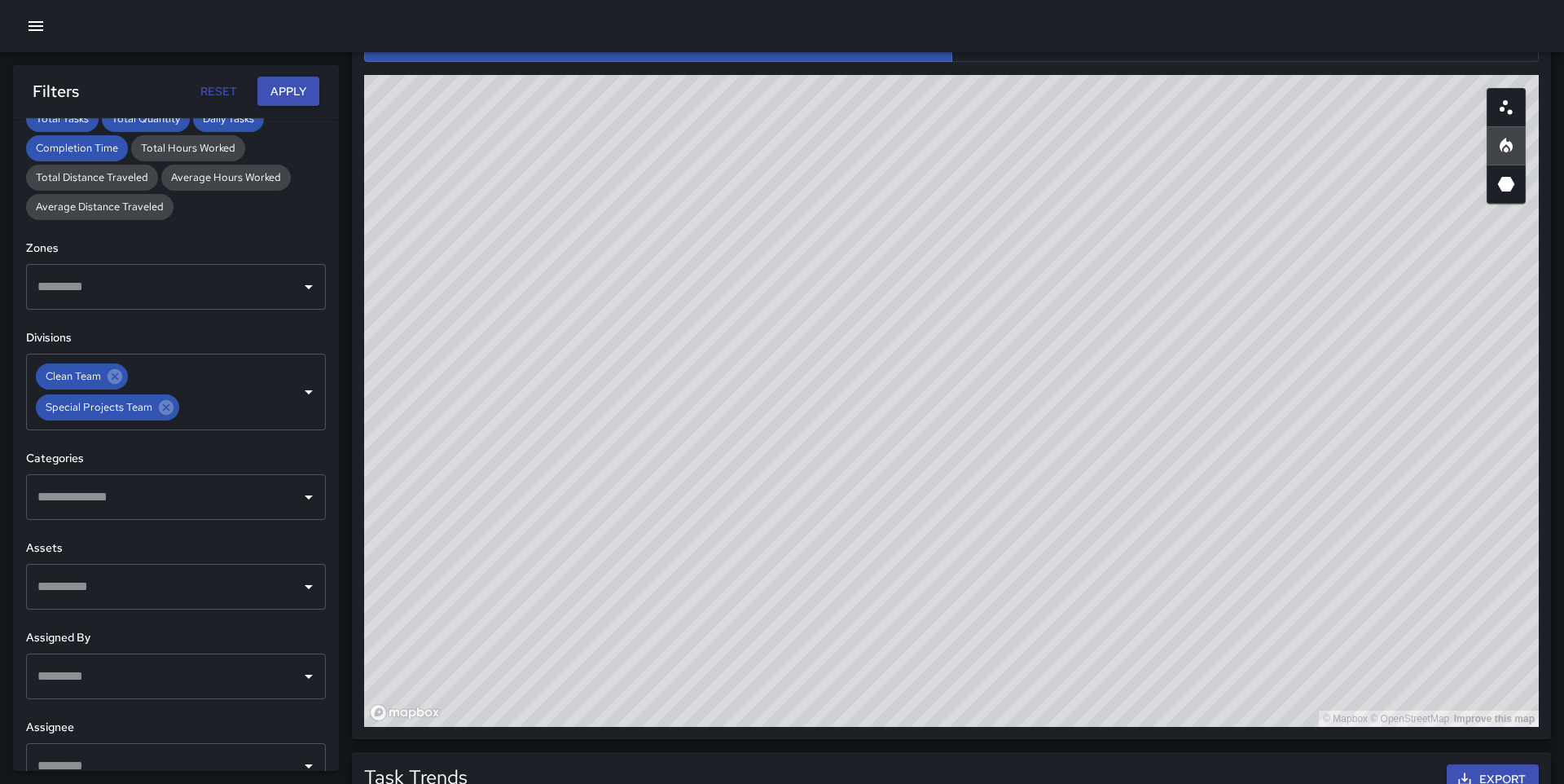
drag, startPoint x: 1081, startPoint y: 278, endPoint x: 1043, endPoint y: 312, distance: 51.0
click at [1043, 312] on div "© Mapbox © OpenStreetMap Improve this map" at bounding box center [951, 400] width 1175 height 651
click at [1509, 180] on icon "3D Heatmap" at bounding box center [1507, 184] width 17 height 15
click at [1503, 98] on icon "Scatterplot" at bounding box center [1507, 108] width 20 height 20
drag, startPoint x: 1034, startPoint y: 570, endPoint x: 985, endPoint y: 542, distance: 56.4
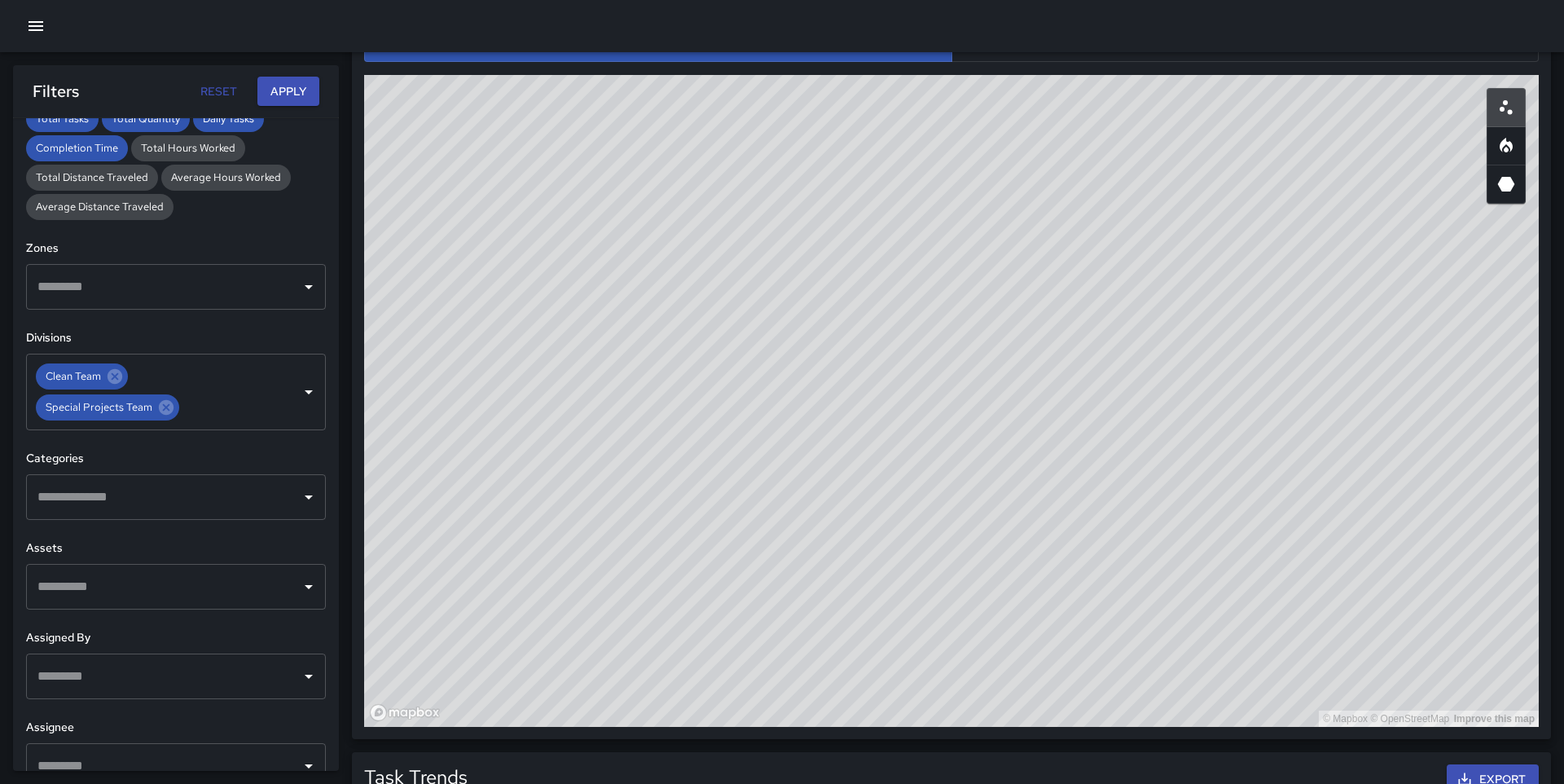
click at [985, 542] on div "© Mapbox © OpenStreetMap Improve this map" at bounding box center [951, 400] width 1175 height 651
drag, startPoint x: 947, startPoint y: 495, endPoint x: 1053, endPoint y: 515, distance: 107.9
click at [1053, 515] on div "© Mapbox © OpenStreetMap Improve this map" at bounding box center [951, 400] width 1175 height 651
drag, startPoint x: 951, startPoint y: 386, endPoint x: 877, endPoint y: 487, distance: 125.2
click at [877, 487] on div "© Mapbox © OpenStreetMap Improve this map" at bounding box center [951, 400] width 1175 height 651
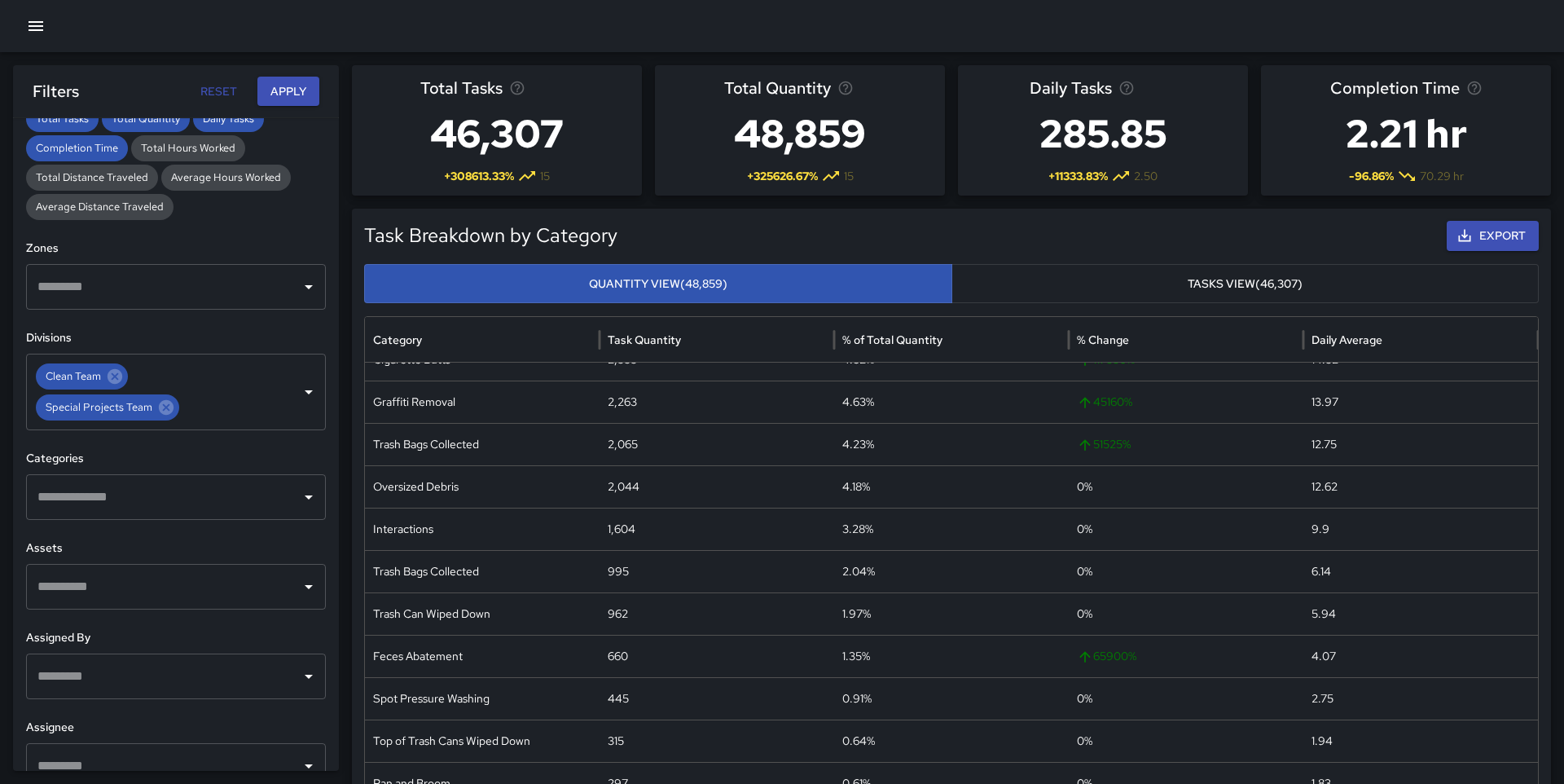
click at [42, 24] on icon "button" at bounding box center [36, 27] width 20 height 20
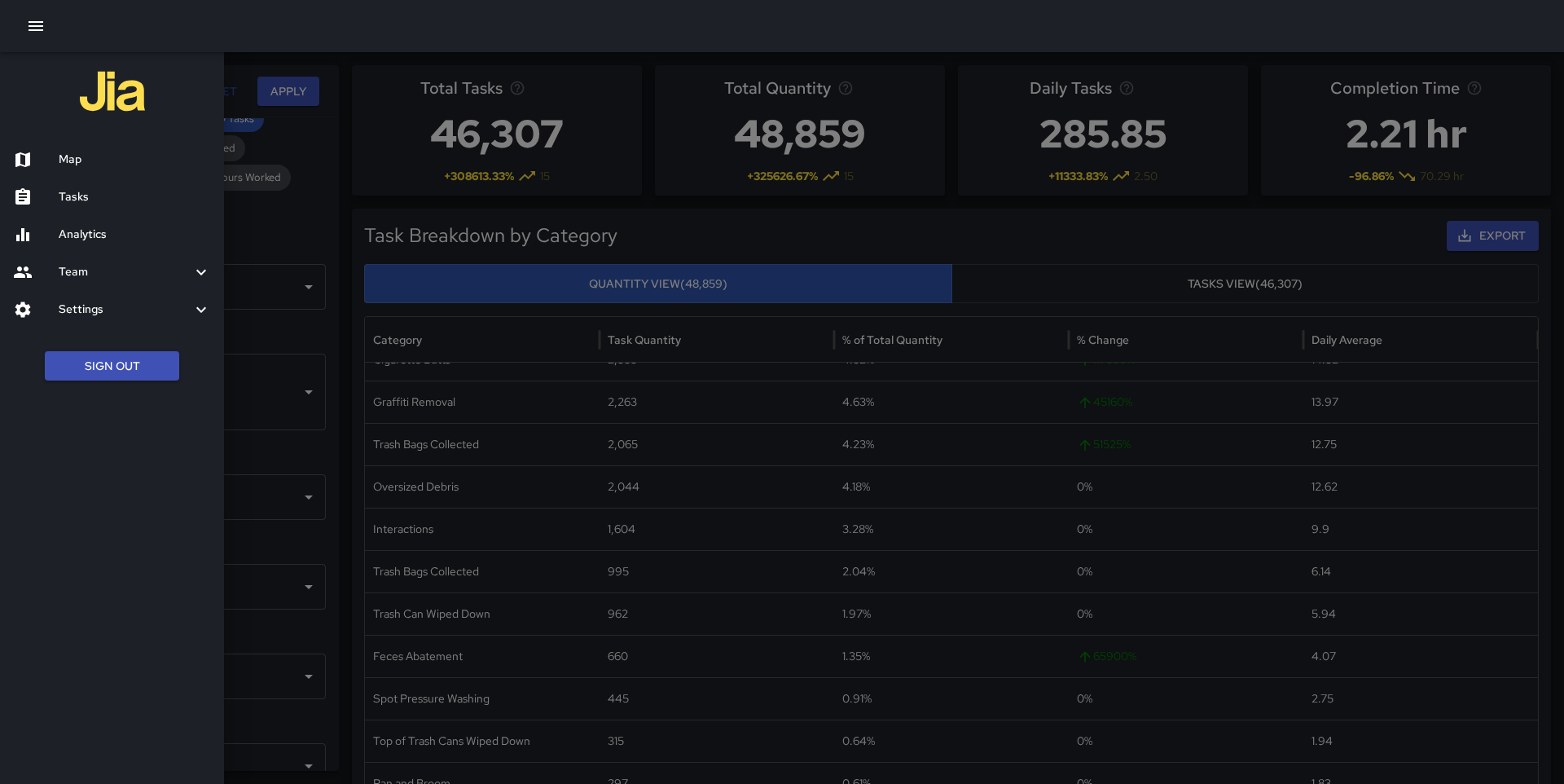
click at [99, 162] on h6 "Map" at bounding box center [135, 160] width 153 height 18
